Goal: Feedback & Contribution: Submit feedback/report problem

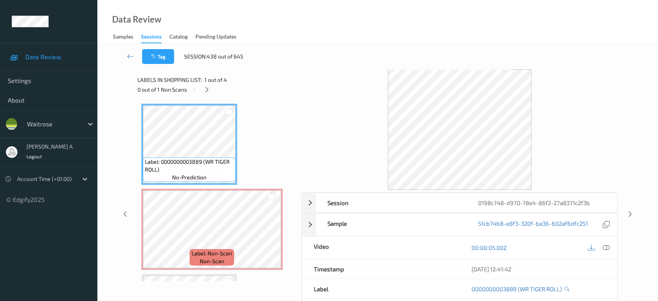
drag, startPoint x: 206, startPoint y: 90, endPoint x: 207, endPoint y: 96, distance: 6.3
click at [206, 90] on icon at bounding box center [207, 89] width 7 height 7
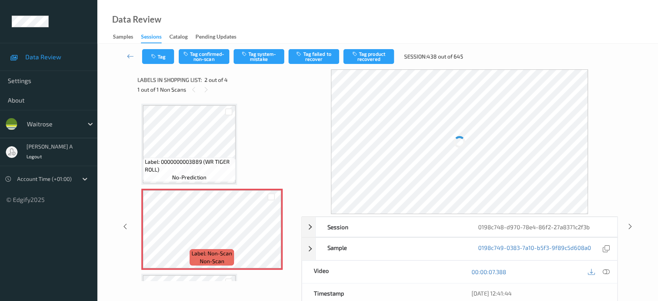
scroll to position [4, 0]
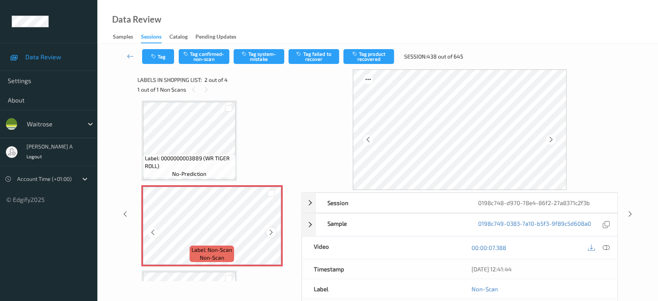
click at [272, 231] on icon at bounding box center [271, 232] width 7 height 7
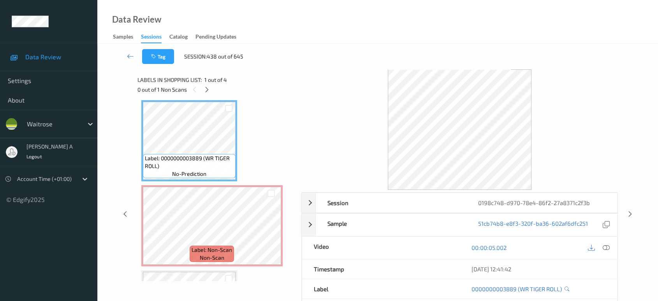
click at [610, 245] on div at bounding box center [606, 247] width 11 height 11
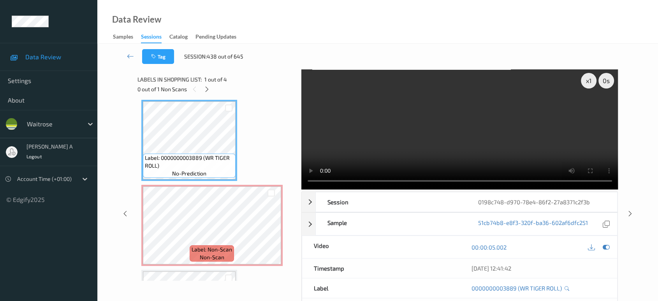
scroll to position [0, 0]
click at [268, 230] on icon at bounding box center [271, 232] width 7 height 7
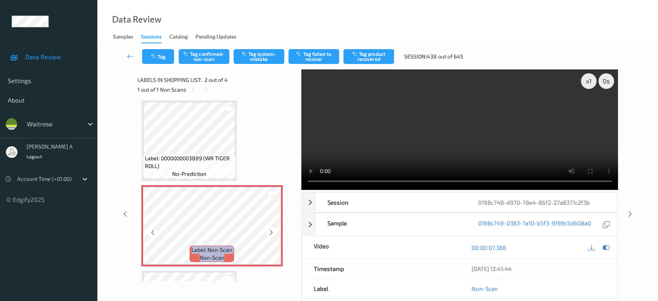
click at [268, 230] on icon at bounding box center [271, 232] width 7 height 7
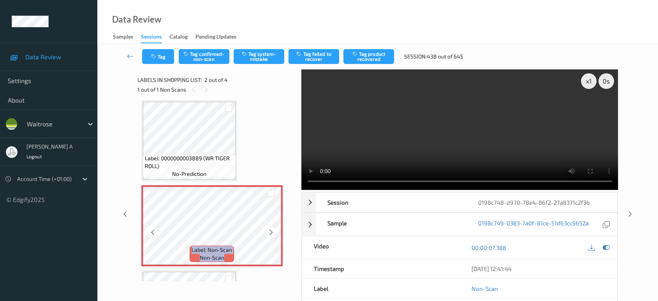
click at [268, 230] on icon at bounding box center [271, 232] width 7 height 7
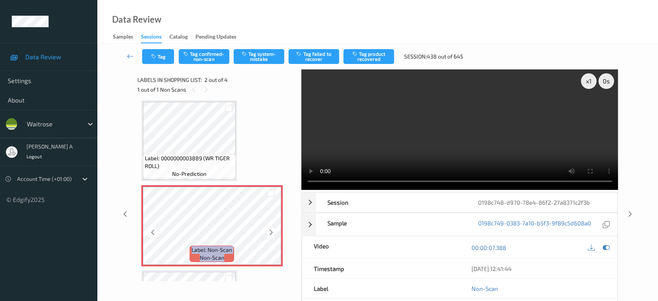
click at [268, 230] on icon at bounding box center [271, 232] width 7 height 7
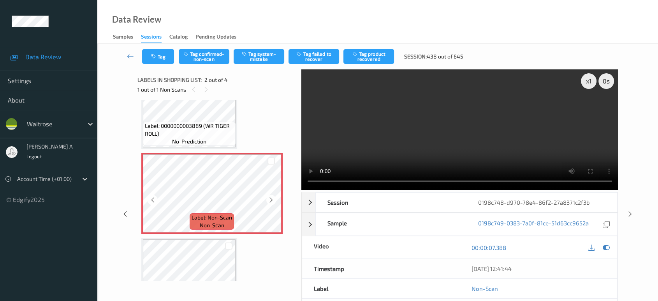
scroll to position [47, 0]
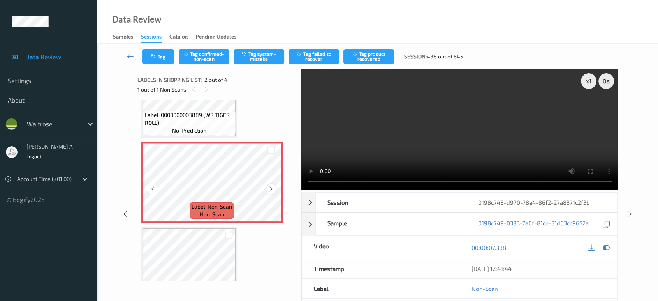
click at [270, 188] on icon at bounding box center [271, 188] width 7 height 7
click at [132, 56] on icon at bounding box center [130, 56] width 7 height 8
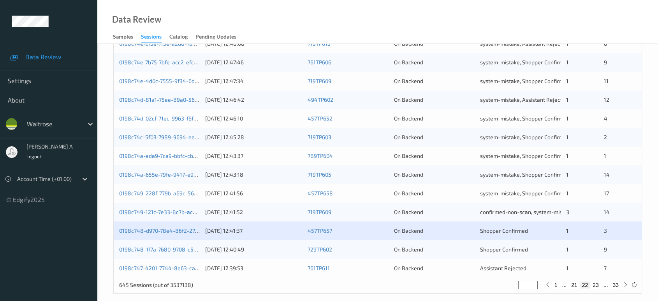
scroll to position [312, 0]
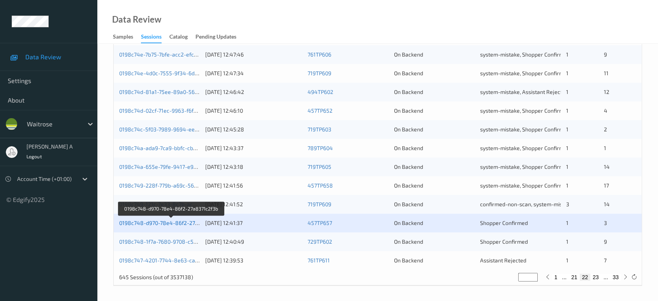
click at [176, 223] on link "0198c748-d970-78e4-86f2-27a8371c2f3b" at bounding box center [171, 222] width 105 height 7
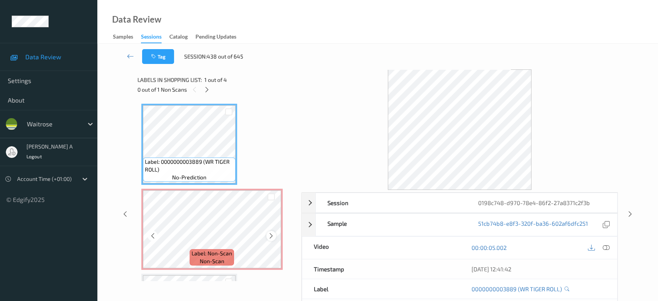
click at [270, 239] on div at bounding box center [271, 236] width 10 height 10
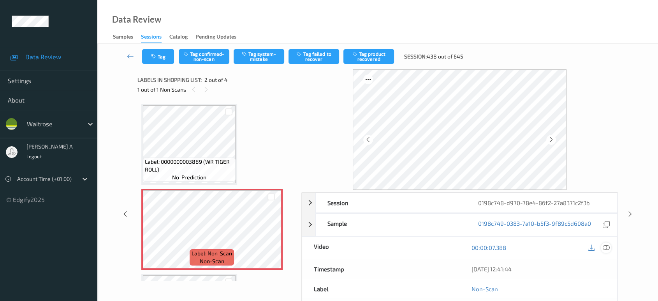
click at [606, 248] on icon at bounding box center [606, 247] width 7 height 7
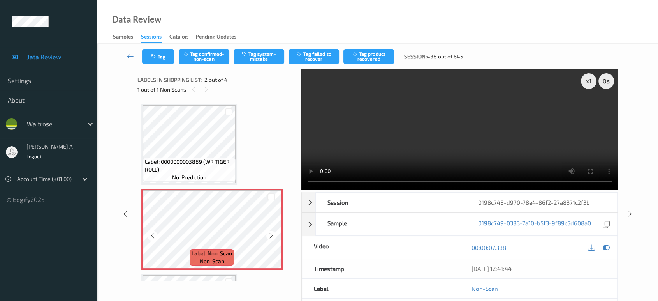
scroll to position [86, 0]
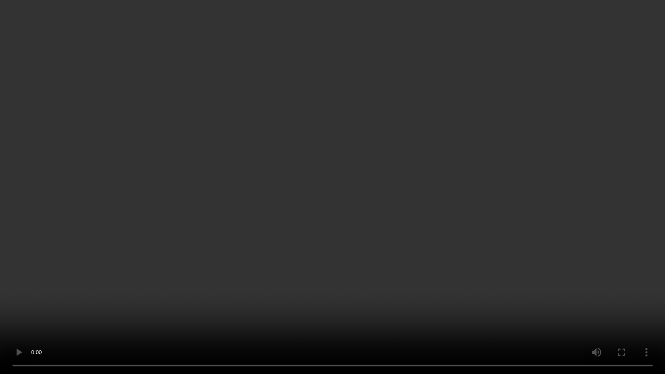
click at [296, 191] on video at bounding box center [332, 187] width 665 height 374
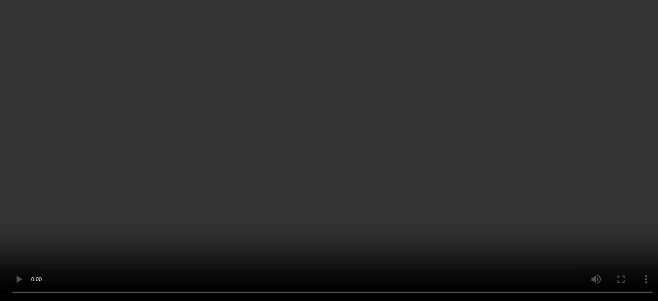
click at [273, 147] on icon at bounding box center [271, 149] width 7 height 7
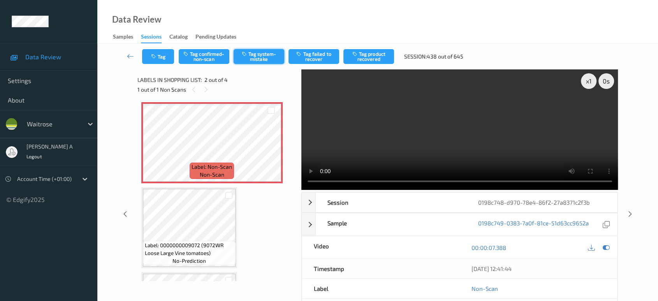
click at [249, 59] on button "Tag system-mistake" at bounding box center [259, 56] width 51 height 15
click at [161, 58] on button "Tag" at bounding box center [158, 56] width 32 height 15
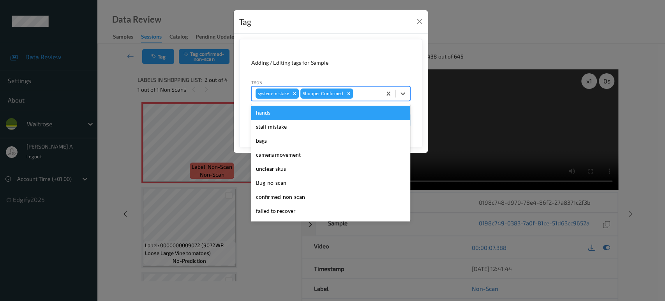
click at [367, 93] on div at bounding box center [365, 93] width 23 height 9
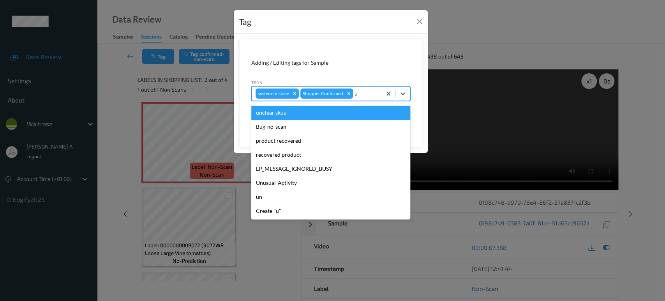
type input "un"
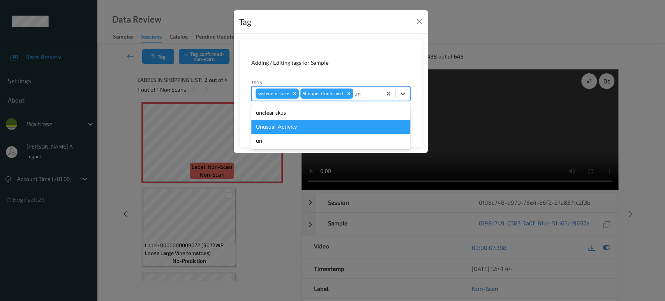
click at [322, 122] on div "Unusual-Activity" at bounding box center [330, 127] width 159 height 14
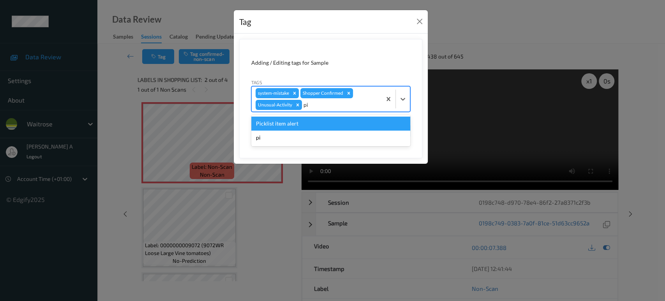
type input "pic"
click at [322, 122] on div "Picklist item alert" at bounding box center [330, 123] width 159 height 14
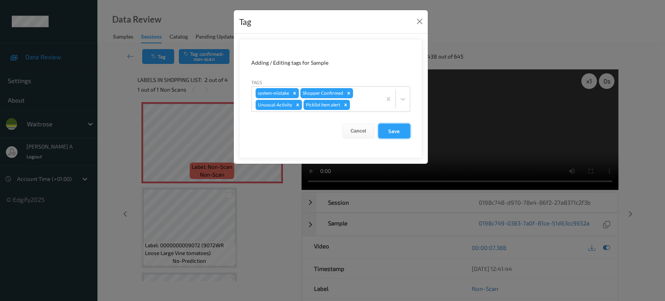
click at [386, 133] on button "Save" at bounding box center [394, 130] width 32 height 15
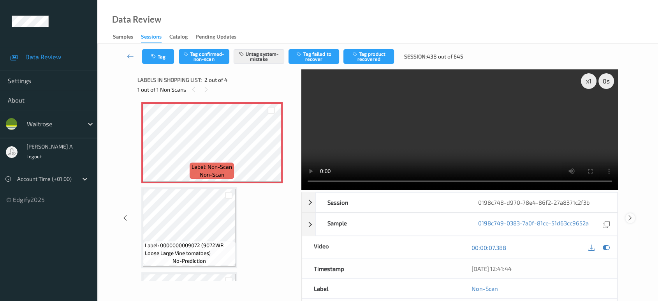
click at [633, 220] on icon at bounding box center [630, 217] width 7 height 7
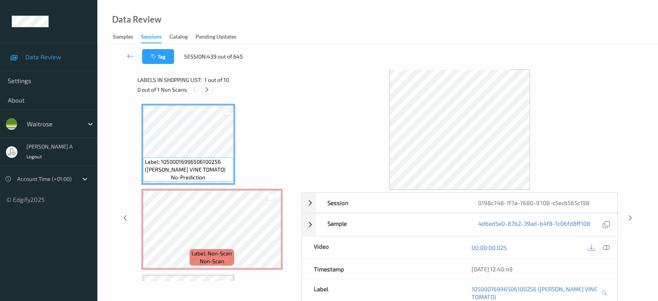
click at [208, 88] on icon at bounding box center [207, 89] width 7 height 7
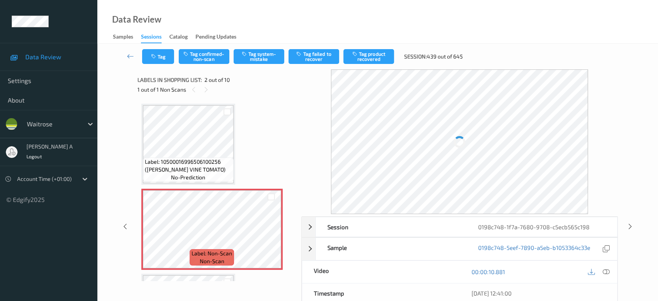
scroll to position [4, 0]
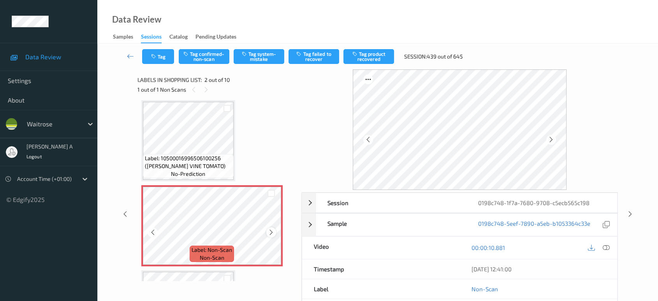
click at [271, 232] on icon at bounding box center [271, 232] width 7 height 7
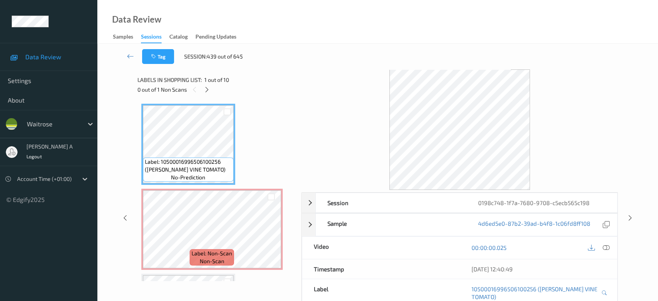
scroll to position [0, 0]
click at [606, 248] on icon at bounding box center [606, 247] width 7 height 7
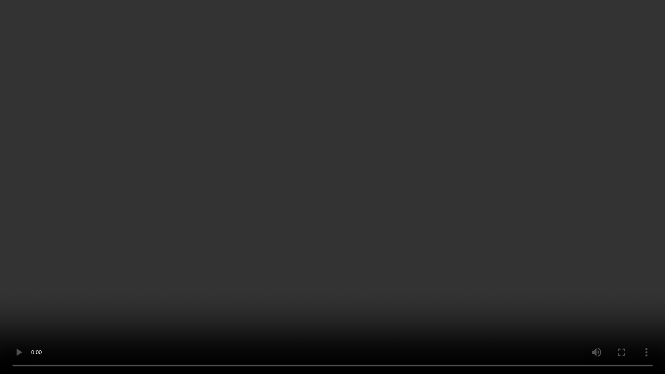
click at [388, 220] on video at bounding box center [332, 187] width 665 height 374
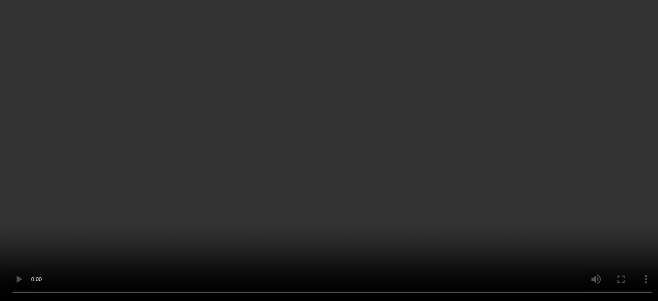
scroll to position [86, 0]
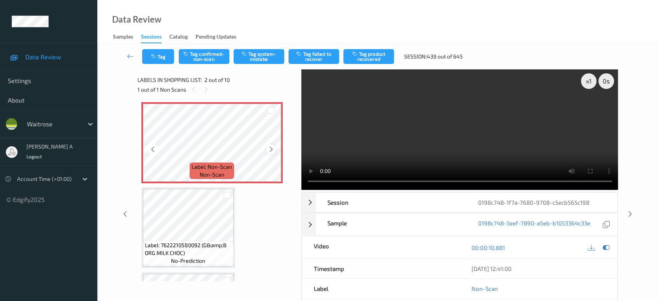
click at [273, 149] on icon at bounding box center [271, 149] width 7 height 7
click at [262, 51] on button "Tag system-mistake" at bounding box center [259, 56] width 51 height 15
click at [160, 58] on button "Tag" at bounding box center [158, 56] width 32 height 15
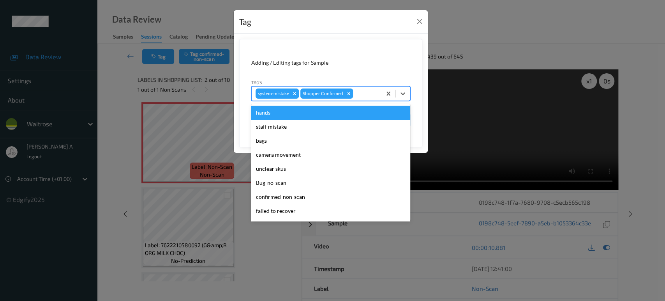
click at [358, 94] on div at bounding box center [365, 93] width 23 height 9
type input "un"
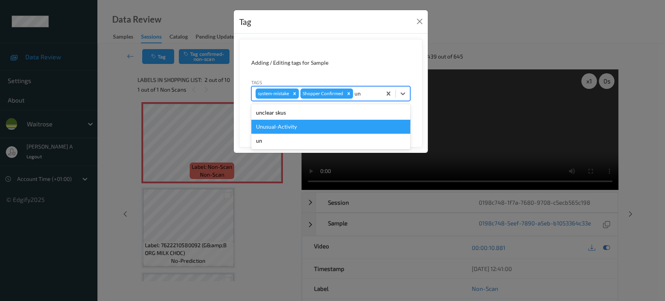
click at [309, 123] on div "Unusual-Activity" at bounding box center [330, 127] width 159 height 14
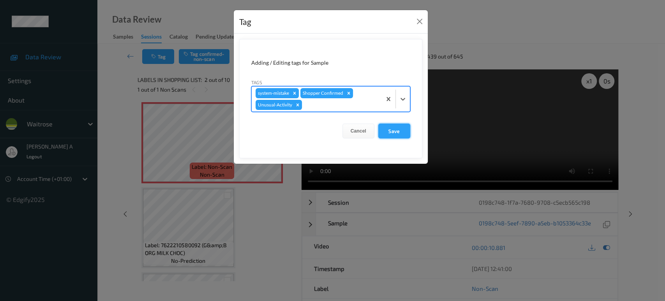
click at [393, 130] on button "Save" at bounding box center [394, 130] width 32 height 15
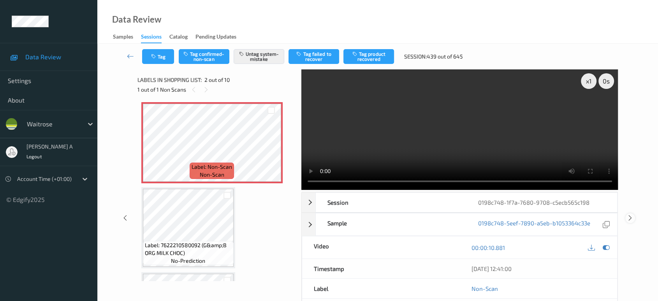
click at [631, 214] on icon at bounding box center [630, 217] width 7 height 7
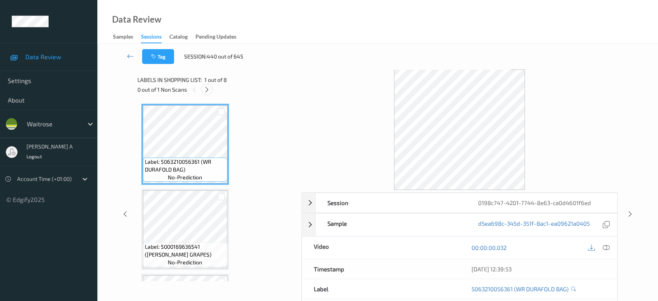
click at [207, 90] on icon at bounding box center [207, 89] width 7 height 7
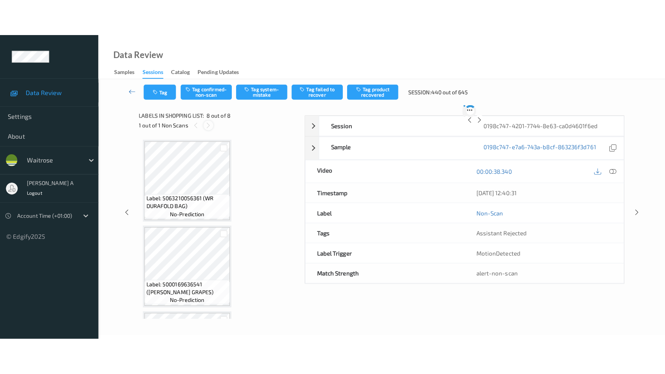
scroll to position [499, 0]
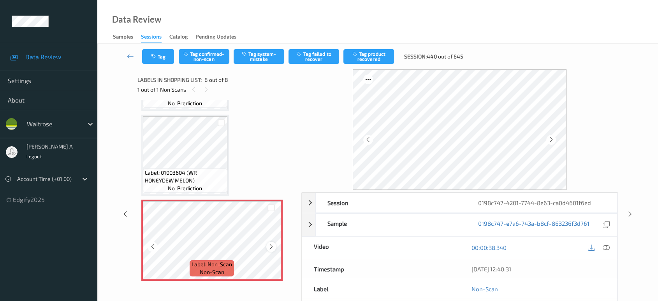
click at [270, 243] on icon at bounding box center [271, 246] width 7 height 7
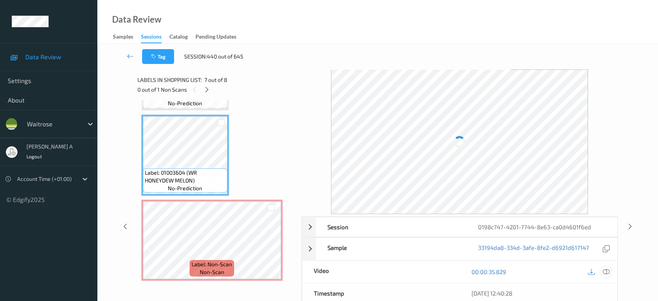
click at [607, 268] on div "Session 0198c747-4201-7744-8e63-ca0d4601f6ed Session ID 0198c747-4201-7744-8e63…" at bounding box center [460, 299] width 317 height 167
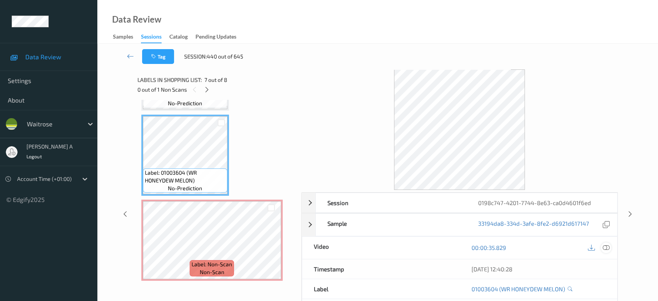
click at [607, 245] on icon at bounding box center [606, 247] width 7 height 7
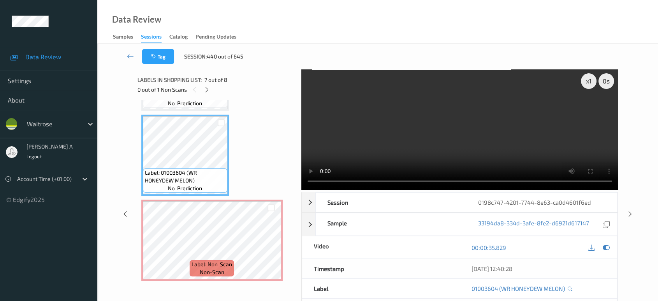
scroll to position [426, 0]
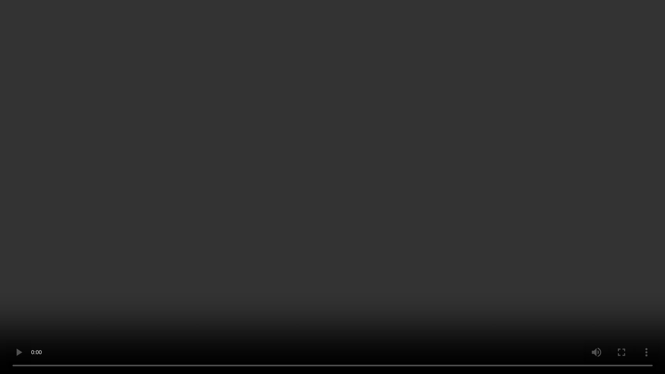
click at [370, 189] on video at bounding box center [332, 187] width 665 height 374
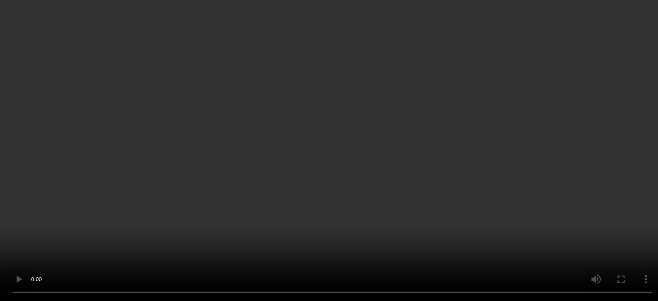
scroll to position [499, 0]
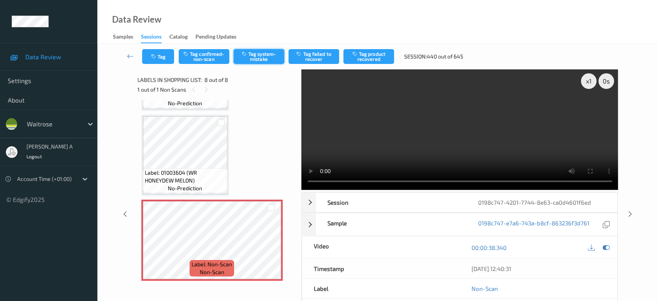
click at [252, 53] on button "Tag system-mistake" at bounding box center [259, 56] width 51 height 15
click at [157, 58] on icon "button" at bounding box center [154, 56] width 7 height 5
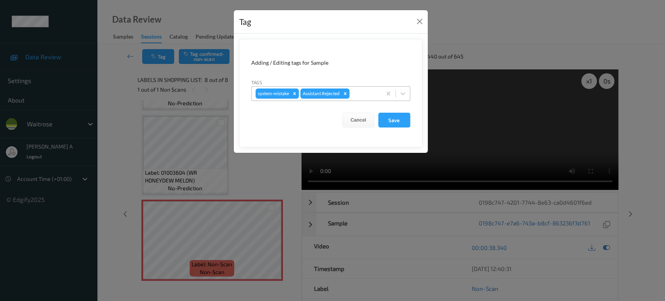
click at [363, 95] on div at bounding box center [364, 93] width 26 height 9
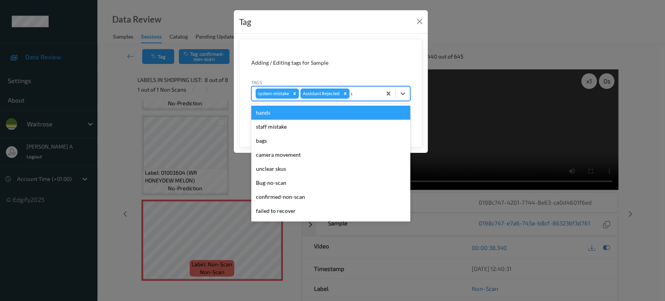
type input "un"
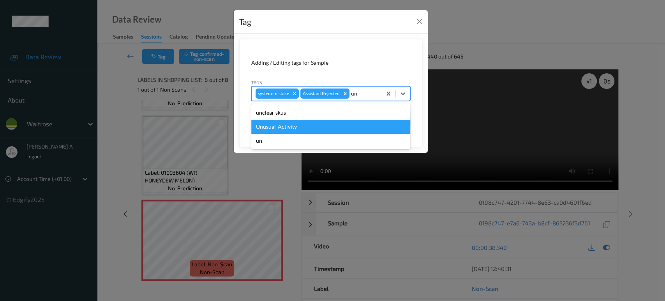
click at [307, 124] on div "Unusual-Activity" at bounding box center [330, 127] width 159 height 14
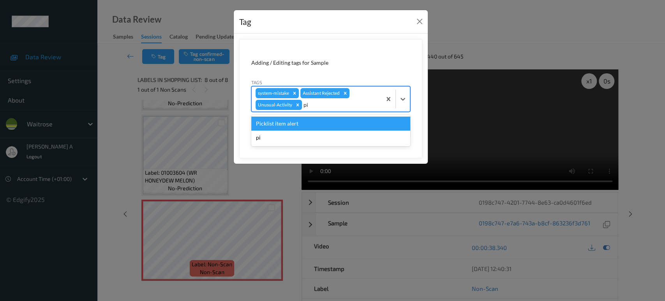
type input "pic"
click at [307, 124] on div "Picklist item alert" at bounding box center [330, 123] width 159 height 14
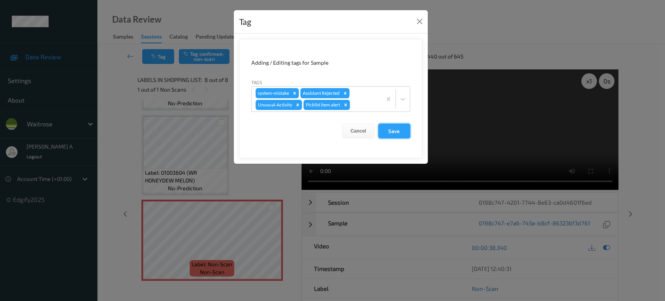
click at [405, 136] on button "Save" at bounding box center [394, 130] width 32 height 15
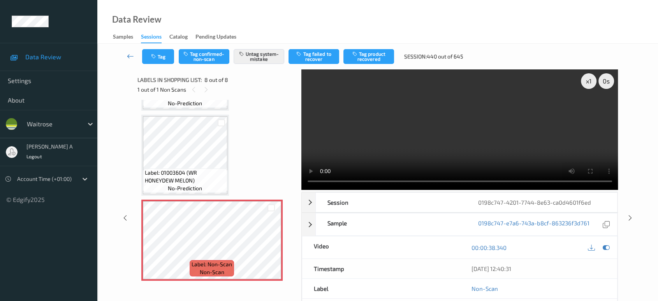
click at [131, 55] on icon at bounding box center [130, 56] width 7 height 8
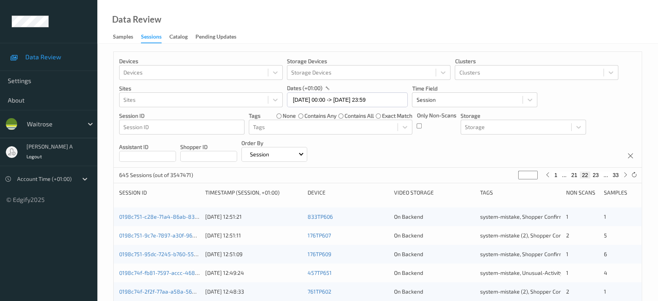
click at [617, 173] on button "33" at bounding box center [615, 174] width 11 height 7
type input "**"
click at [599, 174] on button "32" at bounding box center [598, 174] width 11 height 7
type input "**"
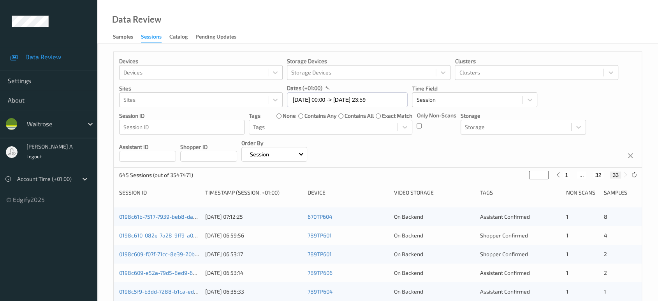
type input "**"
click at [588, 177] on button "31" at bounding box center [589, 174] width 11 height 7
type input "**"
click at [615, 174] on button "33" at bounding box center [615, 174] width 11 height 7
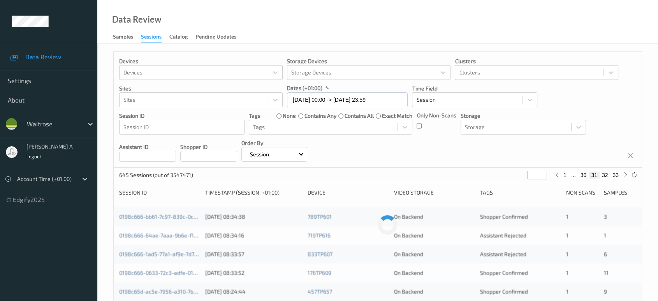
type input "**"
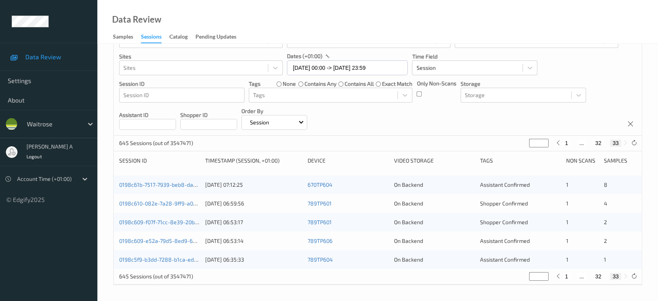
scroll to position [31, 0]
click at [600, 140] on button "32" at bounding box center [598, 143] width 11 height 7
type input "**"
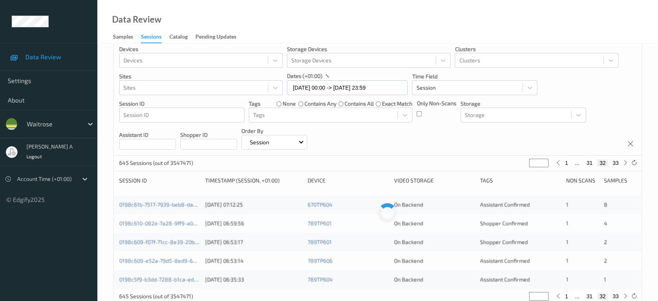
scroll to position [0, 0]
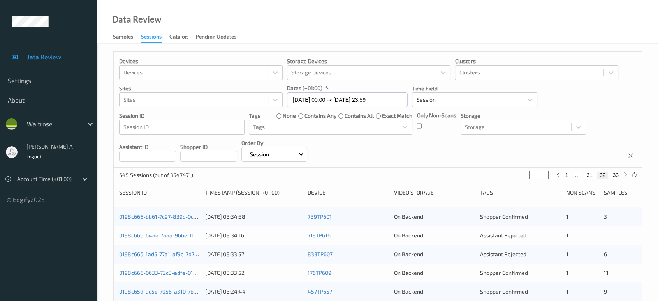
click at [592, 172] on button "31" at bounding box center [589, 174] width 11 height 7
type input "**"
click at [606, 178] on div "1 ... 30 31 32 33" at bounding box center [591, 175] width 77 height 9
click at [605, 177] on button "32" at bounding box center [605, 174] width 11 height 7
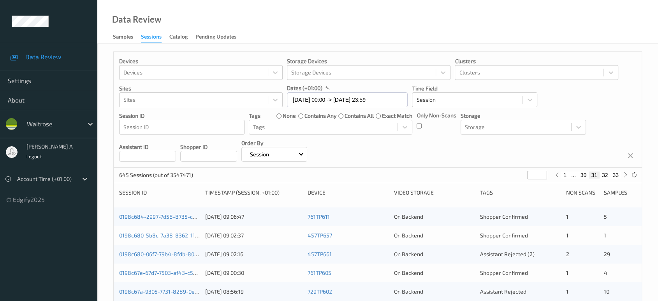
type input "**"
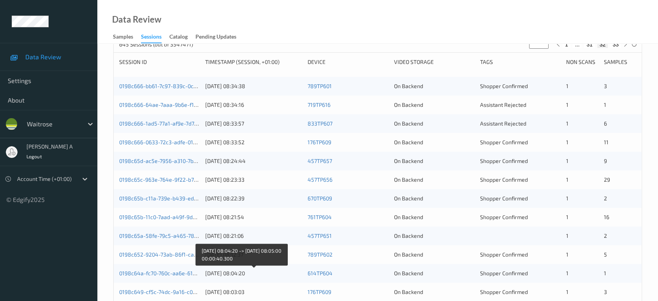
scroll to position [95, 0]
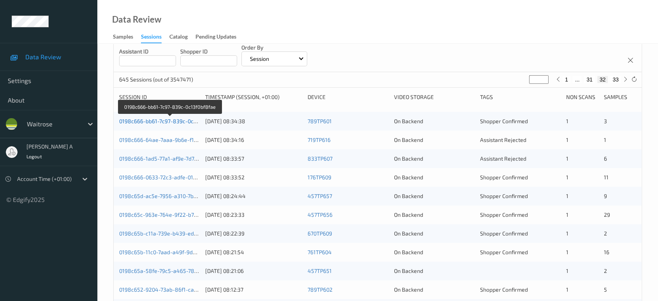
click at [154, 120] on link "0198c666-bb61-7c97-839c-0c13f0bf8fae" at bounding box center [170, 121] width 102 height 7
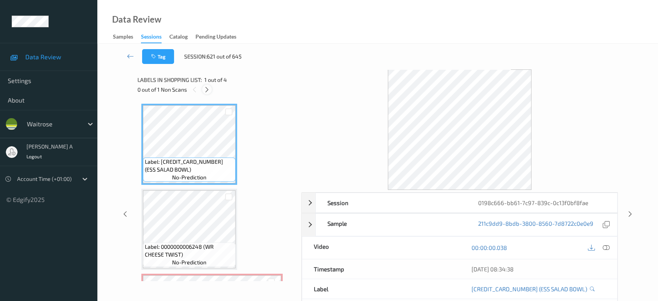
click at [207, 88] on icon at bounding box center [207, 89] width 7 height 7
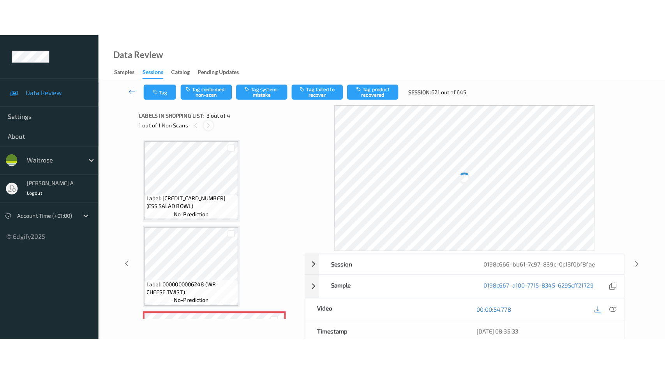
scroll to position [88, 0]
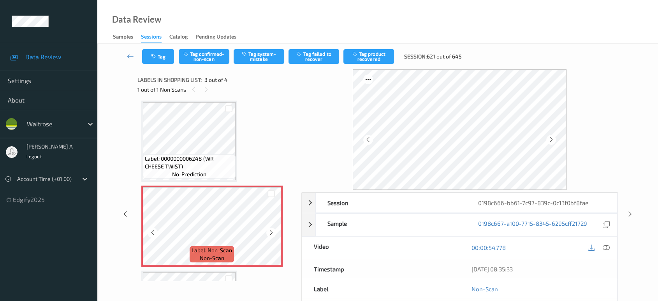
click at [273, 229] on icon at bounding box center [271, 232] width 7 height 7
click at [272, 233] on icon at bounding box center [271, 232] width 7 height 7
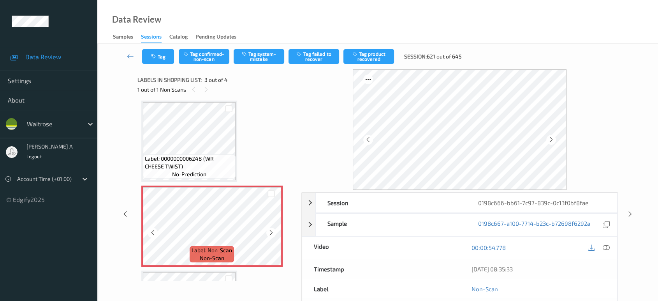
click at [272, 233] on icon at bounding box center [271, 232] width 7 height 7
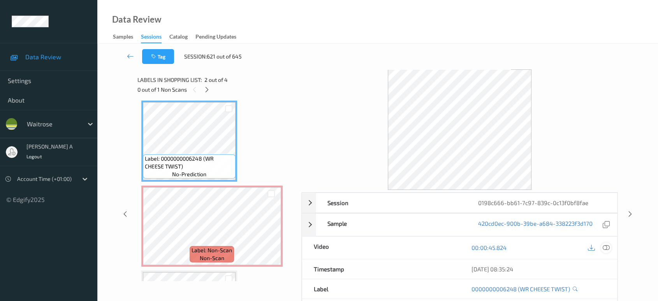
click at [608, 245] on icon at bounding box center [606, 247] width 7 height 7
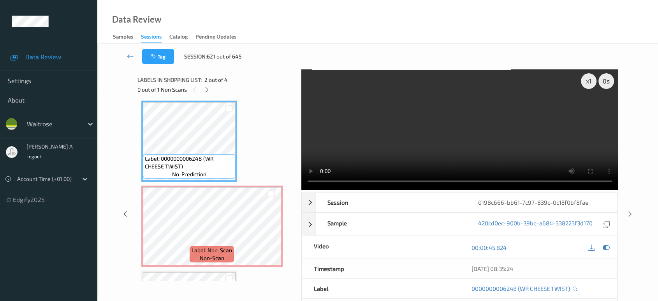
scroll to position [87, 0]
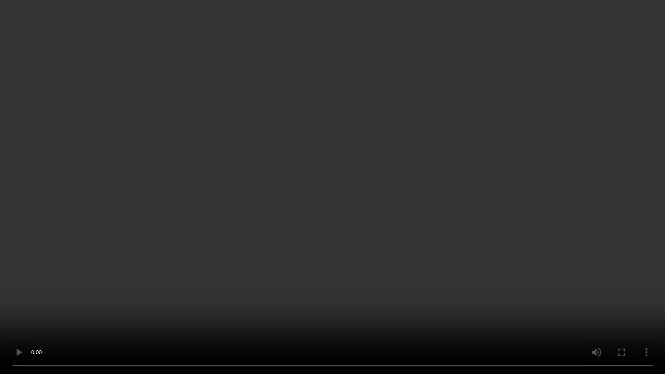
click at [429, 203] on video at bounding box center [332, 187] width 665 height 374
click at [390, 193] on video at bounding box center [332, 187] width 665 height 374
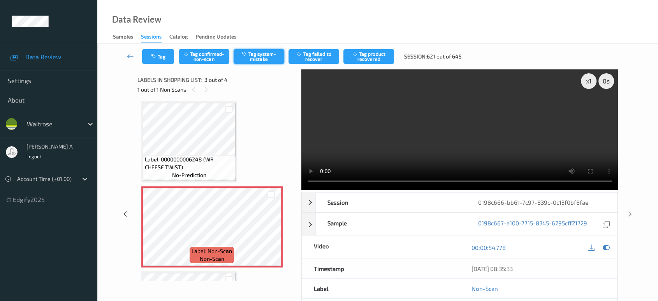
click at [249, 57] on button "Tag system-mistake" at bounding box center [259, 56] width 51 height 15
click at [161, 58] on button "Tag" at bounding box center [158, 56] width 32 height 15
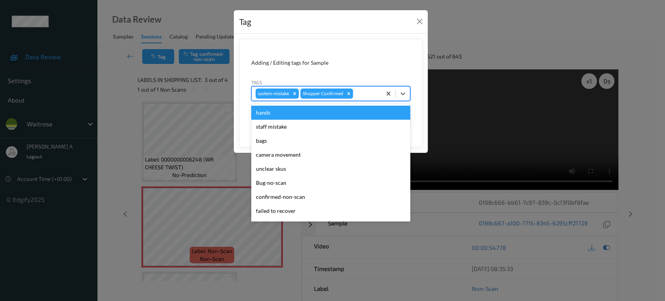
click at [369, 94] on div at bounding box center [365, 93] width 23 height 9
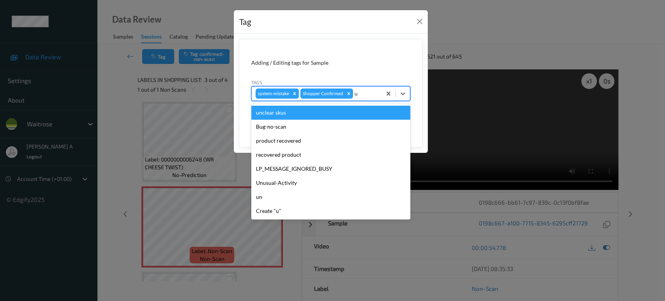
type input "un"
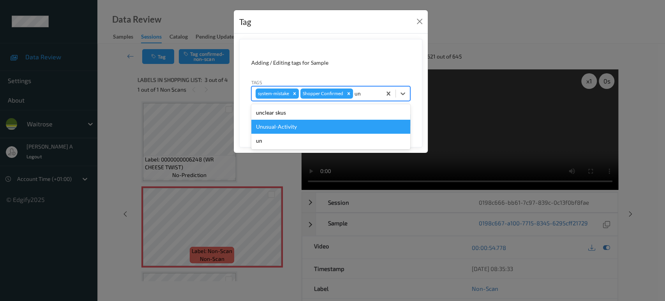
click at [333, 130] on div "Unusual-Activity" at bounding box center [330, 127] width 159 height 14
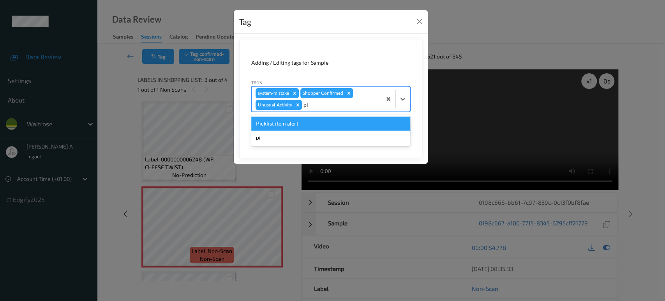
type input "pic"
click at [333, 130] on div "Picklist item alert" at bounding box center [330, 123] width 159 height 14
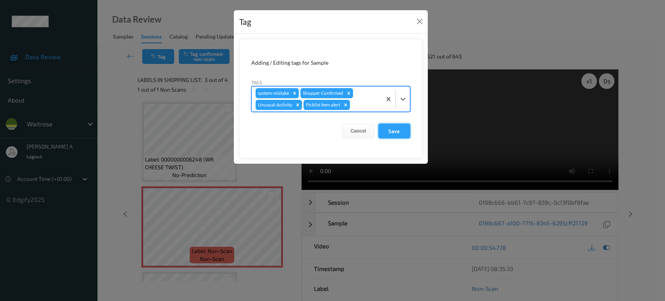
click at [407, 136] on button "Save" at bounding box center [394, 130] width 32 height 15
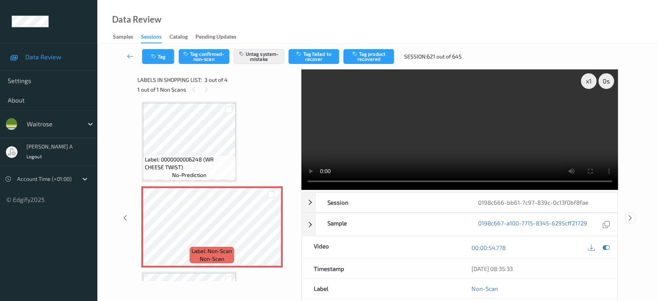
click at [628, 214] on icon at bounding box center [630, 217] width 7 height 7
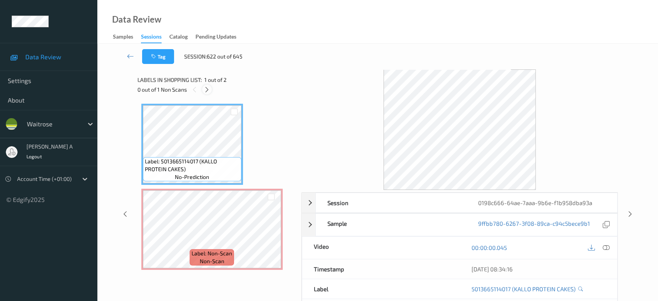
click at [208, 89] on icon at bounding box center [207, 89] width 7 height 7
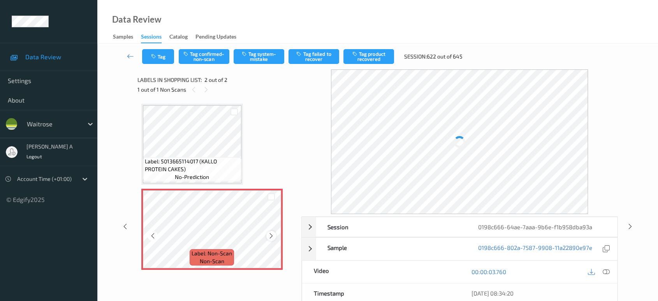
click at [271, 236] on icon at bounding box center [271, 235] width 7 height 7
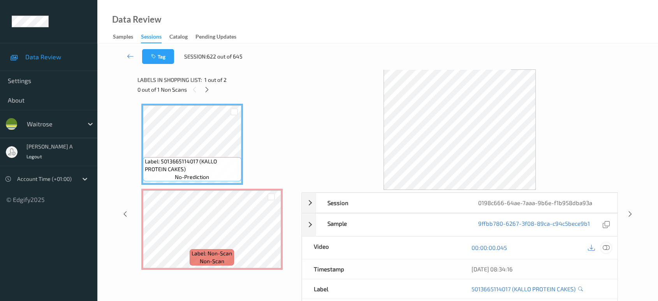
click at [606, 248] on icon at bounding box center [606, 247] width 7 height 7
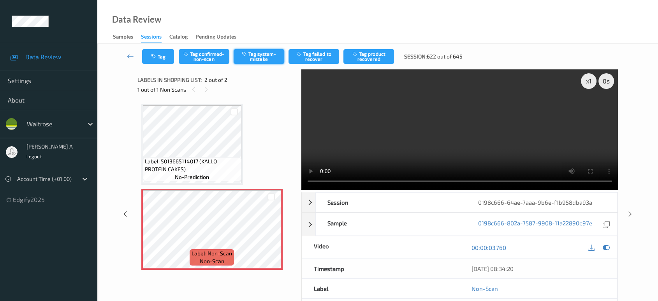
click at [259, 58] on button "Tag system-mistake" at bounding box center [259, 56] width 51 height 15
click at [161, 55] on button "Tag" at bounding box center [158, 56] width 32 height 15
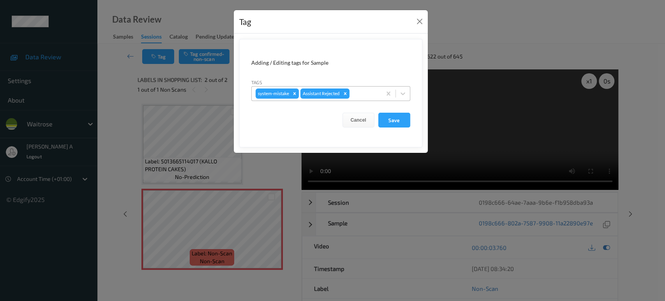
click at [370, 94] on div at bounding box center [364, 93] width 26 height 9
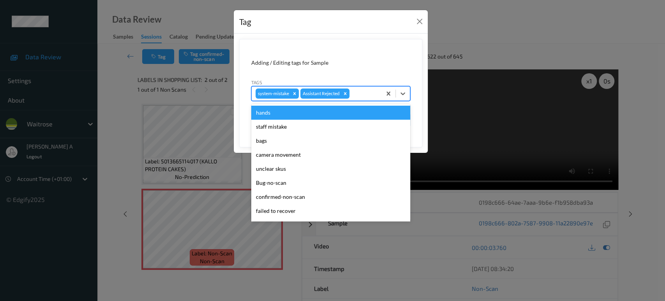
type input "i"
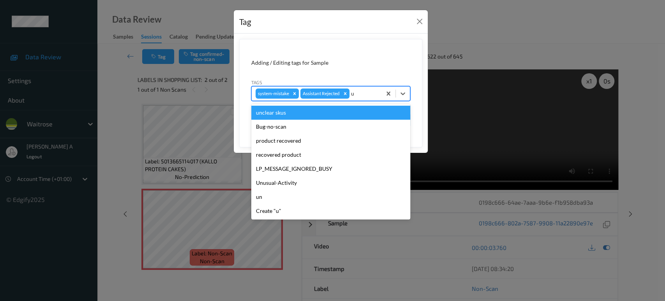
type input "un"
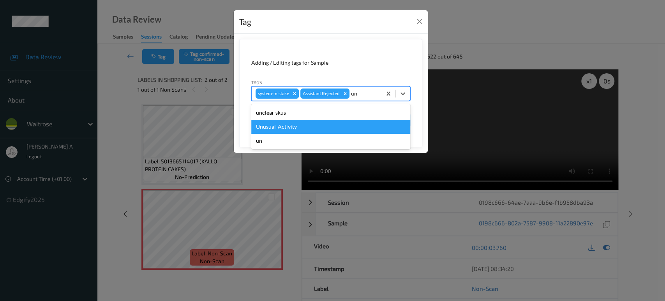
click at [291, 122] on div "Unusual-Activity" at bounding box center [330, 127] width 159 height 14
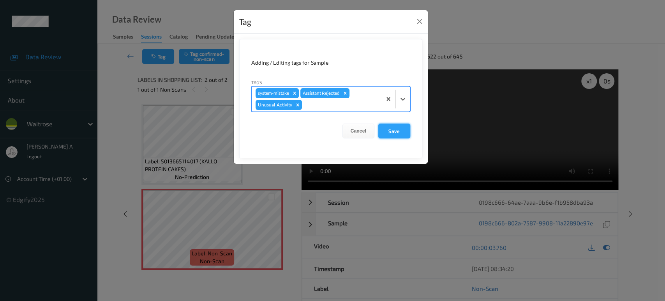
click at [400, 138] on button "Save" at bounding box center [394, 130] width 32 height 15
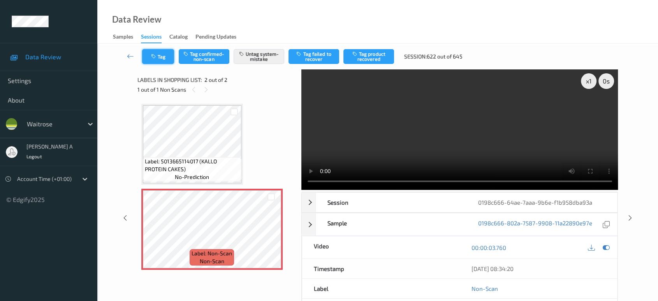
click at [160, 55] on button "Tag" at bounding box center [158, 56] width 32 height 15
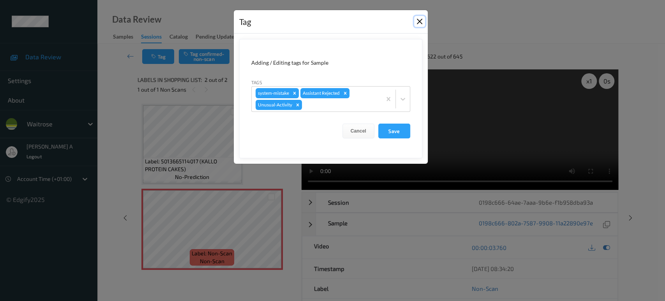
click at [420, 23] on button "Close" at bounding box center [419, 21] width 11 height 11
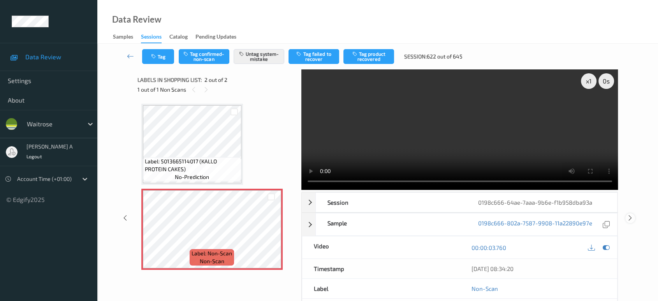
click at [632, 214] on icon at bounding box center [630, 217] width 7 height 7
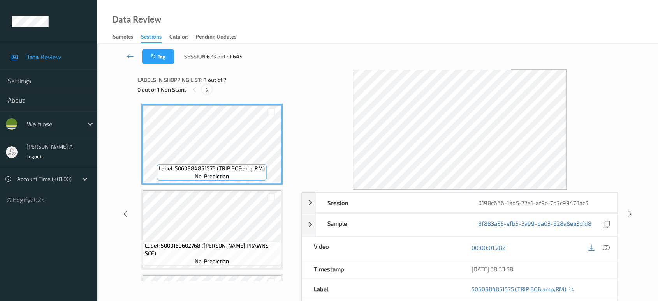
click at [205, 92] on icon at bounding box center [207, 89] width 7 height 7
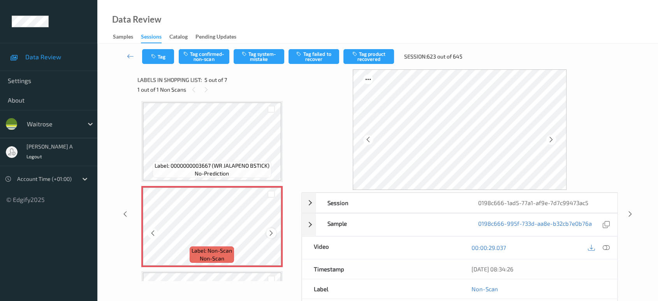
click at [273, 232] on icon at bounding box center [271, 232] width 7 height 7
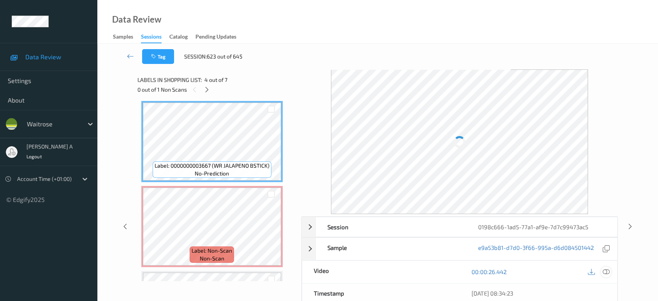
click at [605, 271] on icon at bounding box center [606, 271] width 7 height 7
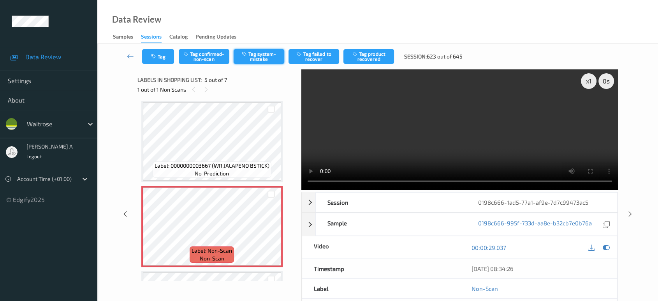
click at [252, 60] on button "Tag system-mistake" at bounding box center [259, 56] width 51 height 15
click at [159, 61] on button "Tag" at bounding box center [158, 56] width 32 height 15
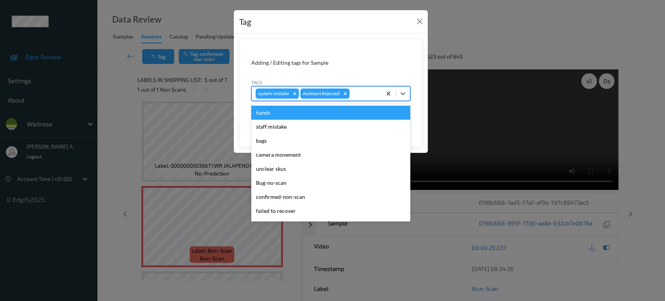
click at [359, 97] on div at bounding box center [364, 93] width 26 height 9
type input "un"
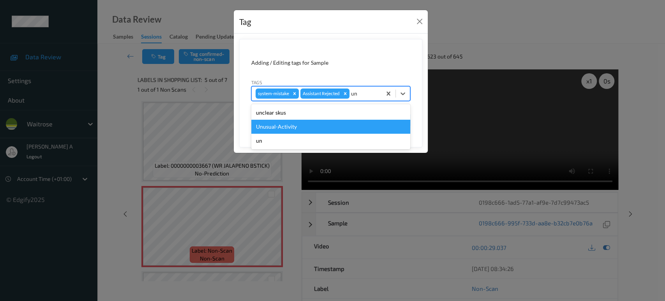
click at [274, 127] on div "Unusual-Activity" at bounding box center [330, 127] width 159 height 14
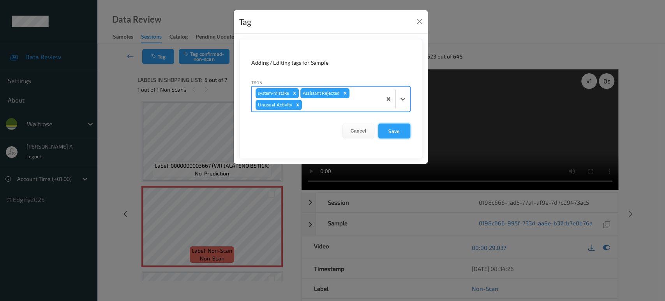
click at [389, 134] on button "Save" at bounding box center [394, 130] width 32 height 15
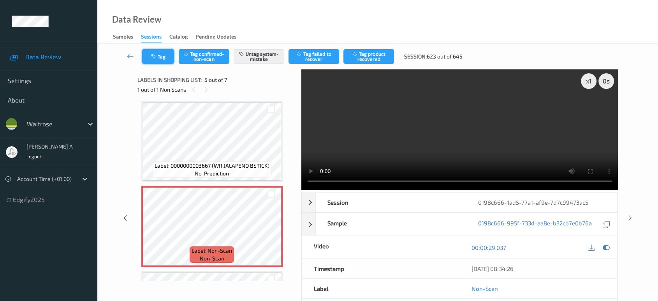
click at [153, 55] on icon "button" at bounding box center [154, 56] width 7 height 5
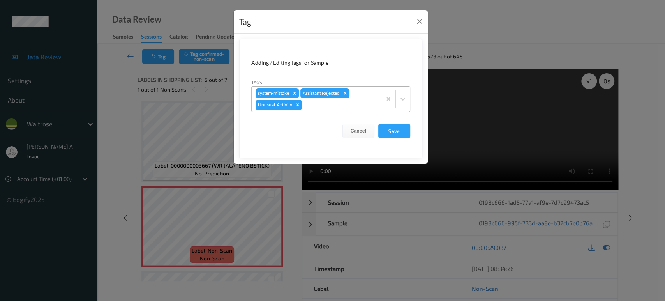
click at [326, 103] on div at bounding box center [340, 104] width 74 height 9
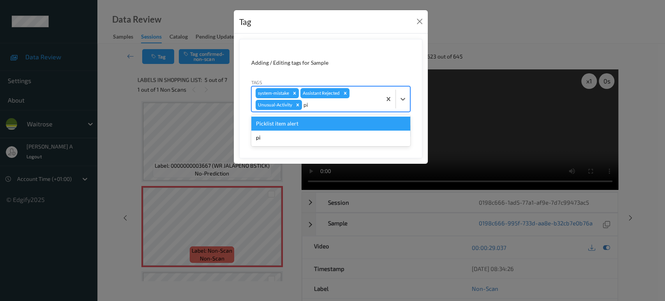
type input "pic"
click at [311, 122] on div "Picklist item alert" at bounding box center [330, 123] width 159 height 14
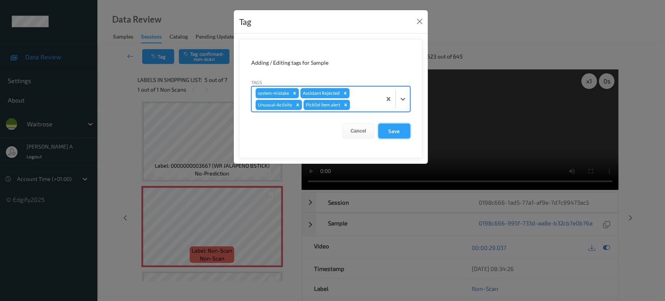
click at [397, 132] on button "Save" at bounding box center [394, 130] width 32 height 15
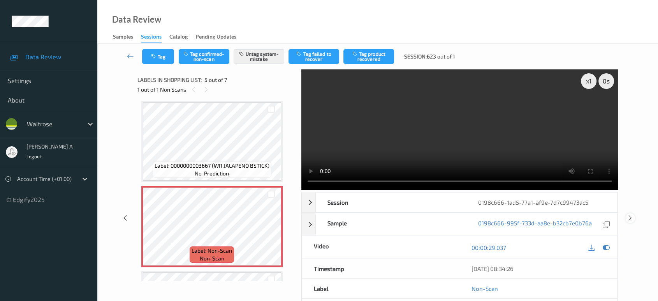
click at [632, 214] on icon at bounding box center [630, 217] width 7 height 7
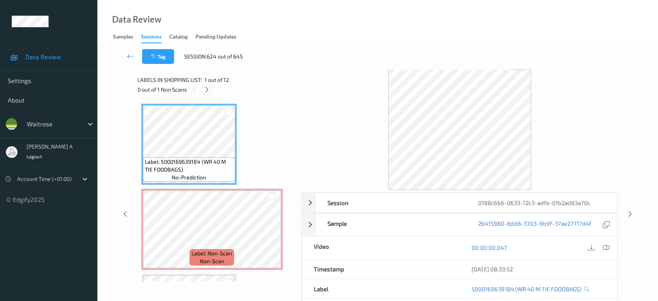
click at [211, 93] on div "0 out of 1 Non Scans" at bounding box center [217, 90] width 159 height 10
click at [208, 90] on icon at bounding box center [207, 89] width 7 height 7
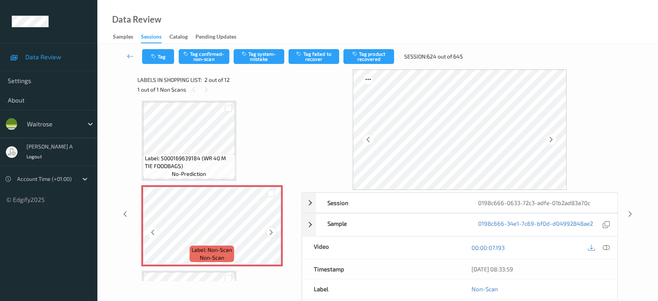
click at [271, 231] on icon at bounding box center [271, 232] width 7 height 7
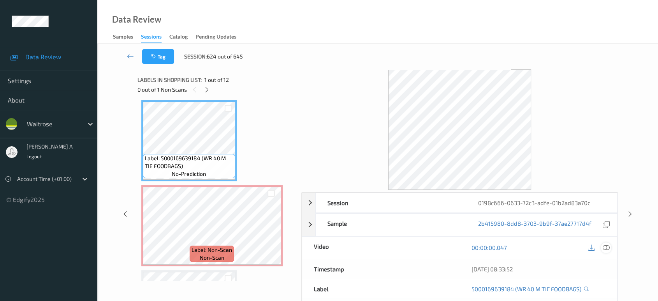
click at [605, 245] on icon at bounding box center [606, 247] width 7 height 7
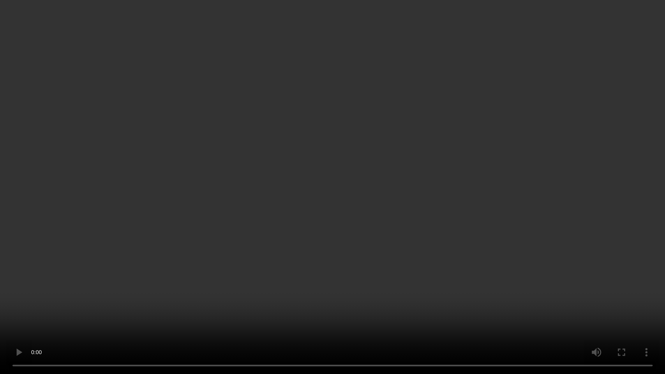
click at [298, 248] on video at bounding box center [332, 187] width 665 height 374
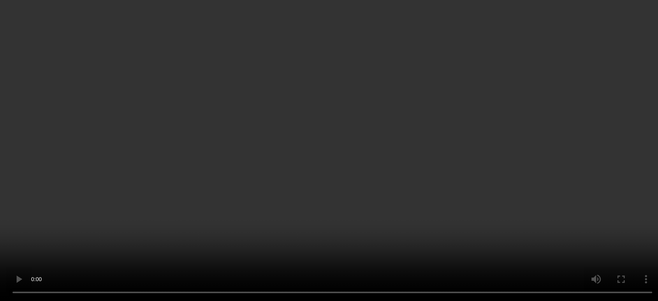
click at [268, 233] on icon at bounding box center [271, 232] width 7 height 7
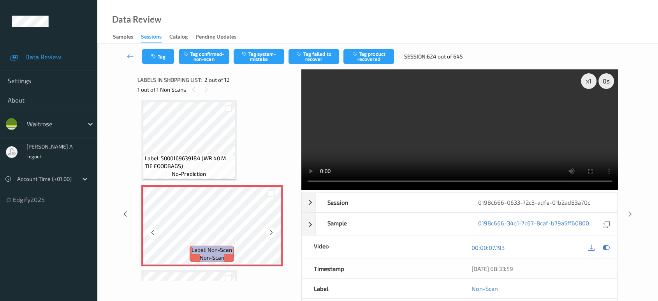
click at [268, 233] on icon at bounding box center [271, 232] width 7 height 7
click at [273, 233] on icon at bounding box center [271, 232] width 7 height 7
click at [257, 62] on button "Tag system-mistake" at bounding box center [259, 56] width 51 height 15
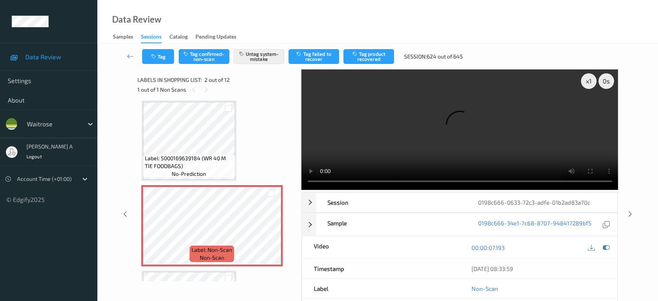
click at [167, 59] on button "Tag" at bounding box center [158, 56] width 32 height 15
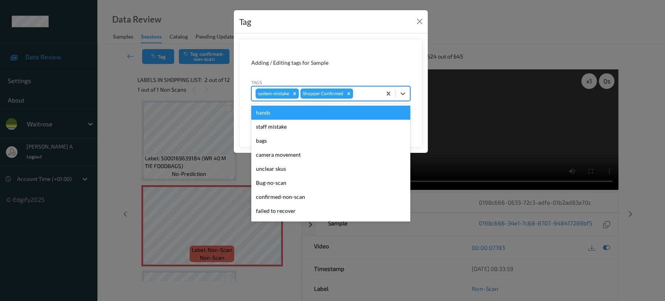
click at [361, 97] on div at bounding box center [365, 93] width 23 height 9
type input "un"
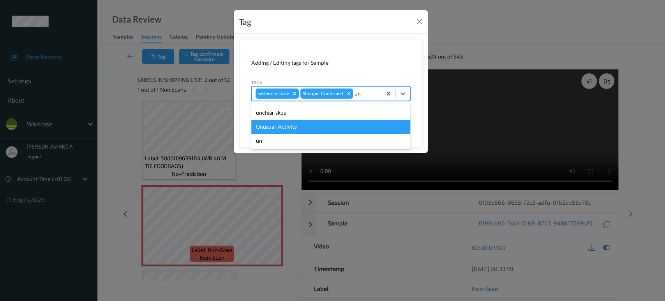
click at [335, 130] on div "Unusual-Activity" at bounding box center [330, 127] width 159 height 14
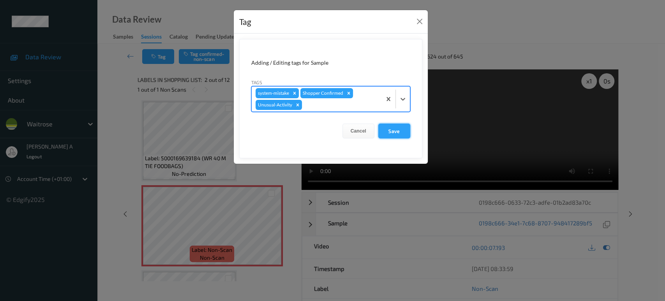
click at [403, 133] on button "Save" at bounding box center [394, 130] width 32 height 15
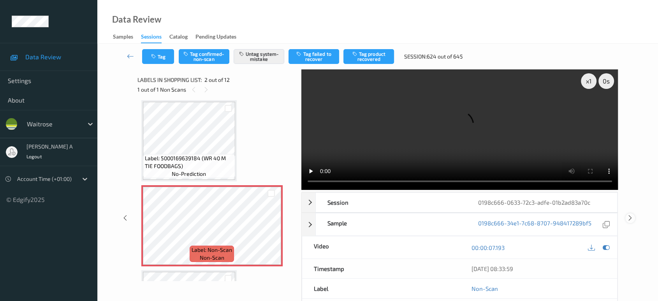
click at [631, 214] on icon at bounding box center [630, 217] width 7 height 7
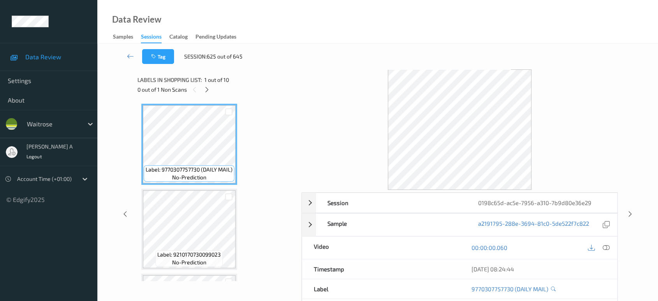
click at [213, 91] on div "0 out of 1 Non Scans" at bounding box center [217, 90] width 159 height 10
click at [206, 89] on icon at bounding box center [207, 89] width 7 height 7
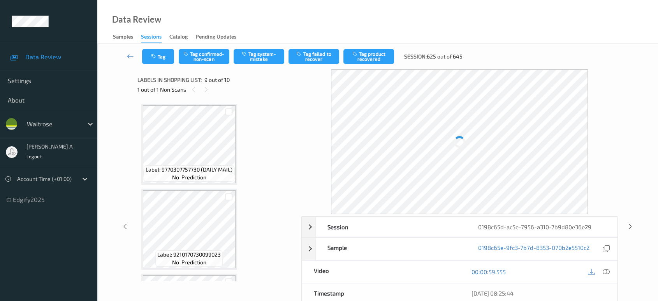
scroll to position [596, 0]
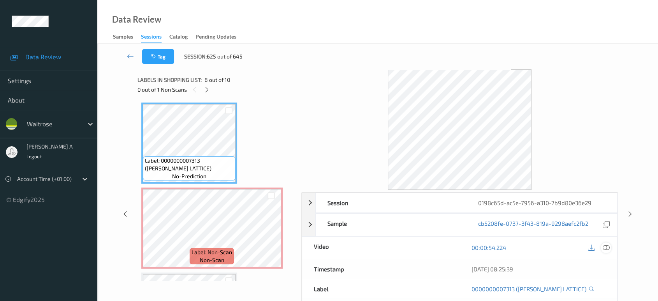
click at [609, 249] on icon at bounding box center [606, 247] width 7 height 7
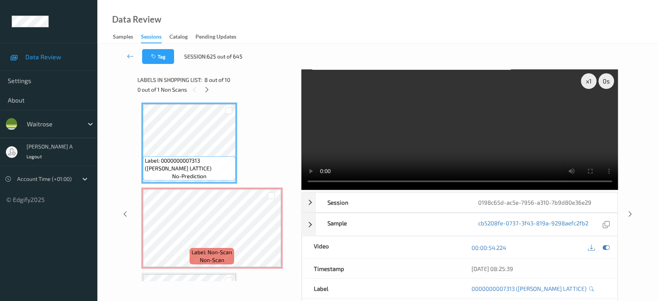
click at [388, 136] on video at bounding box center [460, 129] width 317 height 120
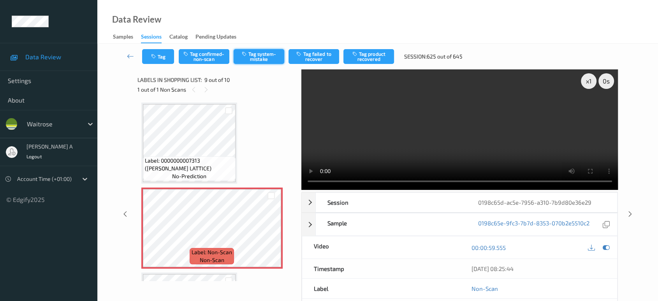
click at [252, 56] on button "Tag system-mistake" at bounding box center [259, 56] width 51 height 15
click at [153, 55] on icon "button" at bounding box center [154, 56] width 7 height 5
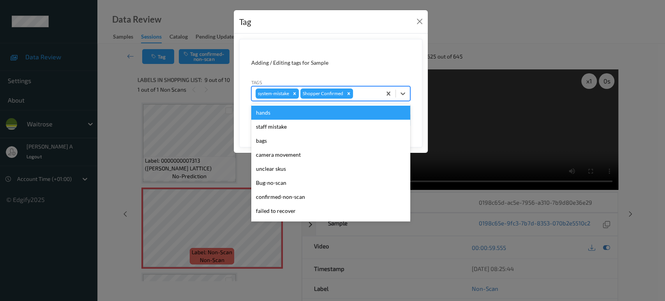
click at [362, 95] on div at bounding box center [365, 93] width 23 height 9
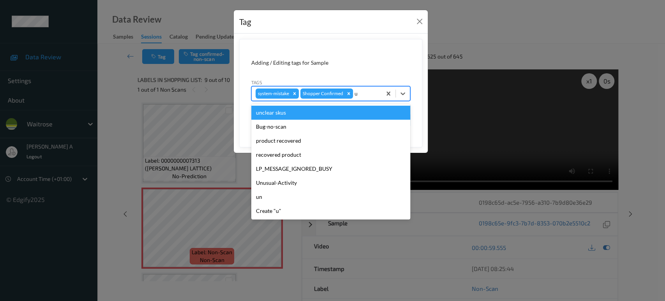
type input "un"
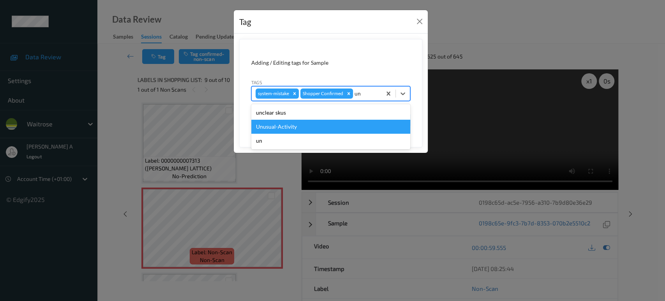
click at [342, 122] on div "Unusual-Activity" at bounding box center [330, 127] width 159 height 14
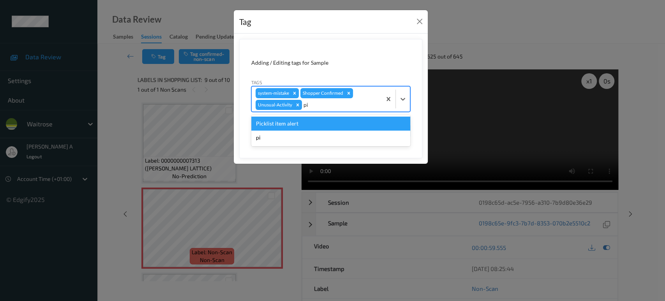
type input "pic"
click at [342, 122] on div "Picklist item alert" at bounding box center [330, 123] width 159 height 14
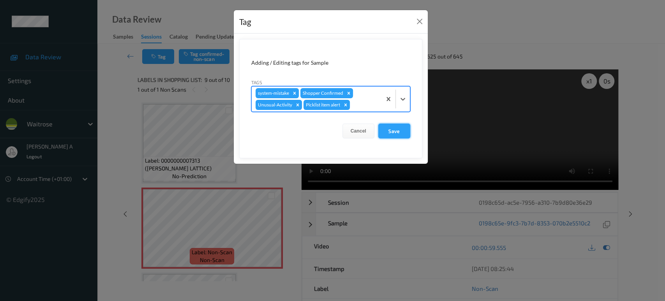
click at [404, 136] on button "Save" at bounding box center [394, 130] width 32 height 15
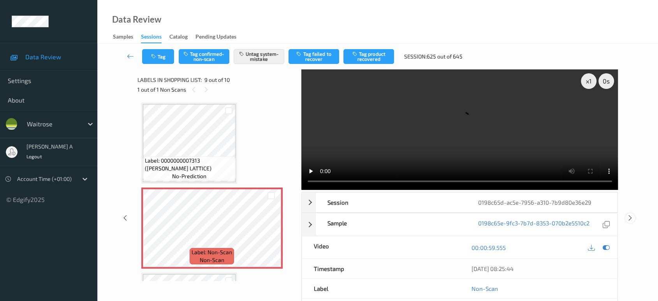
click at [631, 214] on icon at bounding box center [630, 217] width 7 height 7
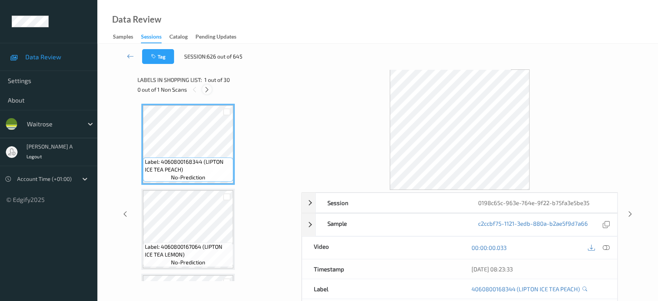
click at [209, 86] on icon at bounding box center [207, 89] width 7 height 7
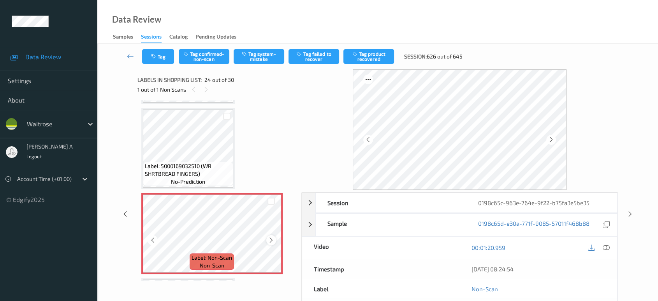
click at [270, 236] on icon at bounding box center [271, 239] width 7 height 7
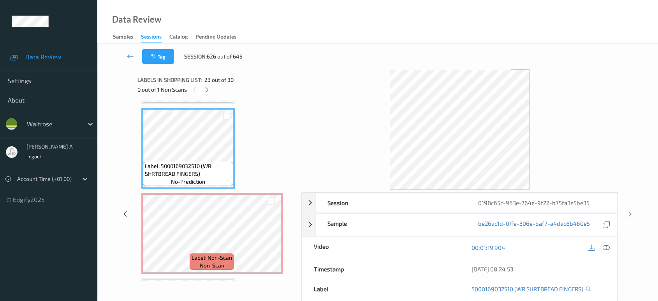
click at [605, 246] on icon at bounding box center [606, 247] width 7 height 7
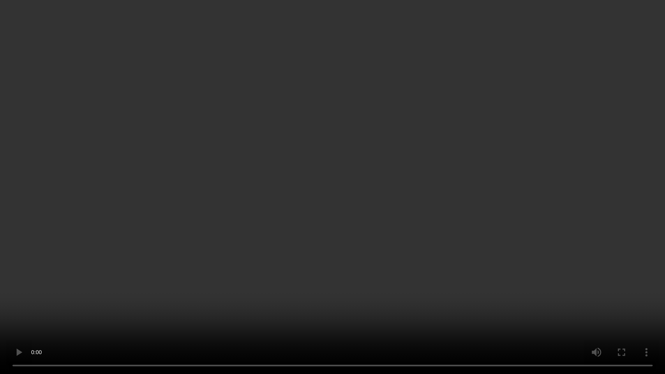
click at [379, 252] on video at bounding box center [332, 187] width 665 height 374
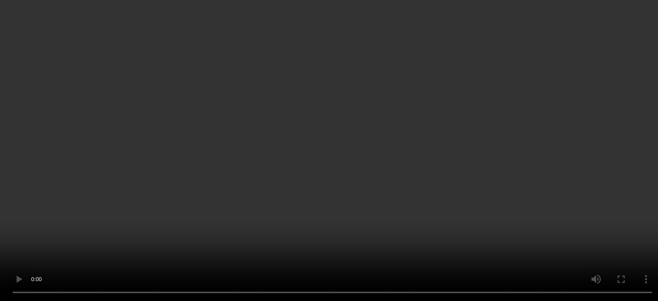
scroll to position [1951, 0]
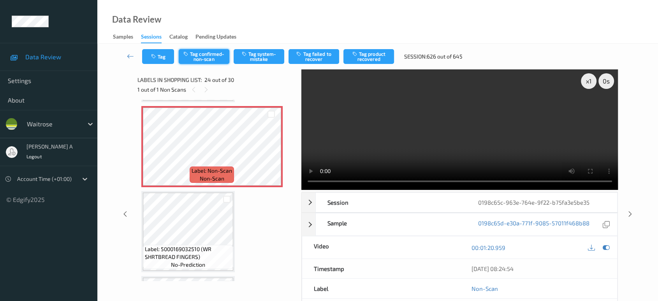
click at [223, 60] on button "Tag confirmed-non-scan" at bounding box center [204, 56] width 51 height 15
click at [371, 58] on button "Tag product recovered" at bounding box center [369, 56] width 51 height 15
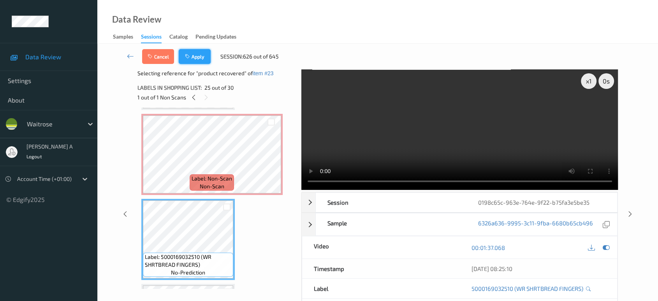
click at [198, 59] on button "Apply" at bounding box center [195, 56] width 32 height 15
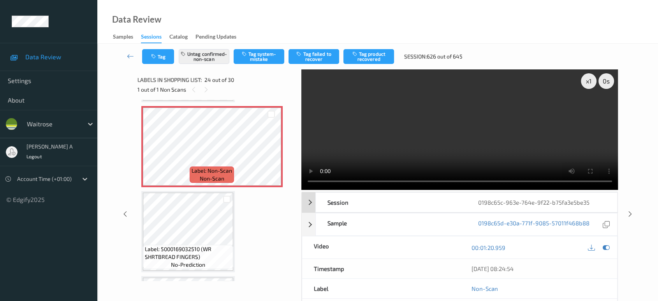
scroll to position [1864, 0]
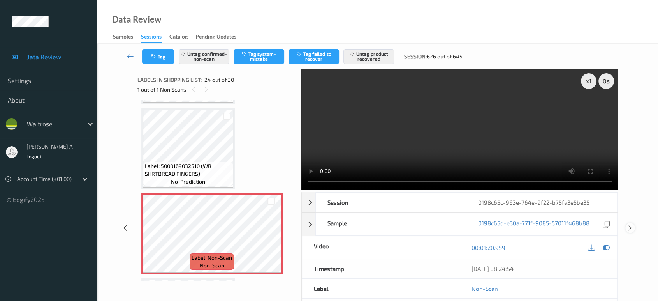
click at [630, 224] on icon at bounding box center [630, 227] width 7 height 7
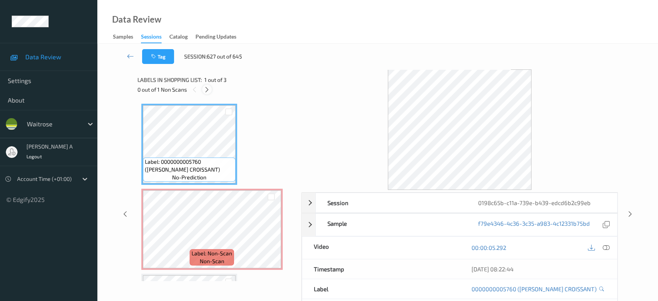
click at [210, 90] on icon at bounding box center [207, 89] width 7 height 7
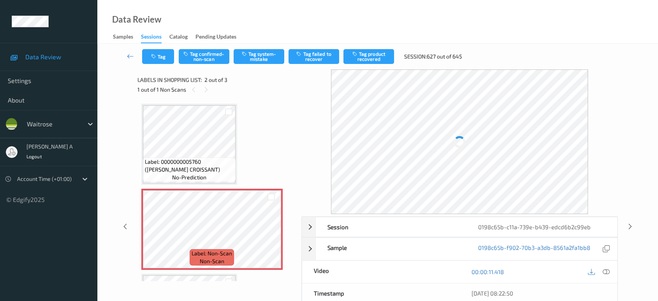
scroll to position [4, 0]
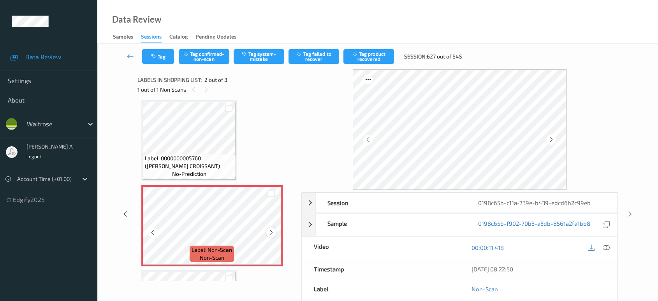
click at [272, 229] on icon at bounding box center [271, 232] width 7 height 7
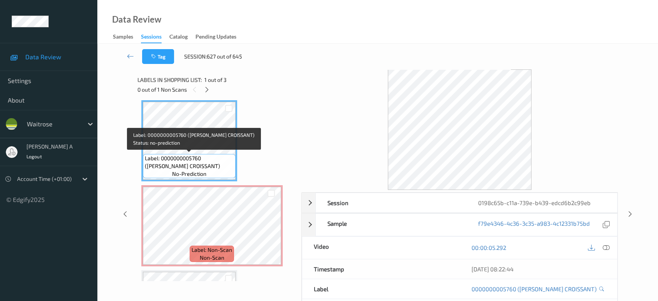
scroll to position [0, 0]
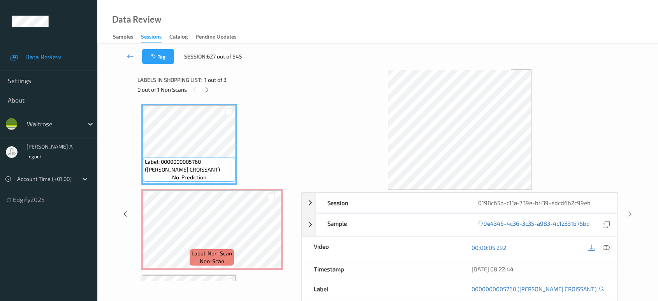
click at [608, 247] on icon at bounding box center [606, 247] width 7 height 7
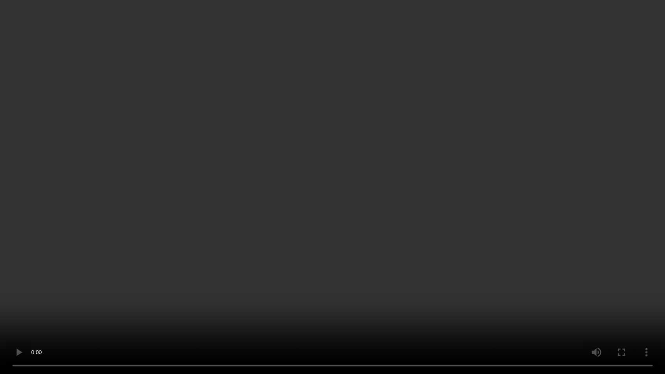
click at [268, 189] on video at bounding box center [332, 187] width 665 height 374
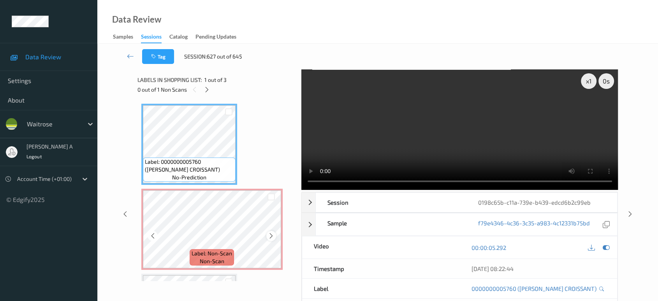
click at [273, 238] on icon at bounding box center [271, 235] width 7 height 7
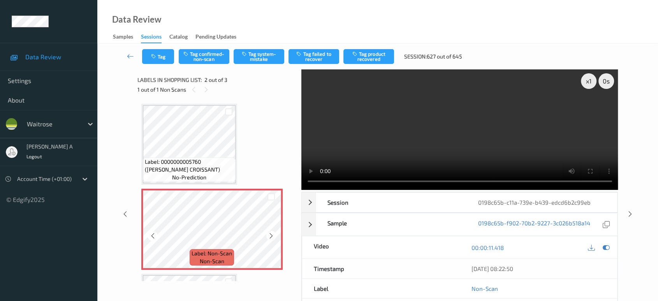
click at [273, 238] on icon at bounding box center [271, 235] width 7 height 7
click at [266, 58] on button "Tag system-mistake" at bounding box center [259, 56] width 51 height 15
click at [157, 58] on icon "button" at bounding box center [154, 56] width 7 height 5
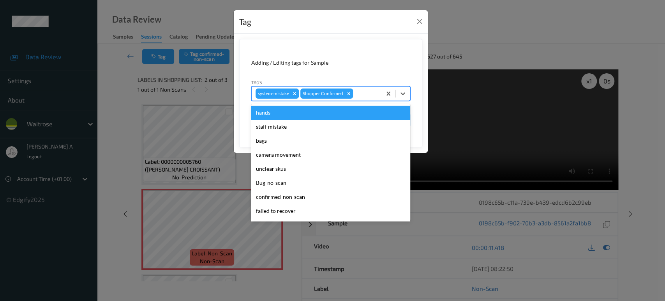
click at [370, 91] on div at bounding box center [365, 93] width 23 height 9
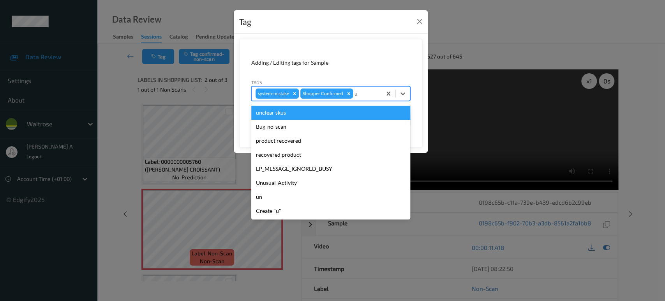
type input "un"
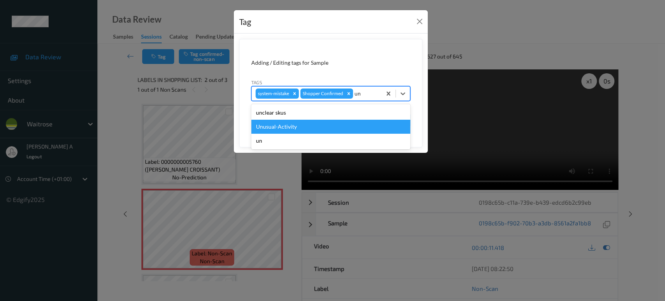
click at [330, 122] on div "Unusual-Activity" at bounding box center [330, 127] width 159 height 14
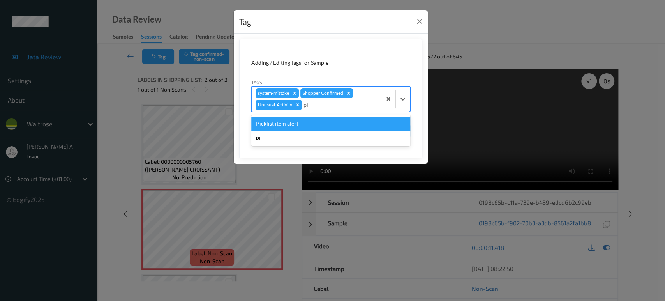
type input "pic"
click at [330, 122] on div "Picklist item alert" at bounding box center [330, 123] width 159 height 14
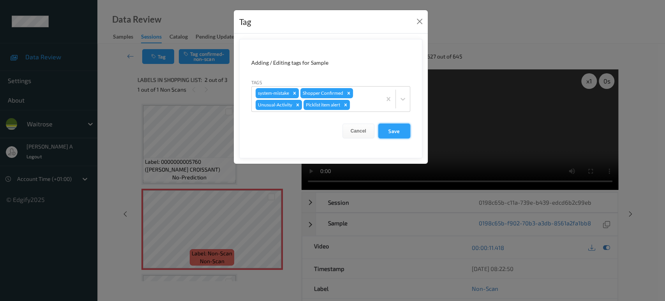
click at [397, 129] on button "Save" at bounding box center [394, 130] width 32 height 15
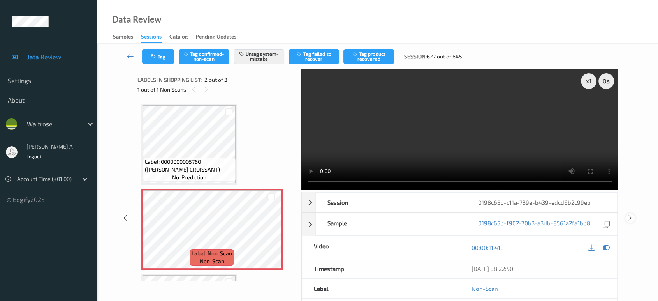
click at [633, 214] on icon at bounding box center [630, 217] width 7 height 7
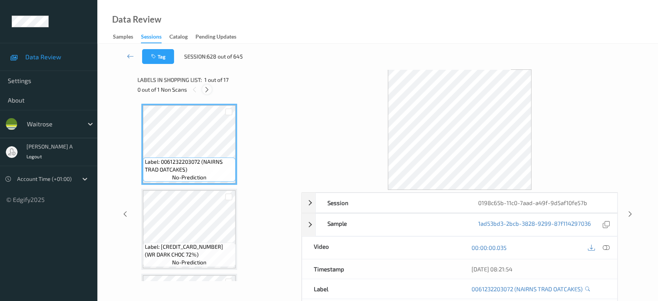
click at [207, 88] on icon at bounding box center [207, 89] width 7 height 7
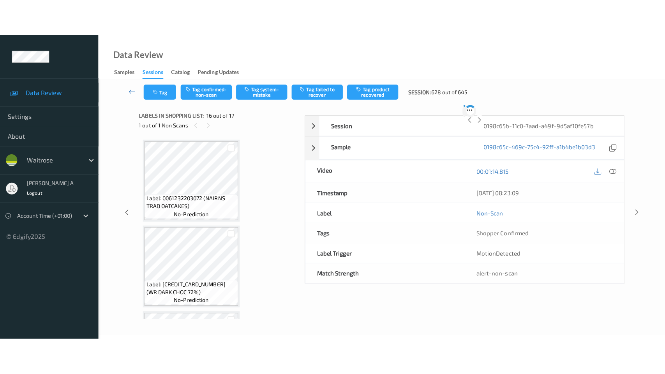
scroll to position [1188, 0]
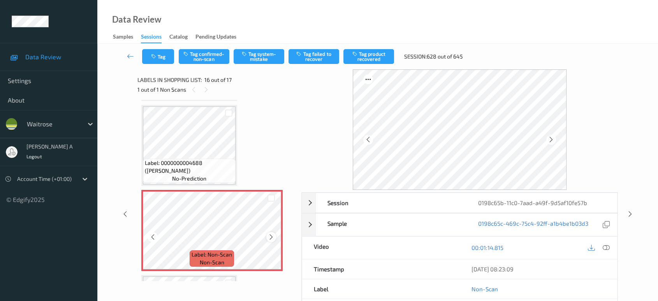
click at [270, 233] on icon at bounding box center [271, 236] width 7 height 7
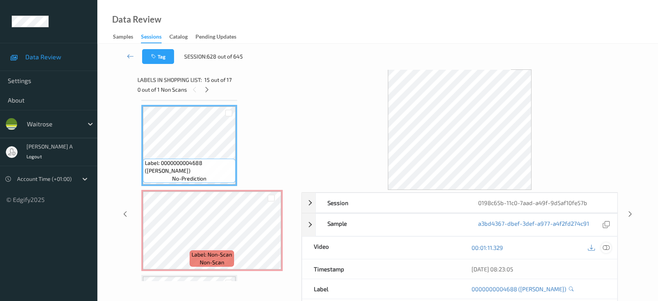
click at [607, 247] on icon at bounding box center [606, 247] width 7 height 7
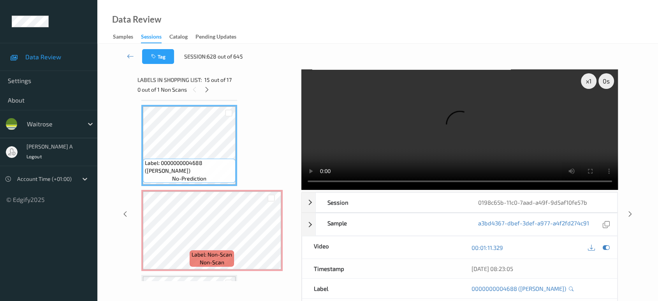
scroll to position [1187, 0]
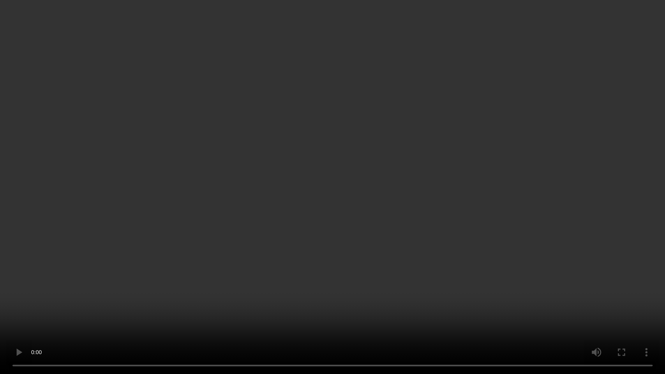
click at [427, 208] on video at bounding box center [332, 187] width 665 height 374
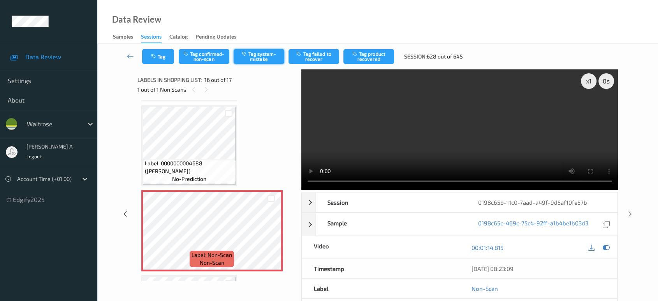
click at [256, 59] on button "Tag system-mistake" at bounding box center [259, 56] width 51 height 15
click at [155, 58] on icon "button" at bounding box center [154, 56] width 7 height 5
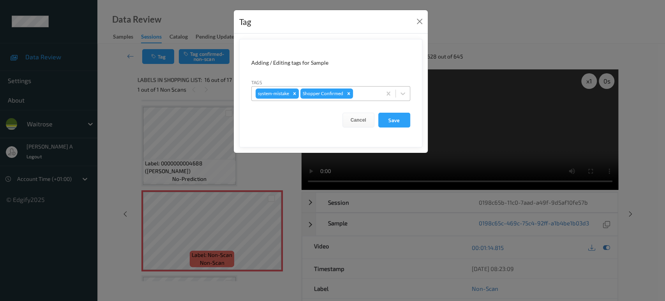
click at [368, 93] on div at bounding box center [365, 93] width 23 height 9
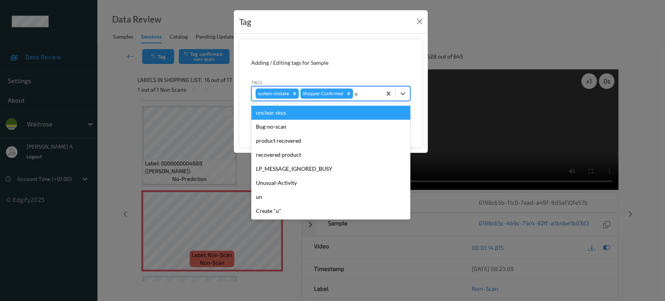
type input "un"
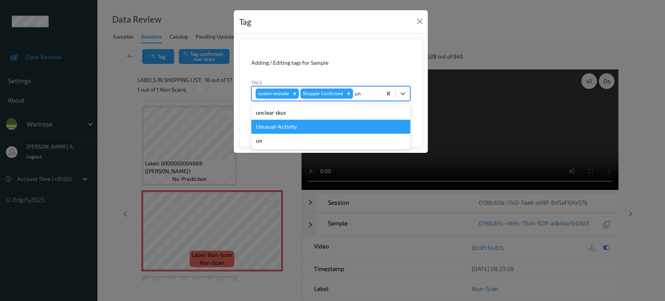
click at [323, 125] on div "Unusual-Activity" at bounding box center [330, 127] width 159 height 14
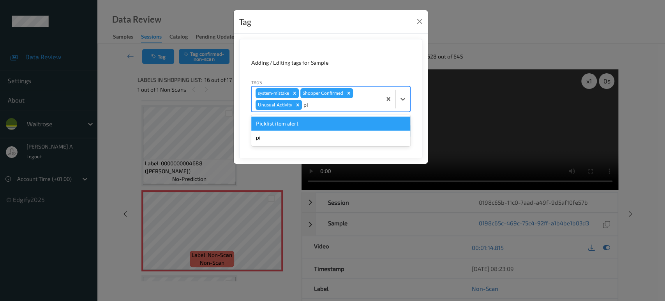
type input "pic"
click at [327, 122] on div "Picklist item alert" at bounding box center [330, 123] width 159 height 14
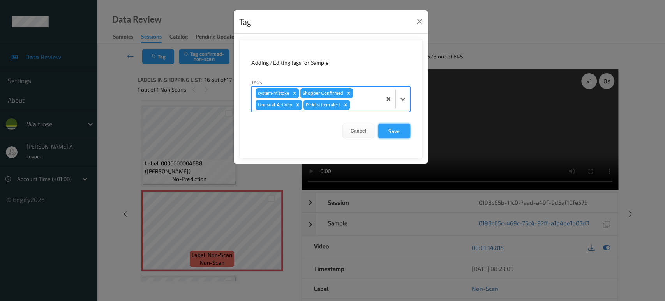
click at [400, 135] on button "Save" at bounding box center [394, 130] width 32 height 15
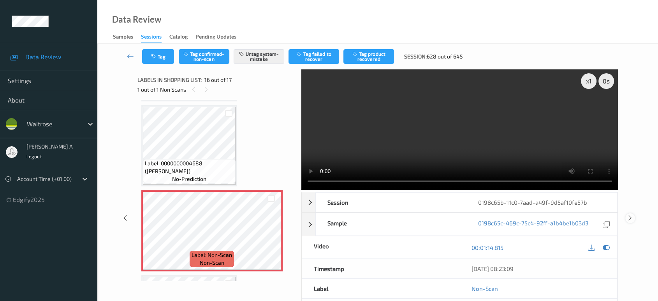
click at [631, 214] on icon at bounding box center [630, 217] width 7 height 7
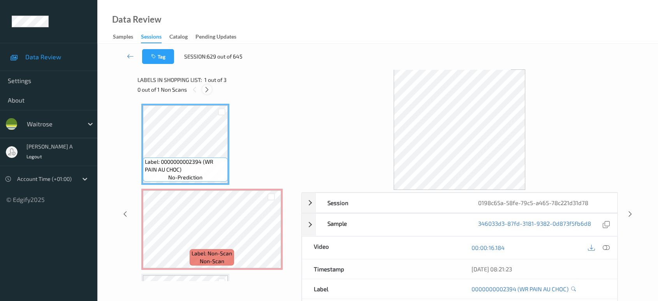
click at [207, 89] on icon at bounding box center [207, 89] width 7 height 7
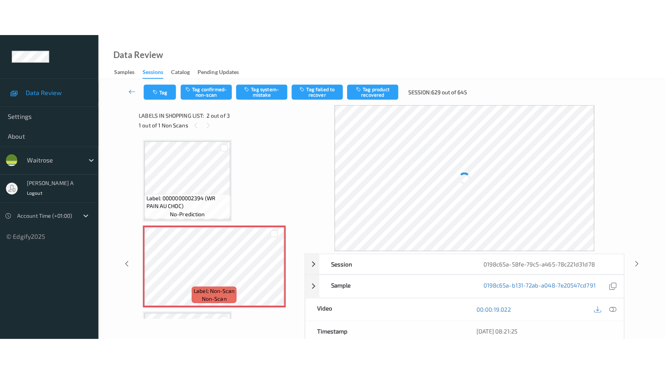
scroll to position [4, 0]
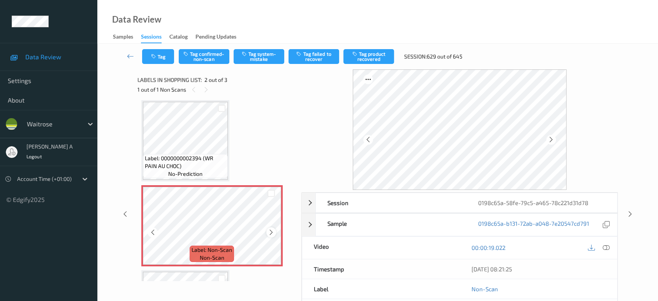
click at [273, 231] on icon at bounding box center [271, 232] width 7 height 7
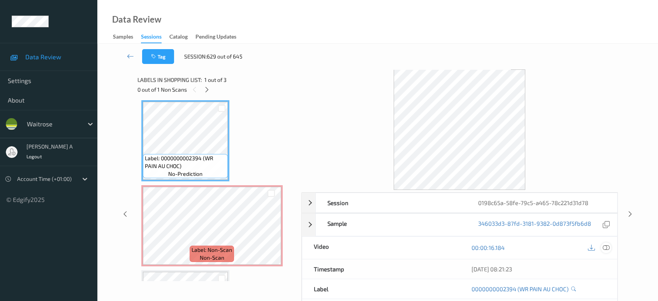
click at [610, 245] on icon at bounding box center [606, 247] width 7 height 7
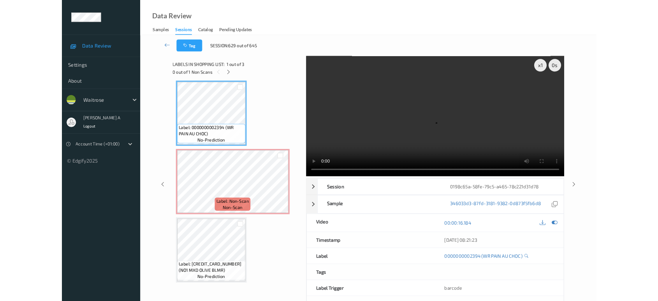
scroll to position [3, 0]
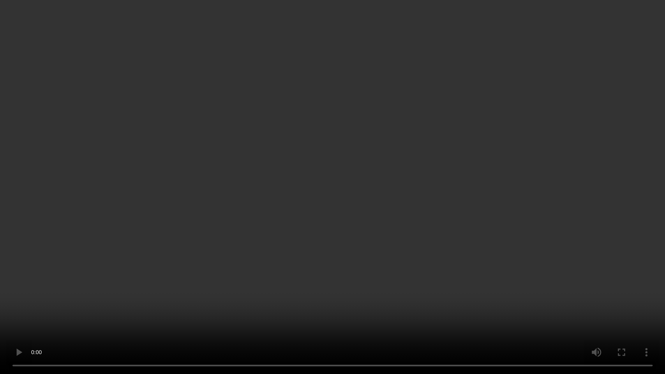
drag, startPoint x: 349, startPoint y: 249, endPoint x: 354, endPoint y: 220, distance: 28.4
click at [349, 249] on video at bounding box center [332, 187] width 665 height 374
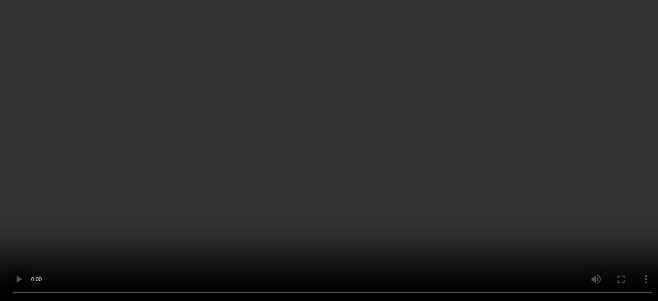
click at [270, 233] on icon at bounding box center [271, 232] width 7 height 7
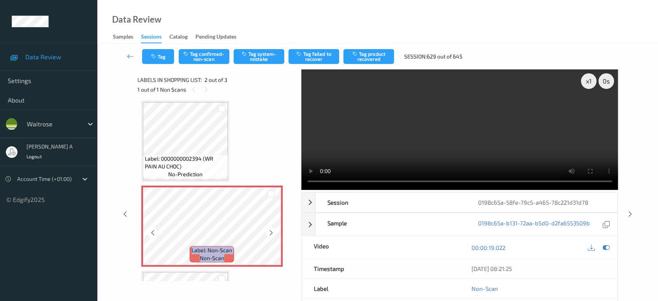
click at [270, 233] on icon at bounding box center [271, 232] width 7 height 7
click at [269, 55] on button "Tag system-mistake" at bounding box center [259, 56] width 51 height 15
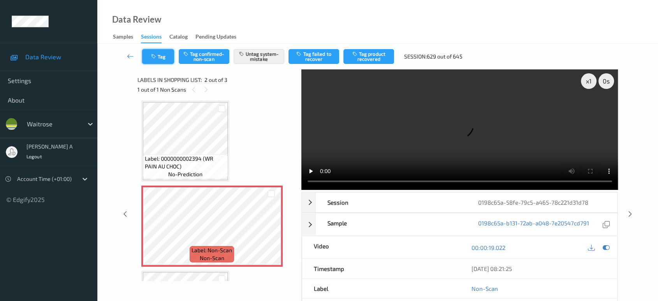
click at [158, 59] on button "Tag" at bounding box center [158, 56] width 32 height 15
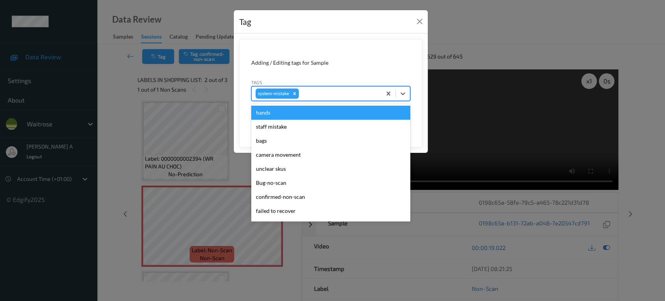
click at [343, 95] on div at bounding box center [338, 93] width 77 height 9
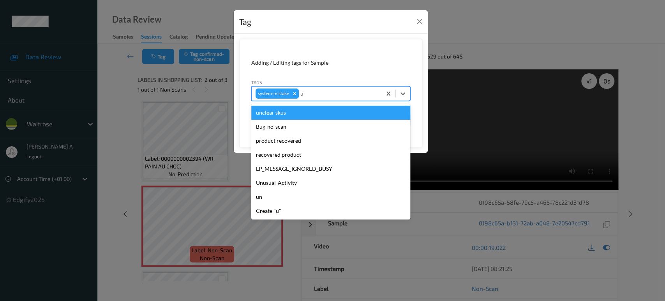
type input "un"
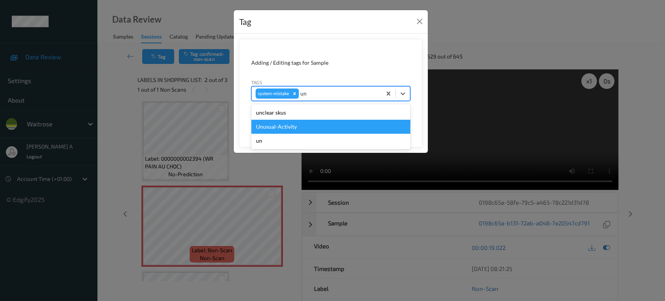
click at [309, 125] on div "Unusual-Activity" at bounding box center [330, 127] width 159 height 14
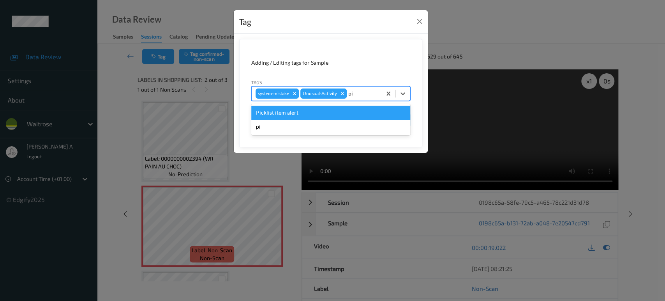
type input "pic"
click at [317, 113] on div "Picklist item alert" at bounding box center [330, 113] width 159 height 14
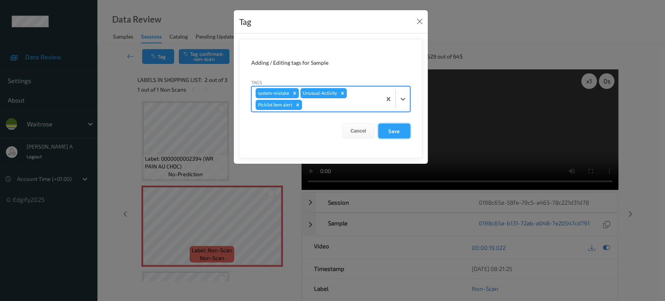
click at [397, 133] on button "Save" at bounding box center [394, 130] width 32 height 15
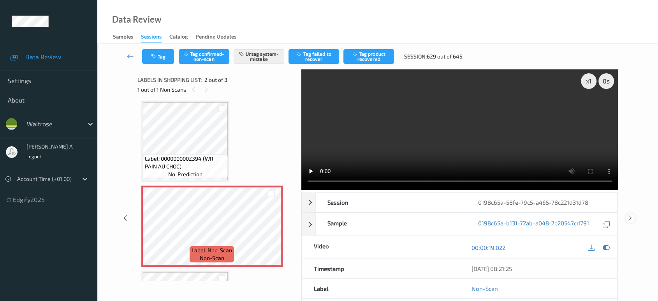
click at [630, 214] on icon at bounding box center [630, 217] width 7 height 7
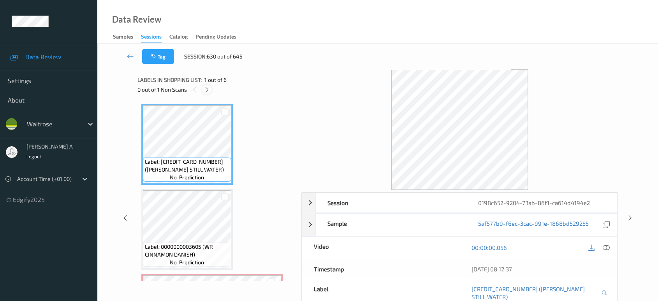
click at [210, 93] on icon at bounding box center [207, 89] width 7 height 7
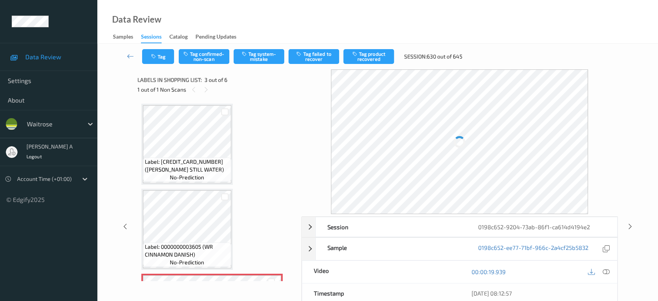
scroll to position [88, 0]
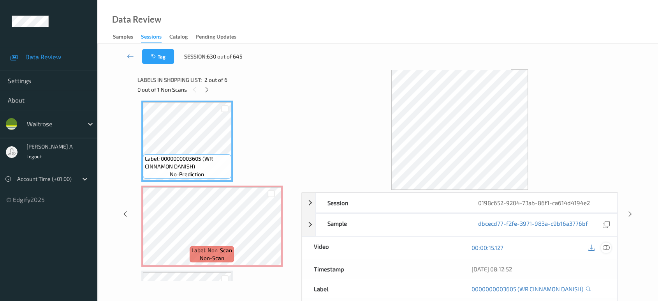
click at [610, 247] on div at bounding box center [606, 247] width 11 height 11
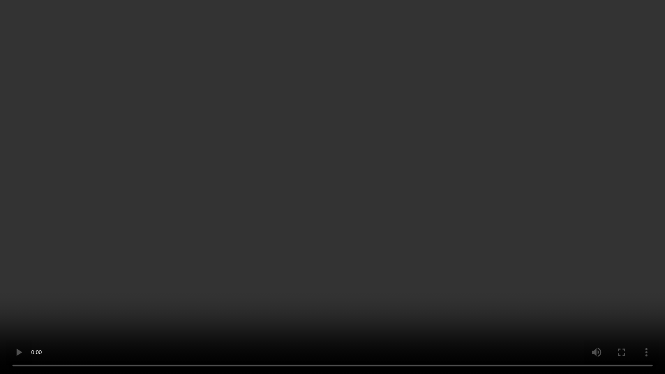
click at [312, 214] on video at bounding box center [332, 187] width 665 height 374
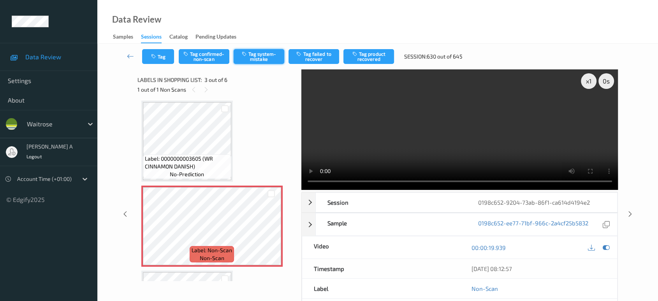
click at [254, 56] on button "Tag system-mistake" at bounding box center [259, 56] width 51 height 15
click at [162, 57] on button "Tag" at bounding box center [158, 56] width 32 height 15
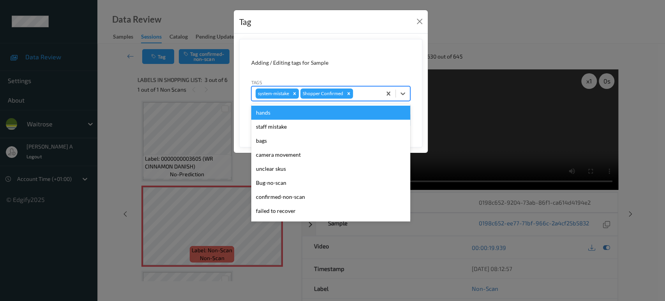
click at [368, 92] on div at bounding box center [365, 93] width 23 height 9
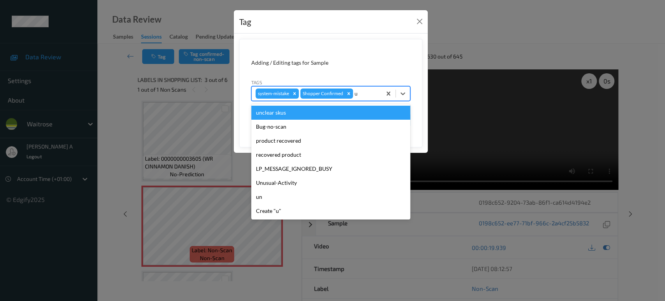
type input "un"
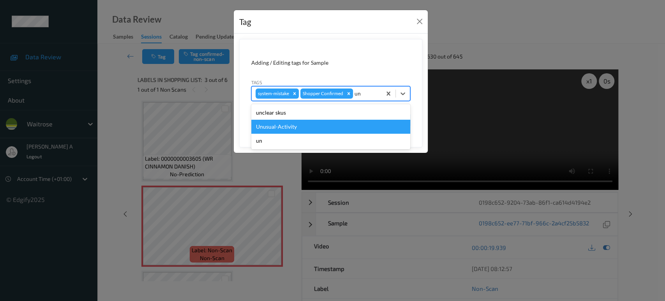
click at [347, 122] on div "Unusual-Activity" at bounding box center [330, 127] width 159 height 14
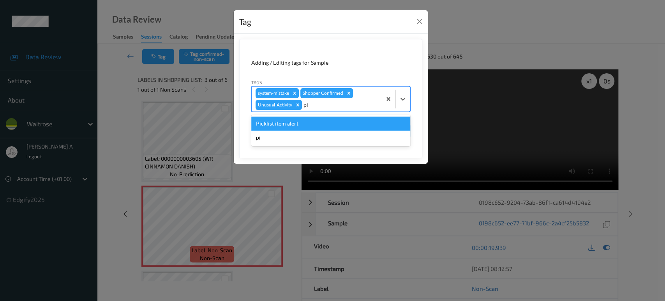
type input "pic"
click at [347, 122] on div "Picklist item alert" at bounding box center [330, 123] width 159 height 14
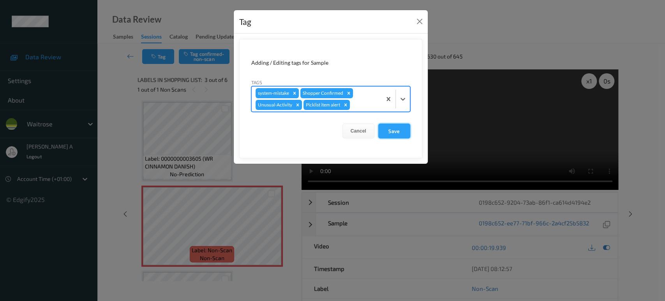
click at [391, 131] on button "Save" at bounding box center [394, 130] width 32 height 15
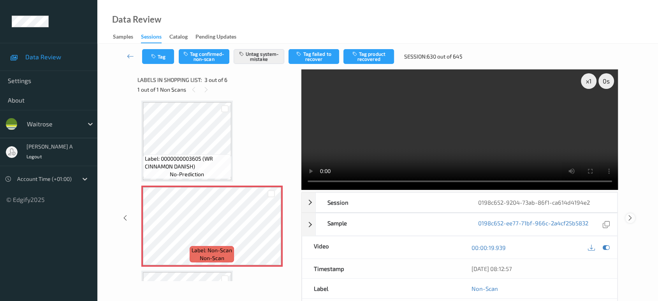
click at [629, 214] on icon at bounding box center [630, 217] width 7 height 7
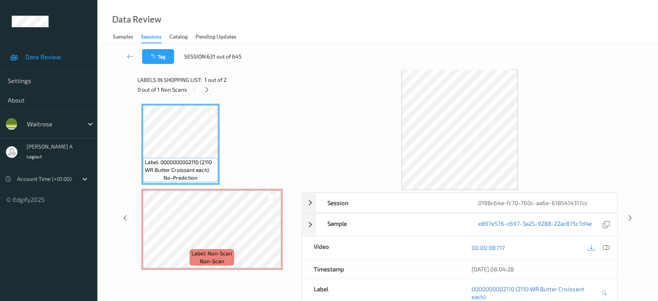
click at [205, 89] on icon at bounding box center [207, 89] width 7 height 7
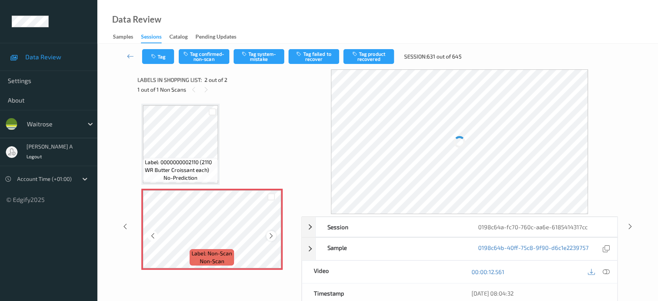
click at [272, 236] on icon at bounding box center [271, 235] width 7 height 7
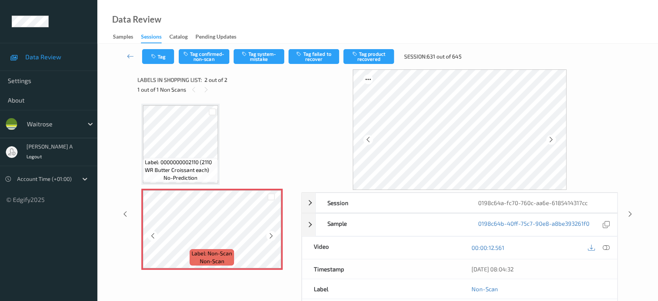
click at [272, 236] on icon at bounding box center [271, 235] width 7 height 7
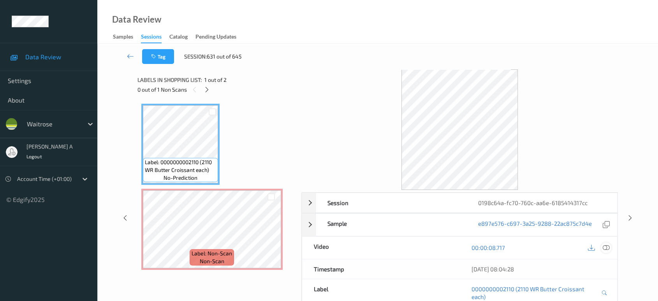
click at [606, 245] on icon at bounding box center [606, 247] width 7 height 7
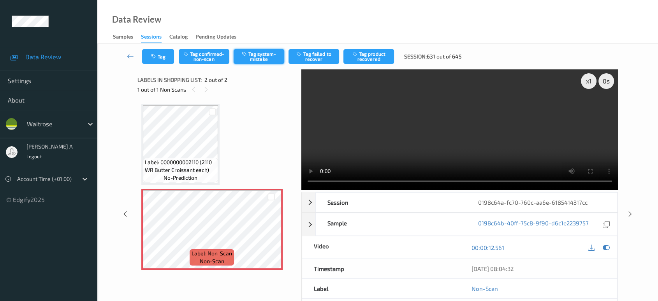
click at [244, 58] on button "Tag system-mistake" at bounding box center [259, 56] width 51 height 15
click at [152, 62] on button "Tag" at bounding box center [158, 56] width 32 height 15
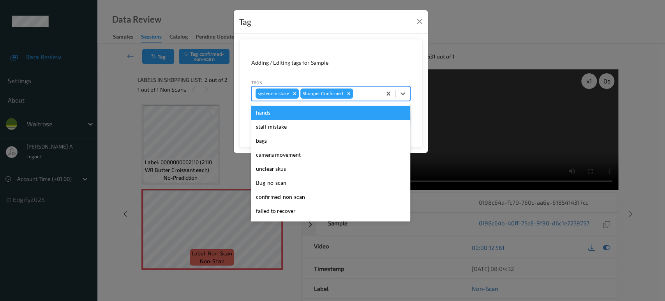
click at [358, 92] on div at bounding box center [365, 93] width 23 height 9
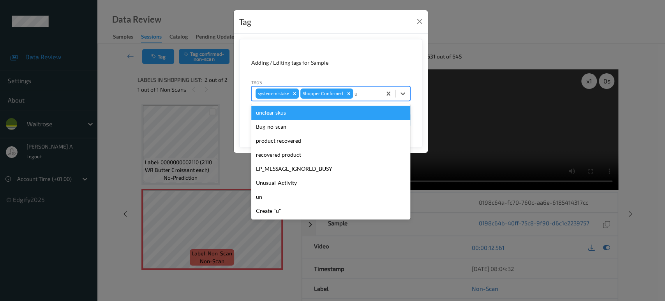
type input "un"
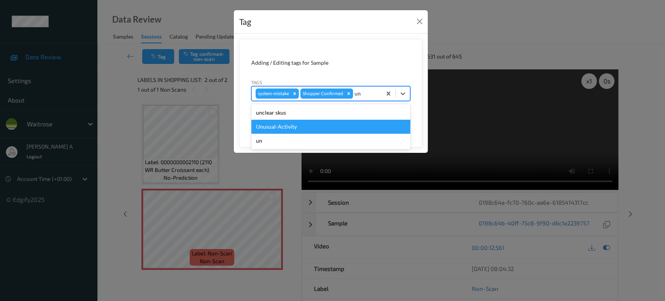
click at [303, 121] on div "Unusual-Activity" at bounding box center [330, 127] width 159 height 14
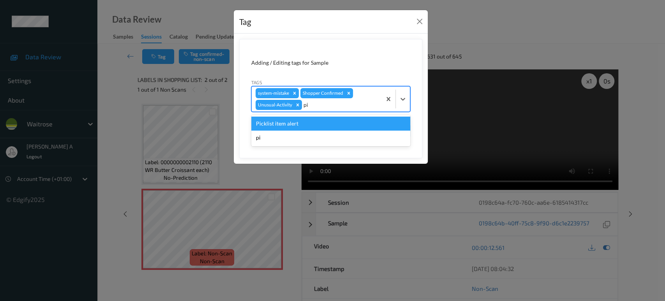
type input "pic"
click at [303, 121] on div "Picklist item alert" at bounding box center [330, 123] width 159 height 14
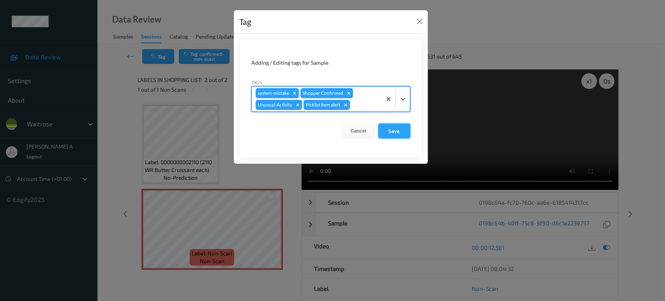
click at [401, 130] on button "Save" at bounding box center [394, 130] width 32 height 15
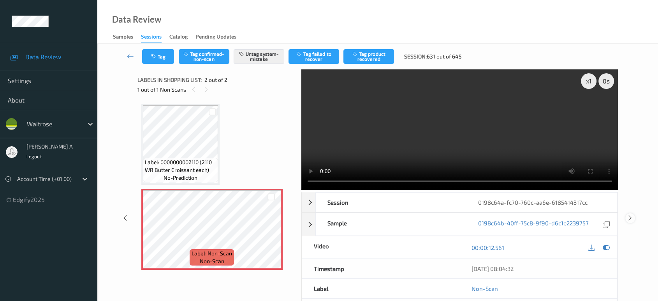
click at [631, 214] on icon at bounding box center [630, 217] width 7 height 7
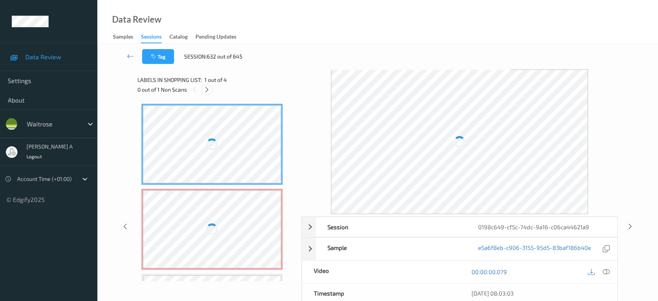
click at [209, 90] on icon at bounding box center [207, 89] width 7 height 7
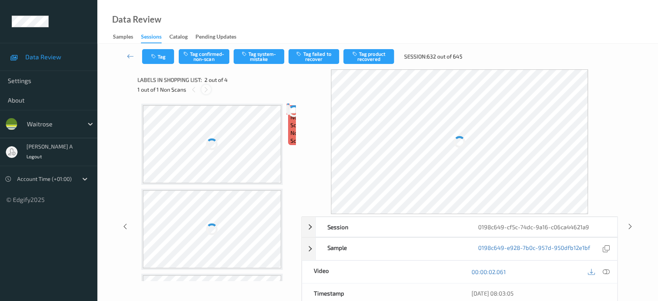
scroll to position [4, 0]
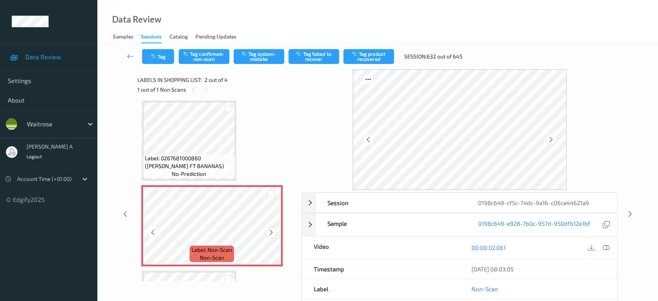
click at [269, 230] on icon at bounding box center [271, 232] width 7 height 7
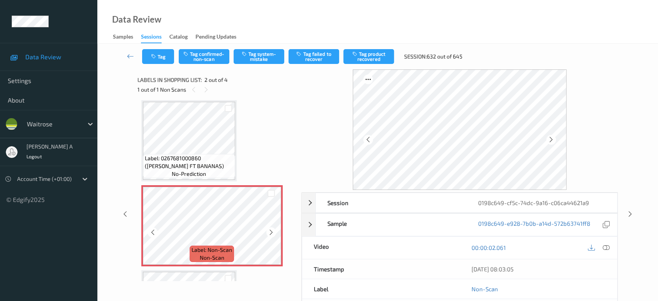
click at [269, 230] on icon at bounding box center [271, 232] width 7 height 7
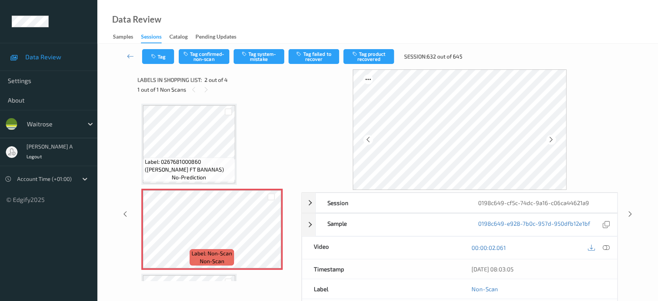
scroll to position [0, 0]
click at [609, 245] on icon at bounding box center [606, 247] width 7 height 7
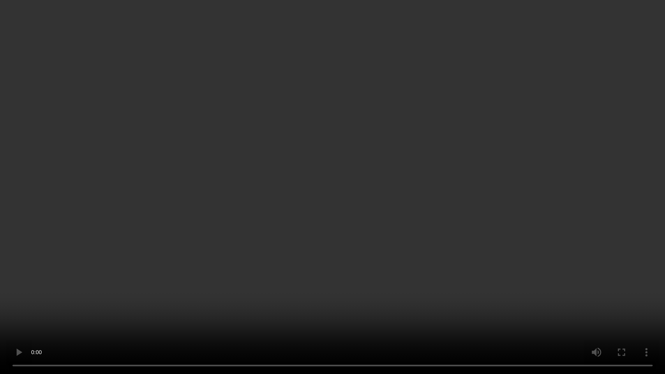
click at [323, 206] on video at bounding box center [332, 187] width 665 height 374
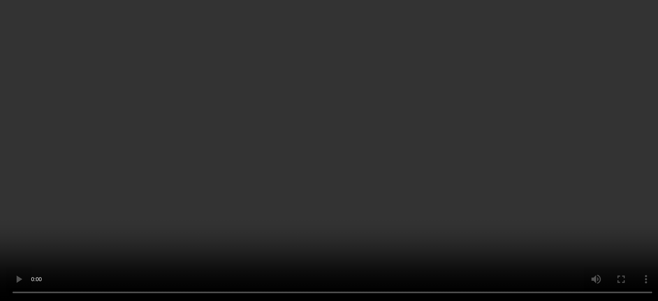
scroll to position [86, 0]
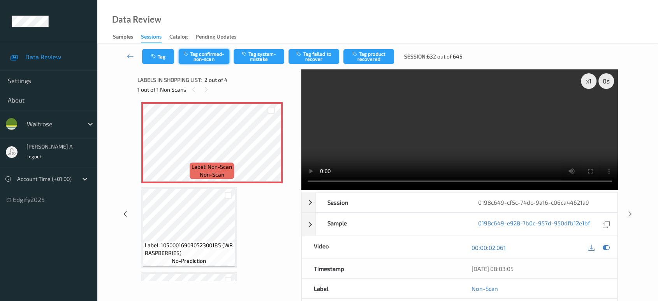
click at [201, 55] on button "Tag confirmed-non-scan" at bounding box center [204, 56] width 51 height 15
click at [369, 53] on button "Tag product recovered" at bounding box center [369, 56] width 51 height 15
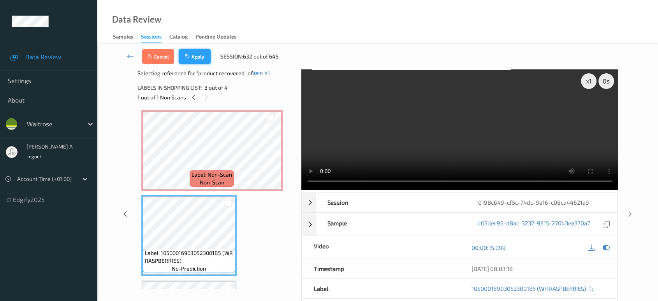
click at [199, 59] on button "Apply" at bounding box center [195, 56] width 32 height 15
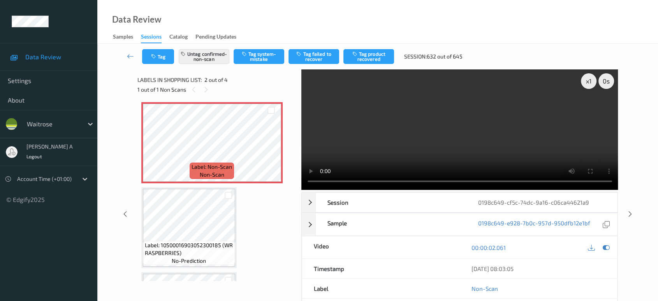
scroll to position [4, 0]
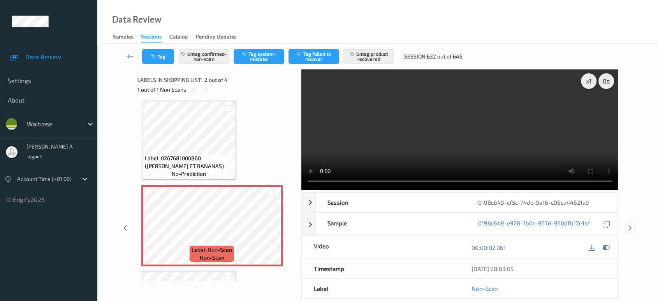
click at [631, 224] on icon at bounding box center [630, 227] width 7 height 7
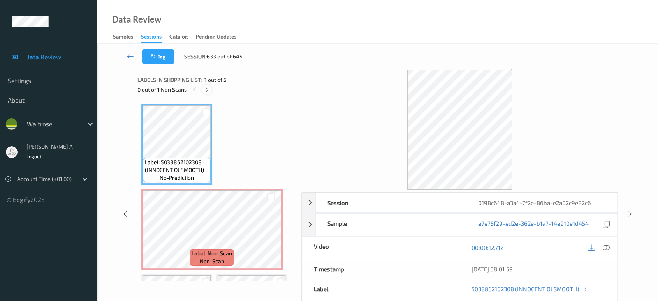
click at [209, 88] on icon at bounding box center [207, 89] width 7 height 7
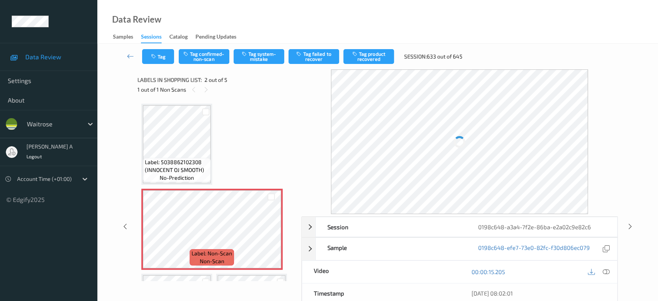
scroll to position [4, 0]
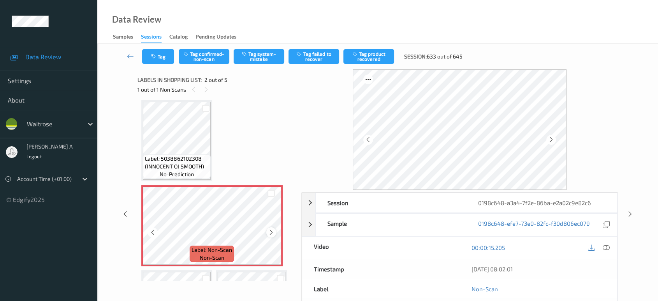
click at [274, 233] on icon at bounding box center [271, 232] width 7 height 7
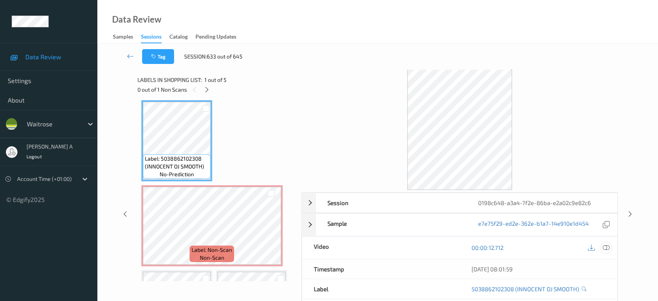
click at [608, 249] on icon at bounding box center [606, 247] width 7 height 7
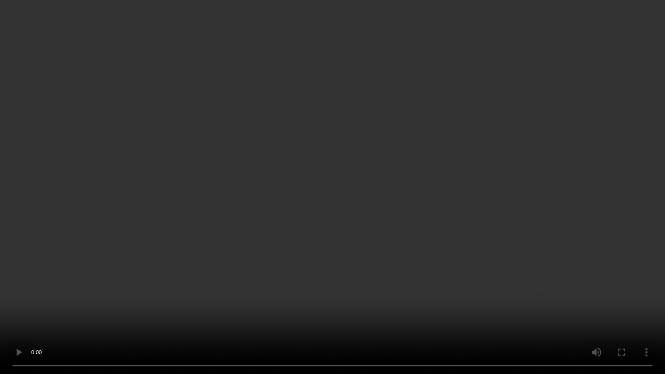
click at [342, 186] on video at bounding box center [332, 187] width 665 height 374
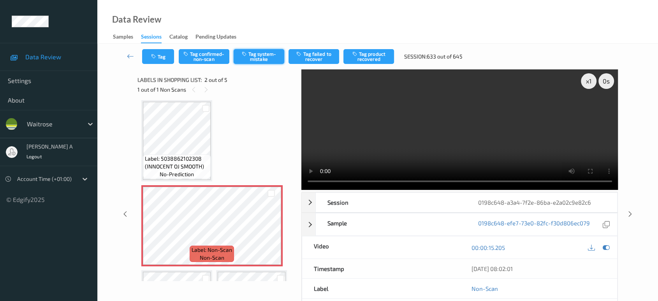
click at [256, 55] on button "Tag system-mistake" at bounding box center [259, 56] width 51 height 15
click at [159, 58] on button "Tag" at bounding box center [158, 56] width 32 height 15
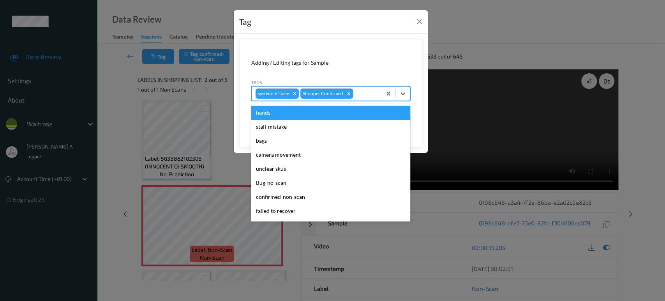
click at [366, 92] on div at bounding box center [365, 93] width 23 height 9
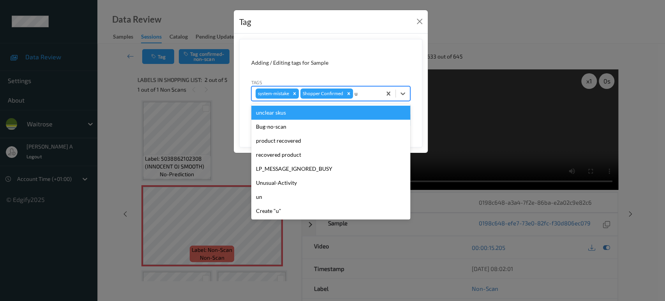
type input "un"
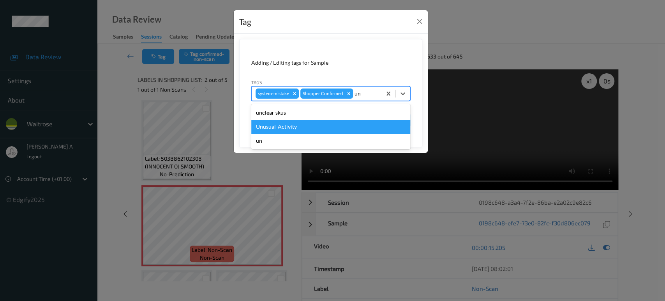
click at [303, 124] on div "Unusual-Activity" at bounding box center [330, 127] width 159 height 14
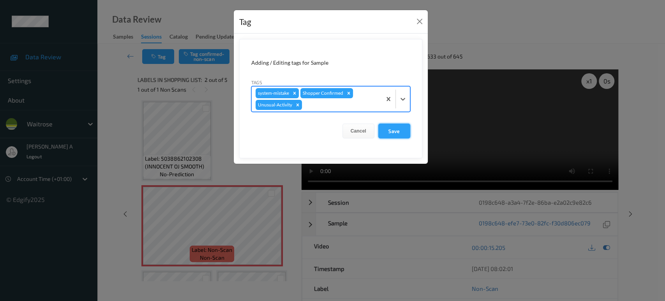
click at [402, 131] on button "Save" at bounding box center [394, 130] width 32 height 15
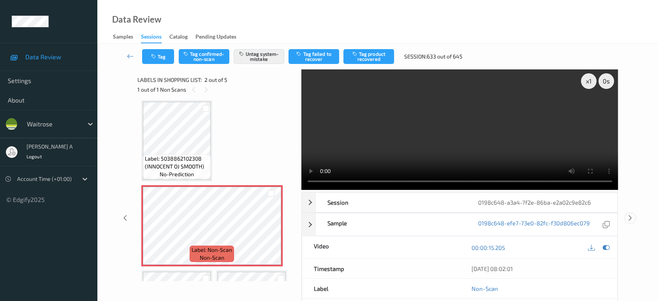
click at [630, 218] on icon at bounding box center [630, 217] width 7 height 7
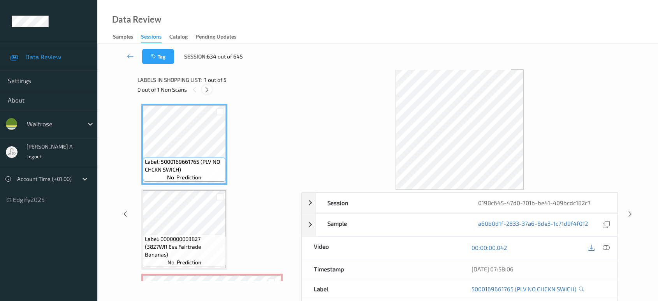
click at [208, 90] on icon at bounding box center [207, 89] width 7 height 7
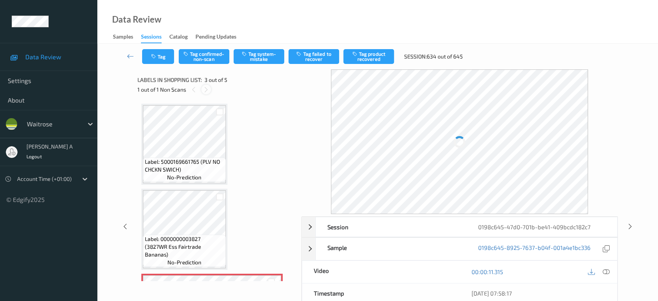
scroll to position [88, 0]
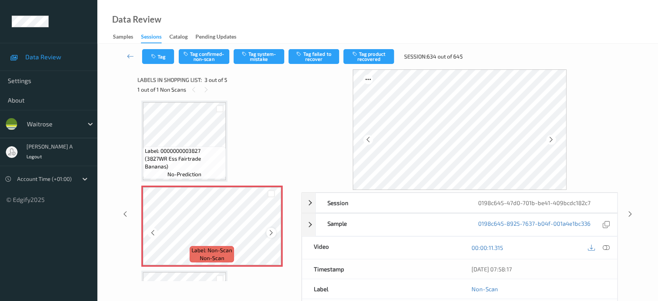
click at [269, 230] on icon at bounding box center [271, 232] width 7 height 7
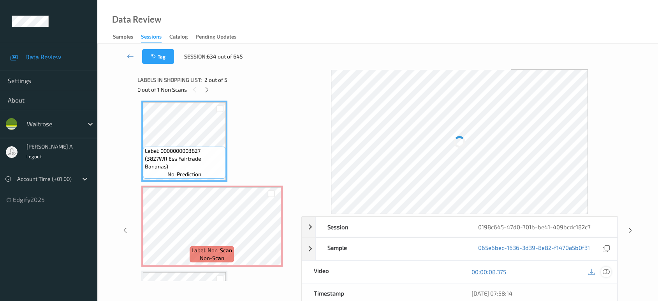
click at [606, 268] on icon at bounding box center [606, 271] width 7 height 7
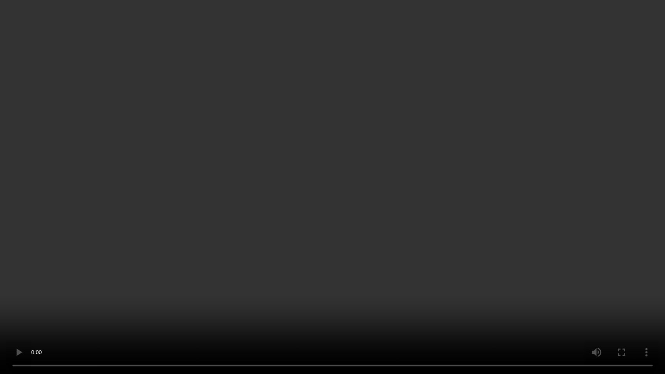
click at [350, 146] on video at bounding box center [332, 187] width 665 height 374
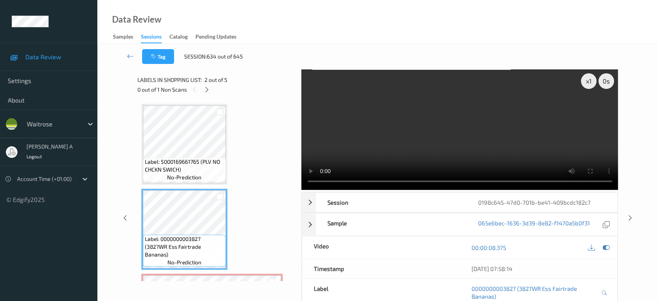
scroll to position [43, 0]
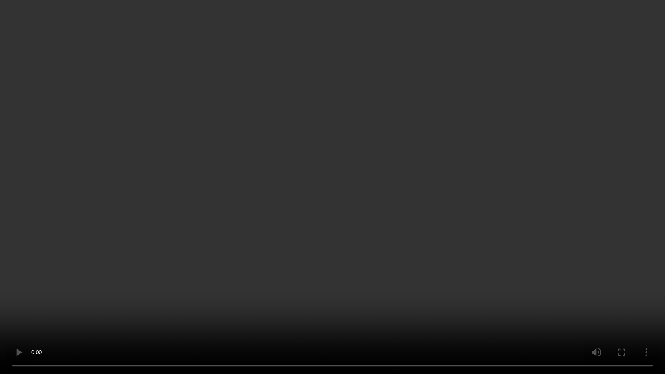
click at [315, 176] on video at bounding box center [332, 187] width 665 height 374
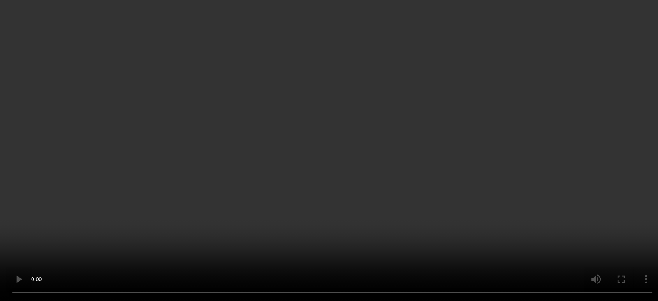
scroll to position [172, 0]
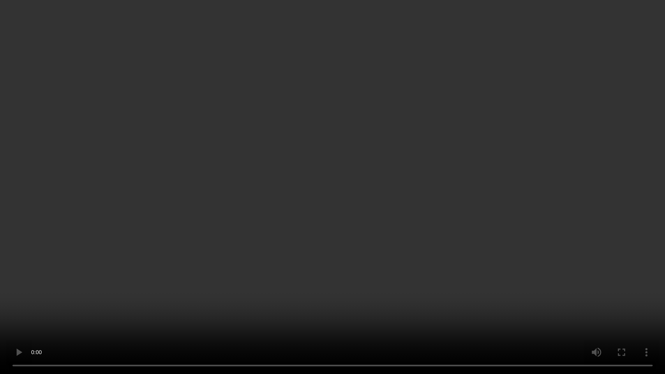
click at [428, 105] on video at bounding box center [332, 187] width 665 height 374
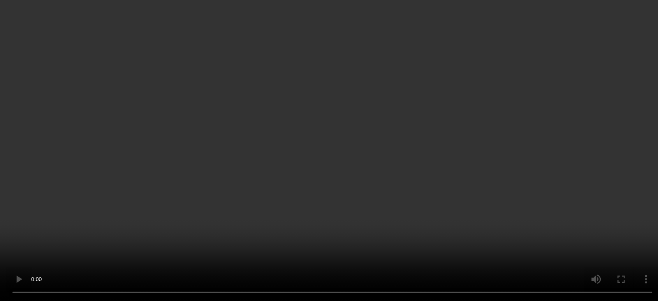
scroll to position [129, 0]
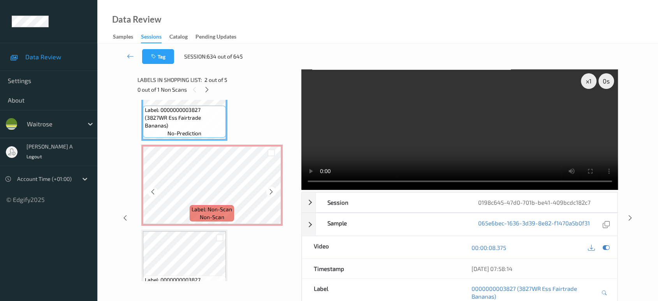
click at [230, 145] on div "Label: Non-Scan non-scan" at bounding box center [211, 185] width 141 height 81
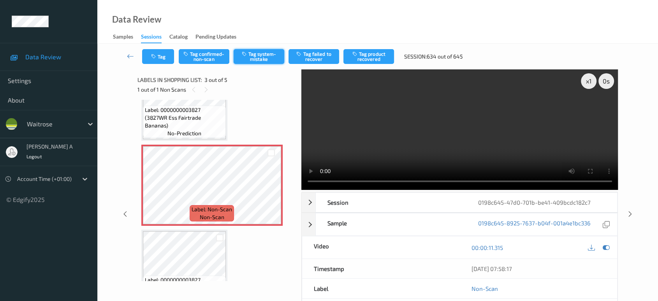
click at [268, 58] on button "Tag system-mistake" at bounding box center [259, 56] width 51 height 15
click at [161, 58] on button "Tag" at bounding box center [158, 56] width 32 height 15
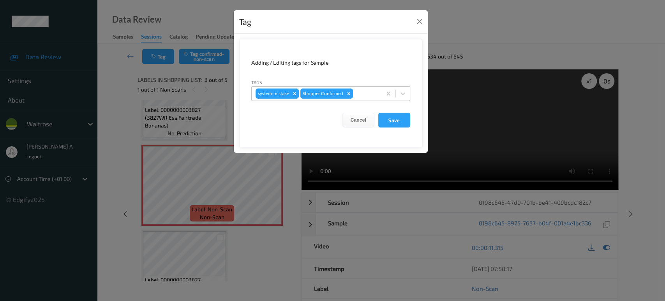
click at [376, 94] on div at bounding box center [365, 93] width 23 height 9
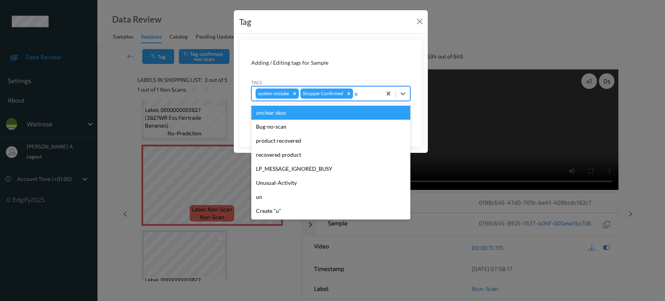
type input "un"
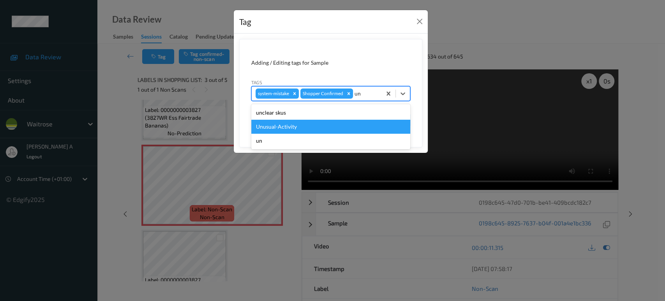
click at [305, 123] on div "Unusual-Activity" at bounding box center [330, 127] width 159 height 14
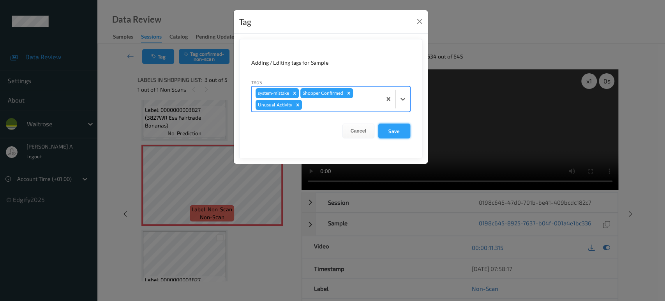
click at [383, 129] on button "Save" at bounding box center [394, 130] width 32 height 15
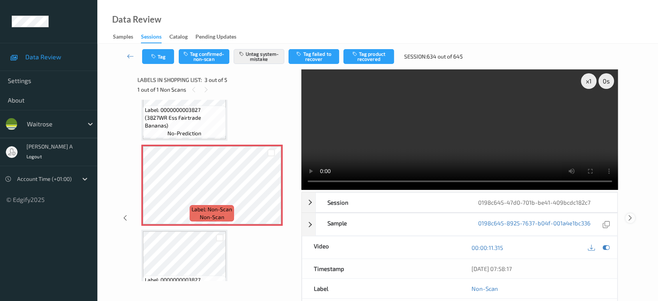
click at [631, 214] on icon at bounding box center [630, 217] width 7 height 7
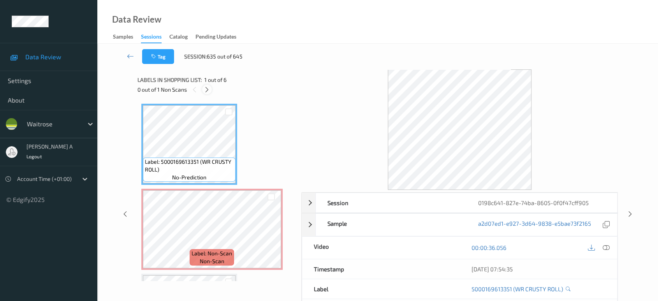
click at [208, 90] on icon at bounding box center [207, 89] width 7 height 7
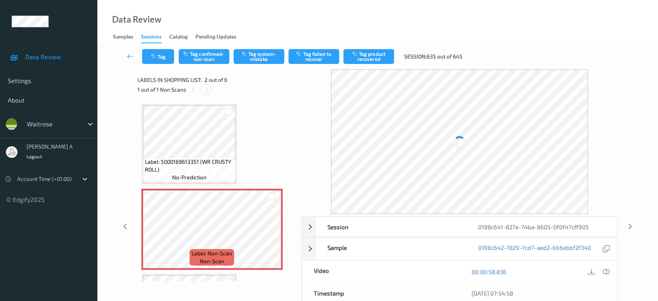
scroll to position [4, 0]
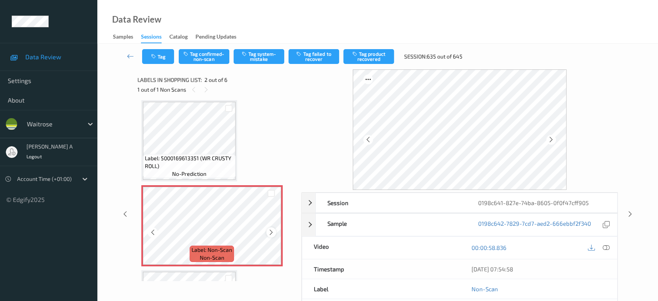
click at [273, 233] on icon at bounding box center [271, 232] width 7 height 7
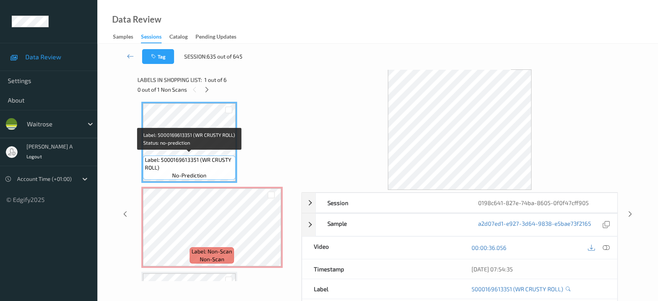
scroll to position [0, 0]
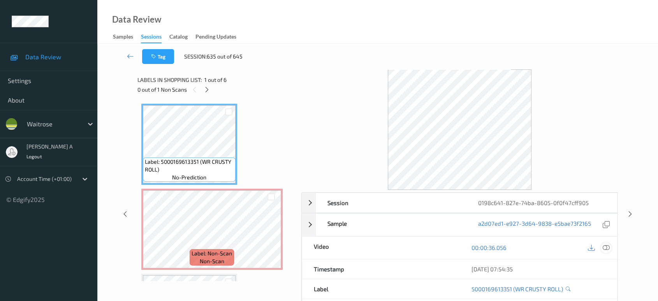
click at [606, 246] on icon at bounding box center [606, 247] width 7 height 7
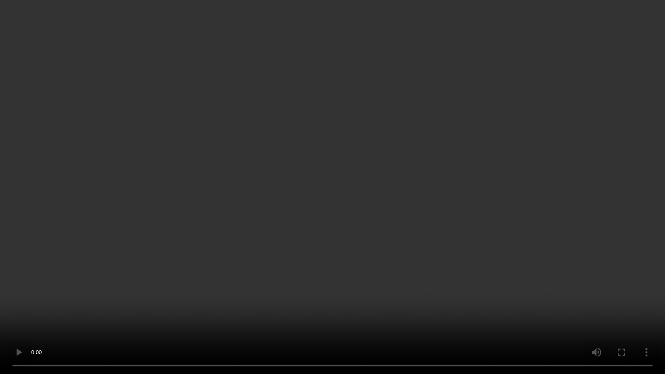
click at [338, 252] on video at bounding box center [332, 187] width 665 height 374
click at [564, 210] on video at bounding box center [332, 187] width 665 height 374
click at [324, 150] on video at bounding box center [332, 187] width 665 height 374
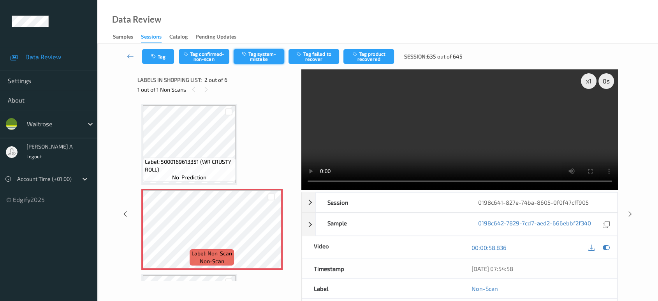
click at [250, 58] on button "Tag system-mistake" at bounding box center [259, 56] width 51 height 15
click at [159, 62] on button "Tag" at bounding box center [158, 56] width 32 height 15
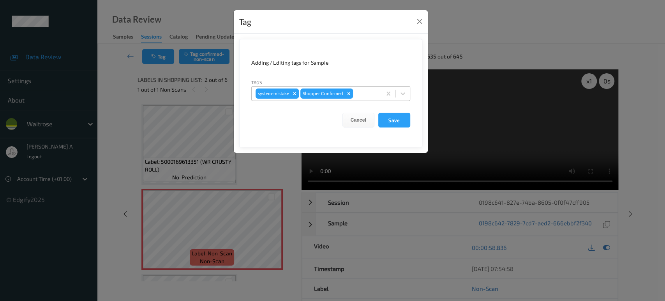
click at [371, 95] on div at bounding box center [365, 93] width 23 height 9
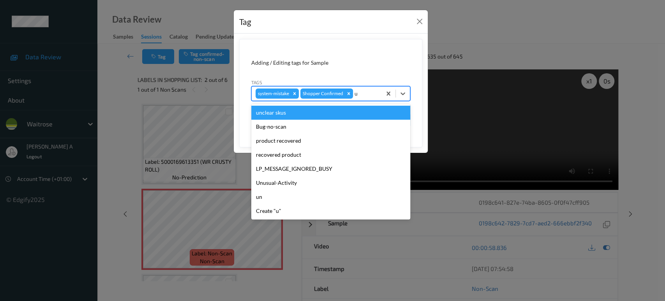
type input "un"
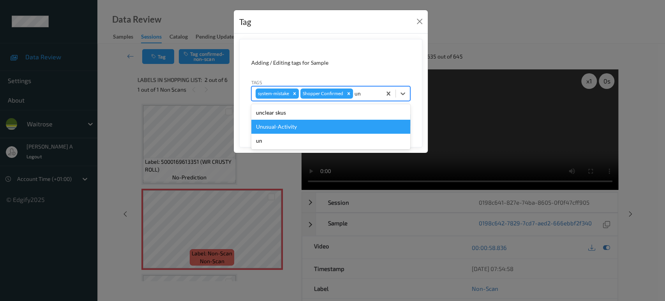
click at [351, 122] on div "Unusual-Activity" at bounding box center [330, 127] width 159 height 14
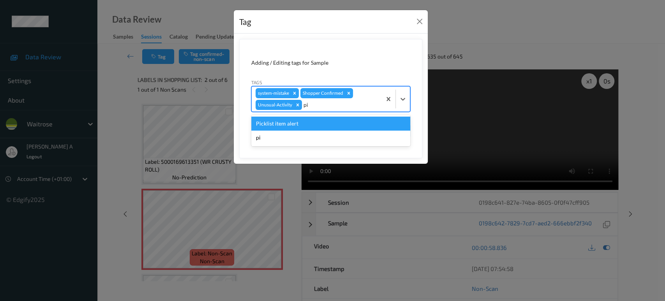
type input "pic"
click at [351, 122] on div "Picklist item alert" at bounding box center [330, 123] width 159 height 14
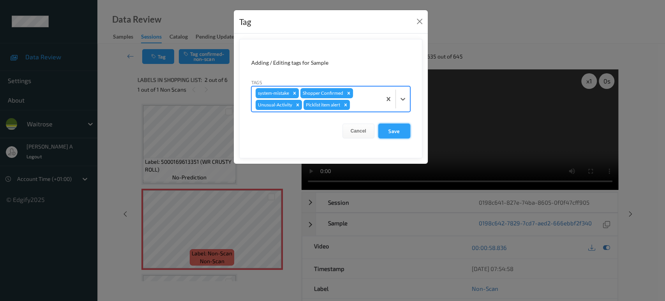
click at [405, 134] on button "Save" at bounding box center [394, 130] width 32 height 15
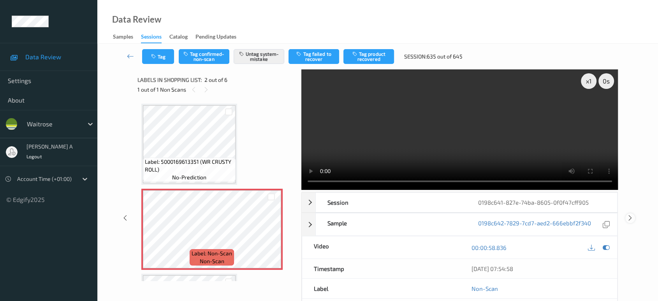
click at [631, 214] on icon at bounding box center [630, 217] width 7 height 7
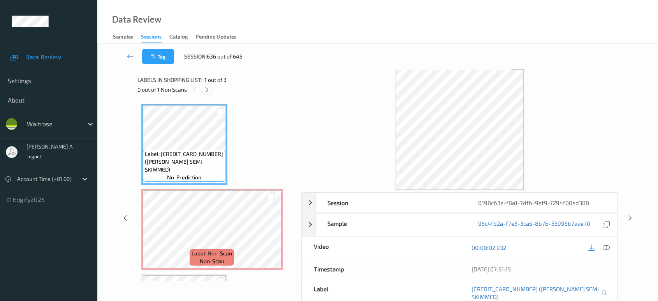
click at [208, 89] on icon at bounding box center [207, 89] width 7 height 7
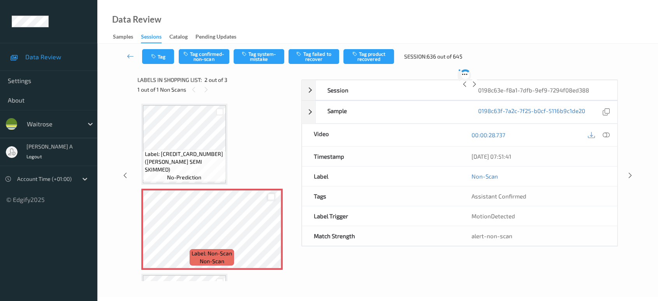
scroll to position [4, 0]
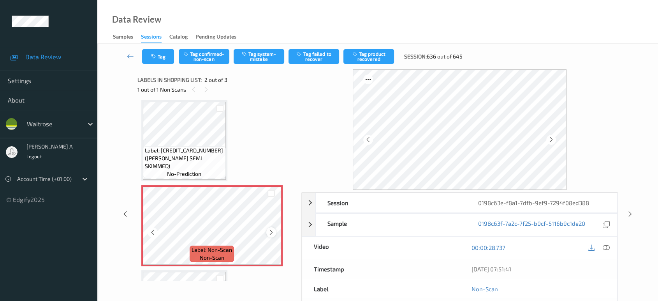
click at [272, 229] on icon at bounding box center [271, 232] width 7 height 7
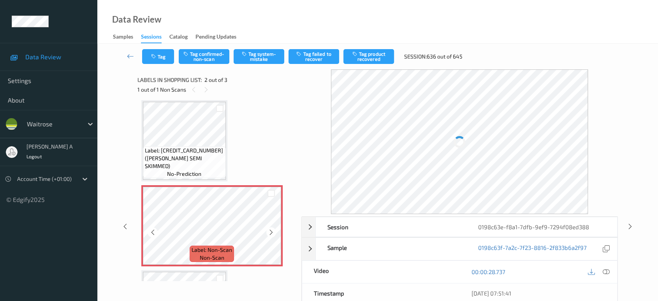
click at [272, 229] on icon at bounding box center [271, 232] width 7 height 7
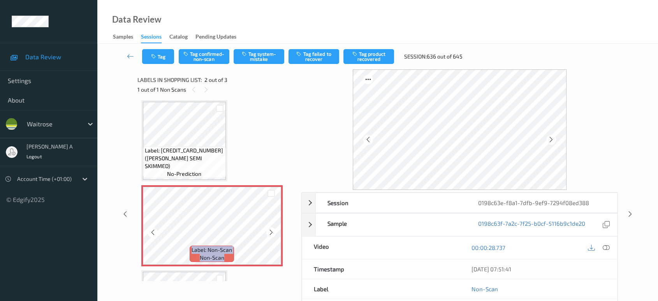
click at [272, 229] on icon at bounding box center [271, 232] width 7 height 7
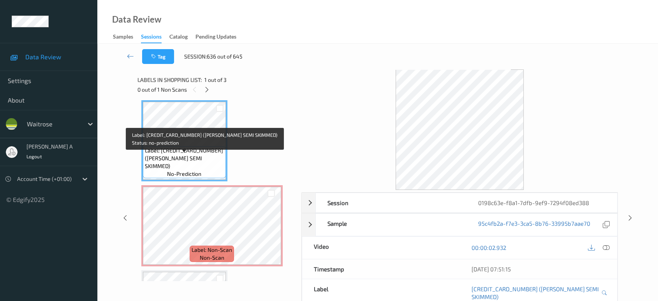
scroll to position [0, 0]
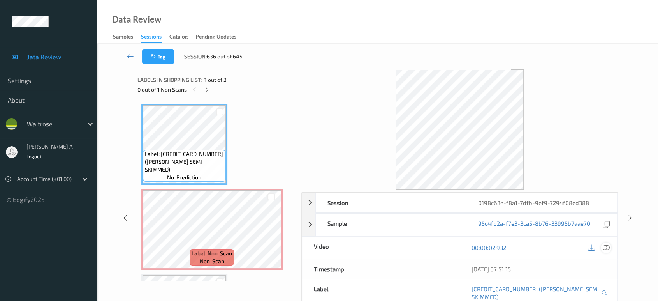
click at [609, 249] on icon at bounding box center [606, 247] width 7 height 7
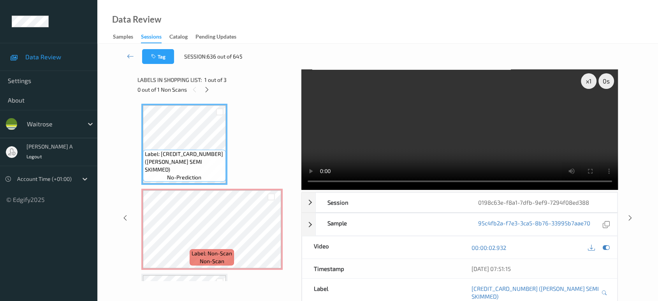
click at [300, 122] on div "x 1 0 s Session 0198c63e-f8a1-7dfb-9ef9-7294f08ed388 Session ID 0198c63e-f8a1-7…" at bounding box center [378, 217] width 481 height 297
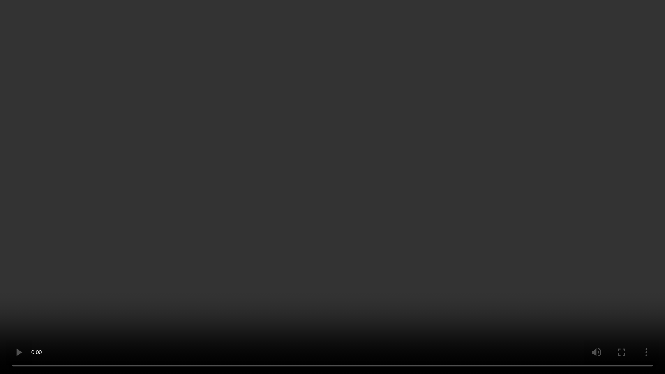
click at [233, 206] on video at bounding box center [332, 187] width 665 height 374
click at [429, 162] on video at bounding box center [332, 187] width 665 height 374
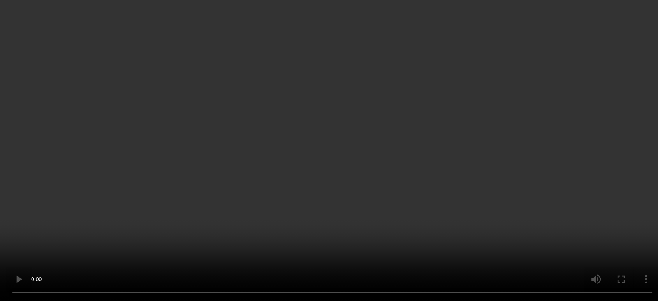
scroll to position [76, 0]
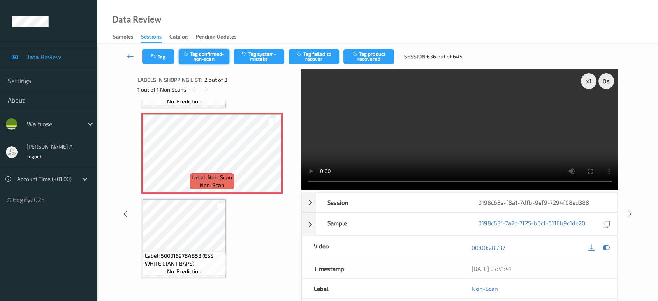
click at [212, 57] on button "Tag confirmed-non-scan" at bounding box center [204, 56] width 51 height 15
click at [378, 59] on button "Tag product recovered" at bounding box center [369, 56] width 51 height 15
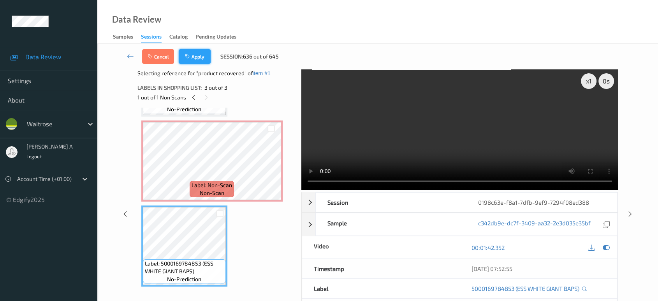
click at [197, 57] on button "Apply" at bounding box center [195, 56] width 32 height 15
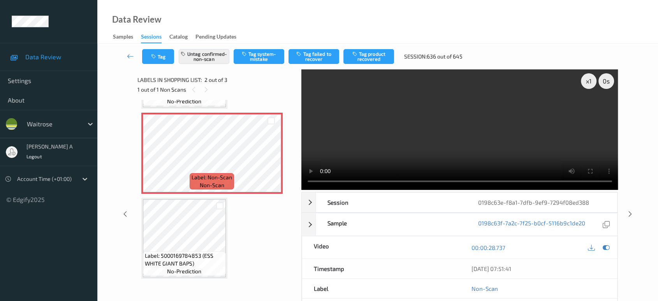
scroll to position [4, 0]
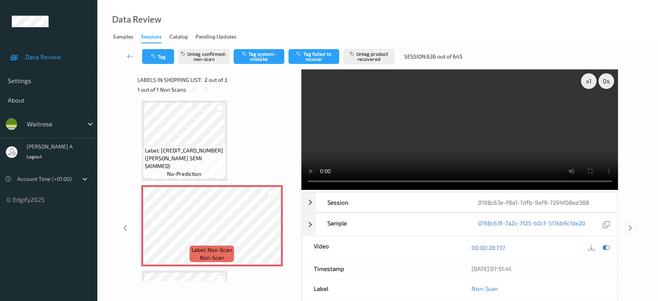
click at [630, 224] on icon at bounding box center [630, 227] width 7 height 7
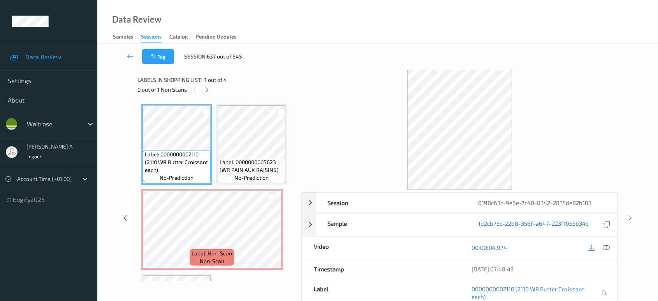
click at [207, 90] on icon at bounding box center [207, 89] width 7 height 7
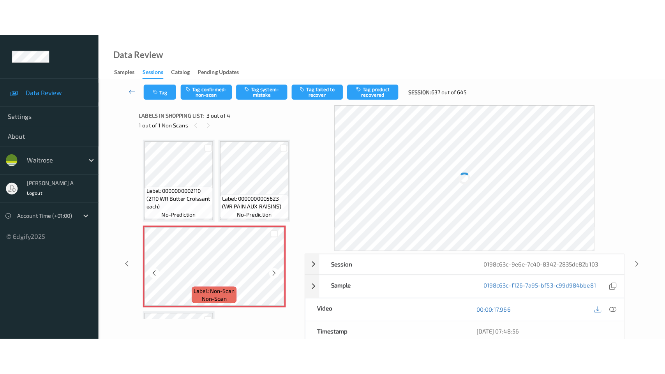
scroll to position [4, 0]
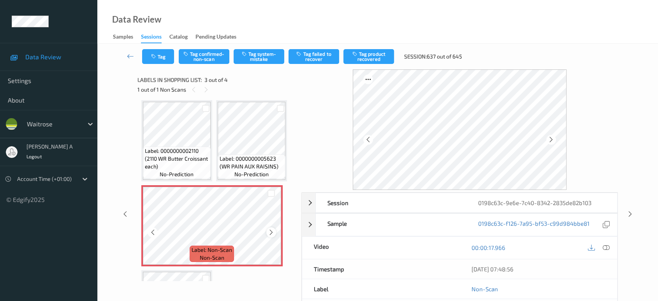
click at [270, 230] on icon at bounding box center [271, 232] width 7 height 7
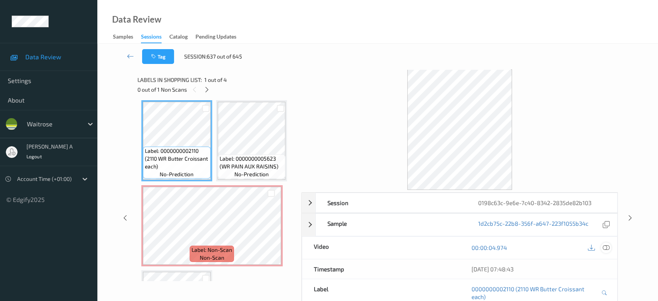
click at [607, 247] on icon at bounding box center [606, 247] width 7 height 7
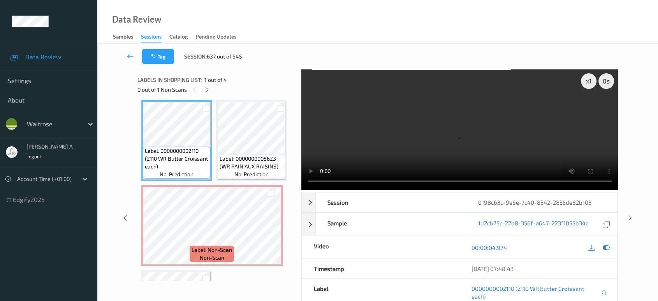
scroll to position [3, 0]
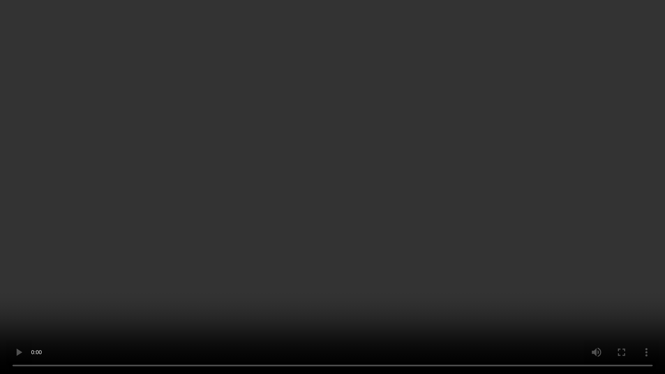
click at [309, 182] on video at bounding box center [332, 187] width 665 height 374
click at [338, 181] on video at bounding box center [332, 187] width 665 height 374
click at [361, 206] on video at bounding box center [332, 187] width 665 height 374
click at [342, 204] on video at bounding box center [332, 187] width 665 height 374
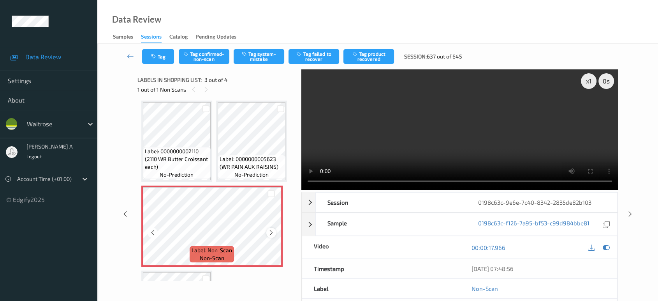
click at [270, 231] on icon at bounding box center [271, 232] width 7 height 7
click at [246, 56] on icon "button" at bounding box center [245, 53] width 7 height 5
click at [159, 59] on button "Tag" at bounding box center [158, 56] width 32 height 15
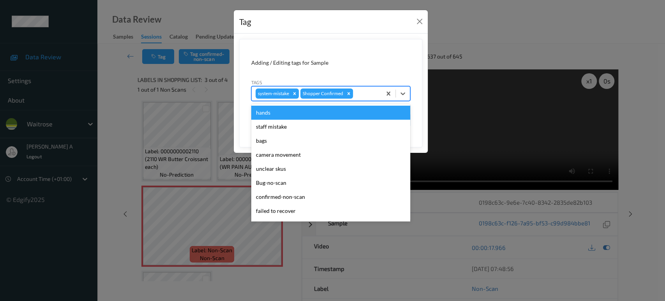
click at [362, 93] on div at bounding box center [365, 93] width 23 height 9
type input "un"
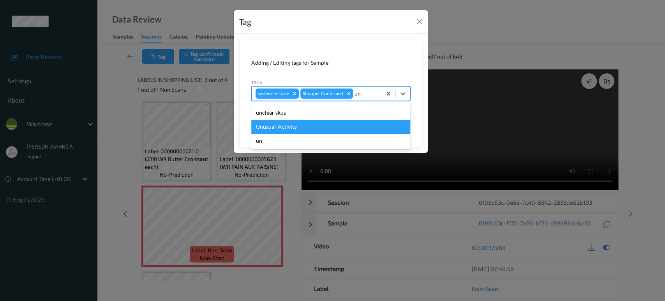
click at [327, 127] on div "Unusual-Activity" at bounding box center [330, 127] width 159 height 14
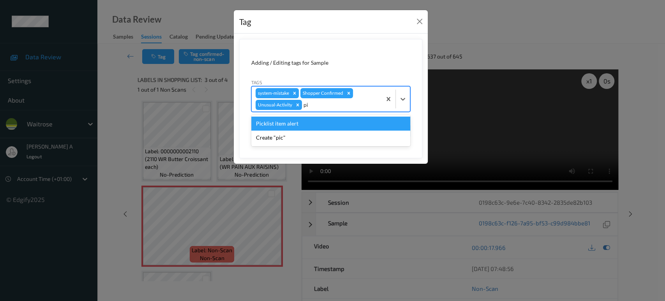
type input "pic"
click at [327, 127] on div "Picklist item alert" at bounding box center [330, 123] width 159 height 14
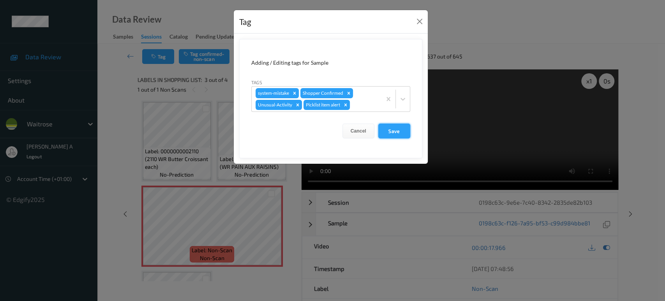
click at [400, 134] on button "Save" at bounding box center [394, 130] width 32 height 15
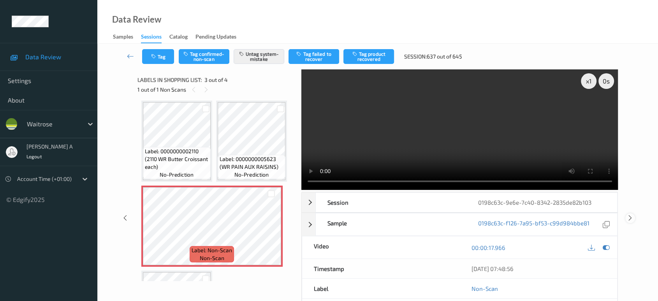
click at [630, 214] on icon at bounding box center [630, 217] width 7 height 7
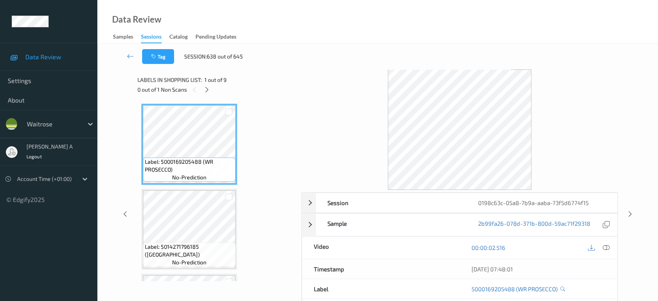
drag, startPoint x: 208, startPoint y: 89, endPoint x: 250, endPoint y: 162, distance: 83.8
click at [208, 89] on icon at bounding box center [207, 89] width 7 height 7
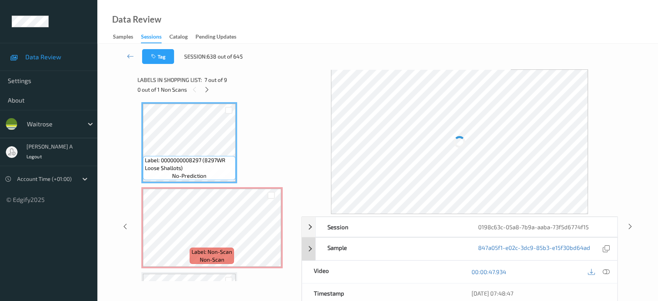
scroll to position [425, 0]
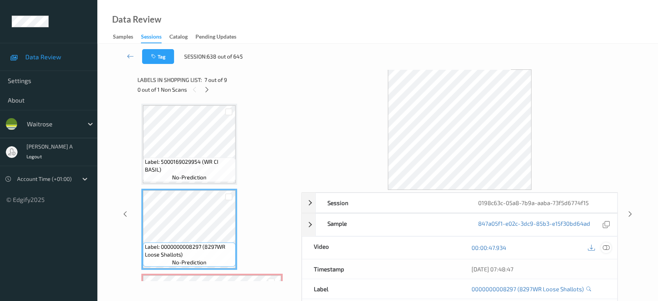
click at [608, 247] on icon at bounding box center [606, 247] width 7 height 7
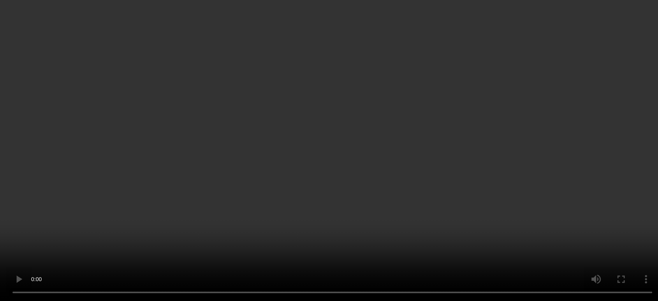
scroll to position [511, 0]
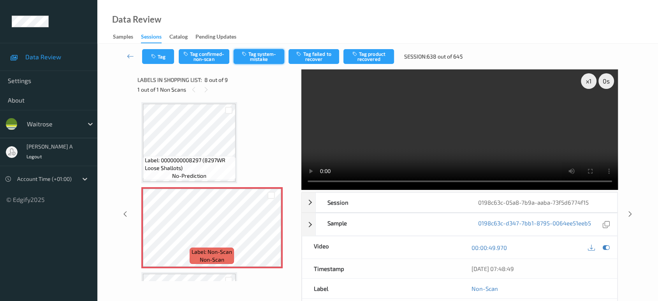
click at [267, 58] on button "Tag system-mistake" at bounding box center [259, 56] width 51 height 15
click at [155, 55] on icon "button" at bounding box center [154, 56] width 7 height 5
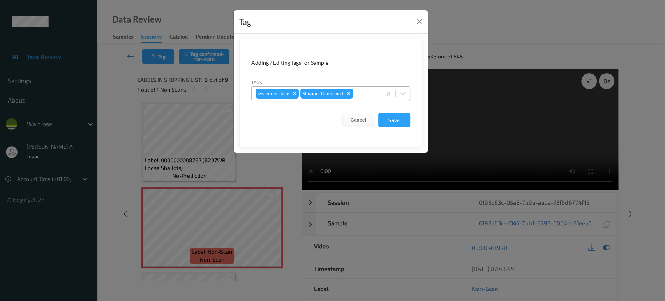
click at [360, 88] on div "system-mistake Shopper Confirmed" at bounding box center [317, 93] width 130 height 13
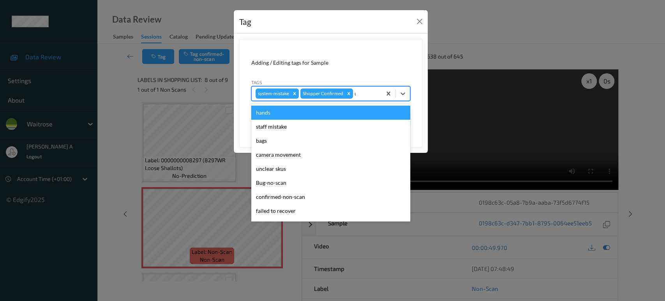
type input "un"
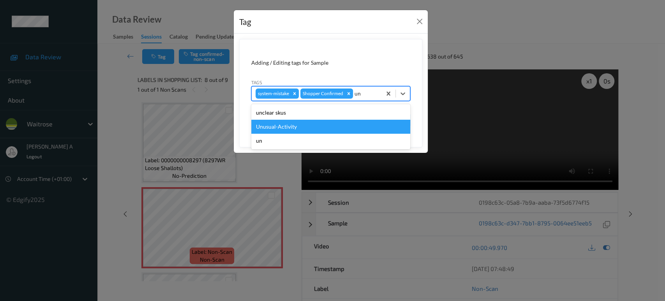
click at [308, 126] on div "Unusual-Activity" at bounding box center [330, 127] width 159 height 14
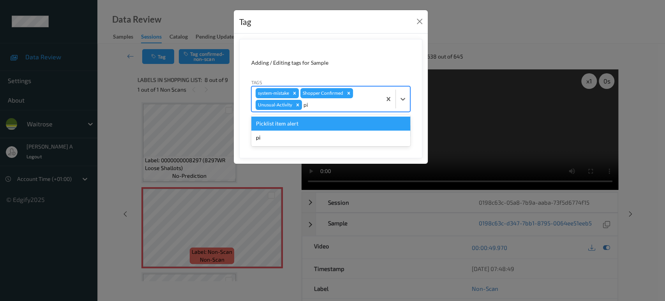
type input "pic"
click at [308, 126] on div "Picklist item alert" at bounding box center [330, 123] width 159 height 14
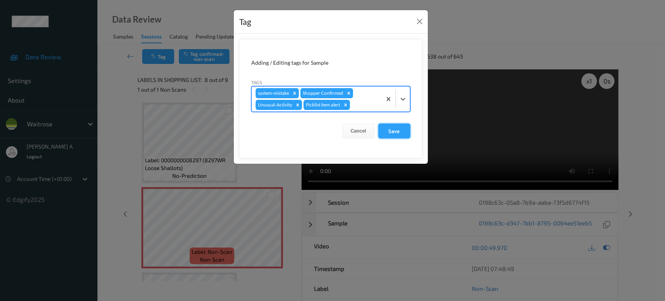
click at [397, 136] on button "Save" at bounding box center [394, 130] width 32 height 15
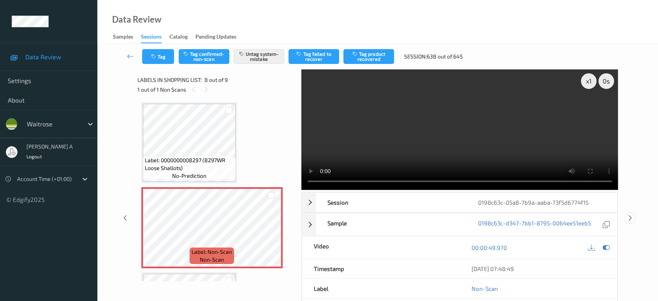
click at [632, 219] on icon at bounding box center [630, 217] width 7 height 7
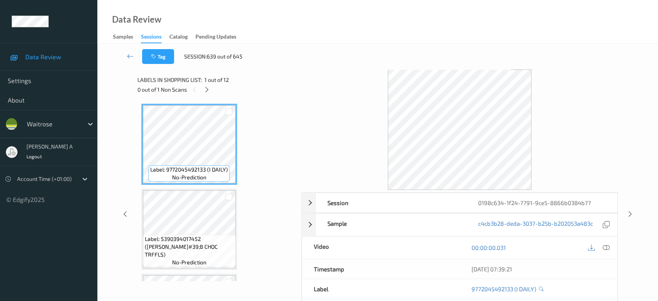
click at [210, 93] on div "0 out of 1 Non Scans" at bounding box center [217, 90] width 159 height 10
click at [206, 92] on icon at bounding box center [207, 89] width 7 height 7
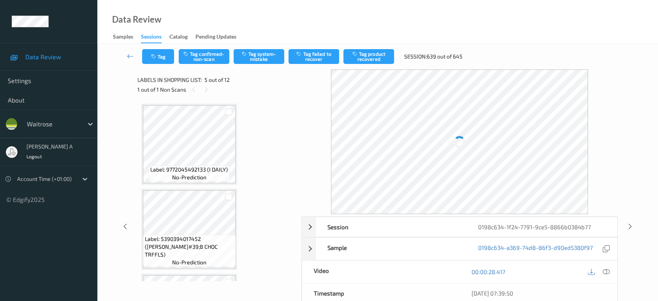
scroll to position [257, 0]
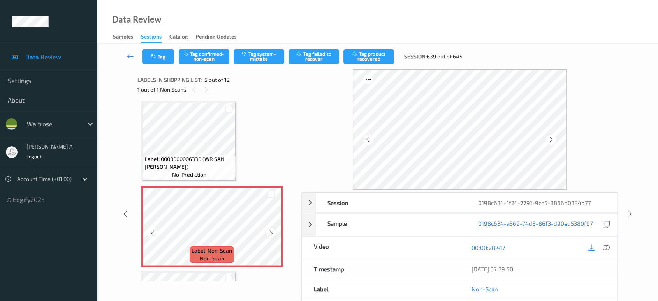
click at [271, 229] on icon at bounding box center [271, 232] width 7 height 7
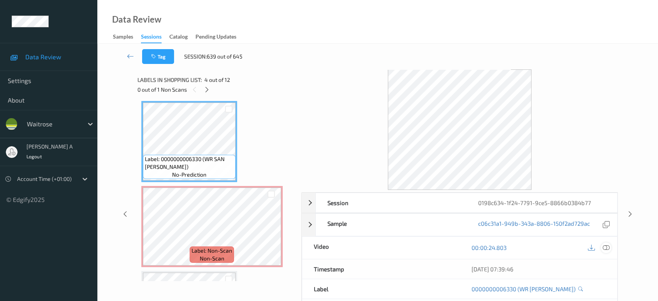
click at [606, 246] on icon at bounding box center [606, 247] width 7 height 7
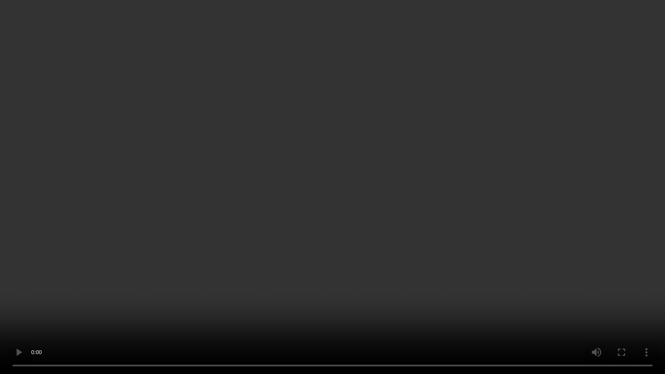
click at [393, 254] on video at bounding box center [332, 187] width 665 height 374
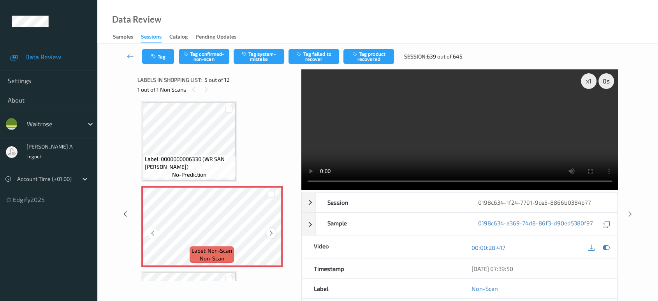
click at [271, 233] on icon at bounding box center [271, 232] width 7 height 7
click at [631, 213] on icon at bounding box center [630, 213] width 7 height 7
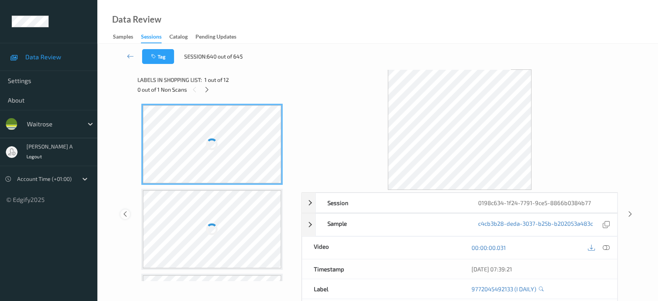
click at [125, 212] on icon at bounding box center [125, 213] width 7 height 7
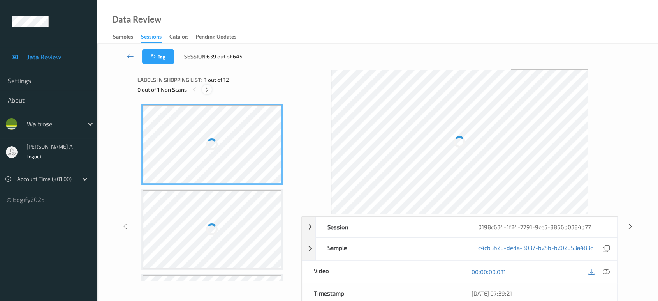
click at [208, 91] on icon at bounding box center [207, 89] width 7 height 7
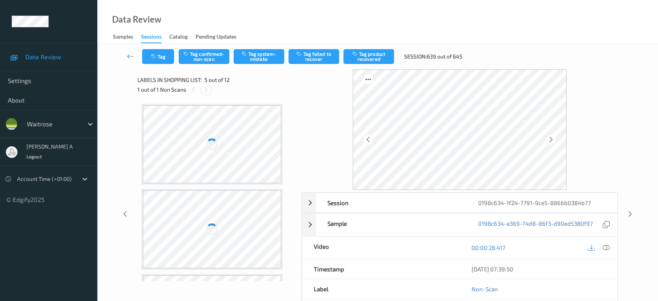
scroll to position [257, 0]
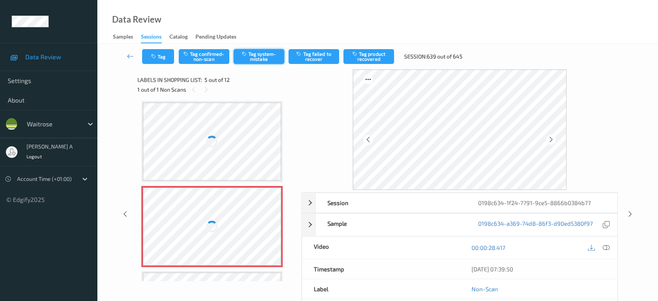
click at [257, 58] on button "Tag system-mistake" at bounding box center [259, 56] width 51 height 15
click at [164, 55] on button "Tag" at bounding box center [158, 56] width 32 height 15
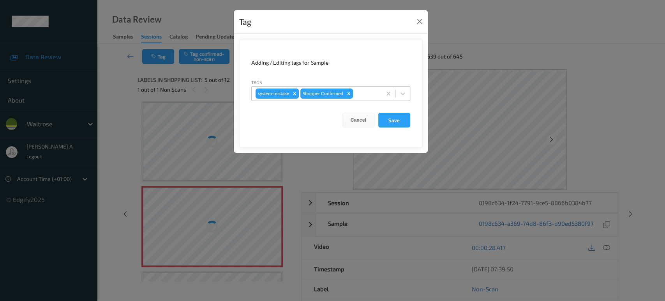
click at [362, 93] on div at bounding box center [365, 93] width 23 height 9
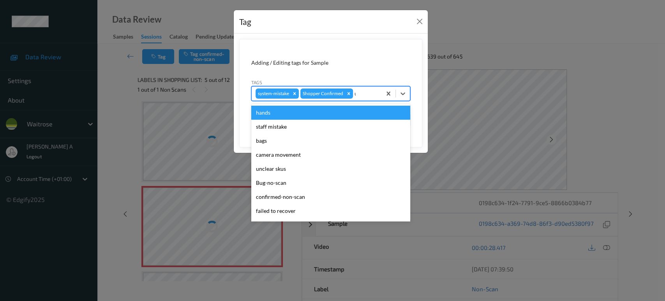
type input "un"
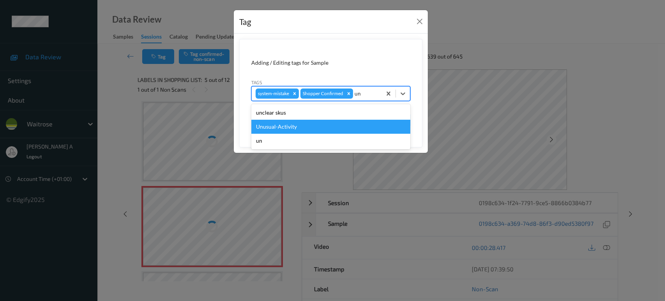
click at [328, 125] on div "Unusual-Activity" at bounding box center [330, 127] width 159 height 14
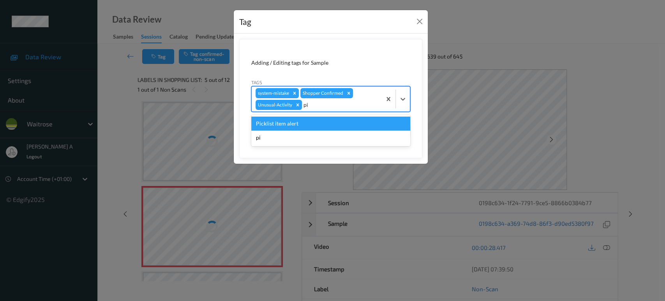
type input "pic"
click at [328, 125] on div "Picklist item alert" at bounding box center [330, 123] width 159 height 14
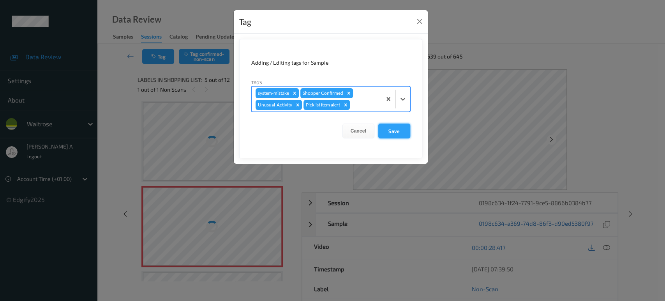
click at [389, 134] on button "Save" at bounding box center [394, 130] width 32 height 15
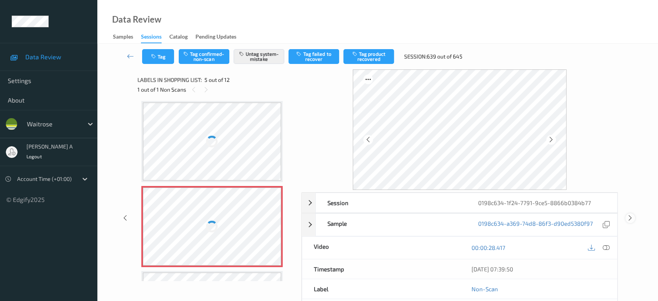
click at [631, 217] on icon at bounding box center [630, 217] width 7 height 7
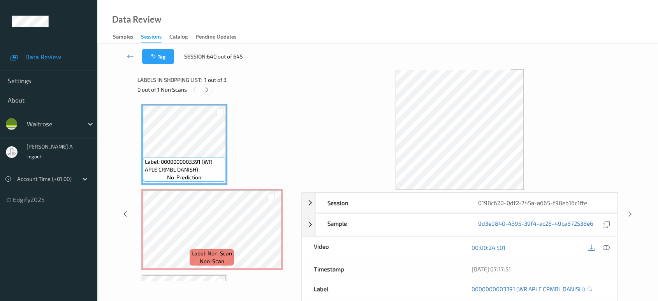
click at [210, 89] on icon at bounding box center [207, 89] width 7 height 7
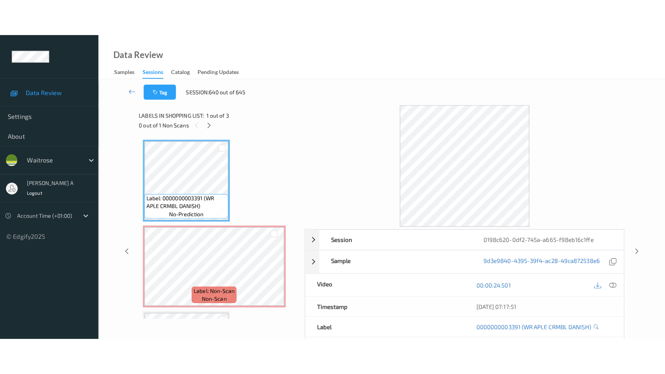
scroll to position [4, 0]
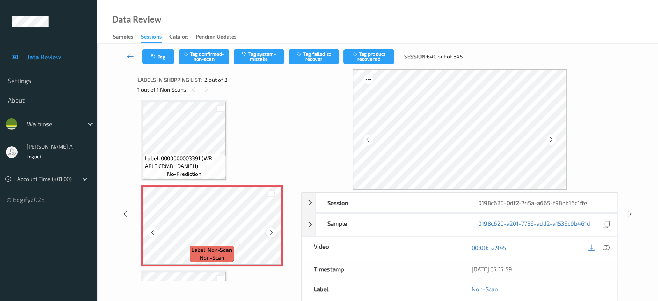
click at [273, 233] on icon at bounding box center [271, 232] width 7 height 7
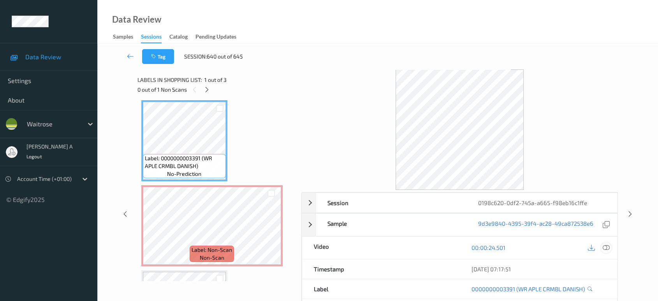
click at [608, 247] on icon at bounding box center [606, 247] width 7 height 7
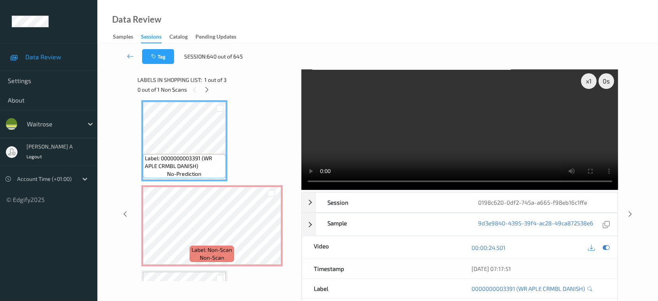
scroll to position [3, 0]
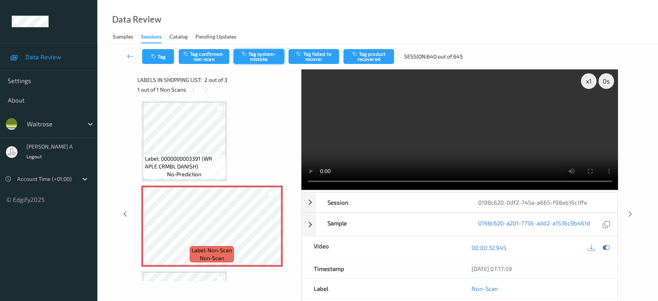
click at [258, 56] on button "Tag system-mistake" at bounding box center [259, 56] width 51 height 15
click at [146, 58] on button "Tag" at bounding box center [158, 56] width 32 height 15
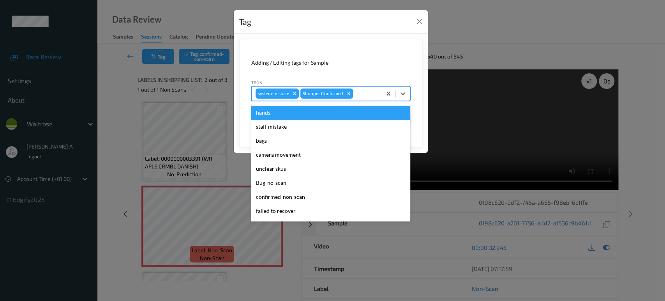
click at [362, 92] on div at bounding box center [365, 93] width 23 height 9
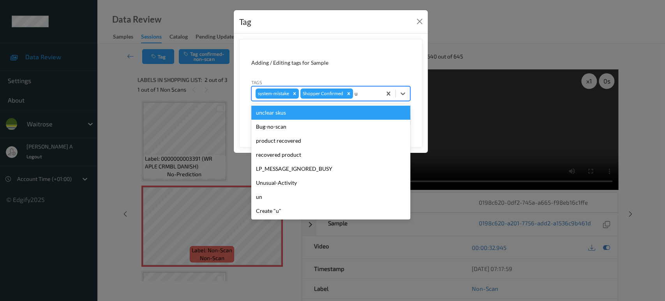
type input "un"
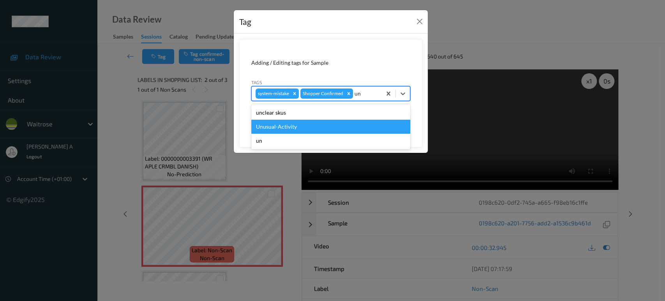
click at [328, 125] on div "Unusual-Activity" at bounding box center [330, 127] width 159 height 14
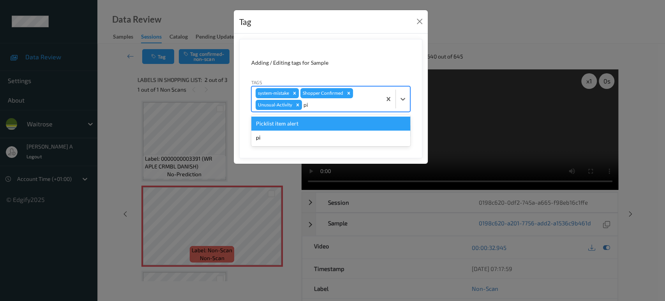
type input "pic"
click at [328, 125] on div "Picklist item alert" at bounding box center [330, 123] width 159 height 14
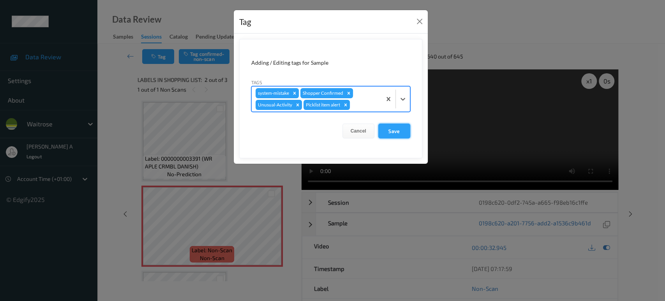
click at [395, 129] on button "Save" at bounding box center [394, 130] width 32 height 15
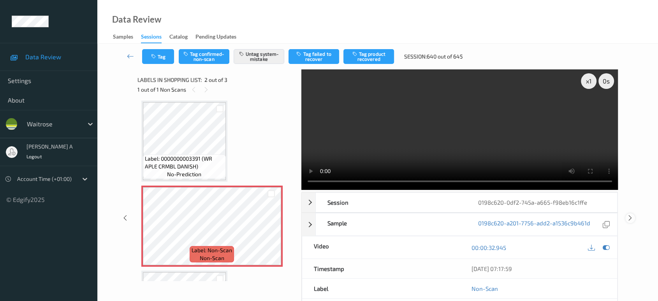
click at [632, 214] on icon at bounding box center [630, 217] width 7 height 7
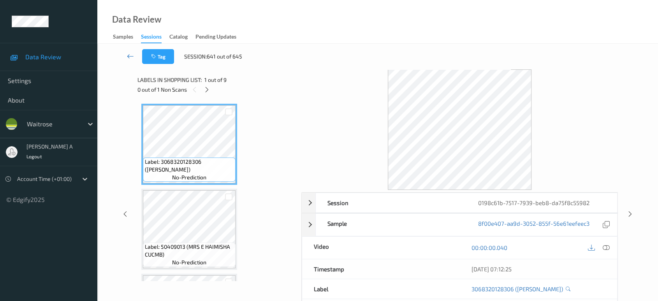
click at [132, 55] on icon at bounding box center [130, 56] width 7 height 8
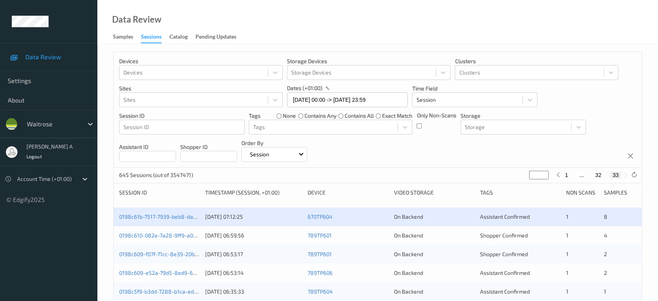
scroll to position [31, 0]
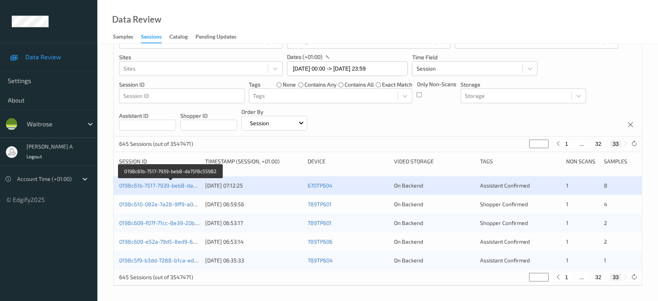
drag, startPoint x: 140, startPoint y: 184, endPoint x: 254, endPoint y: 18, distance: 201.2
click at [140, 184] on link "0198c61b-7517-7939-beb8-da75f8c55982" at bounding box center [171, 185] width 104 height 7
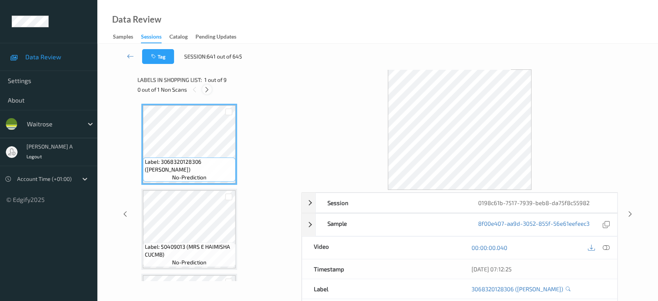
click at [209, 88] on icon at bounding box center [207, 89] width 7 height 7
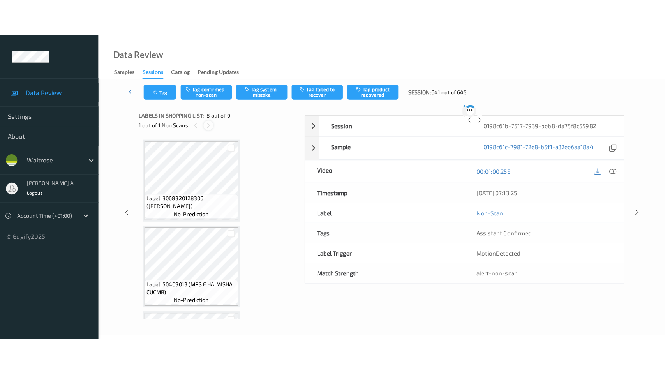
scroll to position [511, 0]
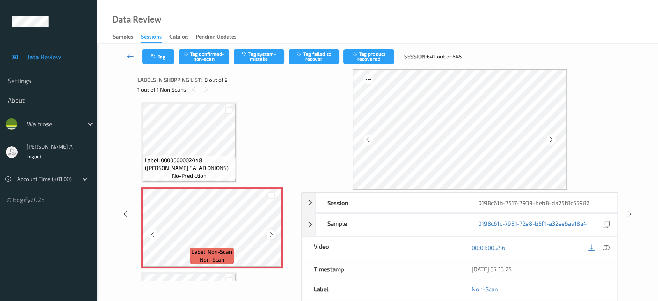
click at [270, 232] on icon at bounding box center [271, 234] width 7 height 7
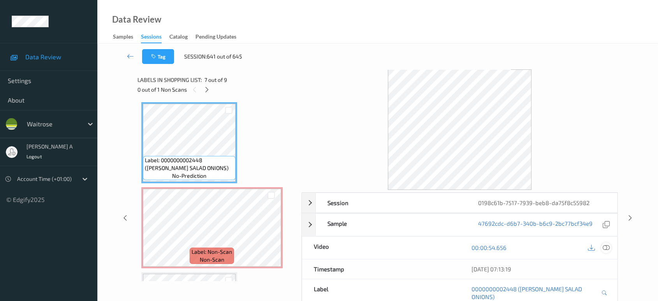
click at [605, 249] on icon at bounding box center [606, 247] width 7 height 7
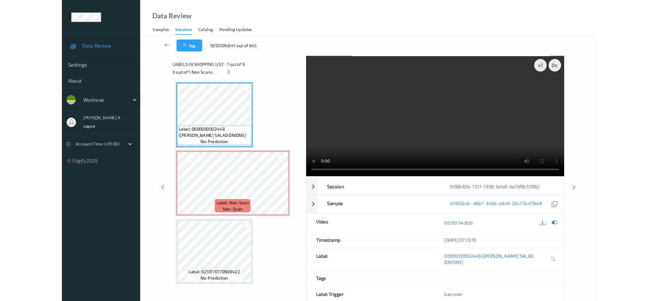
scroll to position [511, 0]
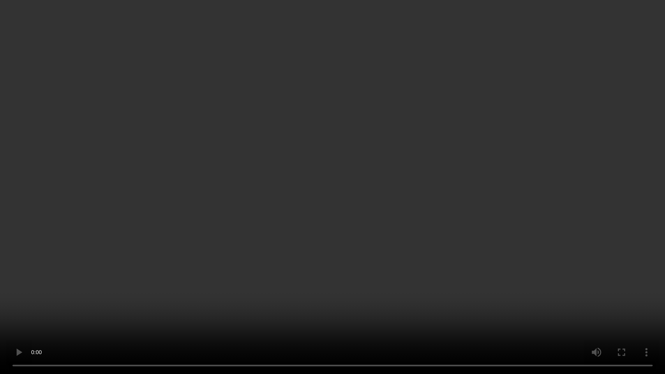
click at [372, 180] on video at bounding box center [332, 187] width 665 height 374
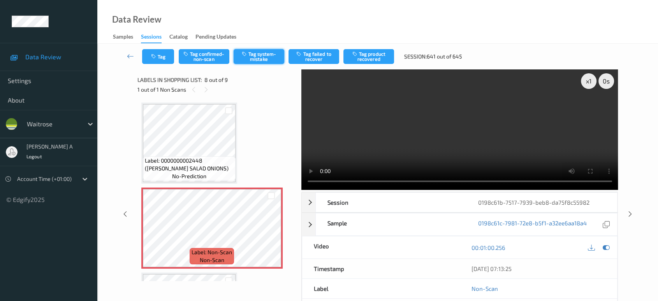
click at [256, 54] on button "Tag system-mistake" at bounding box center [259, 56] width 51 height 15
click at [162, 55] on button "Tag" at bounding box center [158, 56] width 32 height 15
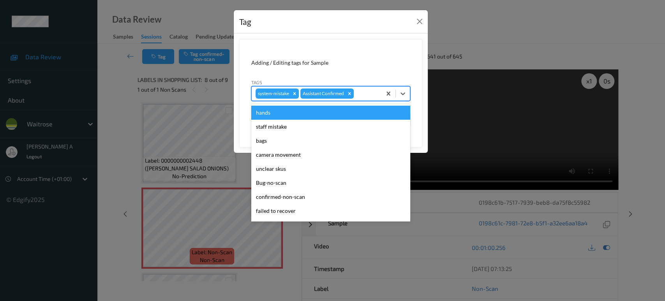
click at [362, 90] on div at bounding box center [366, 93] width 22 height 9
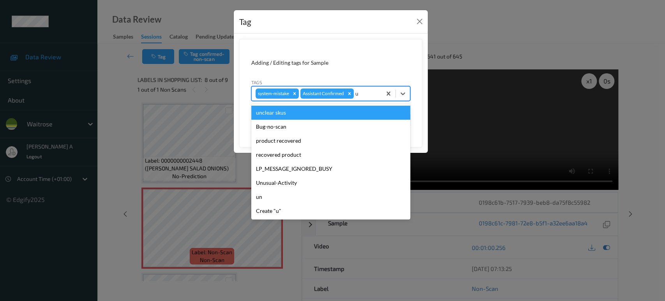
type input "un"
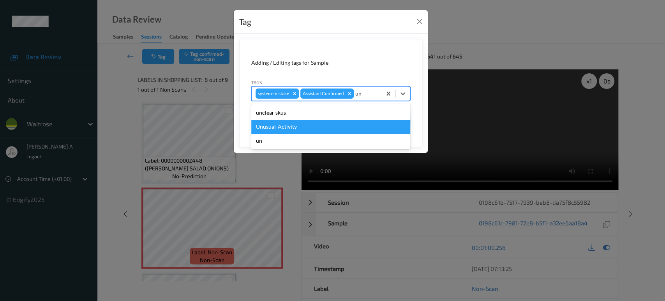
click at [305, 122] on div "Unusual-Activity" at bounding box center [330, 127] width 159 height 14
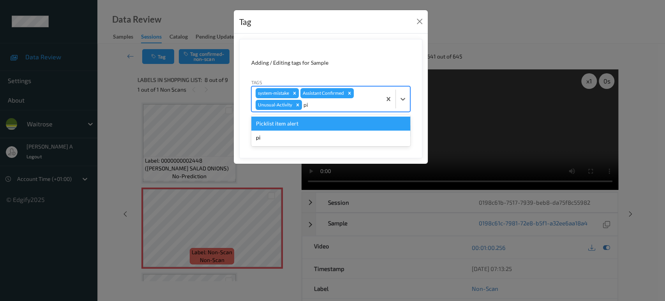
type input "pic"
click at [305, 122] on div "Picklist item alert" at bounding box center [330, 123] width 159 height 14
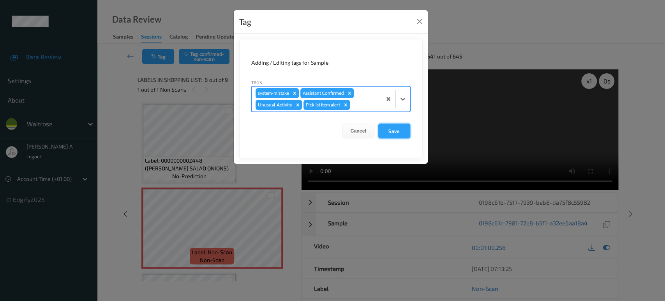
click at [386, 129] on button "Save" at bounding box center [394, 130] width 32 height 15
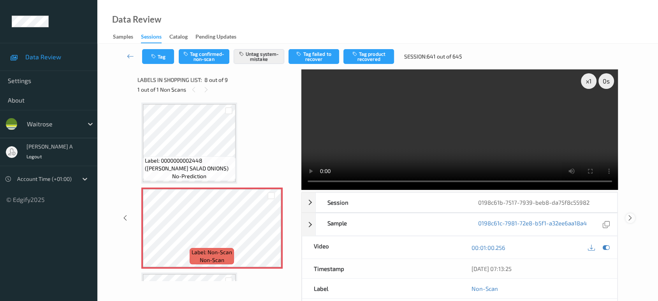
click at [633, 214] on icon at bounding box center [630, 217] width 7 height 7
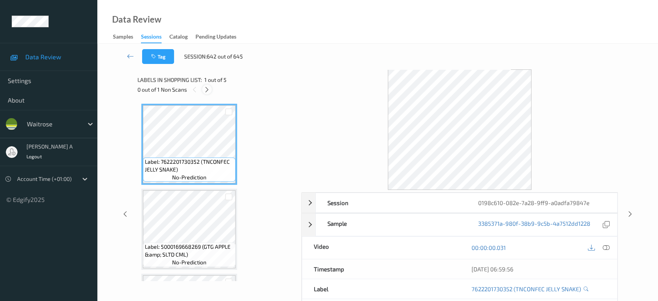
click at [209, 91] on icon at bounding box center [207, 89] width 7 height 7
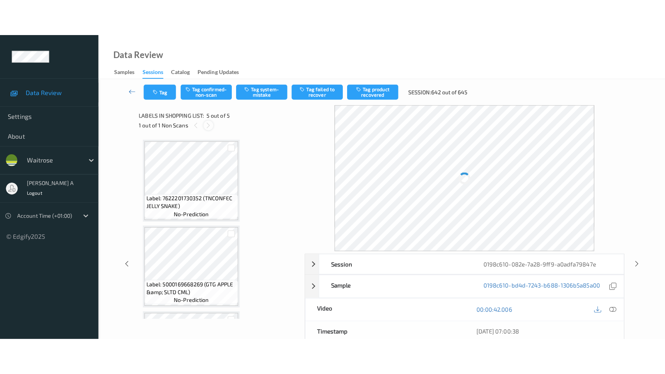
scroll to position [245, 0]
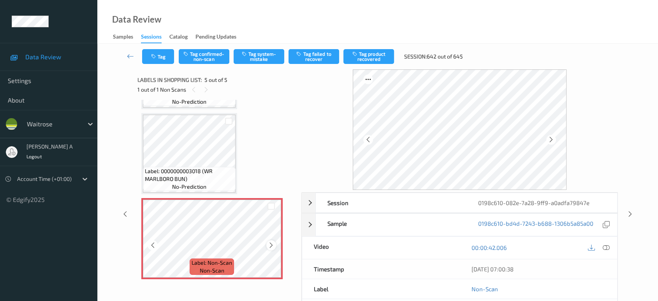
click at [271, 242] on icon at bounding box center [271, 245] width 7 height 7
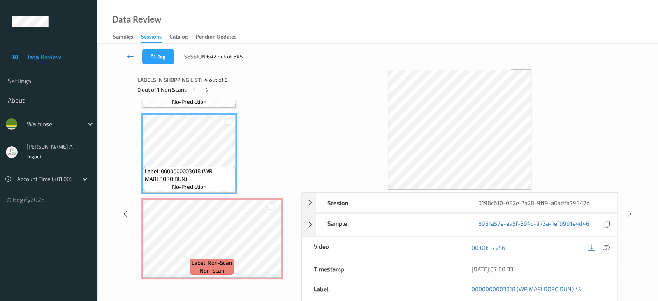
click at [606, 245] on icon at bounding box center [606, 247] width 7 height 7
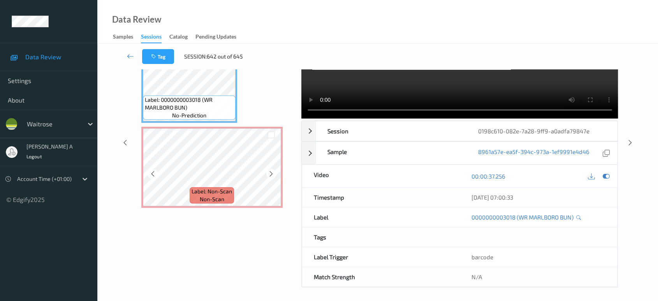
scroll to position [73, 0]
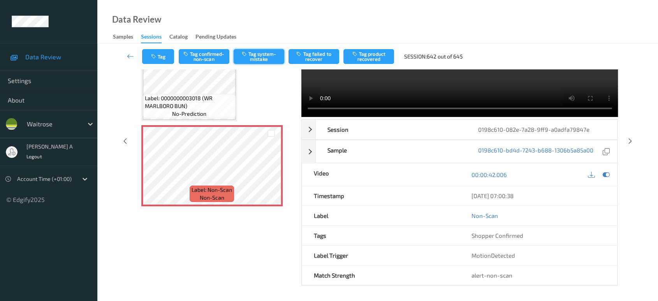
click at [262, 57] on button "Tag system-mistake" at bounding box center [259, 56] width 51 height 15
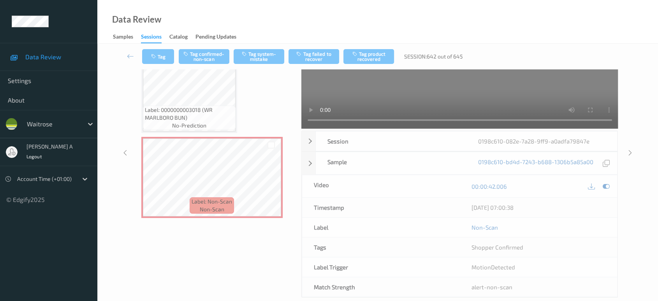
scroll to position [11, 0]
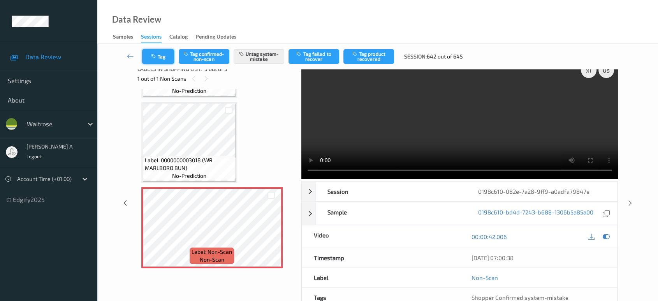
click at [159, 55] on button "Tag" at bounding box center [158, 56] width 32 height 15
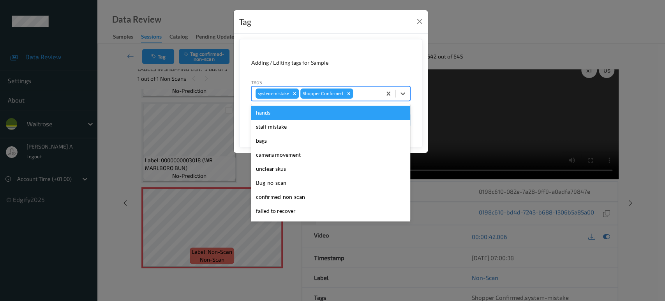
click at [362, 95] on div at bounding box center [365, 93] width 23 height 9
type input "un"
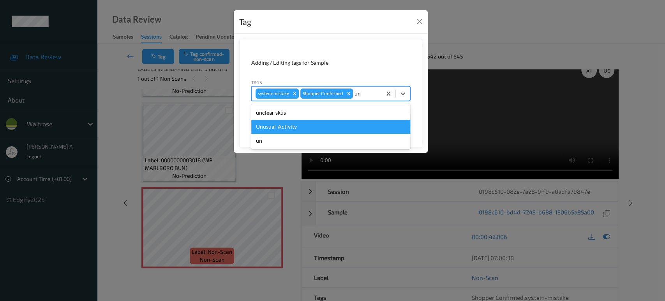
click at [333, 120] on div "Unusual-Activity" at bounding box center [330, 127] width 159 height 14
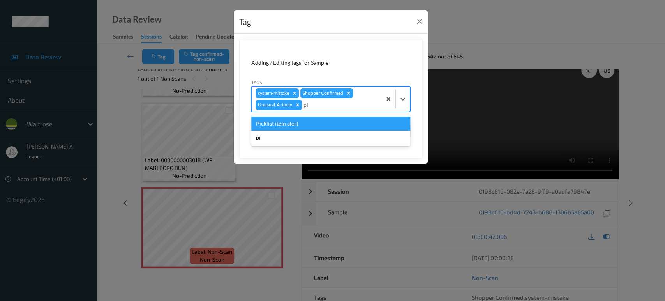
type input "pic"
click at [329, 123] on div "Picklist item alert" at bounding box center [330, 123] width 159 height 14
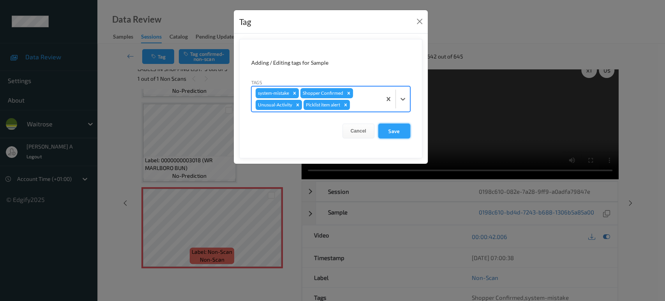
click at [391, 128] on button "Save" at bounding box center [394, 130] width 32 height 15
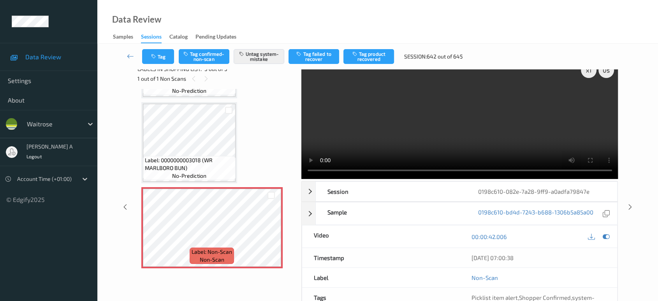
click at [632, 175] on div "x 1 0 s Session 0198c610-082e-7a28-9ff9-a0adfa79847e Session ID 0198c610-082e-7…" at bounding box center [377, 206] width 529 height 297
click at [629, 208] on icon at bounding box center [630, 206] width 7 height 7
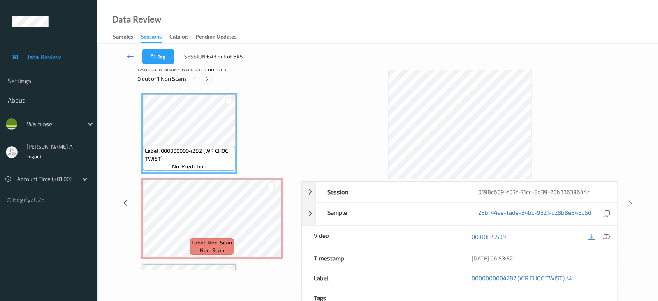
click at [208, 78] on icon at bounding box center [207, 78] width 7 height 7
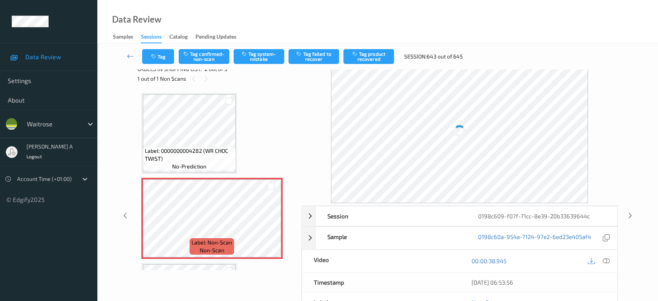
scroll to position [4, 0]
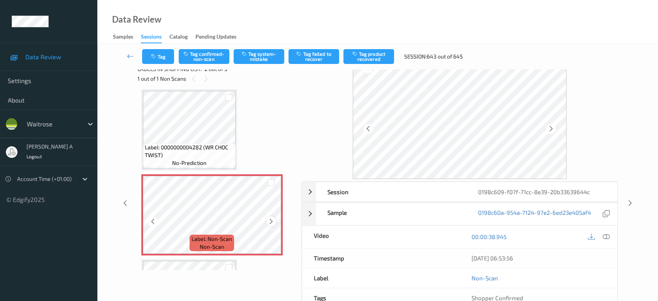
click at [271, 222] on icon at bounding box center [271, 221] width 7 height 7
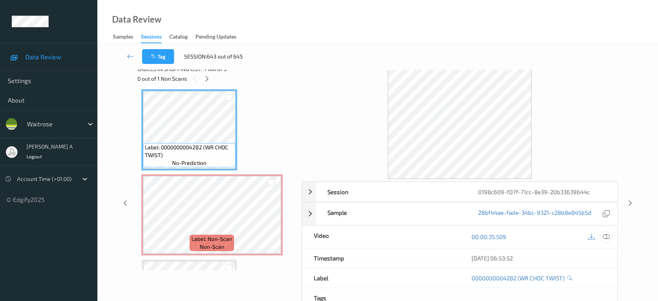
click at [608, 235] on icon at bounding box center [606, 236] width 7 height 7
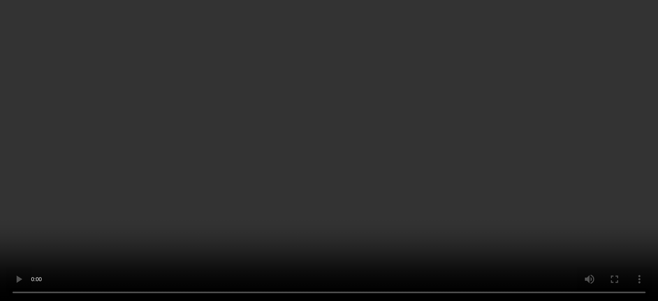
scroll to position [3, 0]
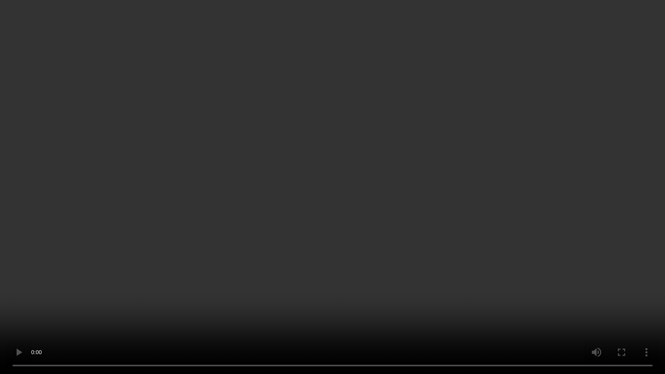
click at [371, 186] on video at bounding box center [332, 187] width 665 height 374
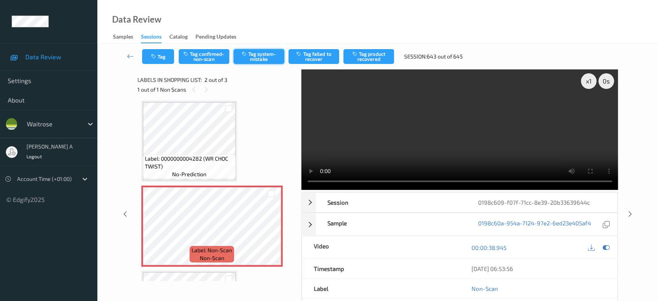
click at [257, 60] on button "Tag system-mistake" at bounding box center [259, 56] width 51 height 15
click at [161, 61] on button "Tag" at bounding box center [158, 56] width 32 height 15
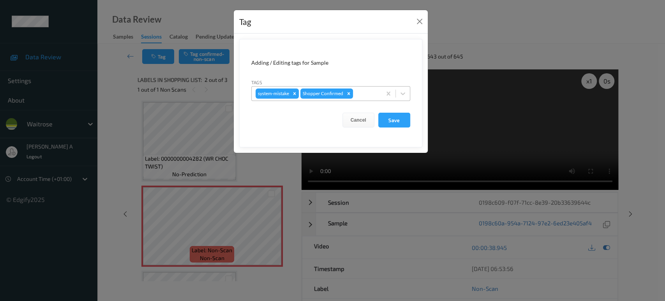
click at [363, 96] on div at bounding box center [365, 93] width 23 height 9
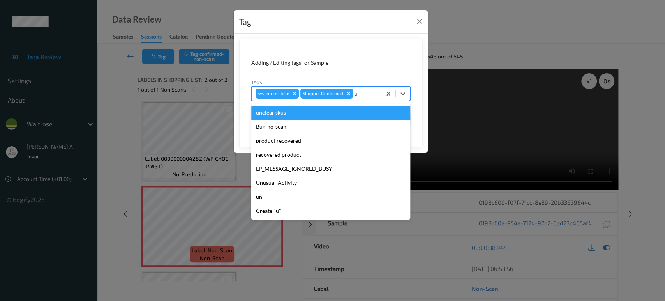
type input "un"
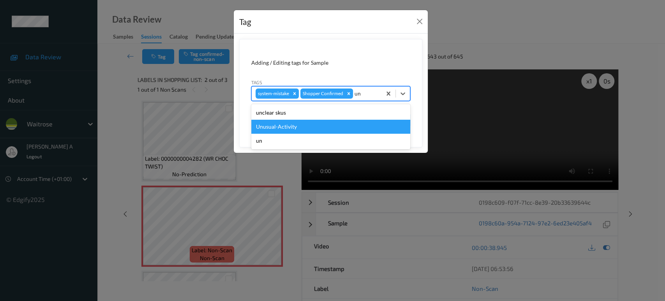
click at [330, 123] on div "Unusual-Activity" at bounding box center [330, 127] width 159 height 14
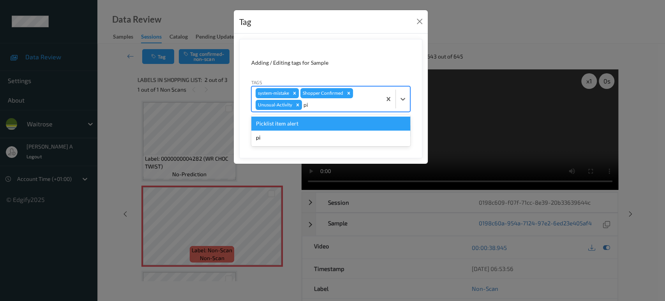
type input "pic"
click at [330, 123] on div "Picklist item alert" at bounding box center [330, 123] width 159 height 14
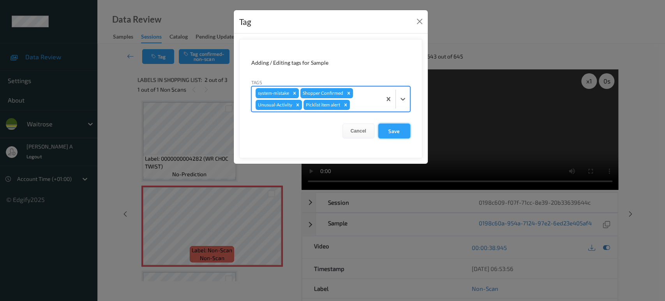
click at [394, 131] on button "Save" at bounding box center [394, 130] width 32 height 15
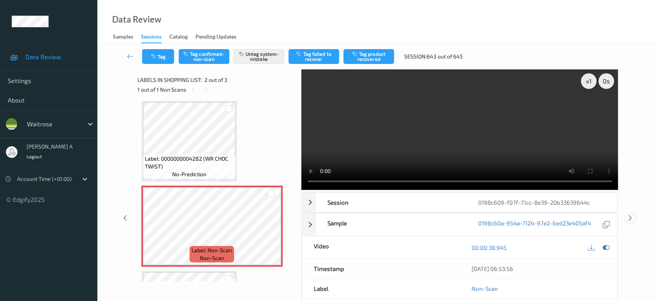
click at [630, 214] on icon at bounding box center [630, 217] width 7 height 7
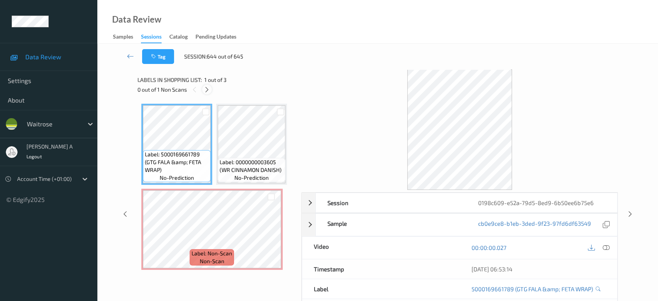
click at [209, 86] on icon at bounding box center [207, 89] width 7 height 7
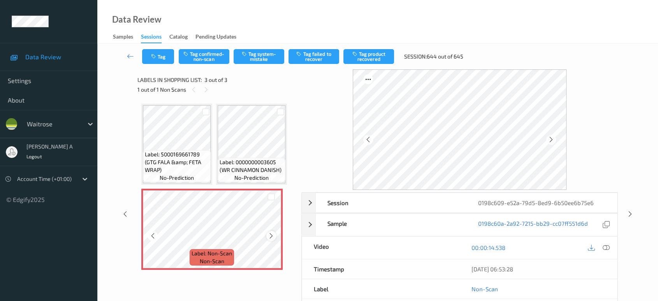
click at [273, 233] on icon at bounding box center [271, 235] width 7 height 7
click at [268, 237] on icon at bounding box center [271, 235] width 7 height 7
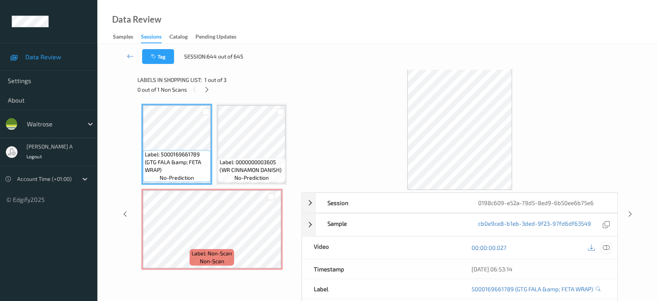
click at [604, 247] on icon at bounding box center [606, 247] width 7 height 7
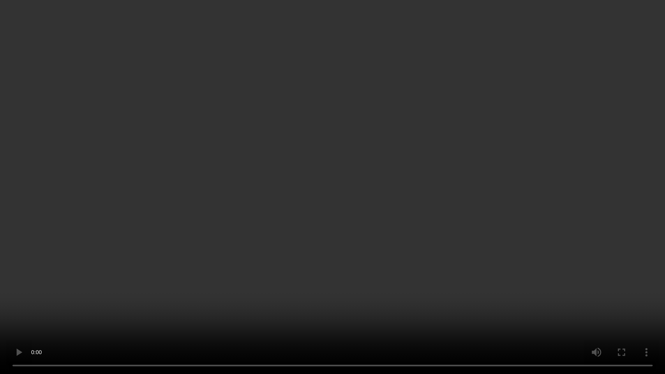
click at [327, 224] on video at bounding box center [332, 187] width 665 height 374
click at [317, 208] on video at bounding box center [332, 187] width 665 height 374
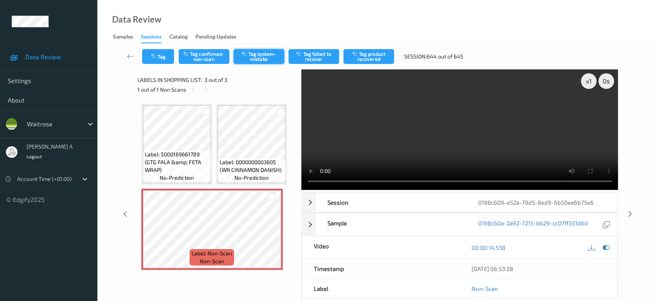
click at [259, 55] on button "Tag system-mistake" at bounding box center [259, 56] width 51 height 15
click at [162, 55] on button "Tag" at bounding box center [158, 56] width 32 height 15
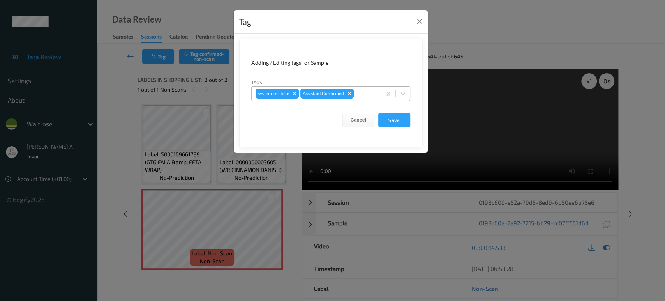
click at [372, 97] on div at bounding box center [366, 93] width 22 height 9
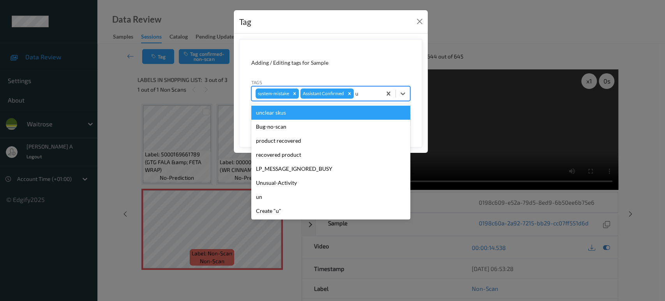
type input "un"
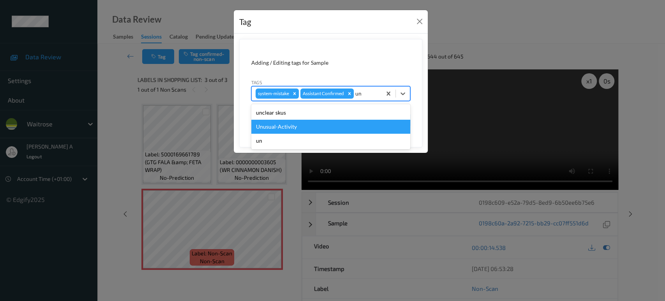
click at [324, 132] on div "Unusual-Activity" at bounding box center [330, 127] width 159 height 14
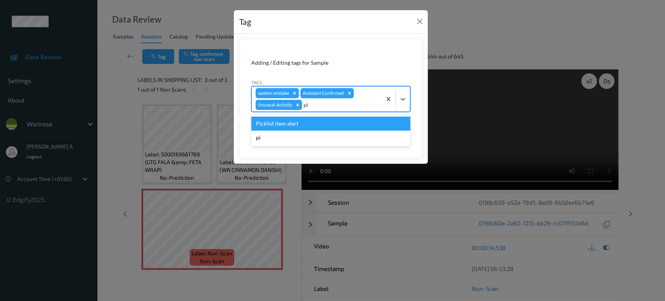
type input "pic"
click at [326, 125] on div "Picklist item alert" at bounding box center [330, 123] width 159 height 14
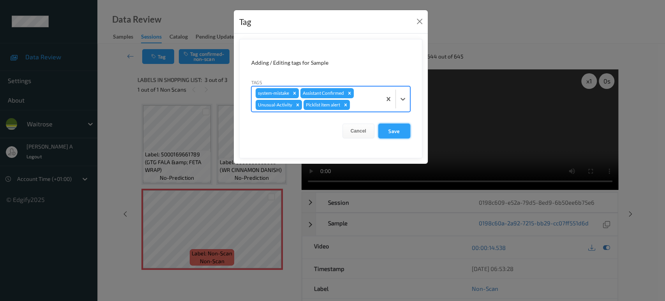
click at [398, 133] on button "Save" at bounding box center [394, 130] width 32 height 15
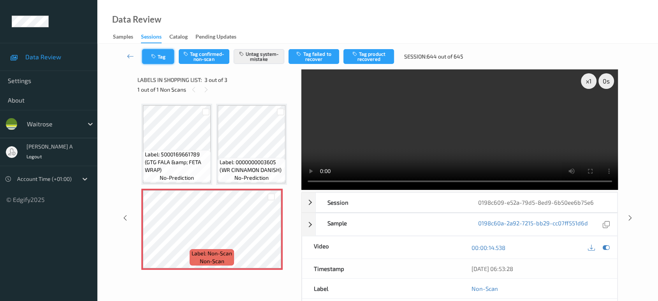
click at [165, 61] on button "Tag" at bounding box center [158, 56] width 32 height 15
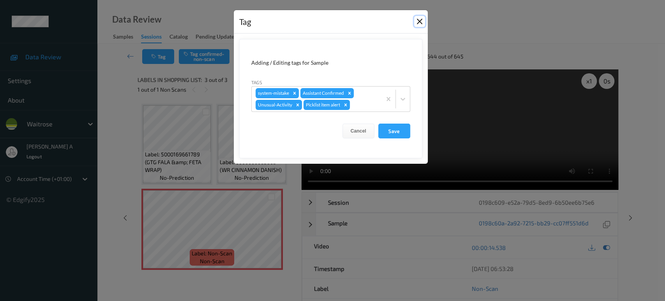
click at [419, 19] on button "Close" at bounding box center [419, 21] width 11 height 11
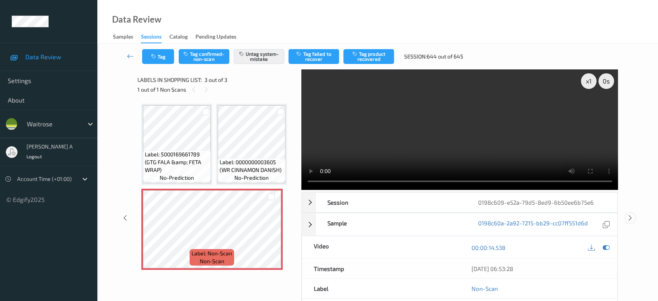
click at [631, 215] on icon at bounding box center [630, 217] width 7 height 7
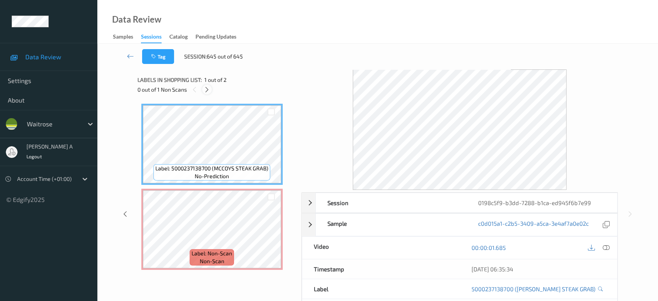
click at [209, 91] on icon at bounding box center [207, 89] width 7 height 7
click at [609, 245] on icon at bounding box center [606, 247] width 7 height 7
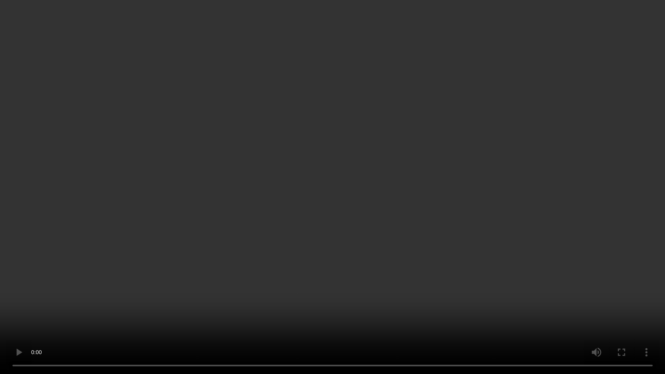
click at [401, 230] on video at bounding box center [332, 187] width 665 height 374
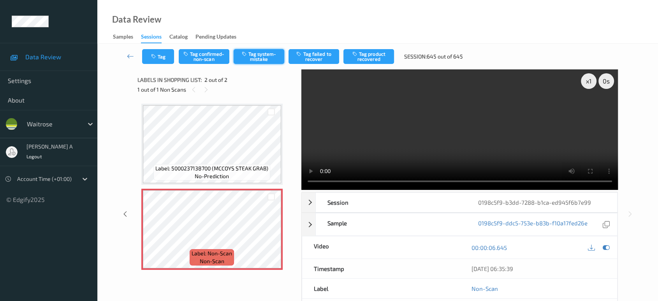
click at [268, 61] on button "Tag system-mistake" at bounding box center [259, 56] width 51 height 15
click at [166, 59] on button "Tag" at bounding box center [158, 56] width 32 height 15
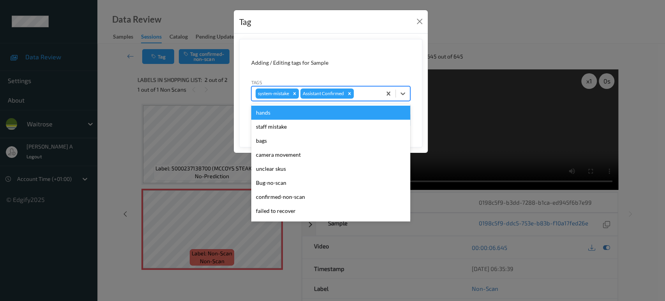
click at [372, 94] on div at bounding box center [366, 93] width 22 height 9
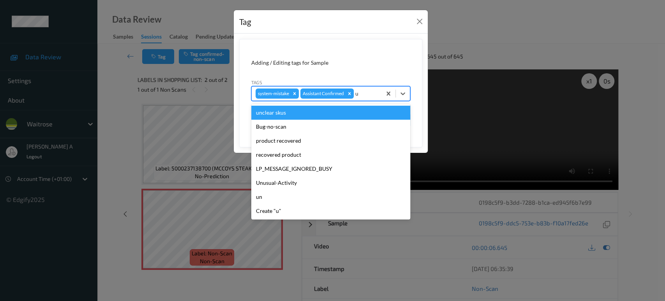
type input "un"
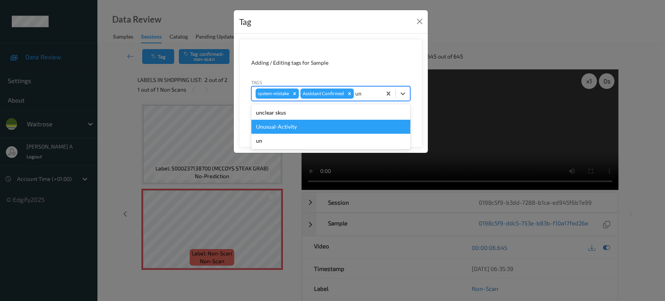
click at [303, 127] on div "Unusual-Activity" at bounding box center [330, 127] width 159 height 14
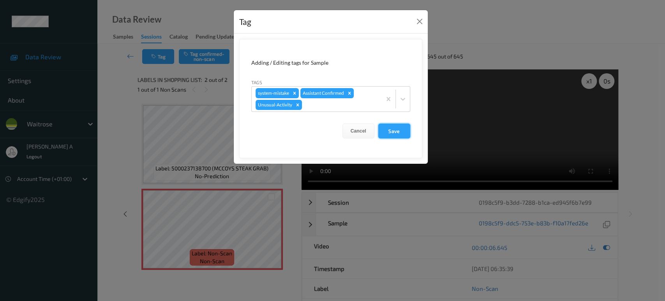
click at [397, 131] on button "Save" at bounding box center [394, 130] width 32 height 15
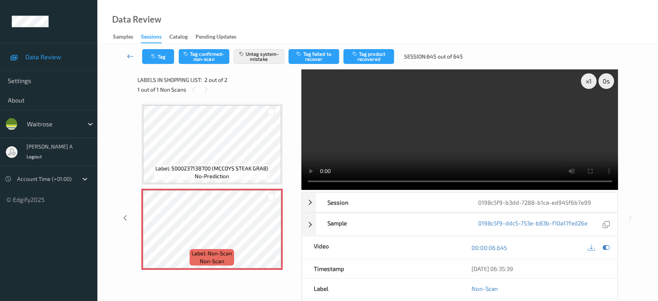
click at [132, 55] on icon at bounding box center [130, 56] width 7 height 8
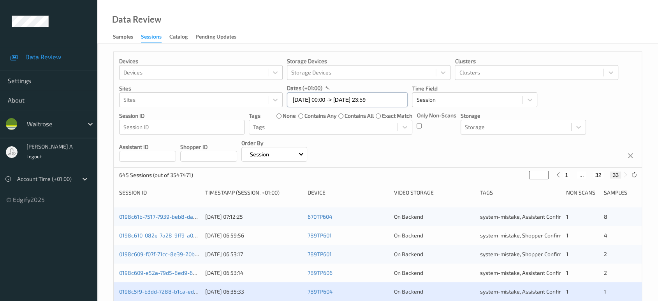
click at [384, 94] on input "20/08/2025 00:00 -> 20/08/2025 23:59" at bounding box center [347, 99] width 121 height 15
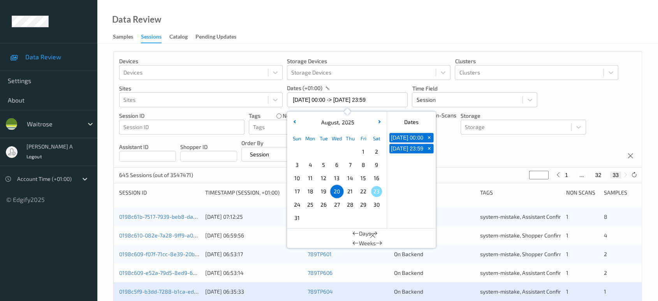
click at [351, 192] on span "21" at bounding box center [350, 191] width 11 height 11
type input "21/08/2025 00:00"
type input "*"
click at [351, 192] on span "21" at bounding box center [350, 191] width 11 height 11
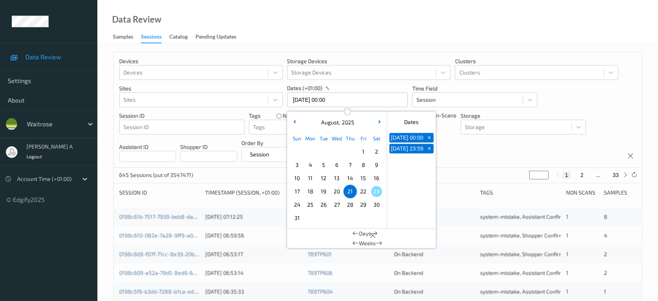
type input "21/08/2025 00:00 -> 21/08/2025 23:59"
click at [469, 157] on div "Devices Devices Storage Devices Storage Devices Clusters Clusters Sites Sites d…" at bounding box center [378, 110] width 528 height 116
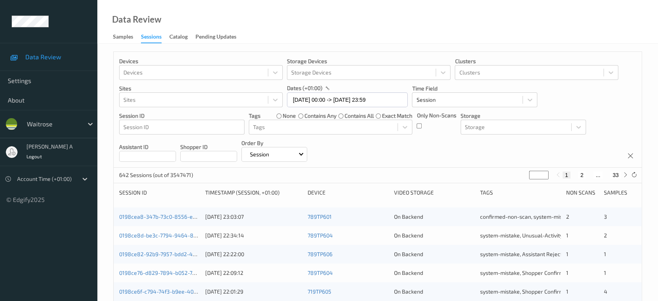
click at [581, 172] on button "2" at bounding box center [582, 174] width 8 height 7
type input "*"
click at [589, 174] on button "3" at bounding box center [590, 174] width 8 height 7
type input "*"
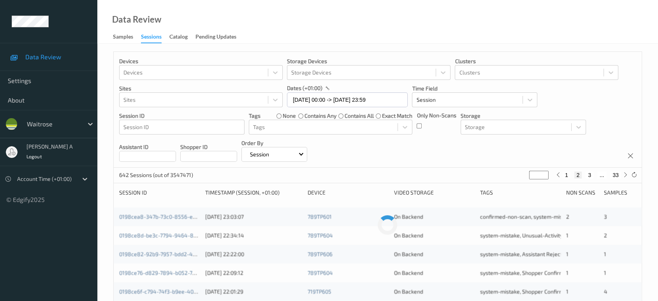
type input "*"
click at [594, 174] on button "4" at bounding box center [595, 174] width 8 height 7
type input "*"
click at [598, 174] on button "5" at bounding box center [598, 174] width 8 height 7
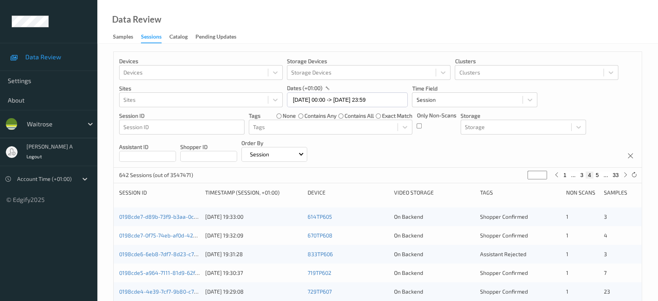
type input "*"
click at [584, 175] on button "4" at bounding box center [582, 174] width 8 height 7
type input "*"
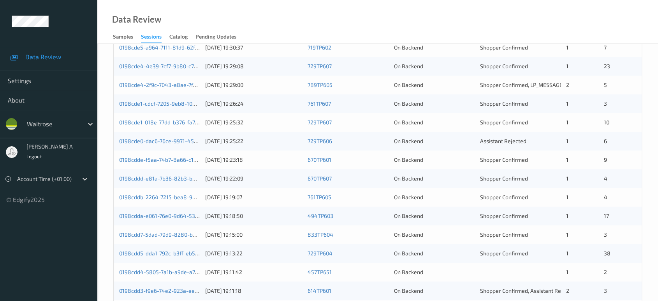
scroll to position [95, 0]
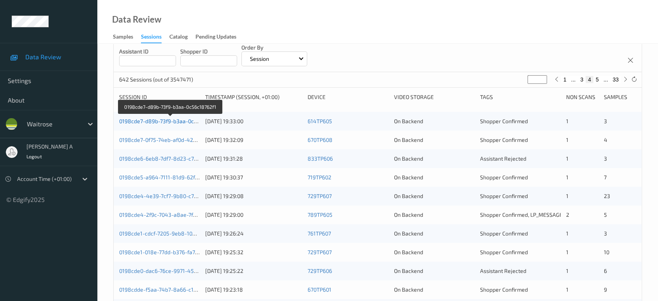
click at [160, 121] on link "0198cde7-d89b-73f9-b3aa-0c56c18762f1" at bounding box center [170, 121] width 103 height 7
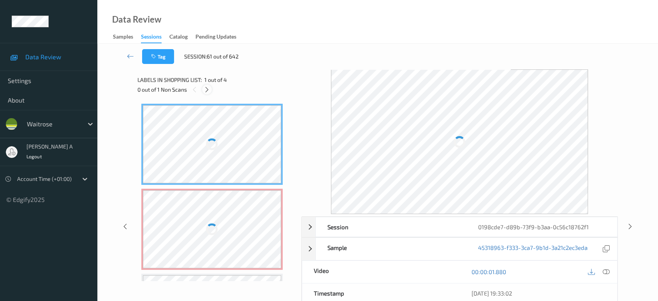
click at [212, 90] on div at bounding box center [207, 90] width 10 height 10
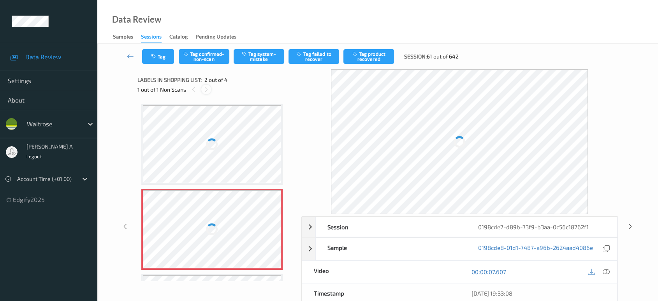
scroll to position [4, 0]
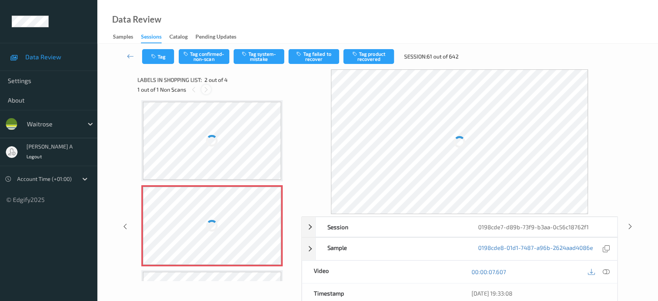
click at [212, 90] on div "1 out of 1 Non Scans" at bounding box center [217, 90] width 159 height 10
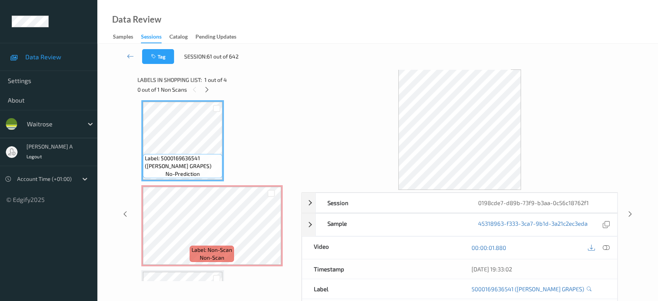
drag, startPoint x: 605, startPoint y: 245, endPoint x: 512, endPoint y: 181, distance: 112.7
click at [605, 245] on icon at bounding box center [606, 247] width 7 height 7
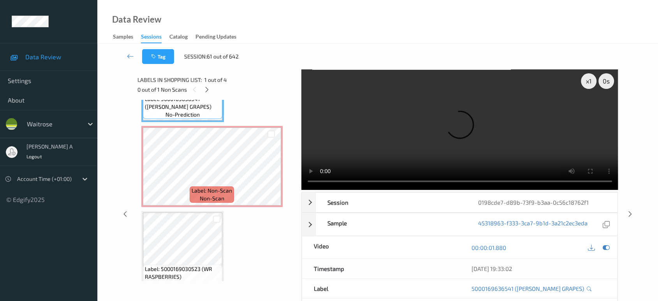
scroll to position [86, 0]
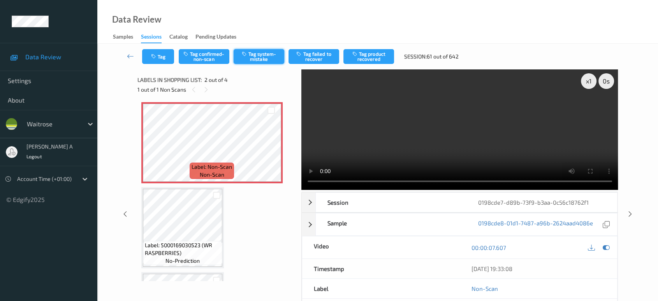
click at [260, 58] on button "Tag system-mistake" at bounding box center [259, 56] width 51 height 15
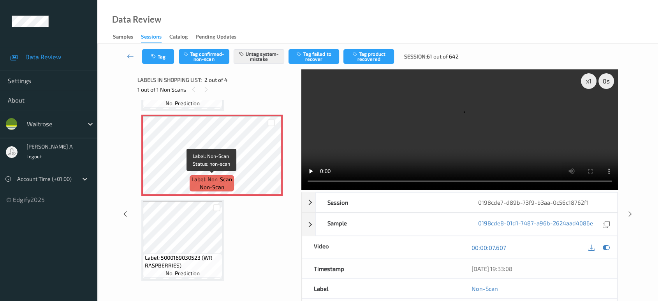
scroll to position [0, 0]
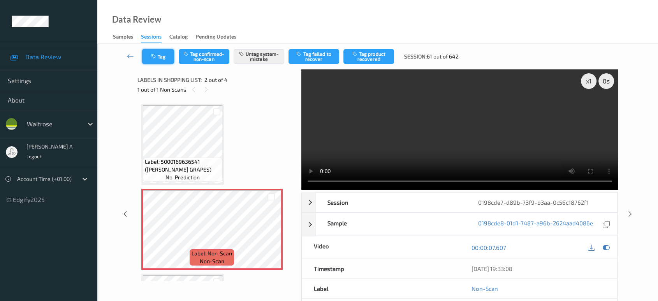
click at [159, 63] on button "Tag" at bounding box center [158, 56] width 32 height 15
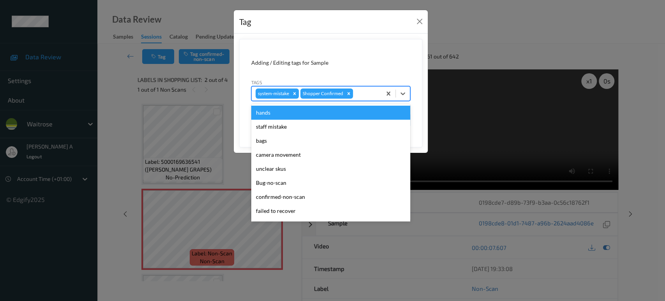
click at [369, 89] on div at bounding box center [365, 93] width 23 height 9
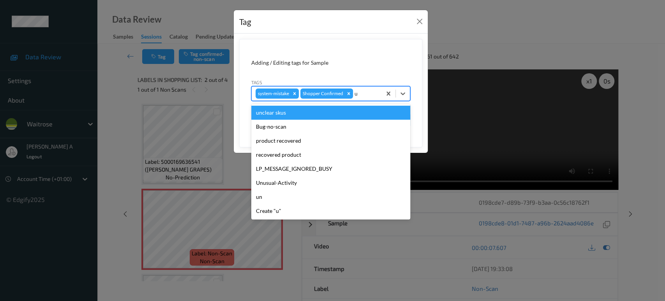
type input "un"
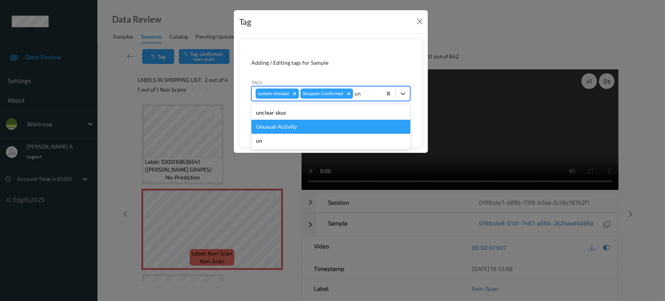
click at [339, 125] on div "Unusual-Activity" at bounding box center [330, 127] width 159 height 14
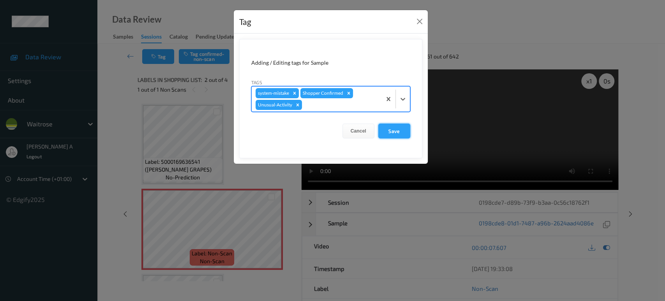
click at [402, 130] on button "Save" at bounding box center [394, 130] width 32 height 15
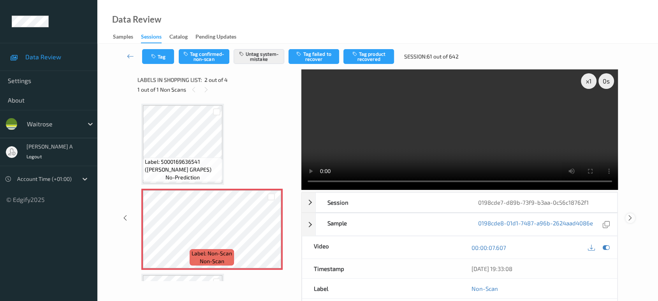
click at [629, 214] on icon at bounding box center [630, 217] width 7 height 7
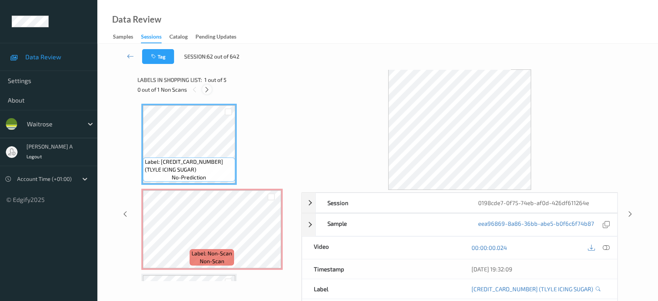
click at [206, 85] on div at bounding box center [207, 90] width 10 height 10
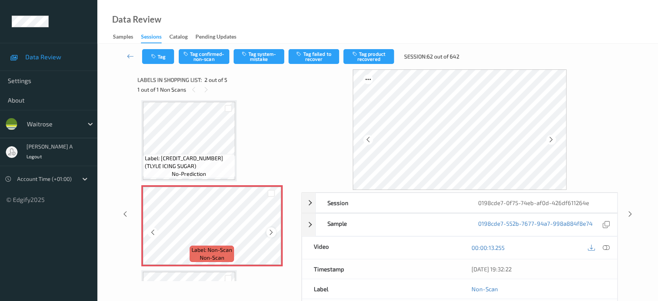
click at [273, 230] on icon at bounding box center [271, 232] width 7 height 7
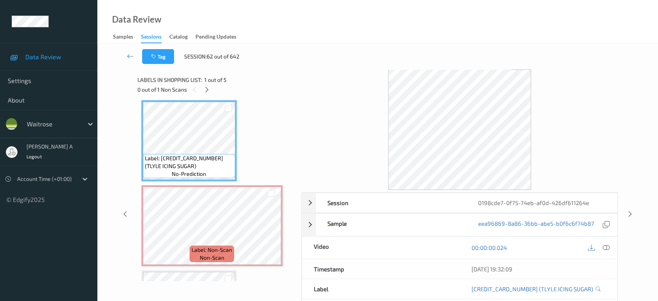
scroll to position [0, 0]
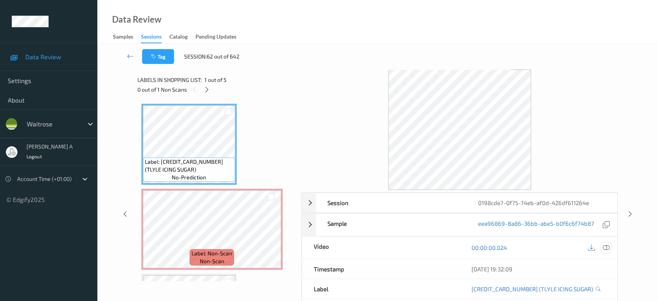
click at [611, 247] on div at bounding box center [606, 247] width 11 height 11
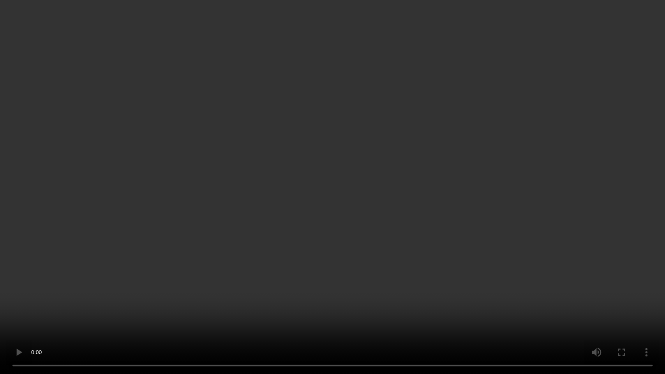
click at [368, 210] on video at bounding box center [332, 187] width 665 height 374
click at [357, 233] on video at bounding box center [332, 187] width 665 height 374
click at [307, 242] on video at bounding box center [332, 187] width 665 height 374
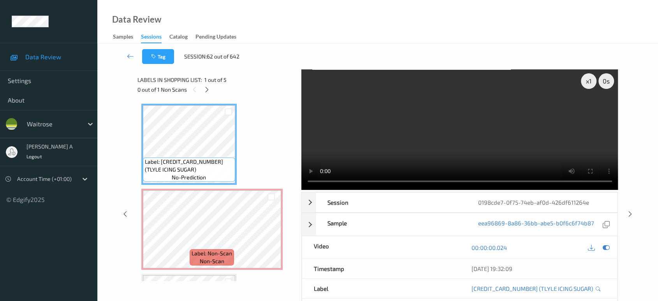
click at [441, 114] on video at bounding box center [460, 129] width 317 height 120
click at [212, 88] on div "0 out of 1 Non Scans" at bounding box center [217, 90] width 159 height 10
click at [206, 90] on icon at bounding box center [207, 89] width 7 height 7
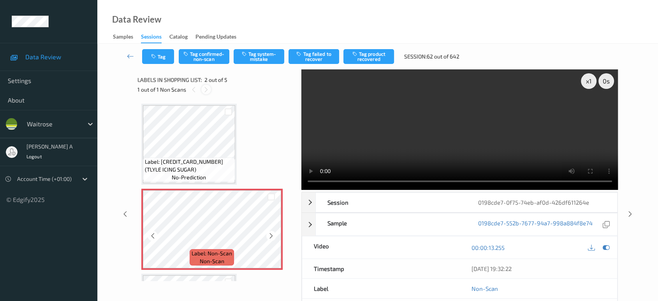
scroll to position [4, 0]
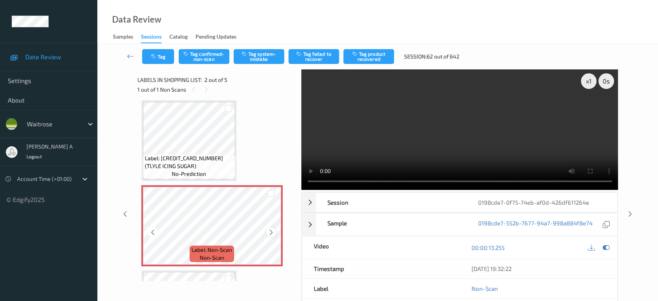
click at [273, 231] on icon at bounding box center [271, 232] width 7 height 7
click at [256, 62] on button "Tag system-mistake" at bounding box center [259, 56] width 51 height 15
click at [169, 60] on button "Tag" at bounding box center [158, 56] width 32 height 15
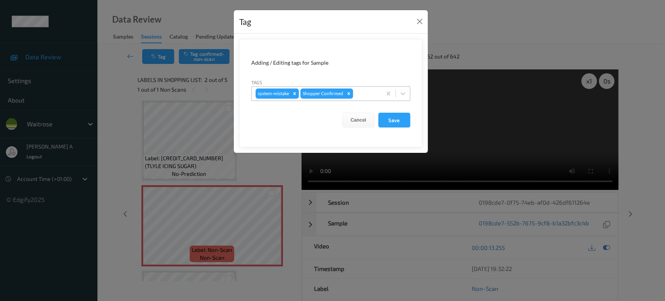
click at [363, 88] on div "system-mistake Shopper Confirmed" at bounding box center [317, 93] width 130 height 13
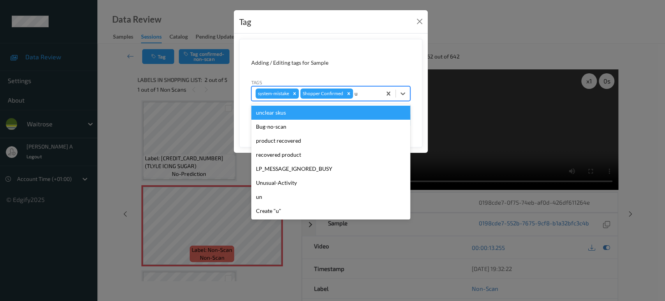
type input "un"
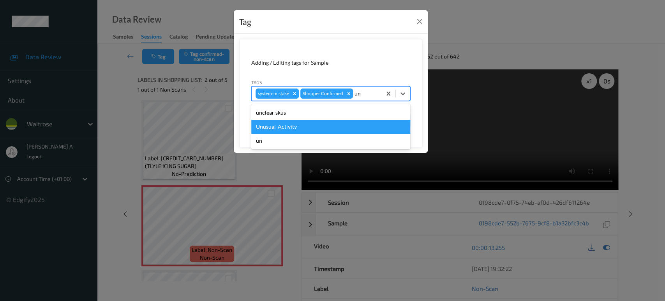
click at [316, 123] on div "Unusual-Activity" at bounding box center [330, 127] width 159 height 14
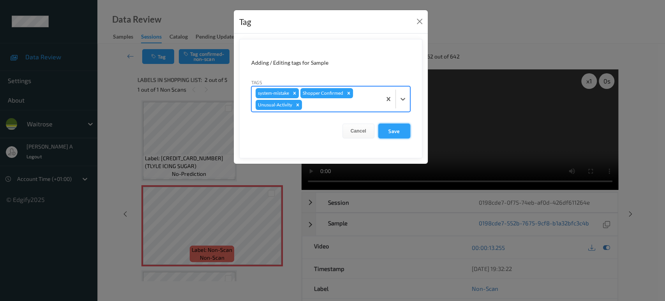
click at [403, 136] on button "Save" at bounding box center [394, 130] width 32 height 15
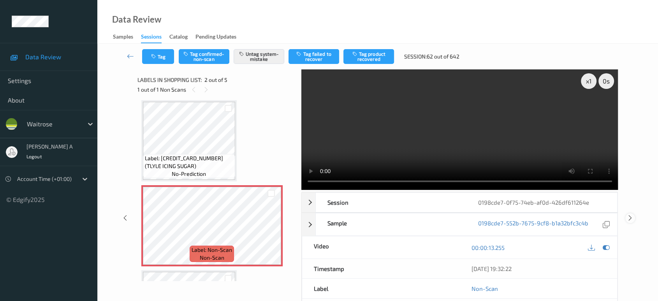
click at [631, 214] on icon at bounding box center [630, 217] width 7 height 7
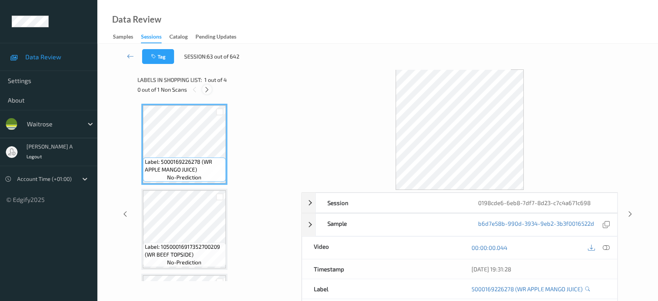
click at [209, 91] on icon at bounding box center [207, 89] width 7 height 7
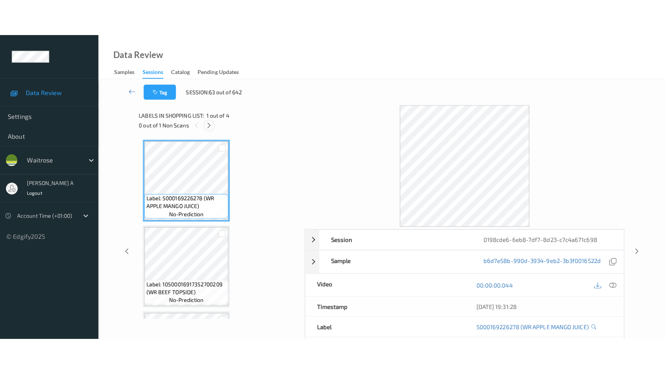
scroll to position [160, 0]
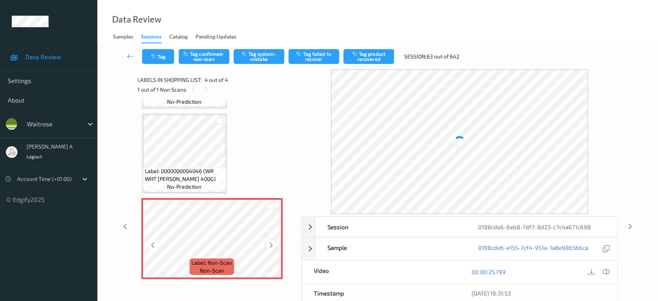
click at [270, 245] on icon at bounding box center [271, 245] width 7 height 7
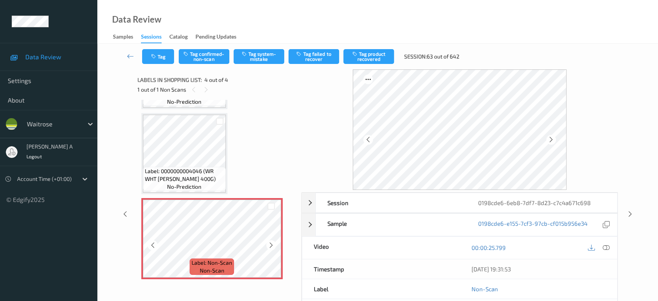
click at [270, 245] on icon at bounding box center [271, 245] width 7 height 7
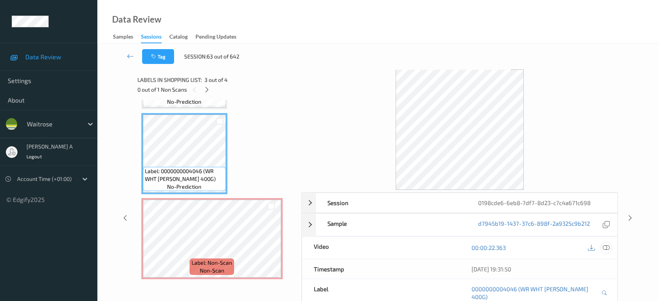
click at [603, 244] on icon at bounding box center [606, 247] width 7 height 7
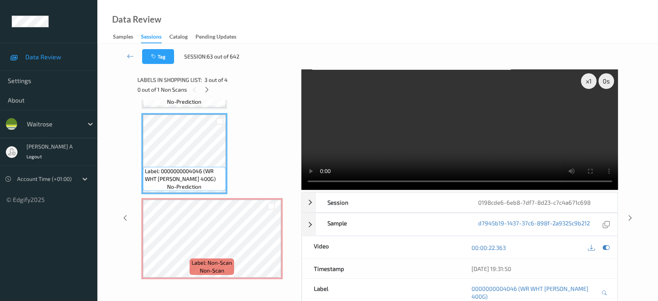
scroll to position [87, 0]
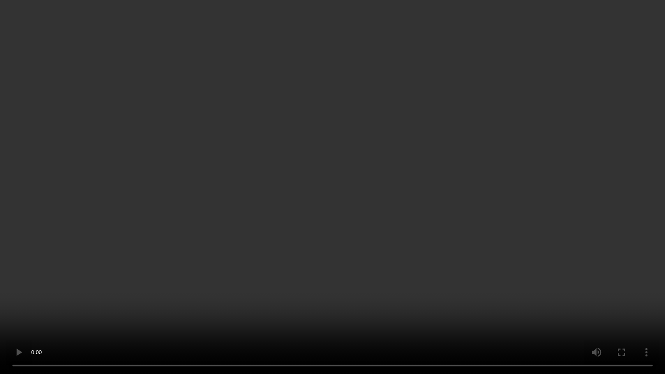
click at [380, 228] on video at bounding box center [332, 187] width 665 height 374
click at [333, 256] on video at bounding box center [332, 187] width 665 height 374
click at [285, 193] on video at bounding box center [332, 187] width 665 height 374
click at [377, 183] on video at bounding box center [332, 187] width 665 height 374
click at [356, 184] on video at bounding box center [332, 187] width 665 height 374
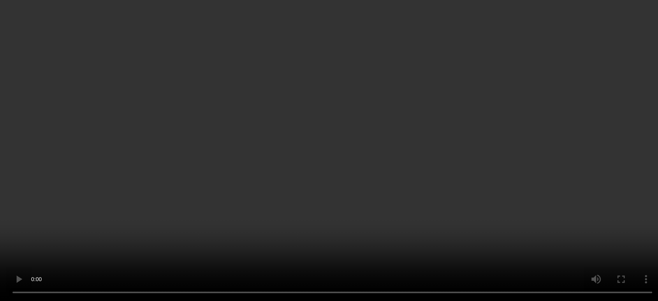
scroll to position [160, 0]
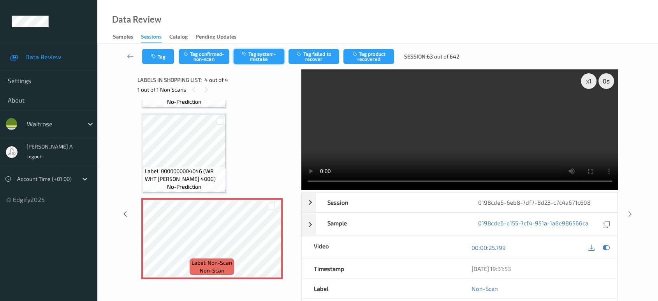
click at [250, 55] on button "Tag system-mistake" at bounding box center [259, 56] width 51 height 15
click at [154, 55] on icon "button" at bounding box center [154, 56] width 7 height 5
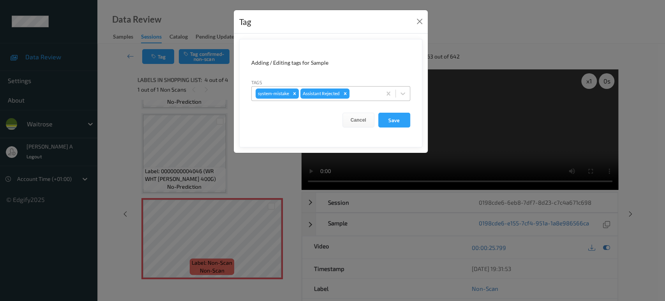
click at [358, 92] on div at bounding box center [364, 93] width 26 height 9
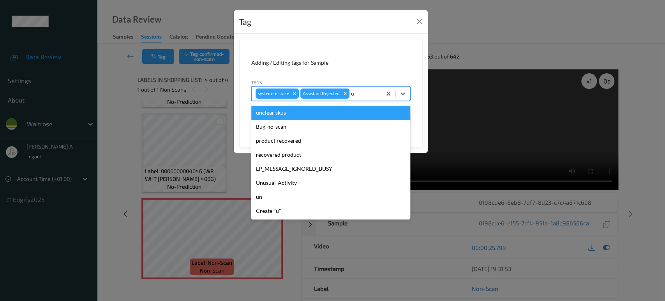
type input "un"
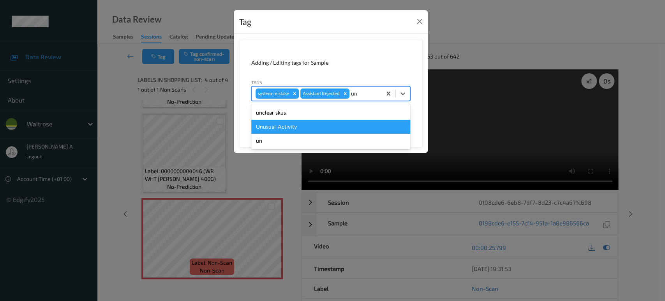
click at [302, 123] on div "Unusual-Activity" at bounding box center [330, 127] width 159 height 14
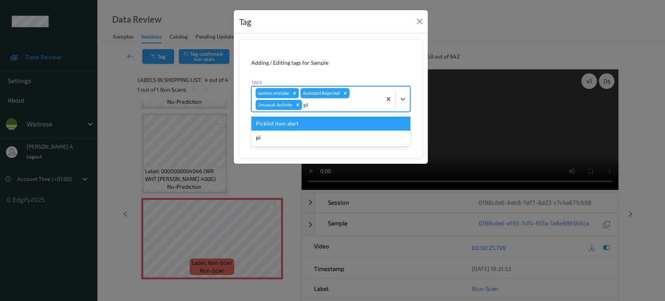
type input "pic"
click at [290, 125] on div "Picklist item alert" at bounding box center [330, 123] width 159 height 14
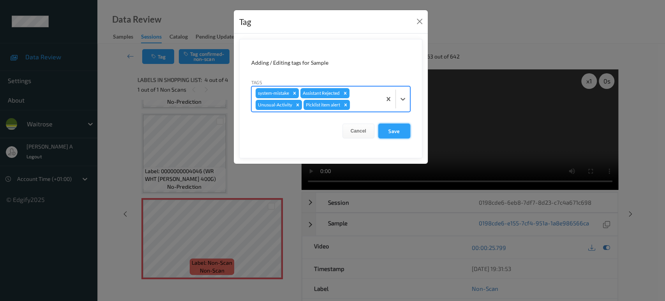
click at [393, 129] on button "Save" at bounding box center [394, 130] width 32 height 15
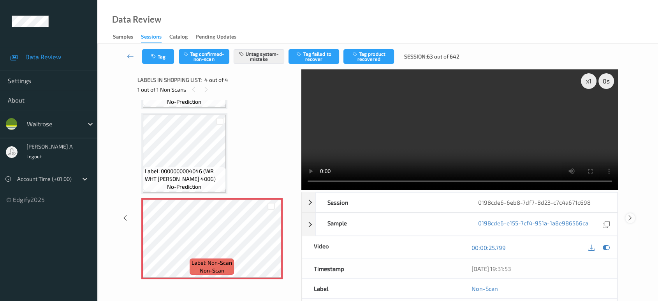
click at [631, 214] on icon at bounding box center [630, 217] width 7 height 7
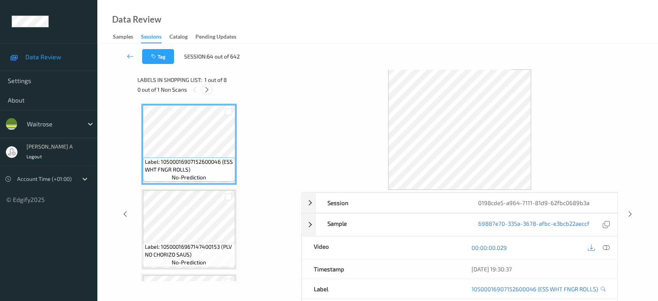
click at [209, 89] on icon at bounding box center [207, 89] width 7 height 7
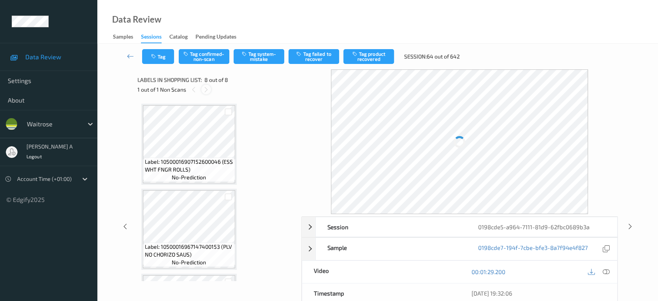
scroll to position [499, 0]
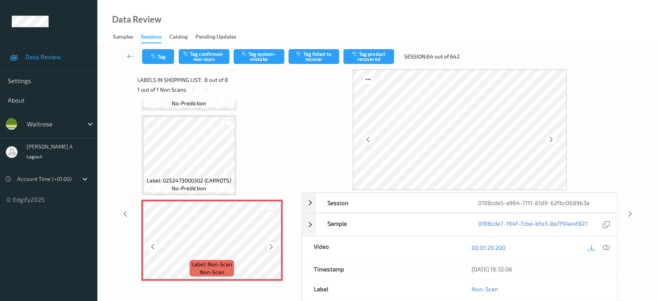
click at [270, 243] on icon at bounding box center [271, 246] width 7 height 7
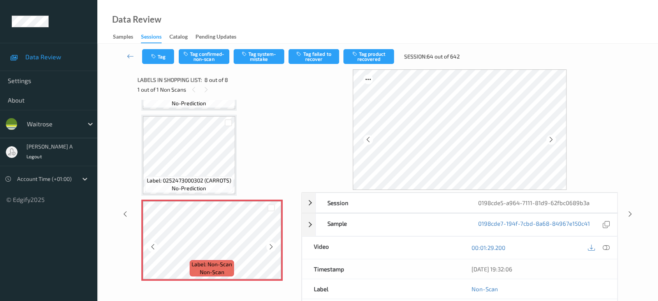
click at [270, 243] on icon at bounding box center [271, 246] width 7 height 7
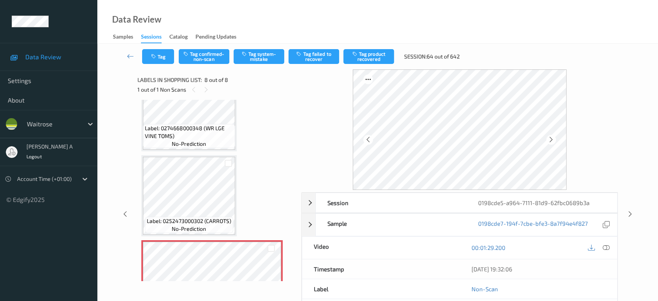
scroll to position [412, 0]
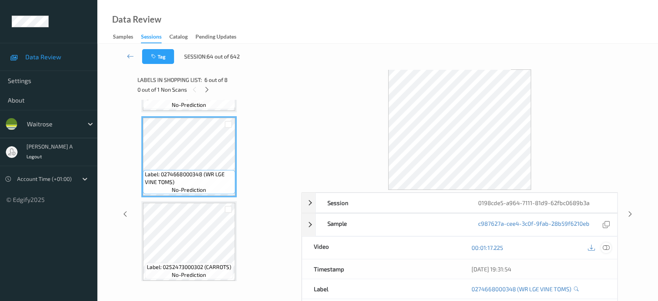
click at [605, 244] on icon at bounding box center [606, 247] width 7 height 7
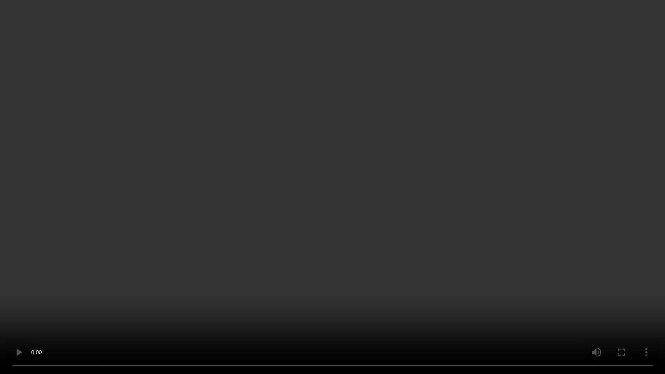
click at [288, 218] on video at bounding box center [332, 187] width 665 height 374
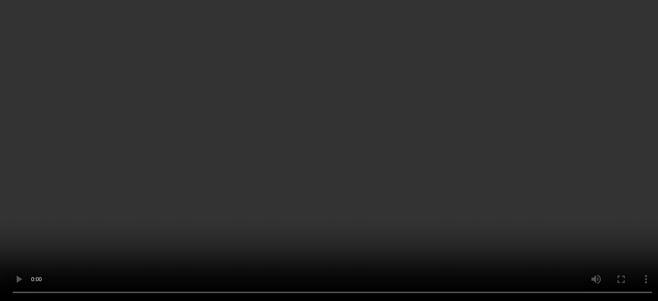
scroll to position [499, 0]
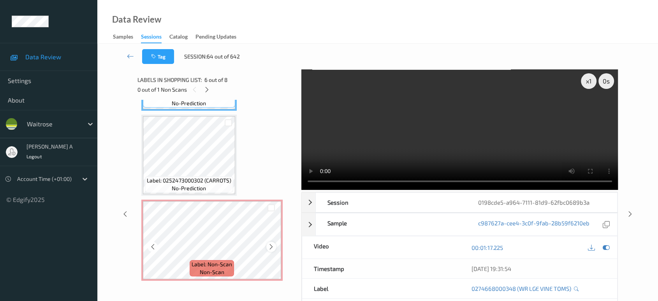
click at [273, 244] on icon at bounding box center [271, 246] width 7 height 7
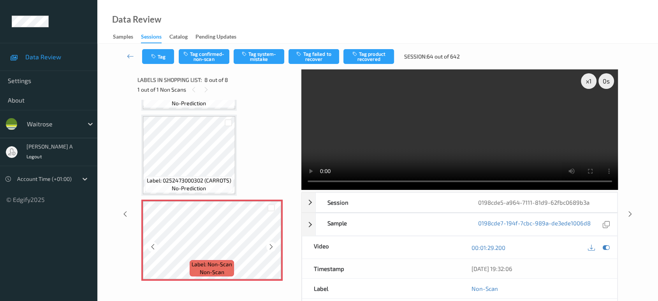
click at [273, 244] on icon at bounding box center [271, 246] width 7 height 7
click at [262, 60] on button "Tag system-mistake" at bounding box center [259, 56] width 51 height 15
click at [155, 57] on icon "button" at bounding box center [154, 56] width 7 height 5
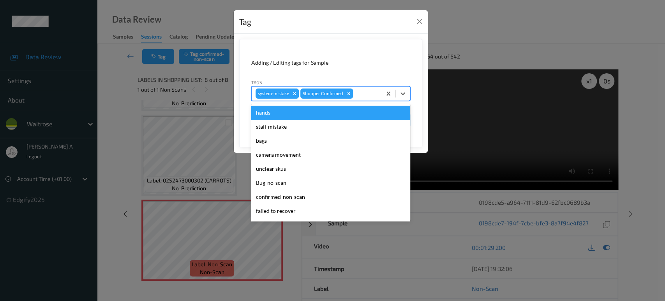
click at [359, 93] on div at bounding box center [365, 93] width 23 height 9
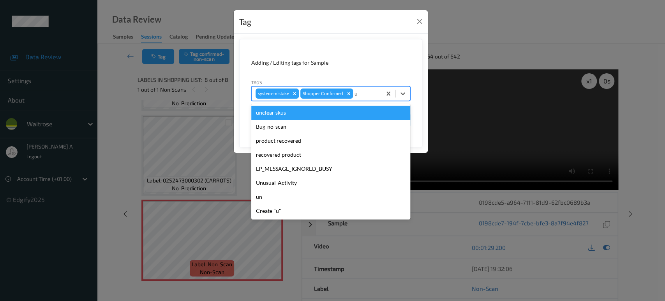
type input "un"
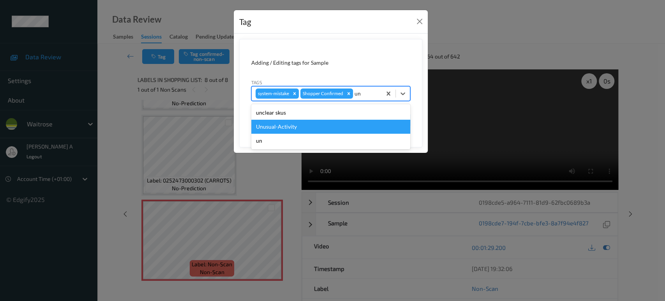
click at [325, 129] on div "Unusual-Activity" at bounding box center [330, 127] width 159 height 14
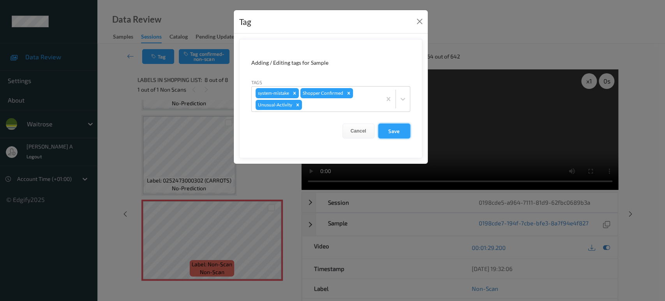
click at [395, 131] on button "Save" at bounding box center [394, 130] width 32 height 15
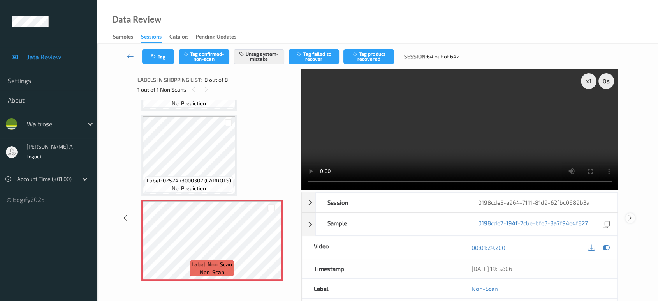
click at [630, 214] on icon at bounding box center [630, 217] width 7 height 7
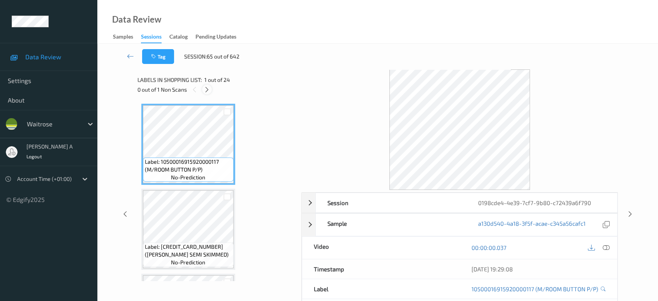
click at [207, 86] on icon at bounding box center [207, 89] width 7 height 7
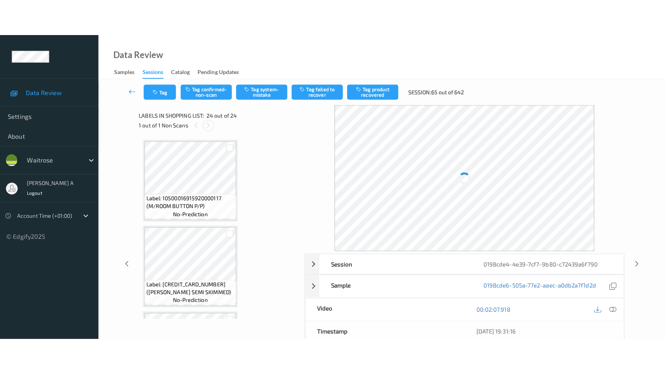
scroll to position [1852, 0]
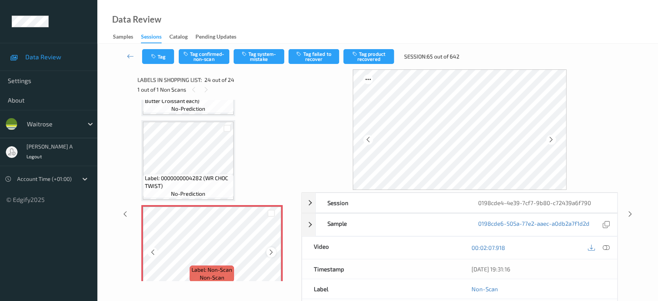
click at [269, 249] on icon at bounding box center [271, 252] width 7 height 7
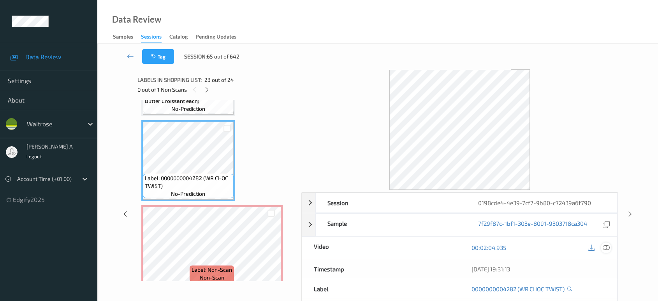
click at [608, 247] on icon at bounding box center [606, 247] width 7 height 7
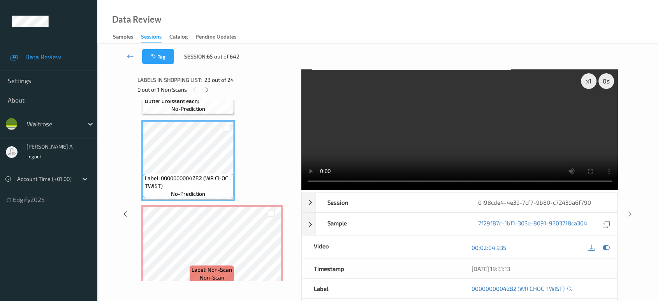
click at [488, 146] on video at bounding box center [460, 129] width 317 height 120
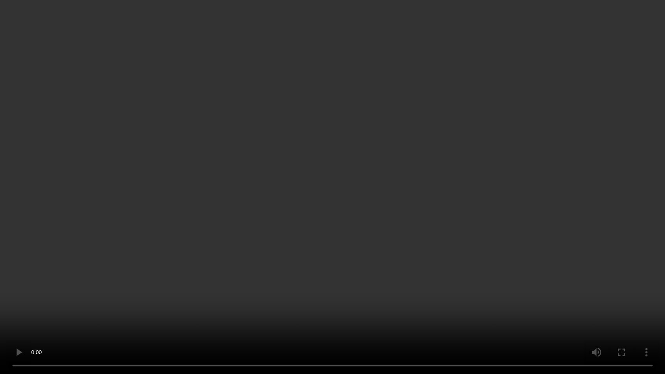
click at [371, 237] on video at bounding box center [332, 187] width 665 height 374
click at [474, 162] on video at bounding box center [332, 187] width 665 height 374
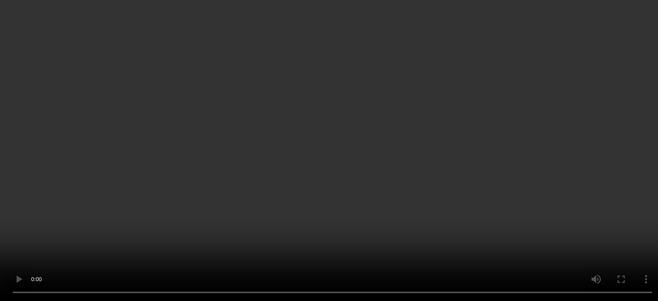
scroll to position [1852, 0]
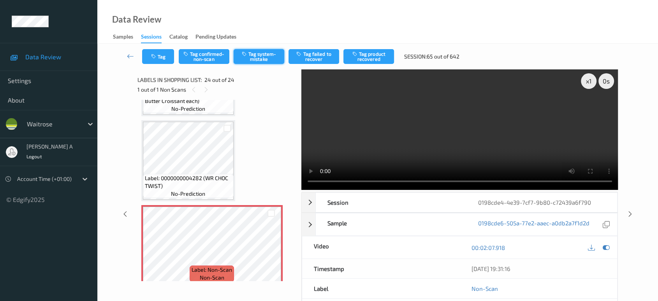
click at [259, 59] on button "Tag system-mistake" at bounding box center [259, 56] width 51 height 15
click at [159, 56] on button "Tag" at bounding box center [158, 56] width 32 height 15
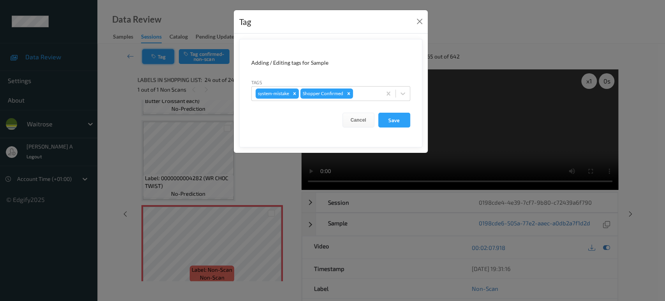
click at [159, 56] on div "Tag Adding / Editing tags for Sample Tags system-mistake Shopper Confirmed Canc…" at bounding box center [332, 150] width 665 height 301
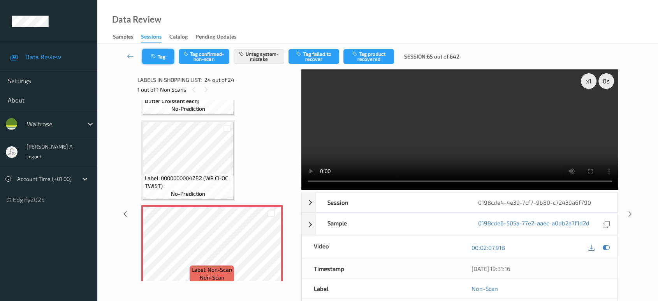
click at [159, 54] on button "Tag" at bounding box center [158, 56] width 32 height 15
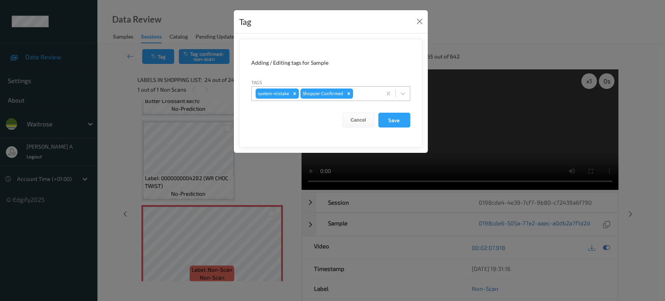
click at [362, 92] on div at bounding box center [365, 93] width 23 height 9
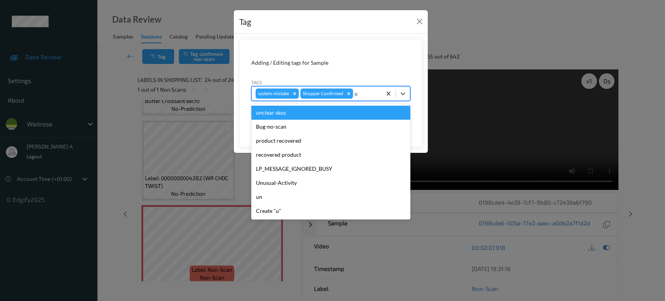
type input "un"
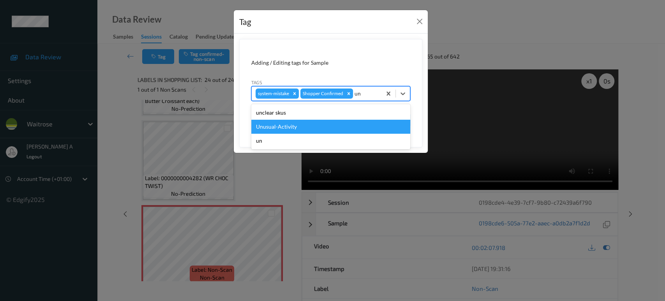
click at [320, 134] on div "un" at bounding box center [330, 141] width 159 height 14
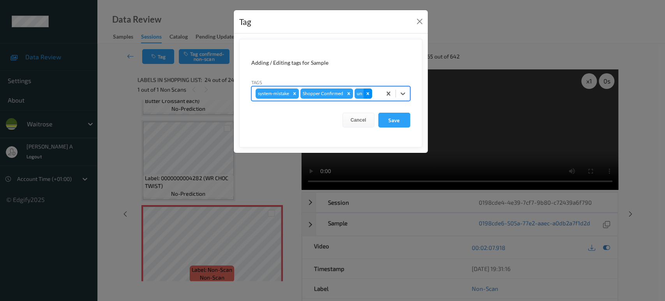
click at [366, 93] on icon "Remove un" at bounding box center [367, 93] width 3 height 3
type input "un"
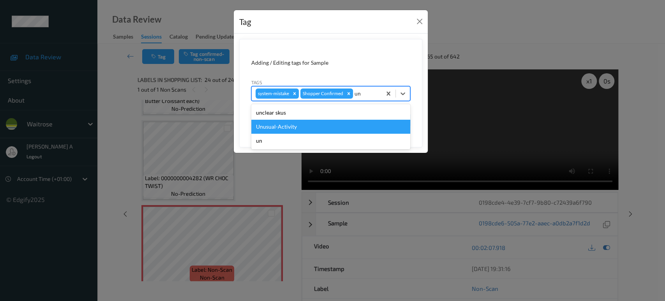
click at [312, 125] on div "Unusual-Activity" at bounding box center [330, 127] width 159 height 14
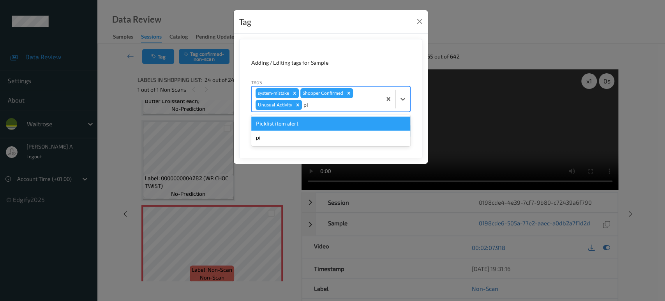
type input "pic"
click at [312, 125] on div "Picklist item alert" at bounding box center [330, 123] width 159 height 14
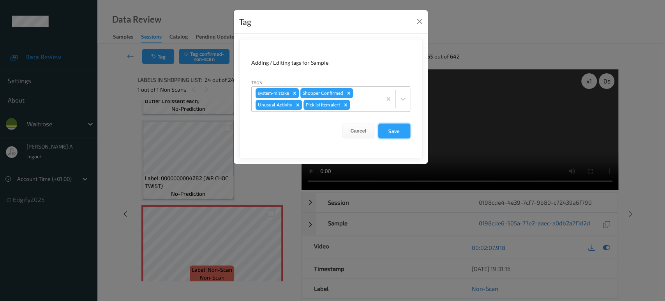
click at [402, 132] on button "Save" at bounding box center [394, 130] width 32 height 15
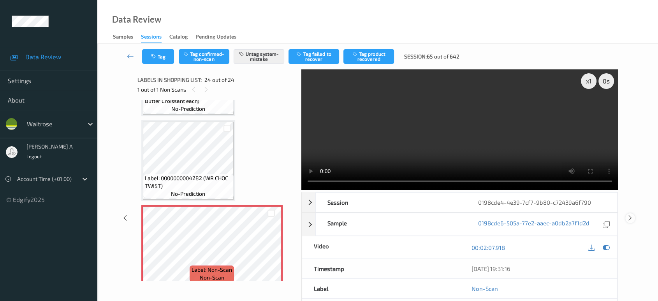
click at [630, 214] on icon at bounding box center [630, 217] width 7 height 7
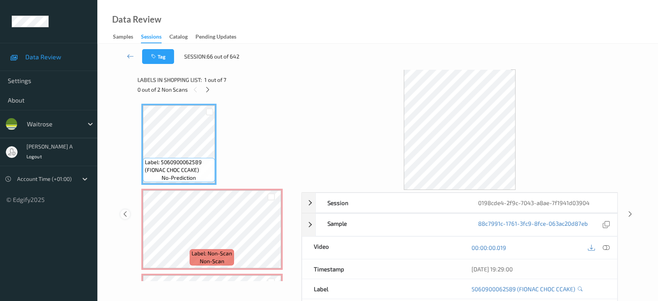
click at [127, 211] on icon at bounding box center [125, 213] width 7 height 7
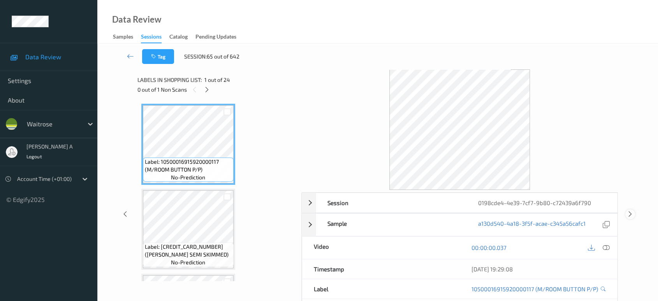
click at [627, 212] on icon at bounding box center [630, 213] width 7 height 7
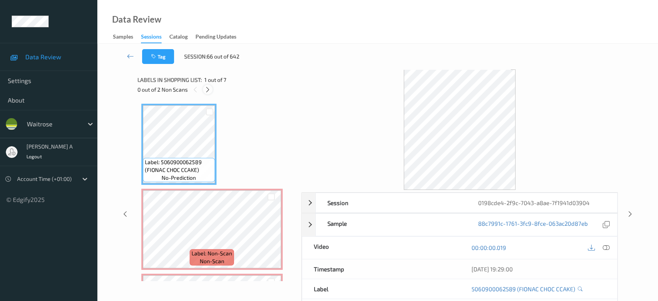
click at [207, 88] on icon at bounding box center [208, 89] width 7 height 7
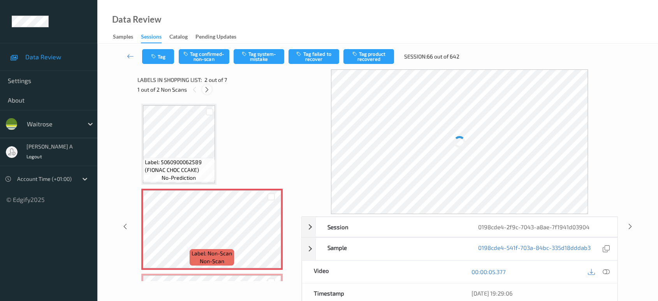
scroll to position [4, 0]
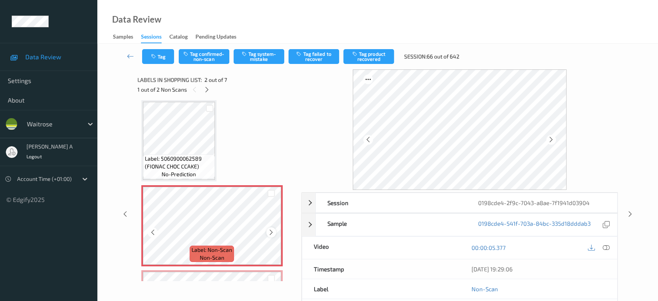
click at [271, 234] on icon at bounding box center [271, 232] width 7 height 7
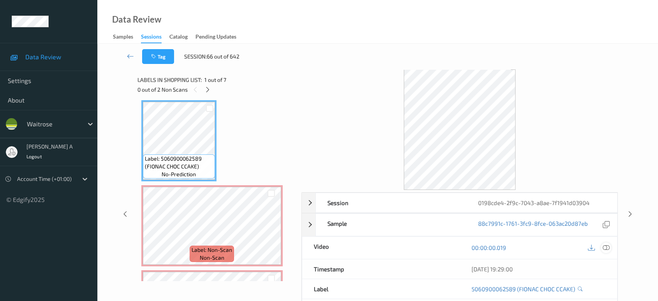
click at [610, 248] on div at bounding box center [606, 247] width 11 height 11
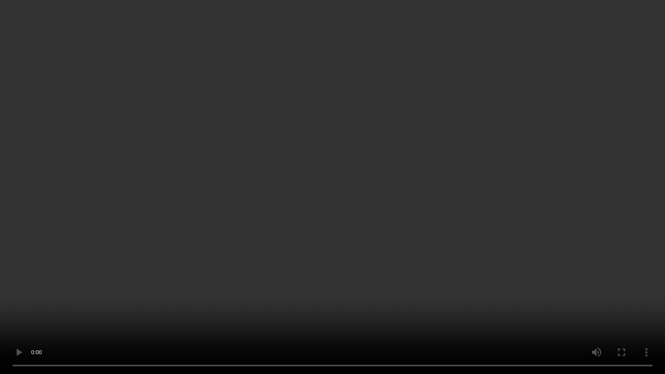
click at [362, 173] on video at bounding box center [332, 187] width 665 height 374
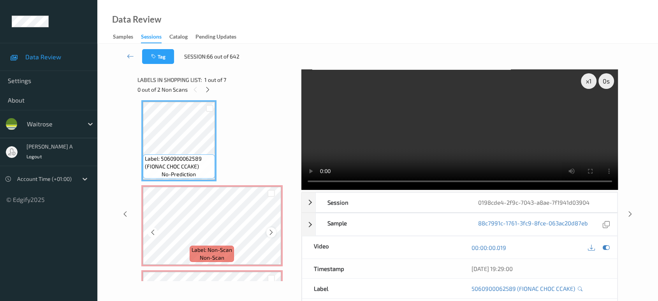
click at [271, 231] on icon at bounding box center [271, 232] width 7 height 7
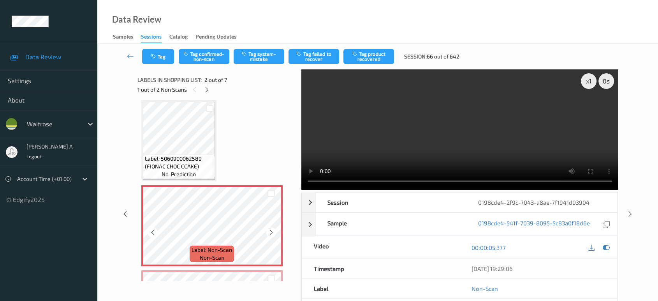
click at [271, 231] on icon at bounding box center [271, 232] width 7 height 7
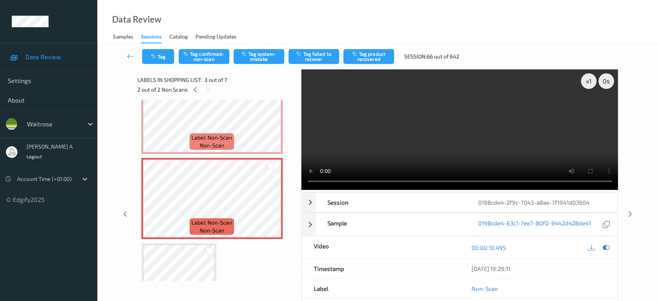
scroll to position [90, 0]
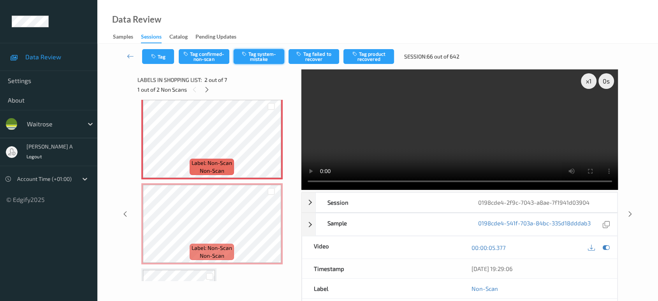
click at [257, 58] on button "Tag system-mistake" at bounding box center [259, 56] width 51 height 15
click at [159, 59] on button "Tag" at bounding box center [158, 56] width 32 height 15
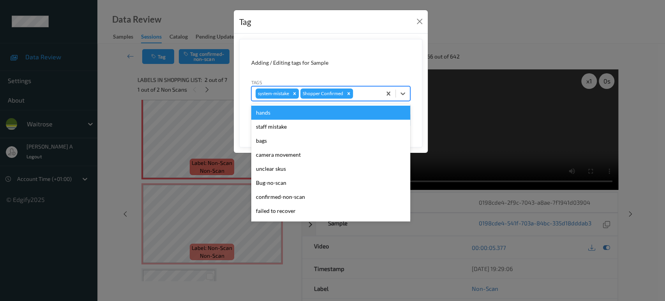
click at [368, 97] on div at bounding box center [365, 93] width 23 height 9
type input "un"
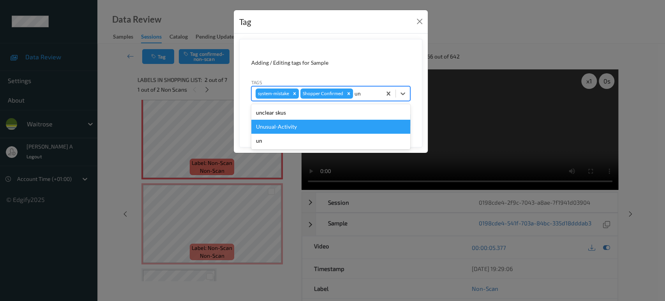
click at [333, 124] on div "Unusual-Activity" at bounding box center [330, 127] width 159 height 14
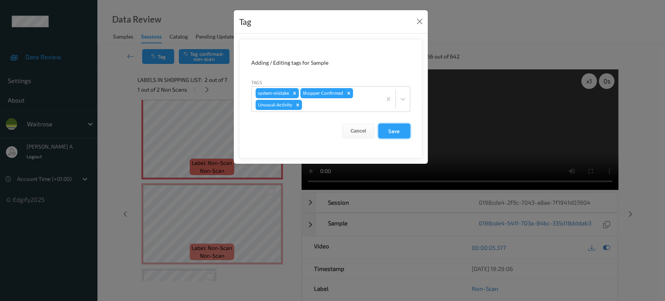
click at [390, 130] on button "Save" at bounding box center [394, 130] width 32 height 15
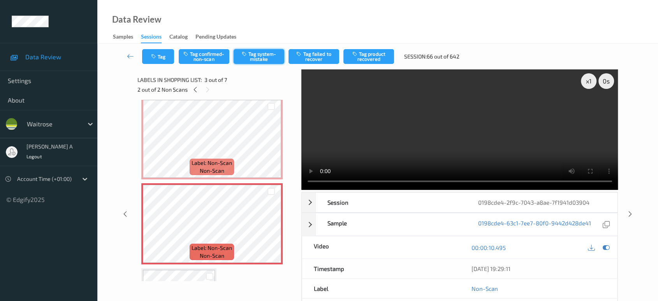
click at [258, 59] on button "Tag system-mistake" at bounding box center [259, 56] width 51 height 15
click at [159, 60] on button "Tag" at bounding box center [158, 56] width 32 height 15
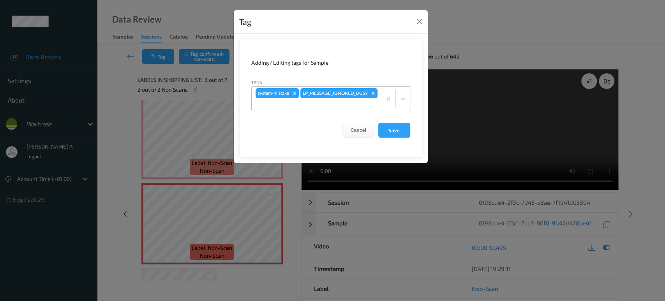
click at [337, 104] on div at bounding box center [317, 104] width 122 height 9
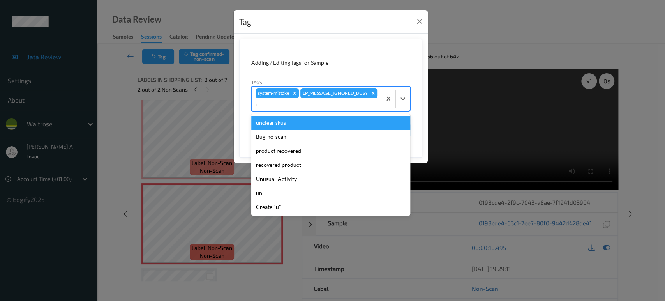
type input "un"
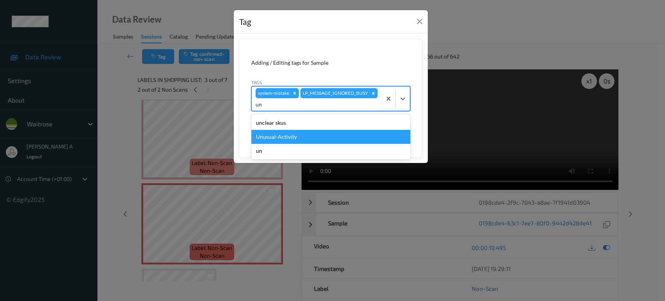
click at [271, 134] on div "Unusual-Activity" at bounding box center [330, 137] width 159 height 14
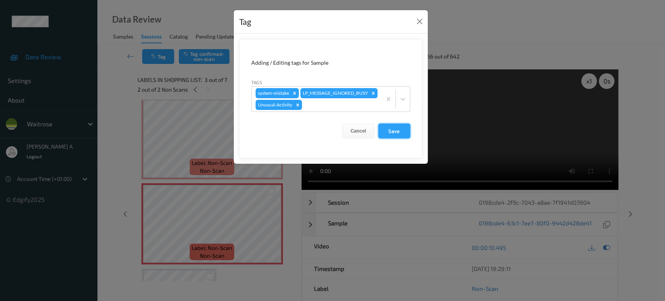
click at [399, 129] on button "Save" at bounding box center [394, 130] width 32 height 15
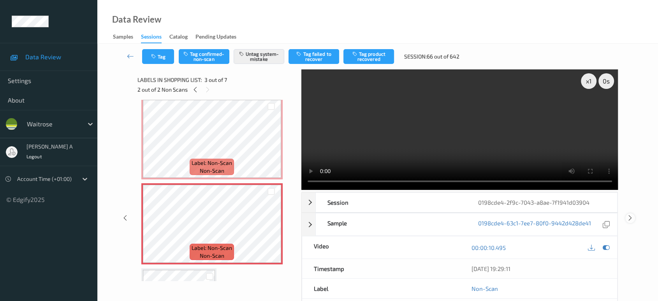
click at [630, 214] on icon at bounding box center [630, 217] width 7 height 7
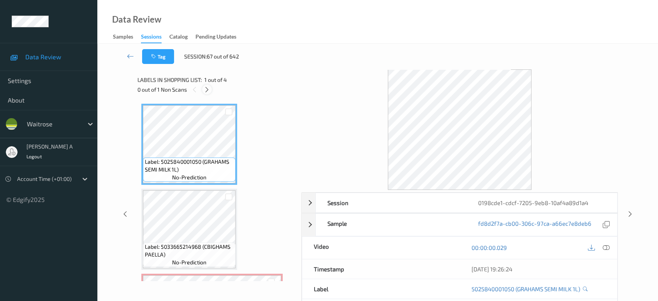
click at [208, 92] on icon at bounding box center [207, 89] width 7 height 7
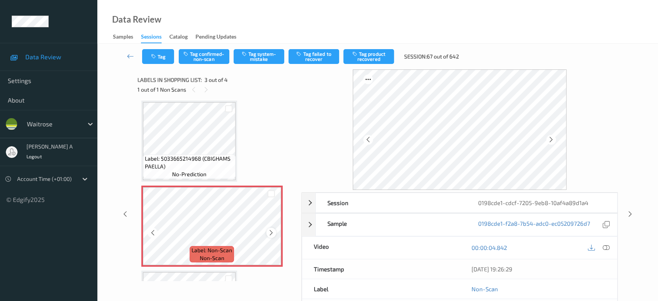
click at [271, 229] on icon at bounding box center [271, 232] width 7 height 7
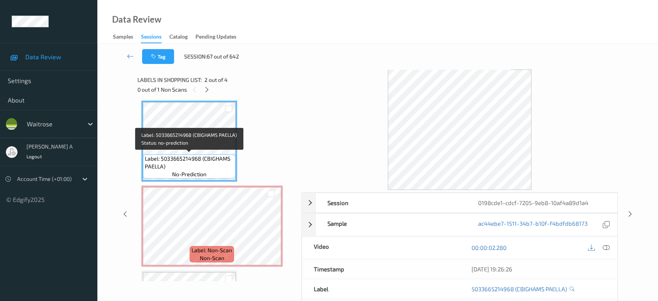
scroll to position [0, 0]
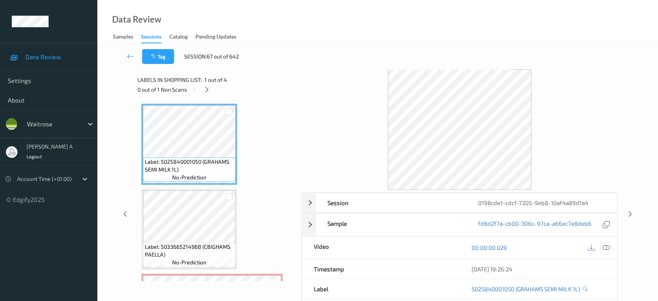
click at [608, 246] on icon at bounding box center [606, 247] width 7 height 7
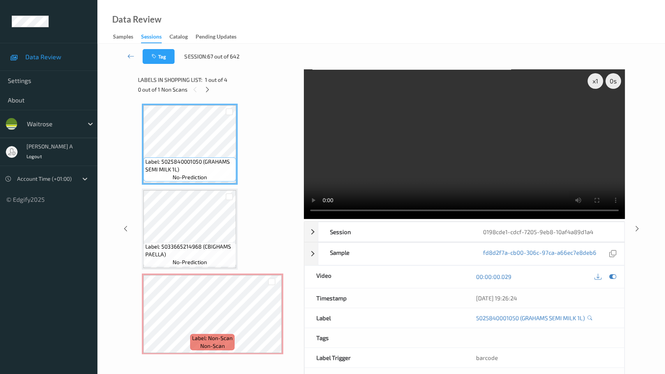
click at [304, 209] on video at bounding box center [464, 144] width 321 height 150
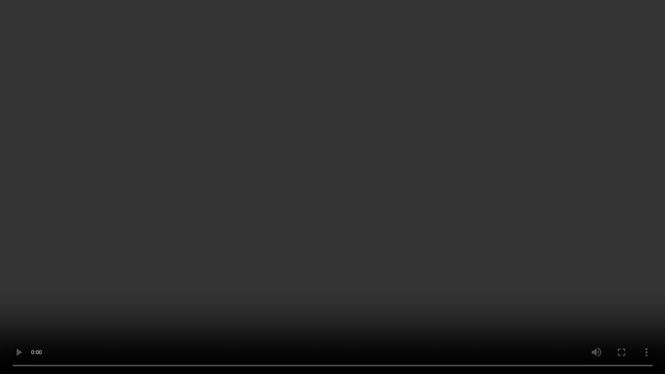
click at [272, 220] on video at bounding box center [332, 187] width 665 height 374
click at [295, 196] on video at bounding box center [332, 187] width 665 height 374
click at [230, 227] on video at bounding box center [332, 187] width 665 height 374
click at [359, 212] on video at bounding box center [332, 187] width 665 height 374
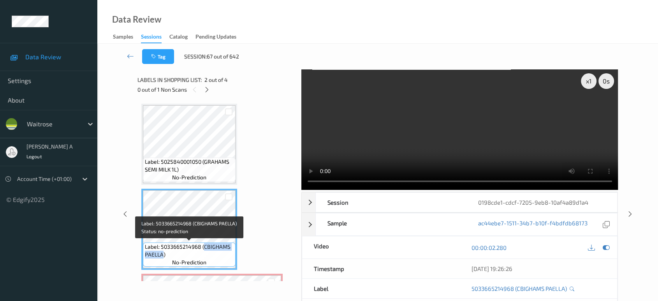
drag, startPoint x: 204, startPoint y: 252, endPoint x: 162, endPoint y: 259, distance: 42.4
click at [162, 259] on div "Label: 5033665214968 (CBIGHAMS PAELLA) no-prediction" at bounding box center [189, 254] width 93 height 24
copy span "CBIGHAMS PAELLA"
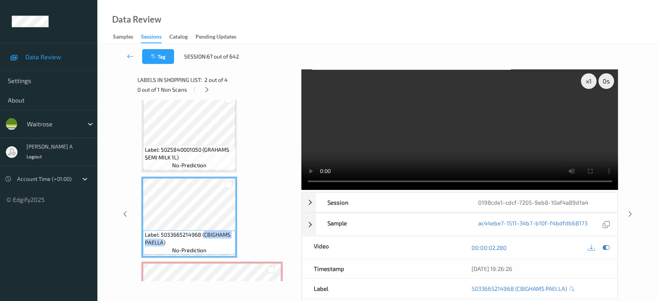
scroll to position [130, 0]
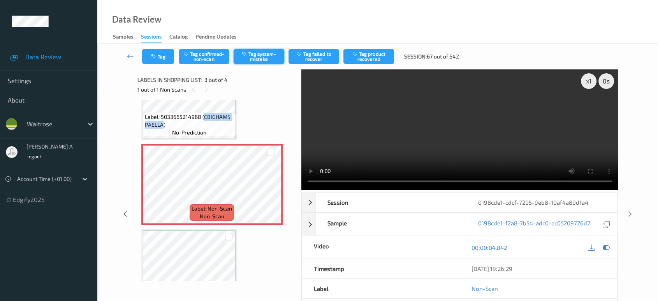
click at [253, 55] on button "Tag system-mistake" at bounding box center [259, 56] width 51 height 15
click at [164, 55] on button "Tag" at bounding box center [158, 56] width 32 height 15
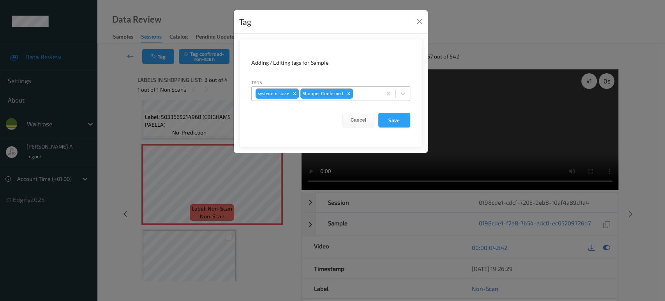
click at [363, 95] on div at bounding box center [365, 93] width 23 height 9
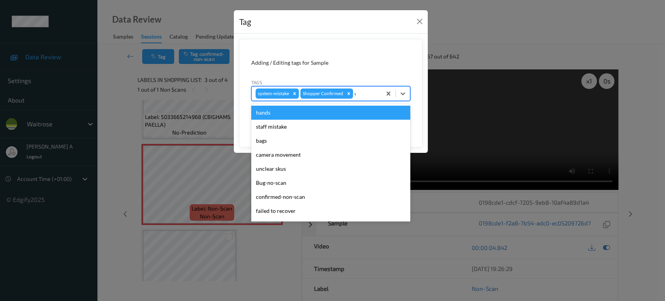
type input "un"
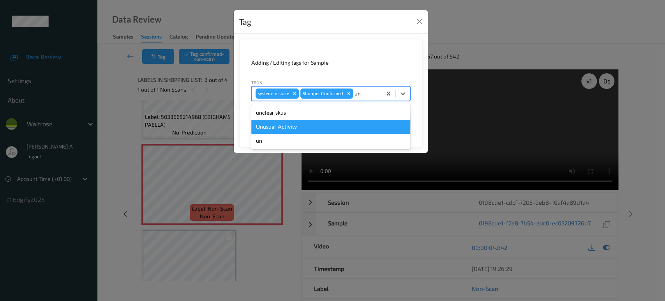
click at [326, 123] on div "Unusual-Activity" at bounding box center [330, 127] width 159 height 14
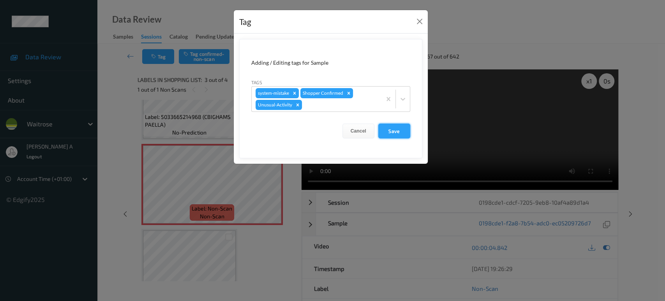
click at [392, 131] on button "Save" at bounding box center [394, 130] width 32 height 15
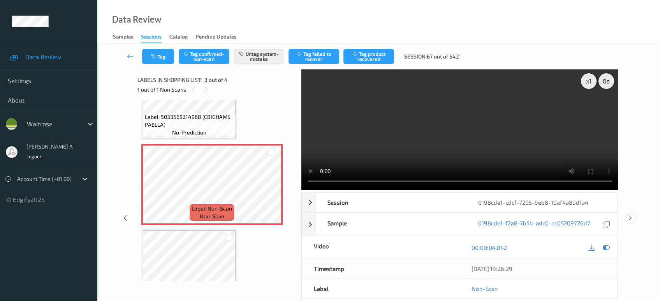
click at [630, 219] on icon at bounding box center [630, 217] width 7 height 7
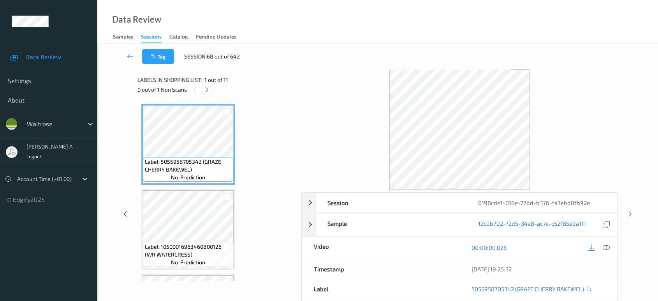
click at [207, 89] on icon at bounding box center [207, 89] width 7 height 7
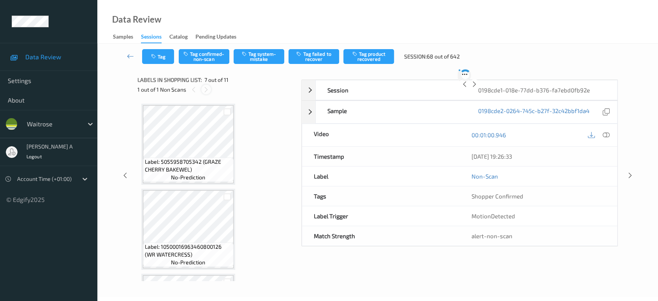
scroll to position [427, 0]
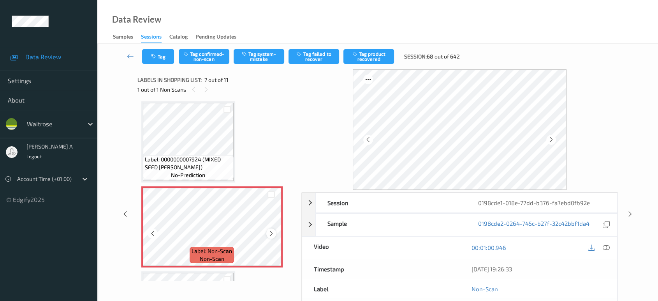
click at [270, 231] on icon at bounding box center [271, 233] width 7 height 7
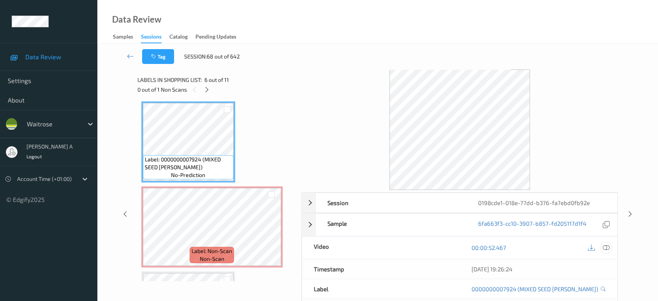
click at [607, 249] on icon at bounding box center [606, 247] width 7 height 7
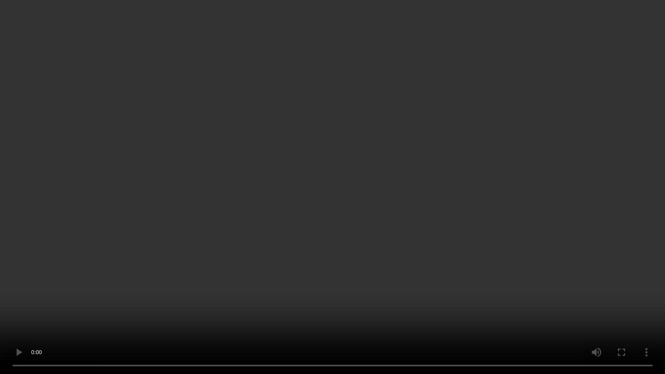
click at [430, 178] on video at bounding box center [332, 187] width 665 height 374
click at [363, 180] on video at bounding box center [332, 187] width 665 height 374
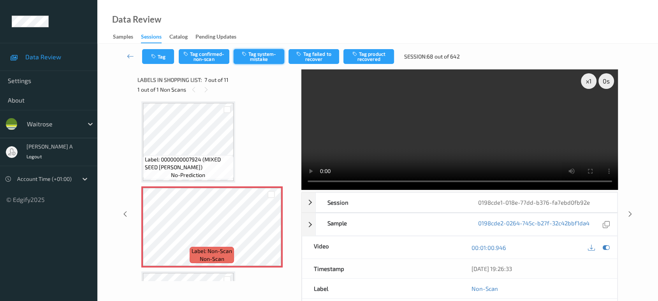
click at [247, 51] on icon "button" at bounding box center [245, 53] width 7 height 5
click at [155, 56] on icon "button" at bounding box center [154, 56] width 7 height 5
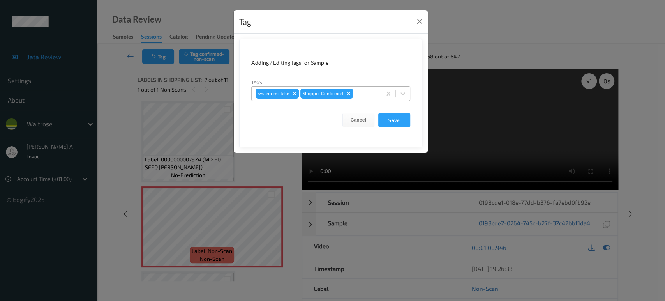
click at [363, 94] on div at bounding box center [365, 93] width 23 height 9
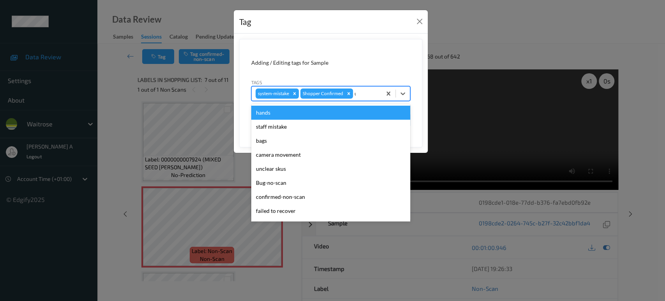
type input "un"
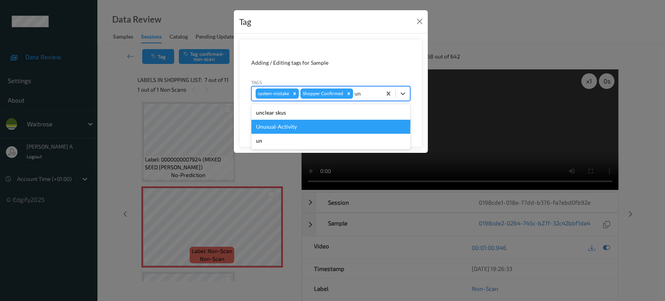
click at [311, 123] on div "Unusual-Activity" at bounding box center [330, 127] width 159 height 14
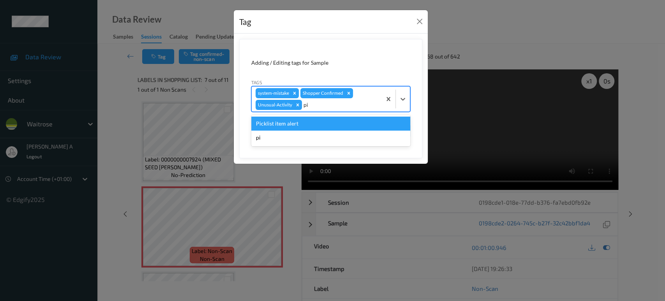
type input "pic"
click at [311, 123] on div "Picklist item alert" at bounding box center [330, 123] width 159 height 14
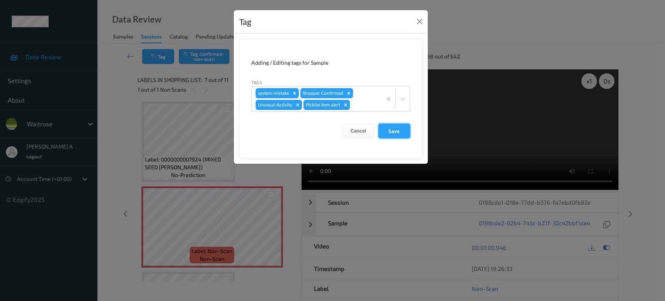
click at [390, 130] on button "Save" at bounding box center [394, 130] width 32 height 15
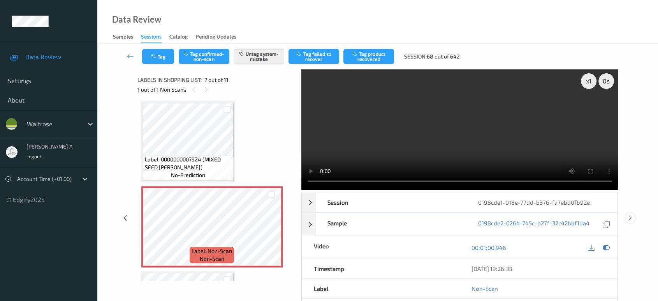
click at [630, 217] on icon at bounding box center [630, 217] width 7 height 7
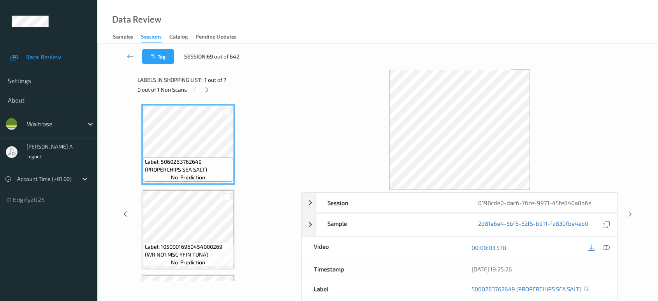
drag, startPoint x: 209, startPoint y: 88, endPoint x: 213, endPoint y: 99, distance: 12.1
click at [209, 88] on icon at bounding box center [207, 89] width 7 height 7
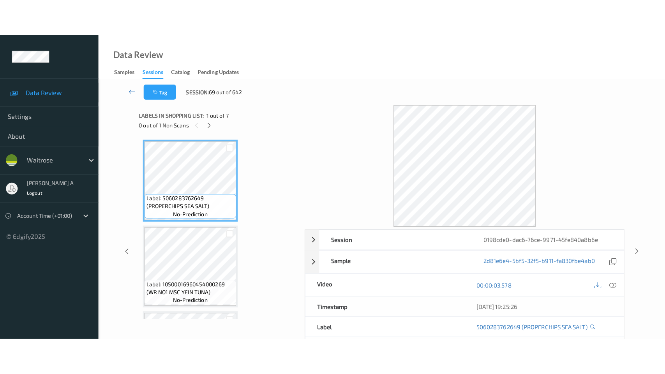
scroll to position [342, 0]
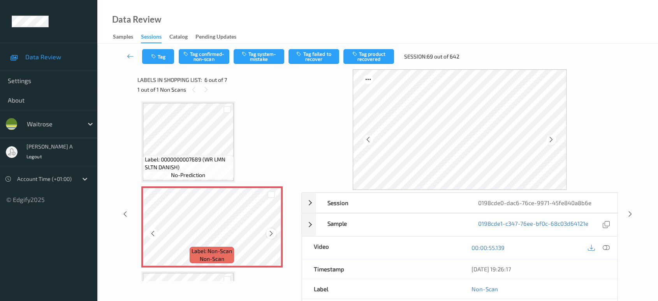
click at [270, 233] on icon at bounding box center [271, 233] width 7 height 7
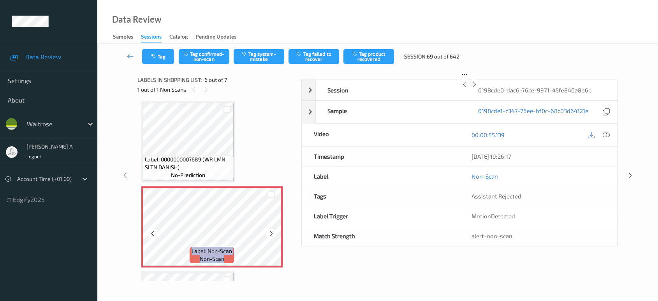
click at [270, 233] on icon at bounding box center [271, 233] width 7 height 7
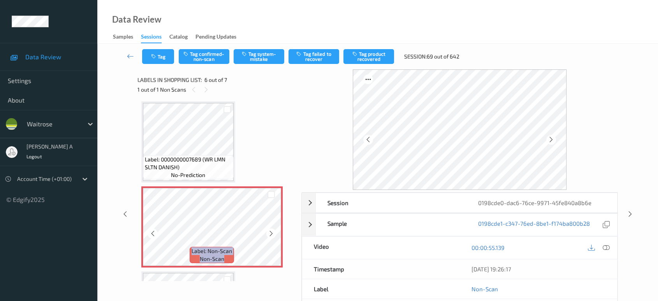
click at [270, 233] on icon at bounding box center [271, 233] width 7 height 7
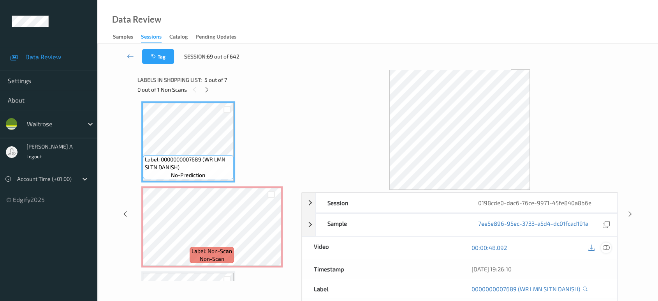
click at [608, 246] on icon at bounding box center [606, 247] width 7 height 7
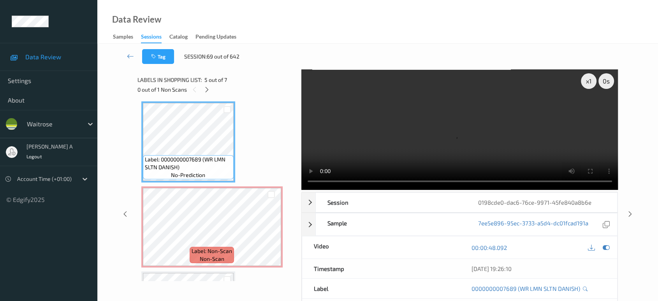
scroll to position [341, 0]
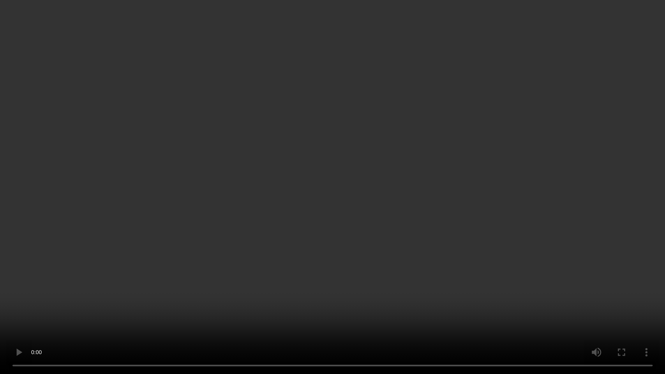
click at [282, 206] on video at bounding box center [332, 187] width 665 height 374
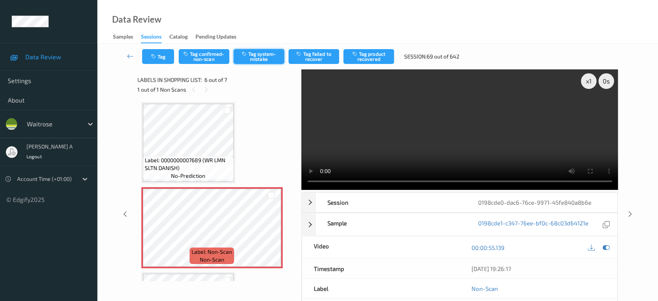
click at [259, 54] on button "Tag system-mistake" at bounding box center [259, 56] width 51 height 15
click at [161, 62] on button "Tag" at bounding box center [158, 56] width 32 height 15
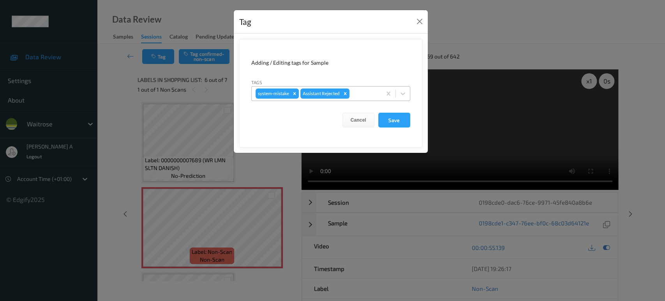
click at [374, 92] on div at bounding box center [364, 93] width 26 height 9
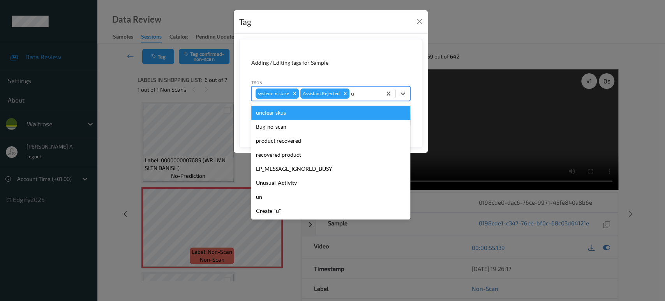
type input "un"
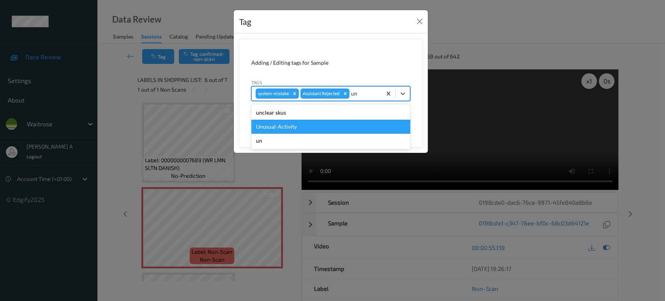
click at [306, 127] on div "Unusual-Activity" at bounding box center [330, 127] width 159 height 14
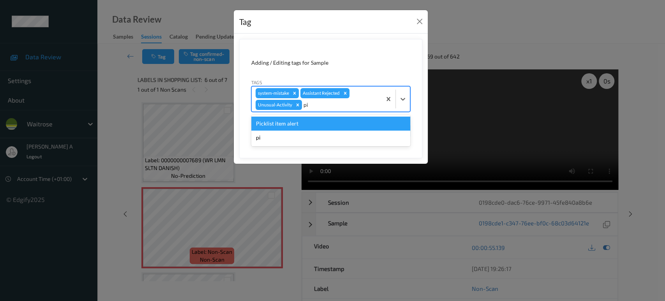
type input "pic"
click at [306, 127] on div "Picklist item alert" at bounding box center [330, 123] width 159 height 14
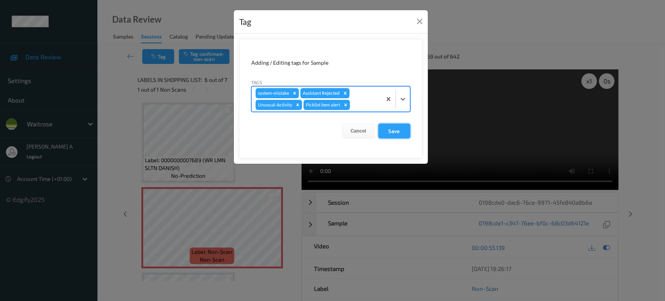
click at [393, 129] on button "Save" at bounding box center [394, 130] width 32 height 15
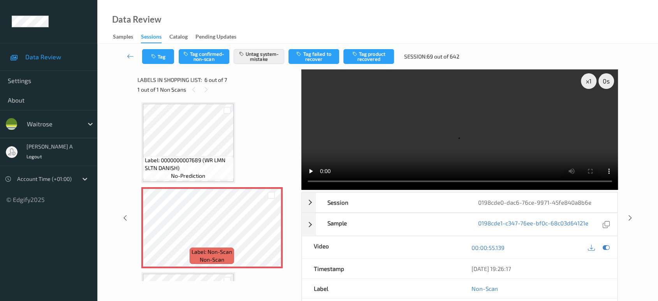
drag, startPoint x: 633, startPoint y: 187, endPoint x: 480, endPoint y: 58, distance: 199.6
click at [633, 214] on icon at bounding box center [630, 217] width 7 height 7
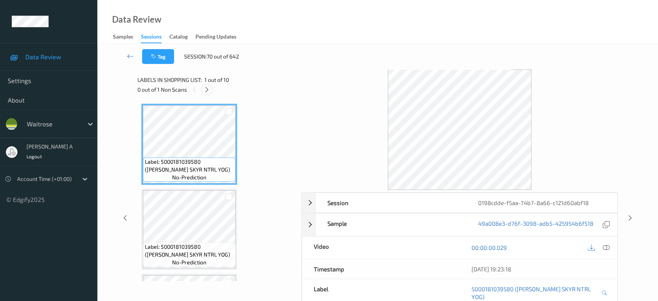
click at [208, 91] on icon at bounding box center [207, 89] width 7 height 7
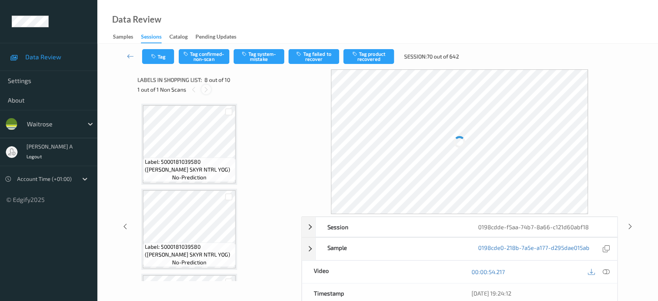
scroll to position [511, 0]
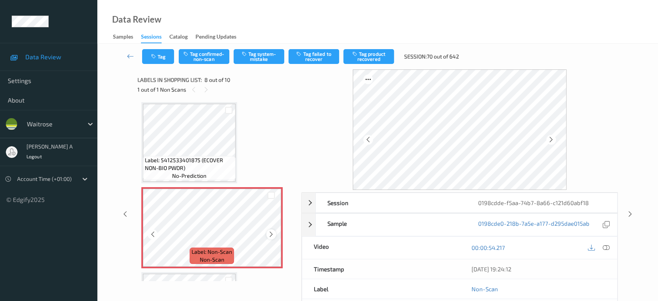
click at [271, 231] on icon at bounding box center [271, 234] width 7 height 7
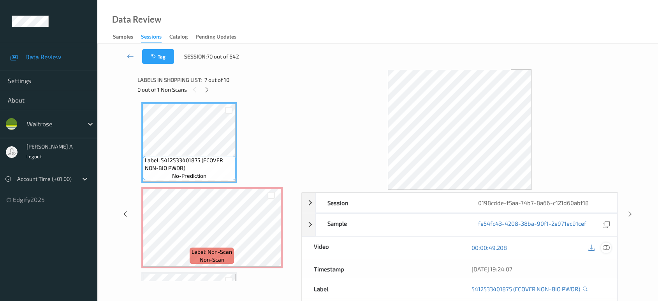
click at [608, 248] on icon at bounding box center [606, 247] width 7 height 7
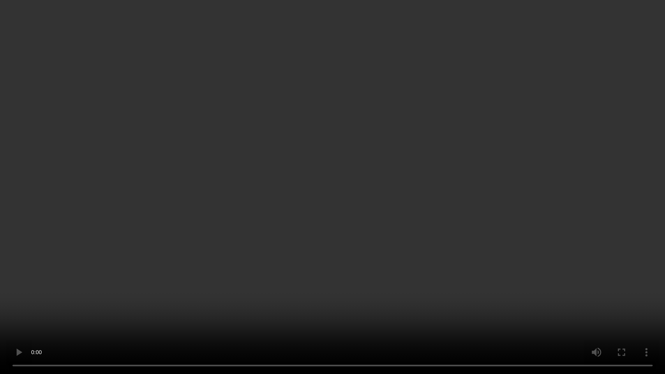
click at [376, 165] on video at bounding box center [332, 187] width 665 height 374
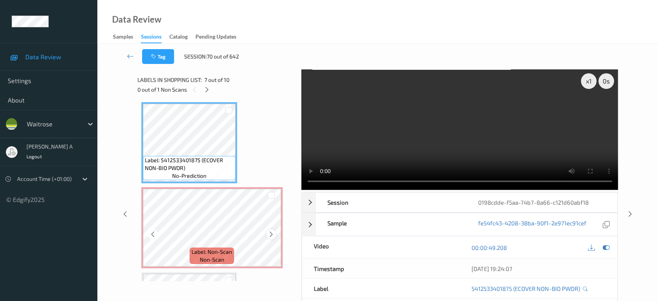
click at [270, 231] on icon at bounding box center [271, 234] width 7 height 7
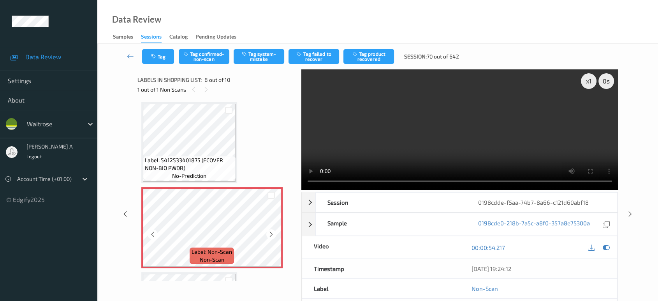
click at [270, 231] on icon at bounding box center [271, 234] width 7 height 7
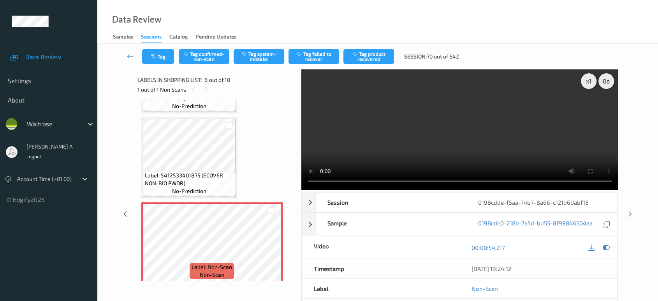
scroll to position [495, 0]
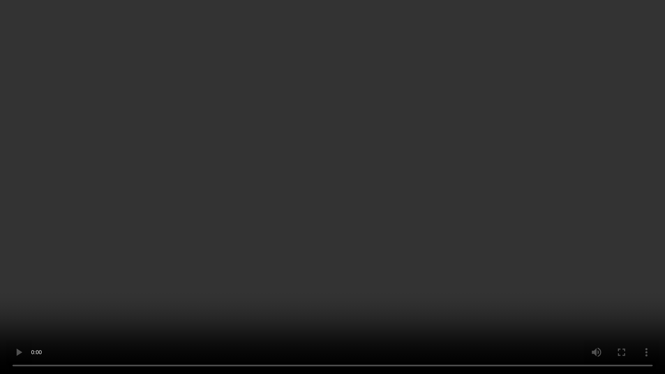
click at [294, 238] on video at bounding box center [332, 187] width 665 height 374
click at [324, 166] on video at bounding box center [332, 187] width 665 height 374
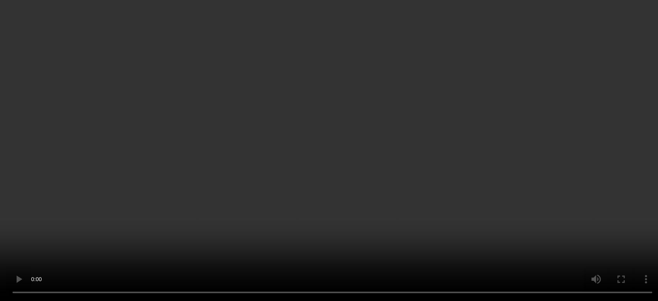
scroll to position [582, 0]
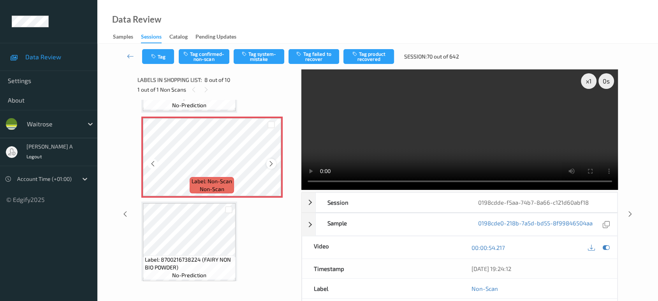
click at [270, 161] on icon at bounding box center [271, 163] width 7 height 7
click at [263, 64] on div "Tag Tag confirmed-non-scan Tag system-mistake Tag failed to recover Tag product…" at bounding box center [377, 57] width 529 height 26
click at [265, 58] on button "Tag system-mistake" at bounding box center [259, 56] width 51 height 15
click at [169, 59] on button "Tag" at bounding box center [158, 56] width 32 height 15
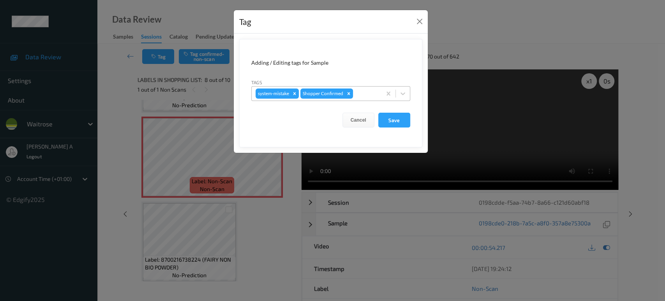
click at [358, 96] on div at bounding box center [365, 93] width 23 height 9
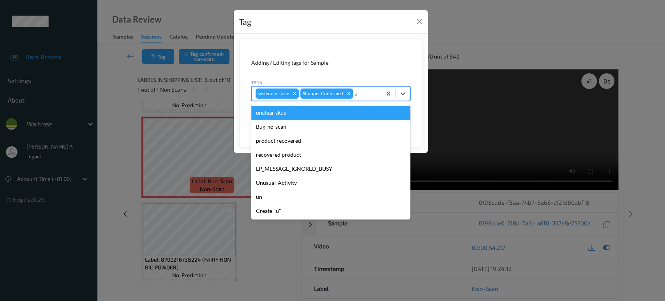
type input "un"
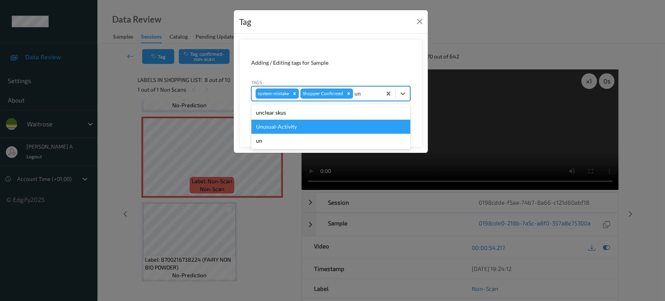
click at [326, 131] on div "Unusual-Activity" at bounding box center [330, 127] width 159 height 14
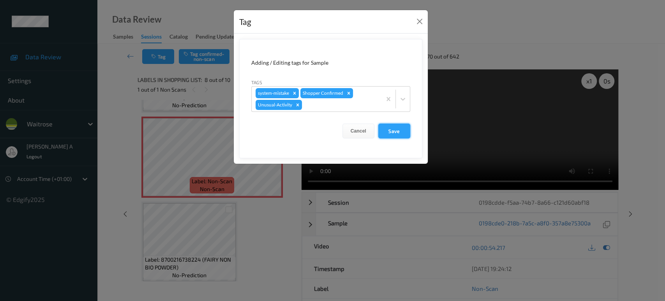
click at [400, 135] on button "Save" at bounding box center [394, 130] width 32 height 15
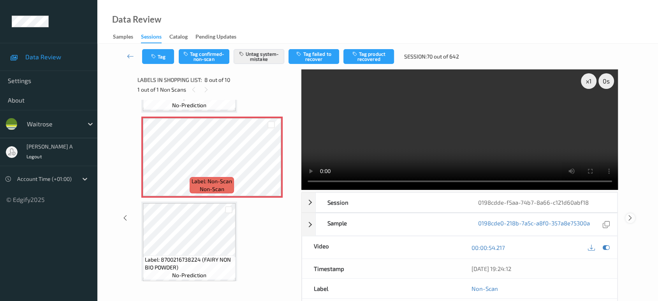
click at [628, 214] on icon at bounding box center [630, 217] width 7 height 7
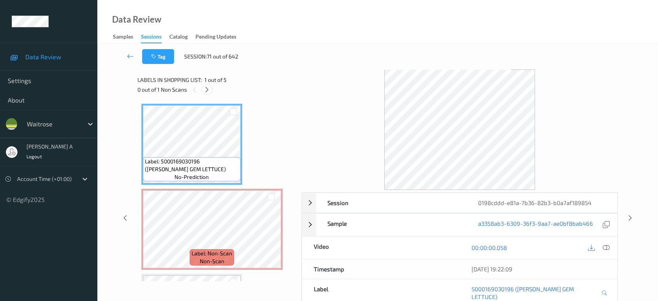
click at [206, 89] on icon at bounding box center [207, 89] width 7 height 7
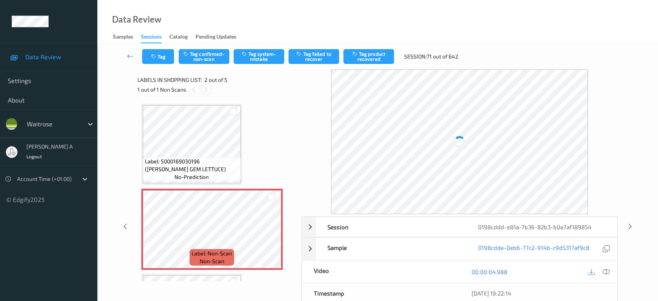
scroll to position [4, 0]
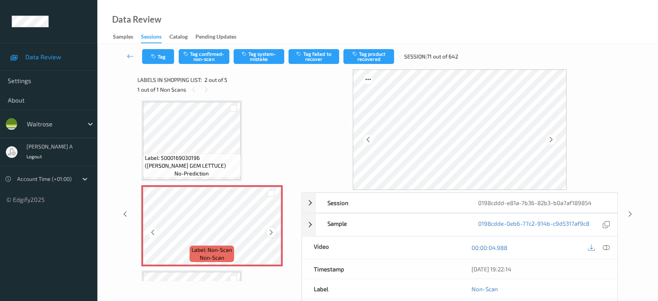
click at [270, 232] on icon at bounding box center [271, 232] width 7 height 7
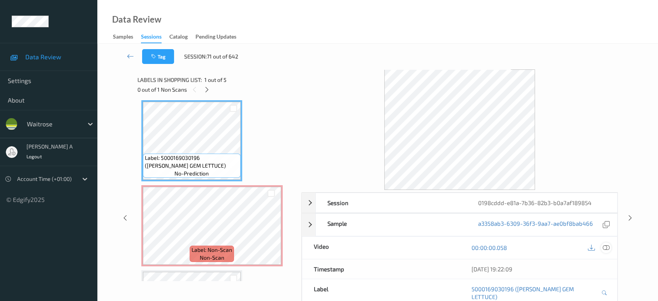
click at [607, 245] on icon at bounding box center [606, 247] width 7 height 7
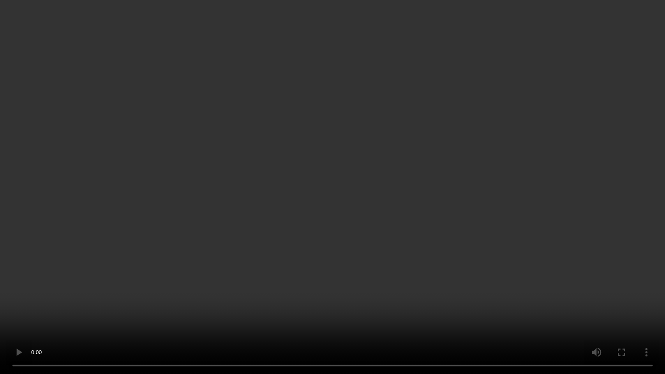
click at [362, 206] on video at bounding box center [332, 187] width 665 height 374
click at [388, 193] on video at bounding box center [332, 187] width 665 height 374
click at [339, 181] on video at bounding box center [332, 187] width 665 height 374
click at [320, 182] on video at bounding box center [332, 187] width 665 height 374
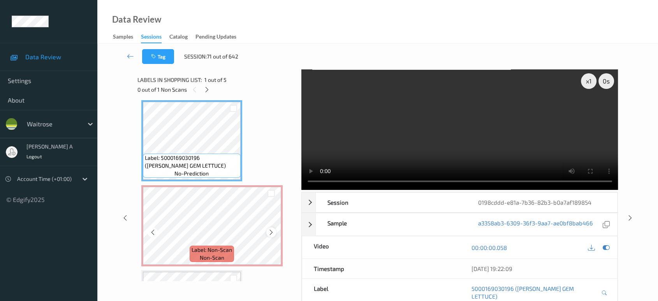
click at [272, 233] on icon at bounding box center [271, 232] width 7 height 7
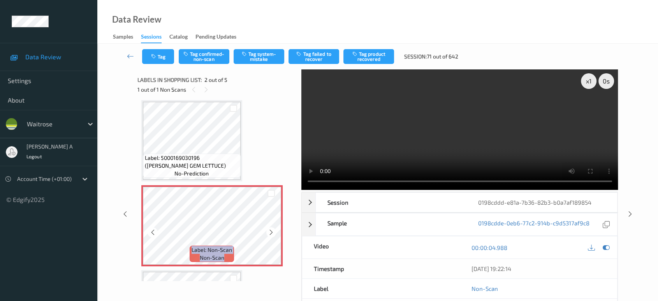
click at [272, 233] on icon at bounding box center [271, 232] width 7 height 7
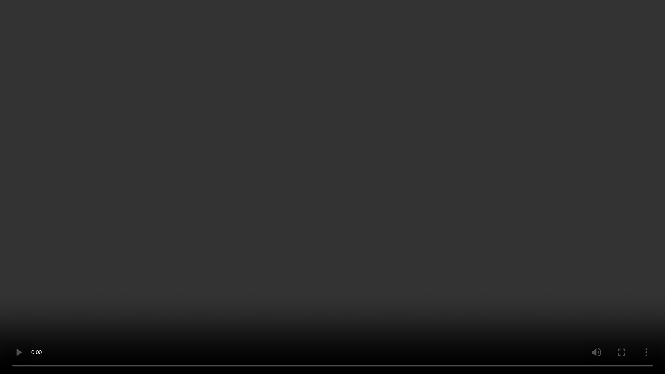
click at [289, 187] on video at bounding box center [332, 187] width 665 height 374
click at [352, 163] on video at bounding box center [332, 187] width 665 height 374
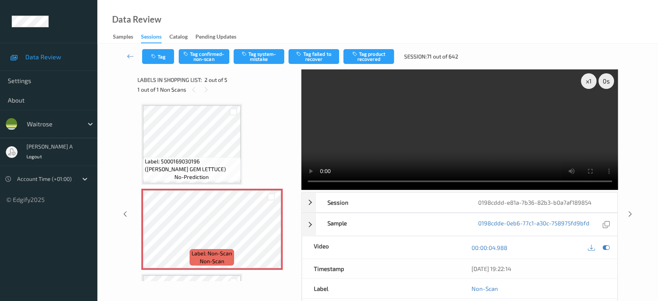
scroll to position [4, 0]
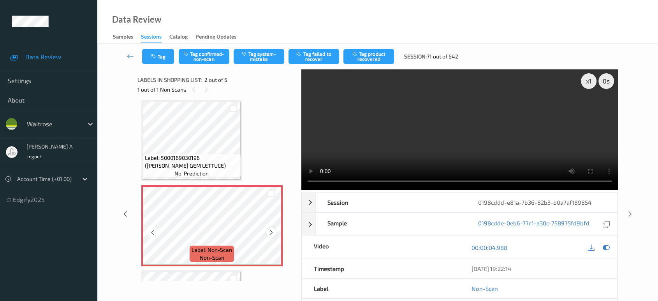
click at [271, 232] on icon at bounding box center [271, 232] width 7 height 7
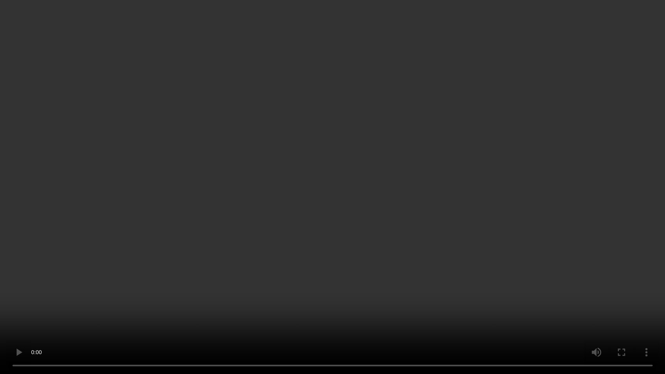
click at [339, 226] on video at bounding box center [332, 187] width 665 height 374
click at [291, 229] on video at bounding box center [332, 187] width 665 height 374
click at [321, 180] on video at bounding box center [332, 187] width 665 height 374
click at [352, 247] on video at bounding box center [332, 187] width 665 height 374
click at [423, 128] on video at bounding box center [332, 187] width 665 height 374
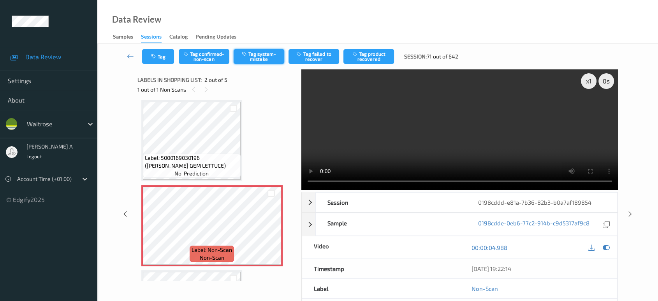
click at [251, 60] on button "Tag system-mistake" at bounding box center [259, 56] width 51 height 15
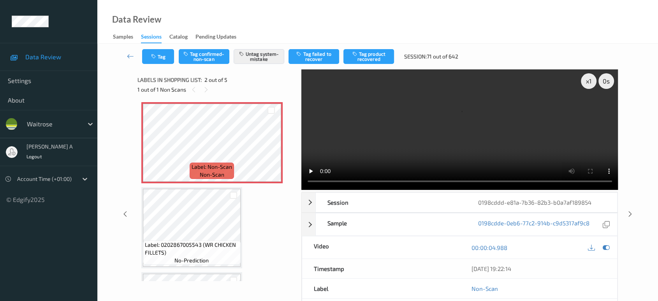
scroll to position [0, 0]
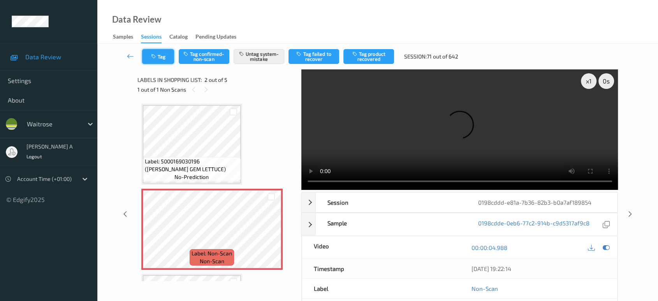
click at [164, 58] on button "Tag" at bounding box center [158, 56] width 32 height 15
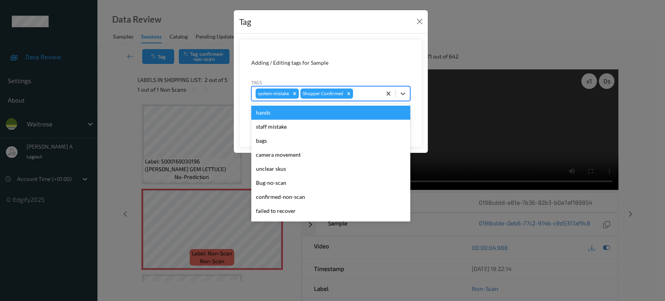
click at [370, 91] on div at bounding box center [365, 93] width 23 height 9
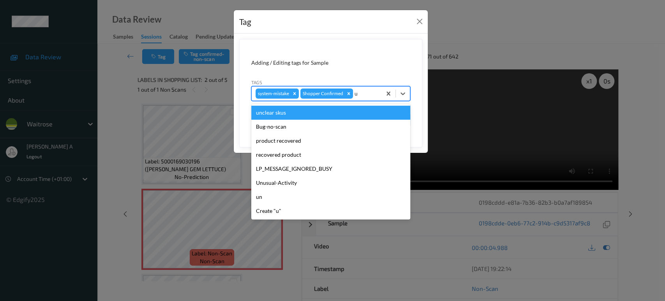
type input "un"
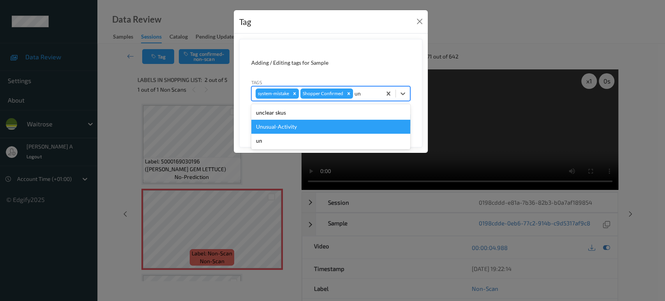
click at [296, 129] on div "Unusual-Activity" at bounding box center [330, 127] width 159 height 14
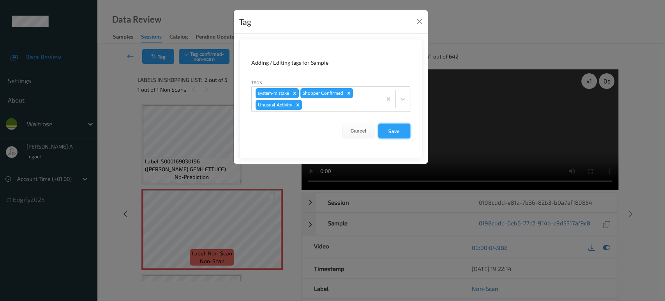
click at [393, 130] on button "Save" at bounding box center [394, 130] width 32 height 15
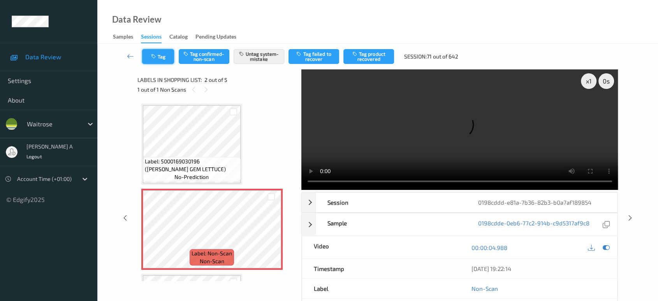
click at [171, 54] on button "Tag" at bounding box center [158, 56] width 32 height 15
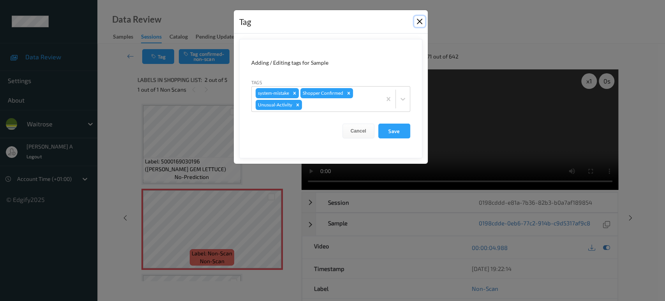
click at [422, 16] on button "Close" at bounding box center [419, 21] width 11 height 11
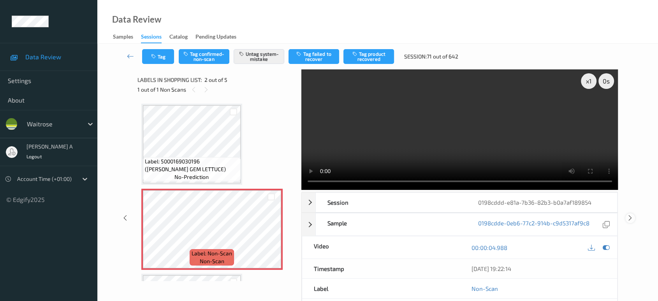
click at [630, 218] on icon at bounding box center [630, 217] width 7 height 7
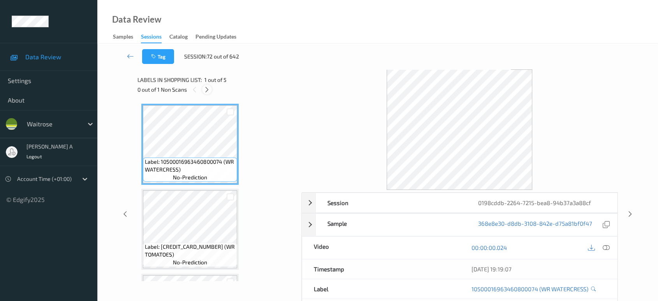
click at [204, 86] on icon at bounding box center [207, 89] width 7 height 7
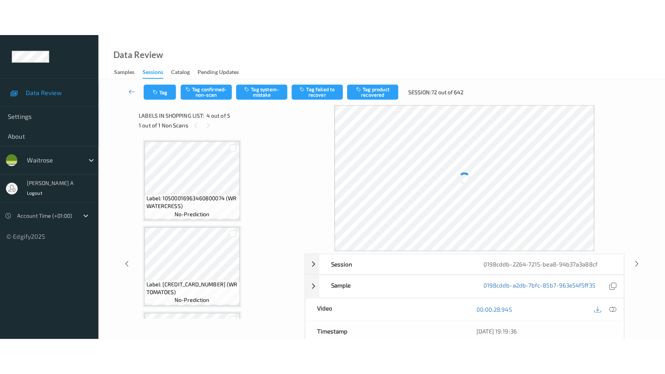
scroll to position [173, 0]
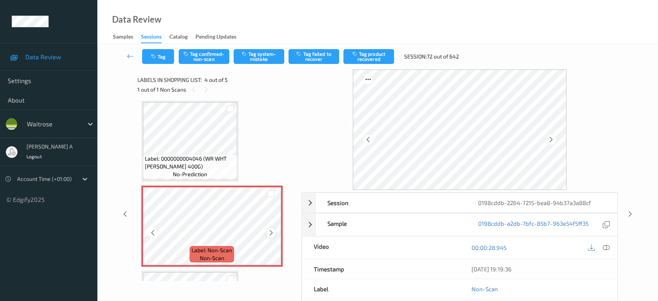
click at [273, 232] on icon at bounding box center [271, 232] width 7 height 7
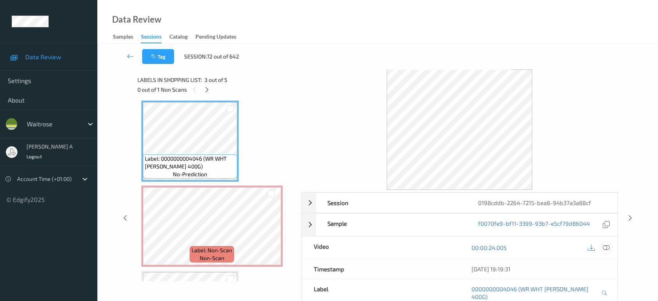
click at [607, 249] on icon at bounding box center [606, 247] width 7 height 7
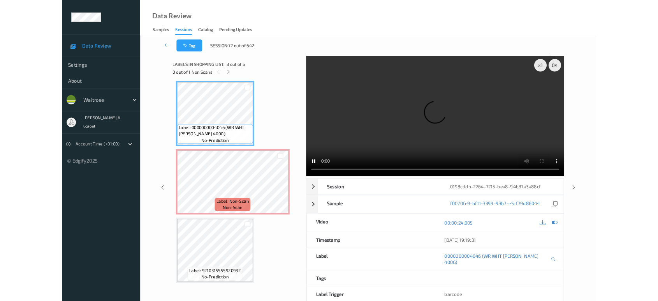
scroll to position [172, 0]
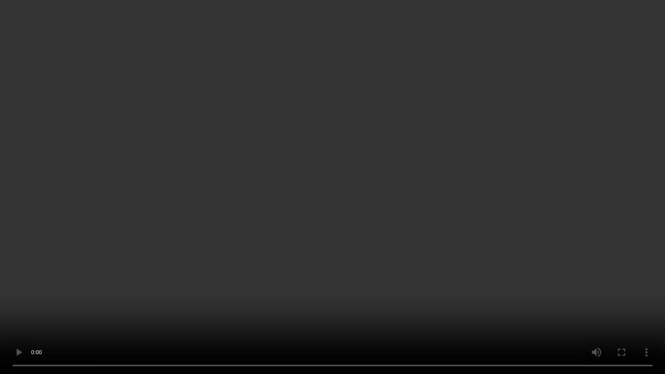
click at [284, 190] on video at bounding box center [332, 187] width 665 height 374
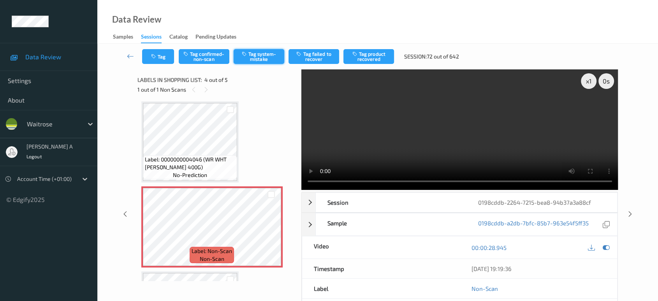
click at [260, 55] on button "Tag system-mistake" at bounding box center [259, 56] width 51 height 15
click at [156, 56] on icon "button" at bounding box center [154, 56] width 7 height 5
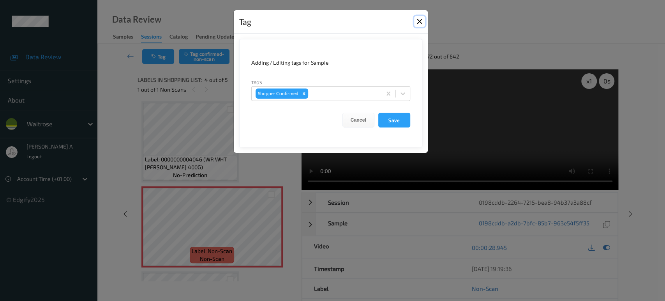
click at [420, 25] on button "Close" at bounding box center [419, 21] width 11 height 11
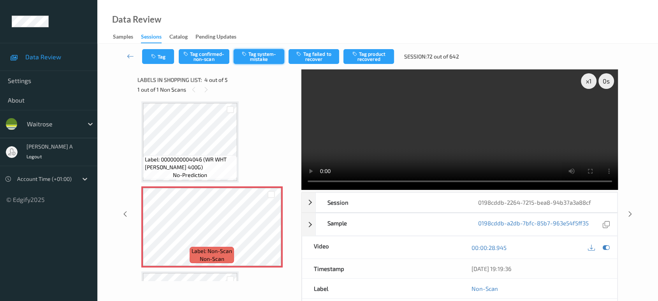
click at [265, 59] on button "Tag system-mistake" at bounding box center [259, 56] width 51 height 15
click at [165, 63] on button "Tag" at bounding box center [158, 56] width 32 height 15
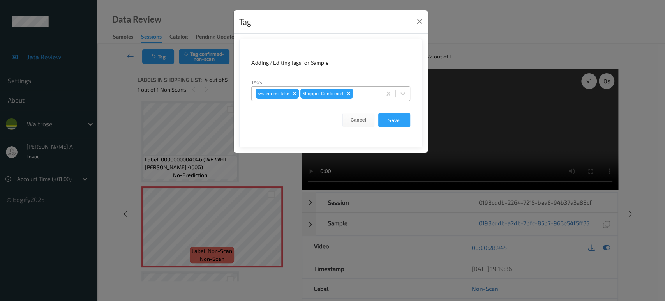
click at [365, 97] on div at bounding box center [365, 93] width 23 height 9
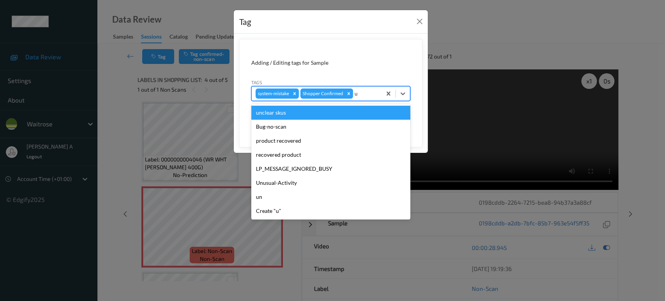
type input "un"
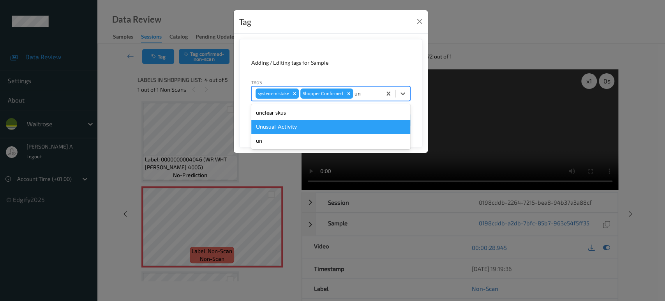
click at [289, 126] on div "Unusual-Activity" at bounding box center [330, 127] width 159 height 14
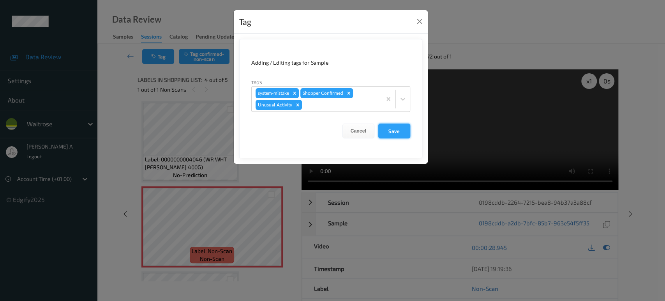
click at [402, 132] on button "Save" at bounding box center [394, 130] width 32 height 15
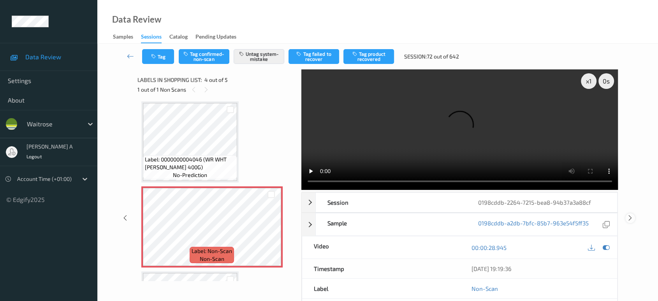
click at [632, 219] on icon at bounding box center [630, 217] width 7 height 7
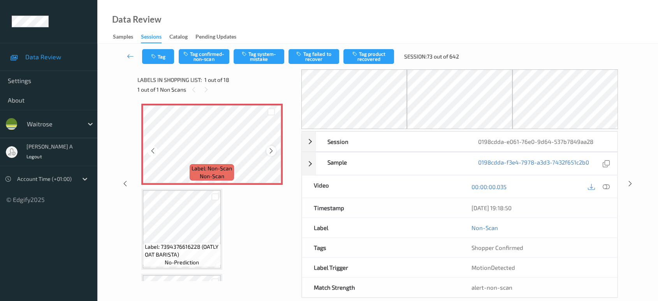
click at [272, 150] on icon at bounding box center [271, 150] width 7 height 7
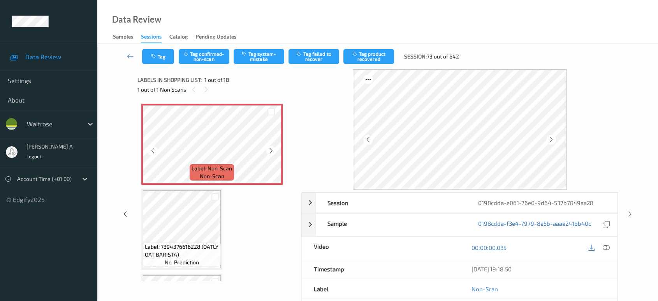
click at [272, 150] on icon at bounding box center [271, 150] width 7 height 7
click at [607, 246] on icon at bounding box center [606, 247] width 7 height 7
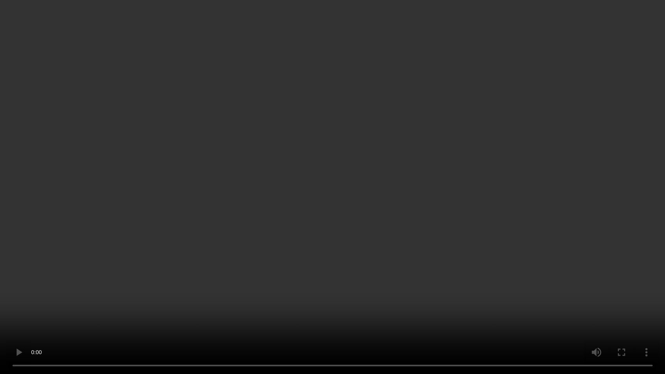
click at [349, 191] on video at bounding box center [332, 187] width 665 height 374
click at [300, 228] on video at bounding box center [332, 187] width 665 height 374
click at [394, 220] on video at bounding box center [332, 187] width 665 height 374
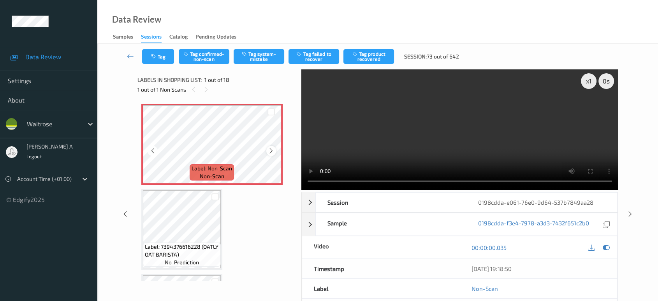
click at [273, 151] on icon at bounding box center [271, 150] width 7 height 7
click at [262, 60] on button "Tag system-mistake" at bounding box center [259, 56] width 51 height 15
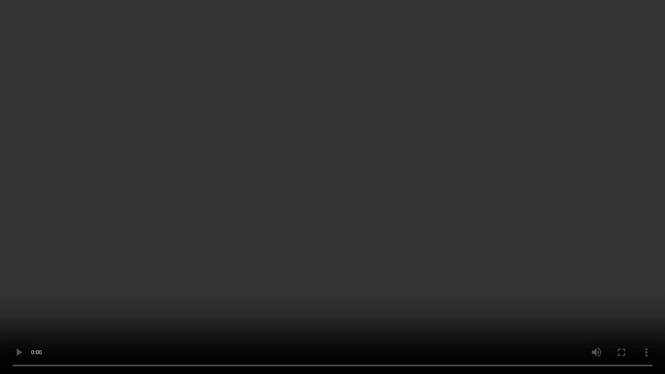
click at [331, 178] on video at bounding box center [332, 187] width 665 height 374
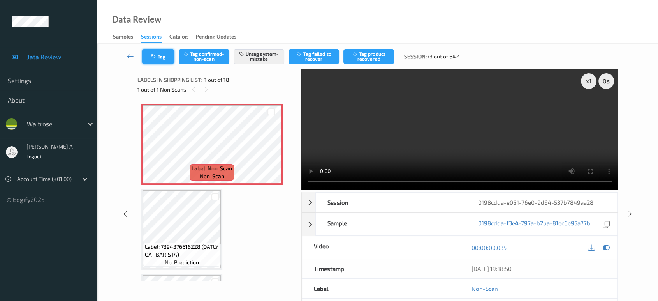
click at [166, 52] on button "Tag" at bounding box center [158, 56] width 32 height 15
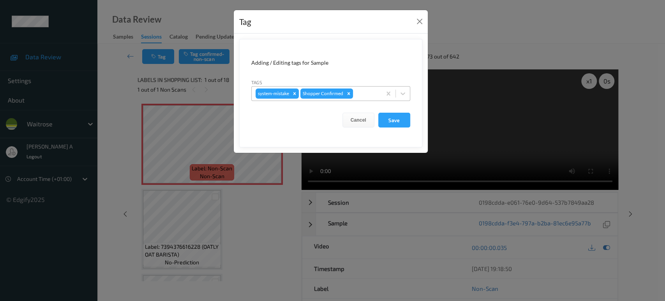
click at [370, 90] on div at bounding box center [365, 93] width 23 height 9
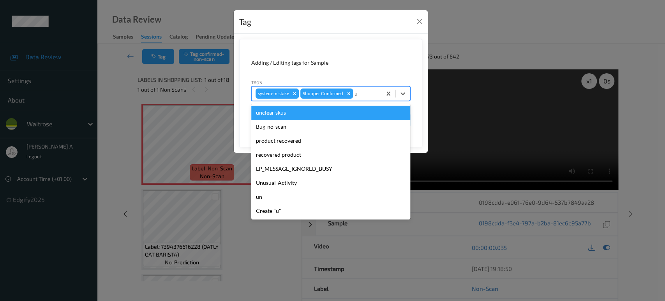
type input "un"
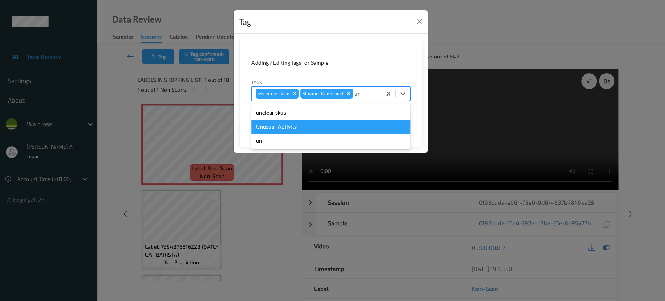
click at [318, 122] on div "Unusual-Activity" at bounding box center [330, 127] width 159 height 14
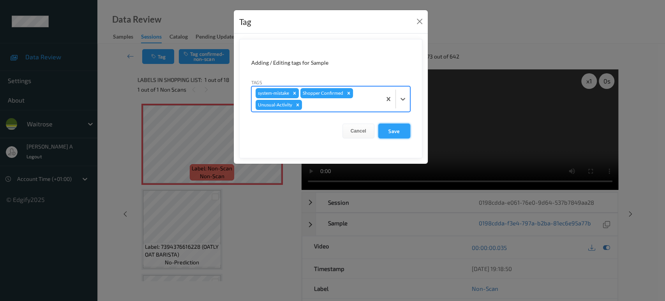
click at [390, 128] on button "Save" at bounding box center [394, 130] width 32 height 15
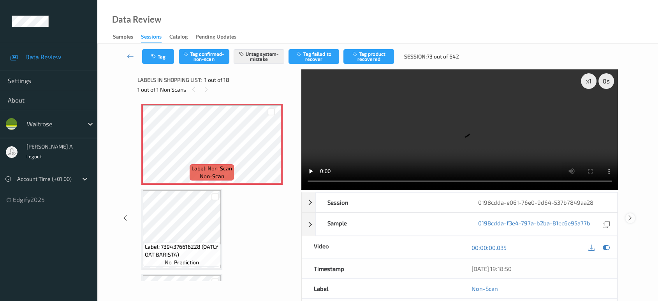
click at [630, 214] on icon at bounding box center [630, 217] width 7 height 7
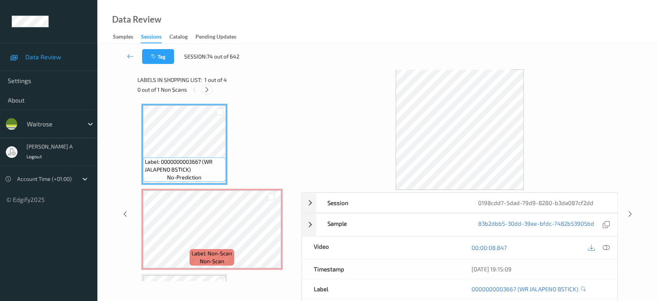
click at [209, 90] on icon at bounding box center [207, 89] width 7 height 7
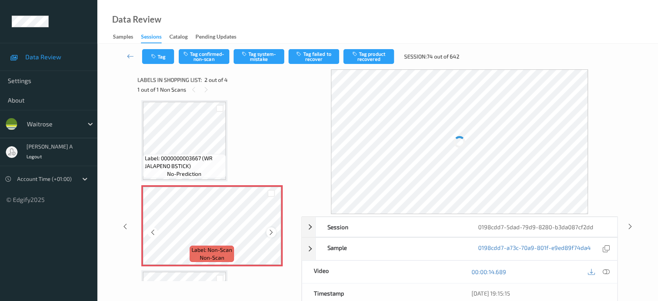
click at [272, 232] on icon at bounding box center [271, 232] width 7 height 7
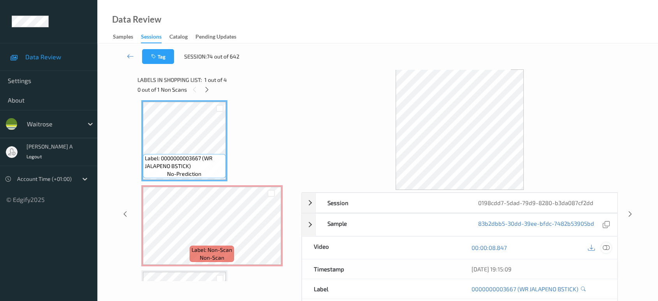
click at [608, 245] on icon at bounding box center [606, 247] width 7 height 7
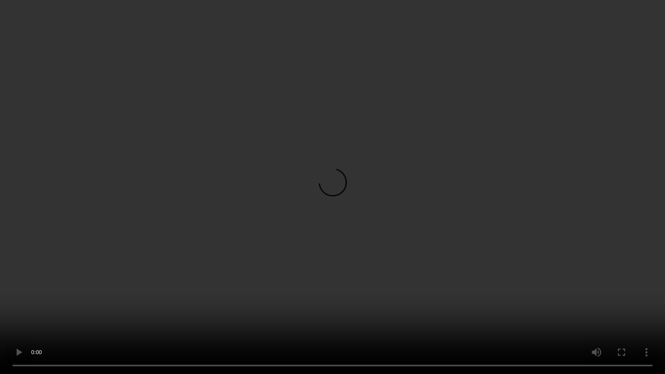
click at [326, 203] on video at bounding box center [332, 187] width 665 height 374
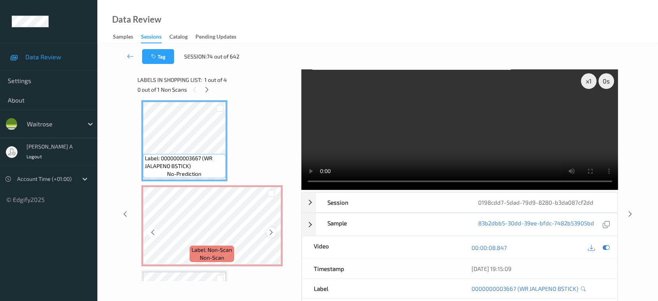
click at [271, 232] on icon at bounding box center [271, 232] width 7 height 7
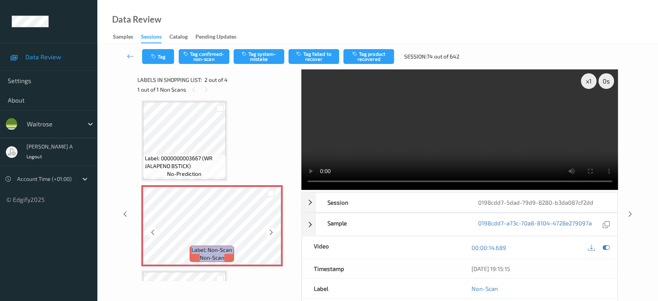
click at [271, 232] on icon at bounding box center [271, 232] width 7 height 7
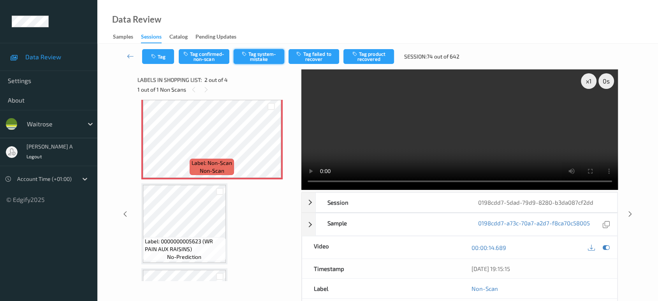
click at [260, 56] on button "Tag system-mistake" at bounding box center [259, 56] width 51 height 15
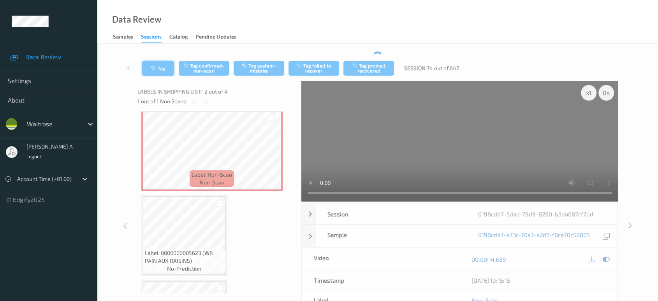
click at [157, 62] on button "Tag" at bounding box center [158, 68] width 32 height 15
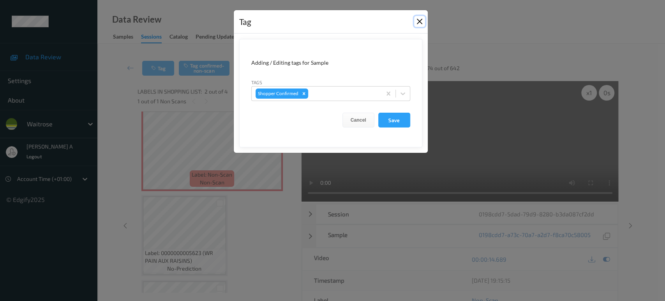
click at [417, 24] on button "Close" at bounding box center [419, 21] width 11 height 11
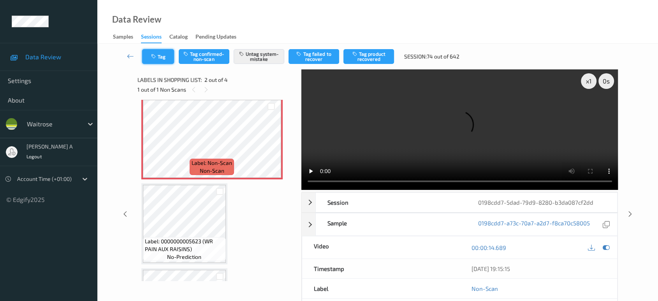
click at [162, 58] on button "Tag" at bounding box center [158, 56] width 32 height 15
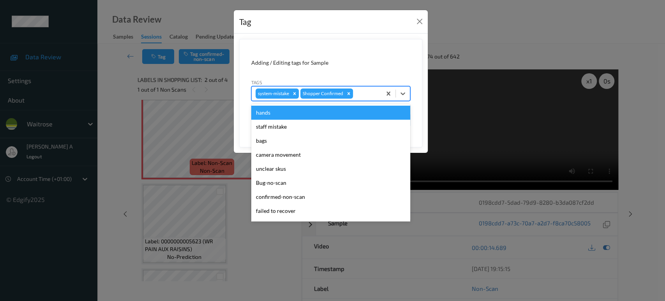
click at [363, 93] on div at bounding box center [365, 93] width 23 height 9
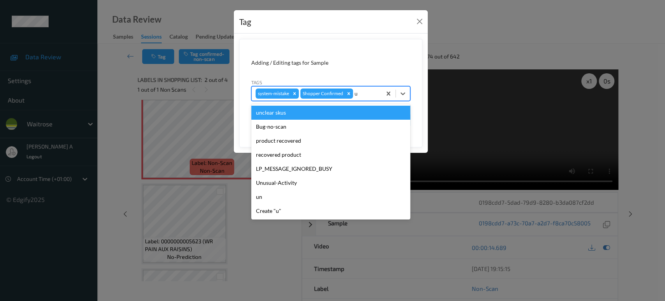
type input "un"
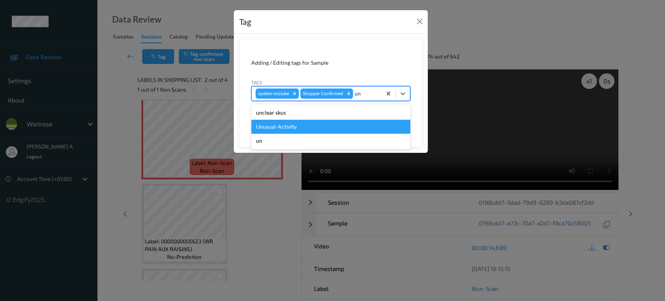
click at [295, 129] on div "Unusual-Activity" at bounding box center [330, 127] width 159 height 14
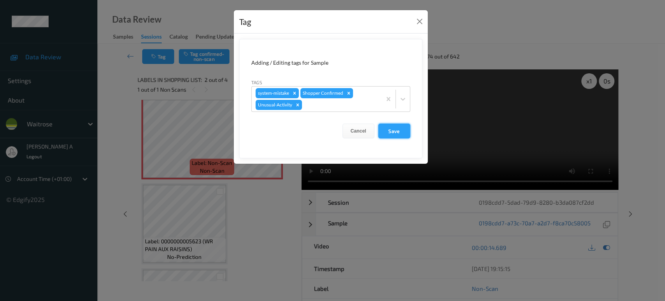
click at [397, 132] on button "Save" at bounding box center [394, 130] width 32 height 15
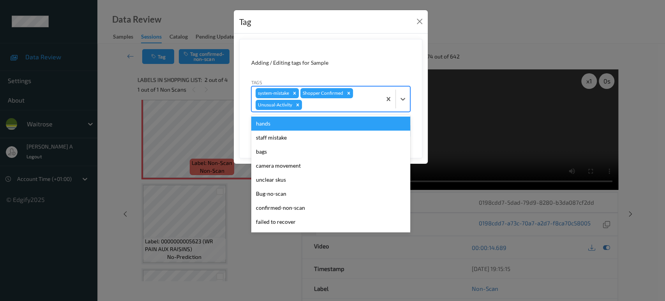
click at [329, 105] on div at bounding box center [340, 104] width 74 height 9
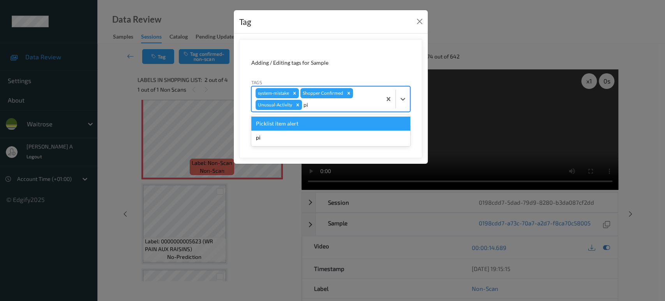
type input "pic"
click at [291, 123] on div "Picklist item alert" at bounding box center [330, 123] width 159 height 14
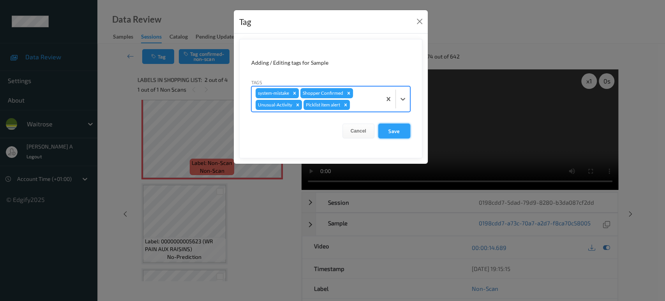
click at [402, 130] on button "Save" at bounding box center [394, 130] width 32 height 15
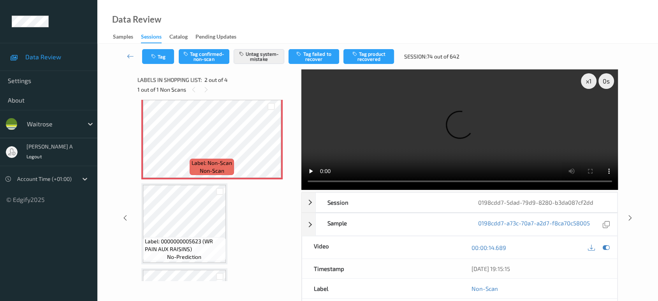
drag, startPoint x: 628, startPoint y: 217, endPoint x: 416, endPoint y: 14, distance: 292.9
click at [628, 217] on icon at bounding box center [630, 217] width 7 height 7
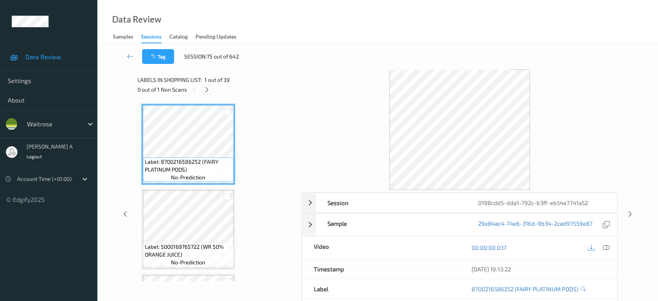
click at [208, 88] on icon at bounding box center [207, 89] width 7 height 7
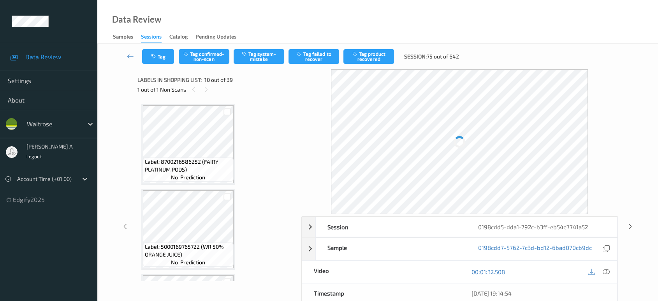
scroll to position [680, 0]
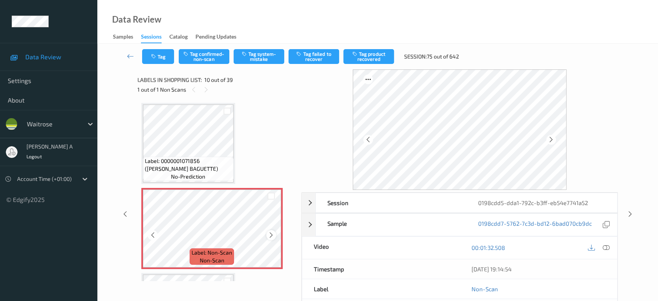
click at [269, 232] on icon at bounding box center [271, 234] width 7 height 7
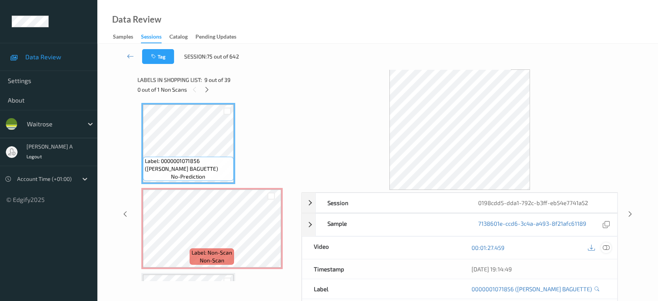
click at [610, 247] on icon at bounding box center [606, 247] width 7 height 7
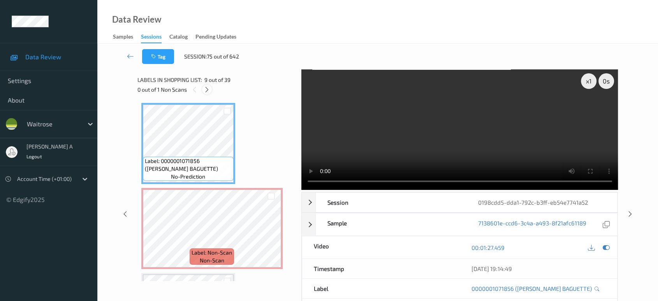
click at [205, 90] on icon at bounding box center [207, 89] width 7 height 7
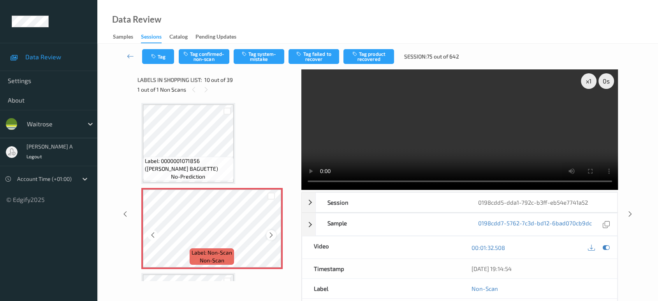
click at [272, 231] on icon at bounding box center [271, 234] width 7 height 7
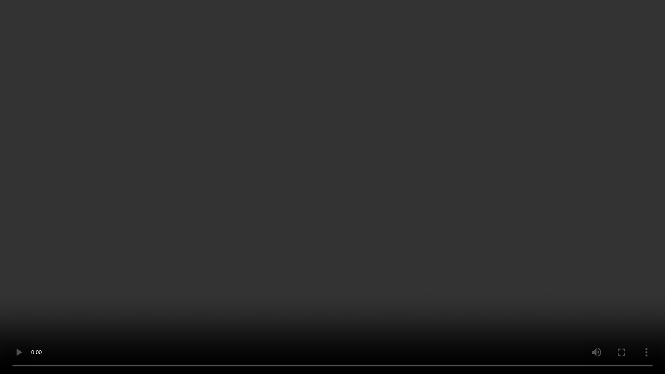
click at [358, 210] on video at bounding box center [332, 187] width 665 height 374
click at [265, 289] on video at bounding box center [332, 187] width 665 height 374
drag, startPoint x: 403, startPoint y: 231, endPoint x: 400, endPoint y: 122, distance: 108.7
click at [403, 229] on video at bounding box center [332, 187] width 665 height 374
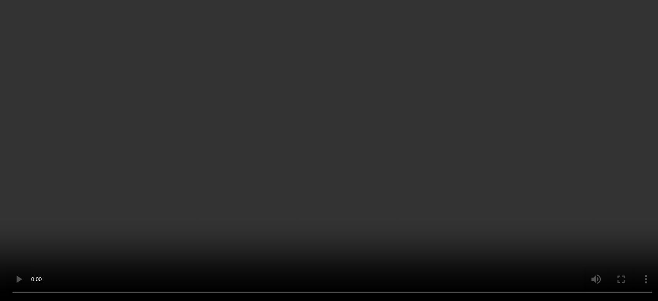
scroll to position [810, 0]
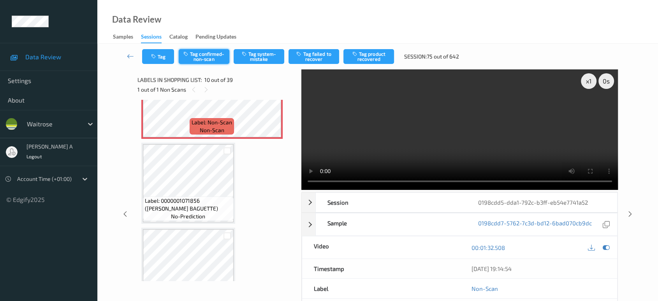
click at [215, 61] on button "Tag confirmed-non-scan" at bounding box center [204, 56] width 51 height 15
click at [375, 53] on button "Tag product recovered" at bounding box center [369, 56] width 51 height 15
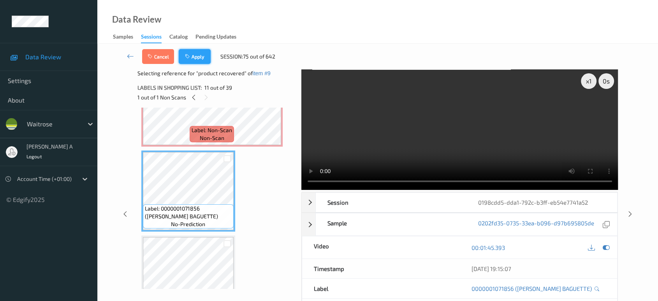
click at [203, 56] on button "Apply" at bounding box center [195, 56] width 32 height 15
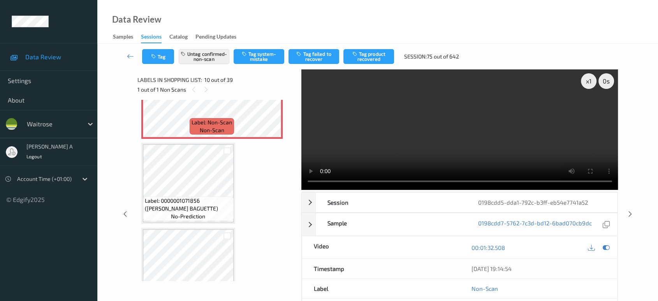
scroll to position [680, 0]
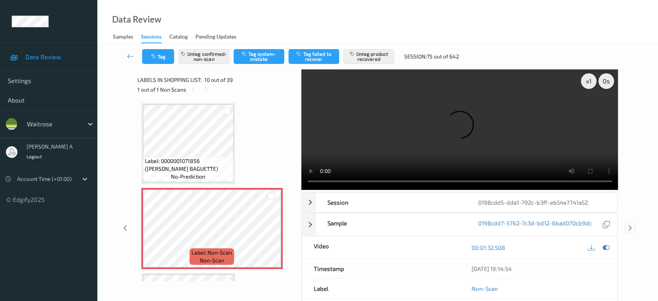
click at [628, 224] on icon at bounding box center [630, 227] width 7 height 7
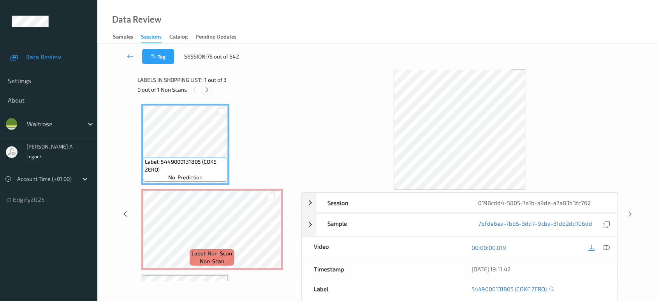
click at [206, 88] on icon at bounding box center [207, 89] width 7 height 7
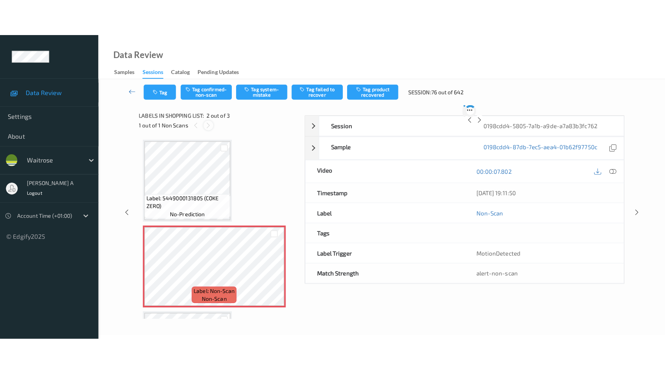
scroll to position [4, 0]
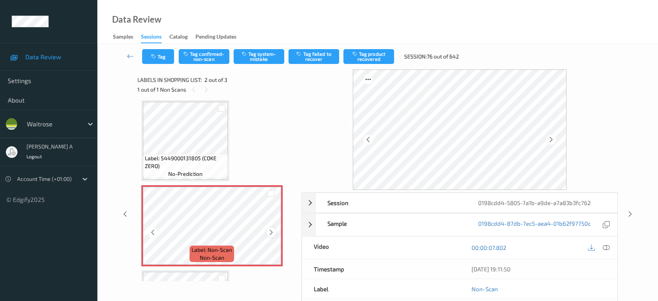
click at [272, 233] on icon at bounding box center [271, 232] width 7 height 7
click at [605, 246] on icon at bounding box center [606, 247] width 7 height 7
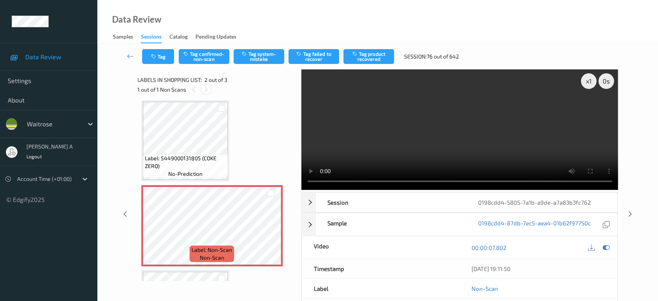
click at [207, 92] on icon at bounding box center [206, 89] width 7 height 7
click at [272, 231] on icon at bounding box center [271, 232] width 7 height 7
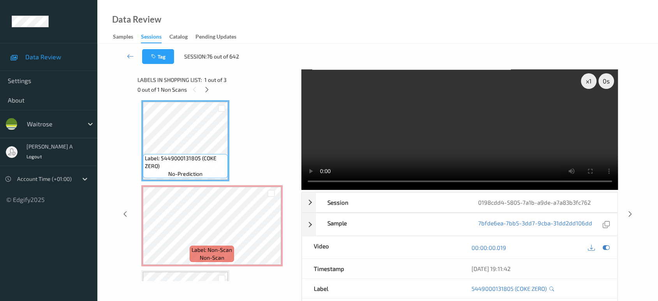
scroll to position [3, 0]
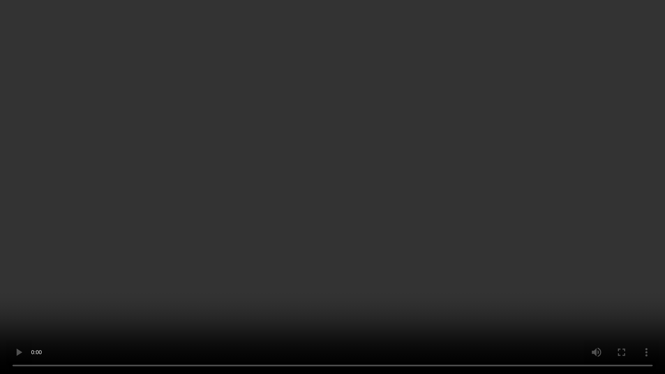
click at [380, 212] on video at bounding box center [332, 187] width 665 height 374
click at [303, 212] on video at bounding box center [332, 187] width 665 height 374
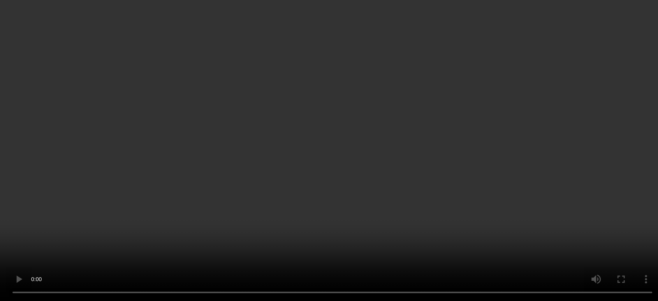
scroll to position [46, 0]
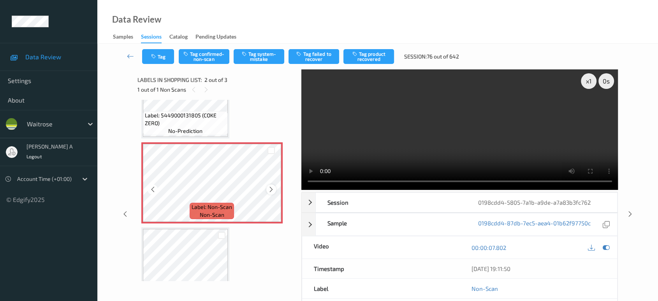
click at [271, 190] on icon at bounding box center [271, 189] width 7 height 7
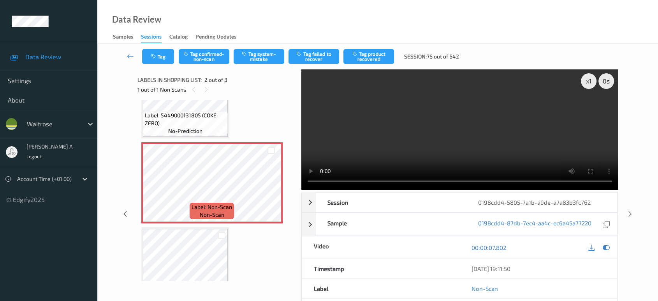
click at [601, 247] on div at bounding box center [598, 247] width 25 height 11
click at [604, 247] on icon at bounding box center [606, 247] width 7 height 7
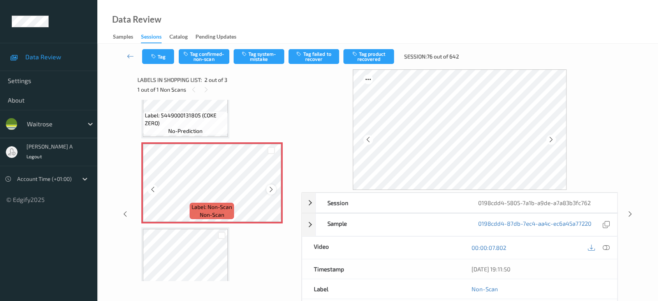
click at [273, 189] on icon at bounding box center [271, 189] width 7 height 7
click at [272, 58] on button "Tag system-mistake" at bounding box center [259, 56] width 51 height 15
click at [161, 56] on button "Tag" at bounding box center [158, 56] width 32 height 15
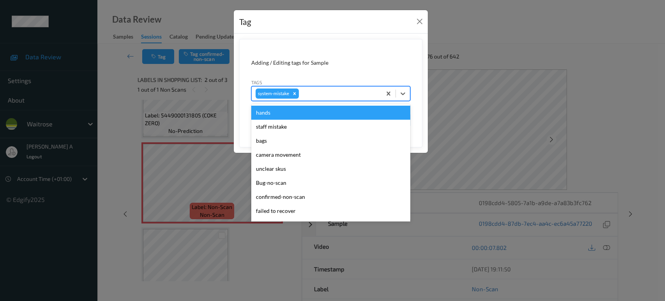
click at [337, 90] on div at bounding box center [338, 93] width 77 height 9
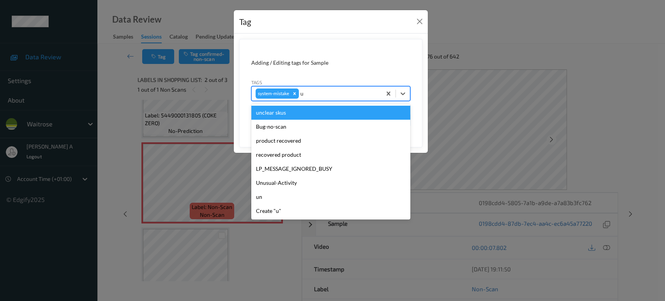
type input "un"
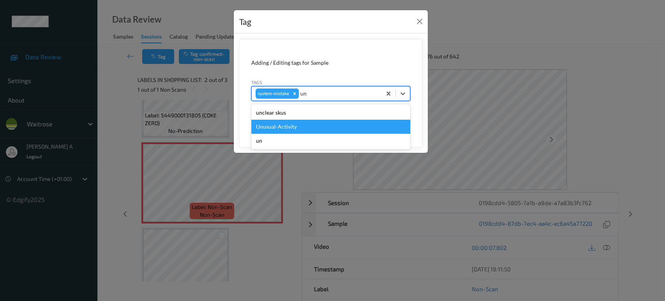
click at [284, 125] on div "Unusual-Activity" at bounding box center [330, 127] width 159 height 14
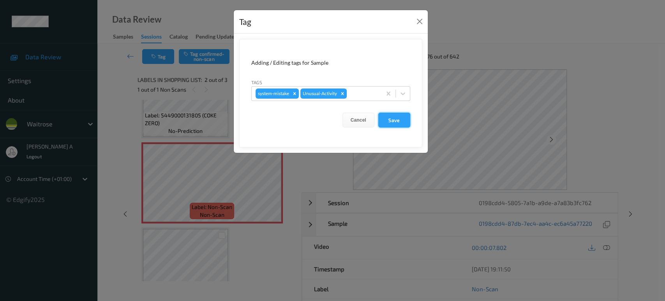
click at [407, 120] on button "Save" at bounding box center [394, 120] width 32 height 15
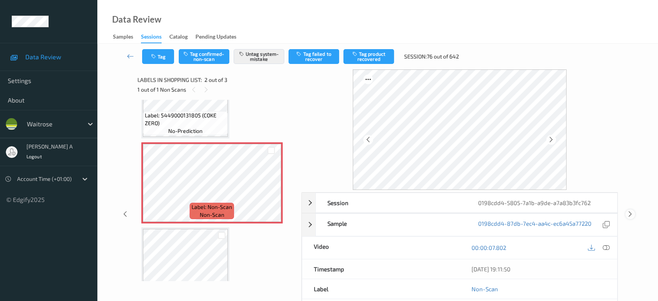
click at [630, 214] on icon at bounding box center [630, 213] width 7 height 7
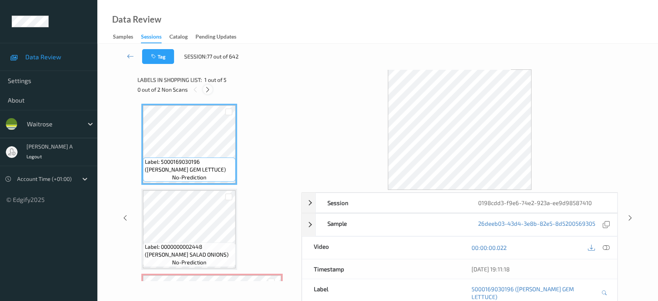
click at [208, 89] on icon at bounding box center [208, 89] width 7 height 7
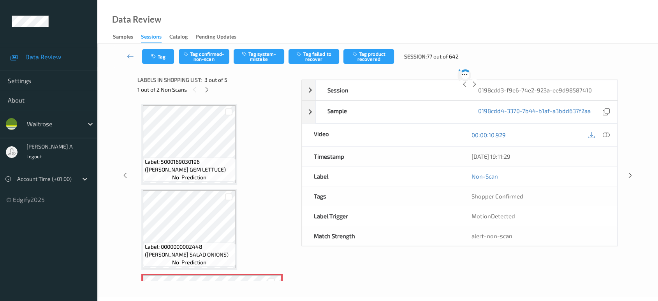
scroll to position [88, 0]
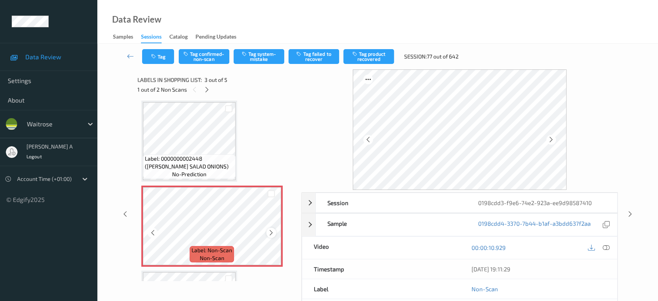
click at [273, 233] on icon at bounding box center [271, 232] width 7 height 7
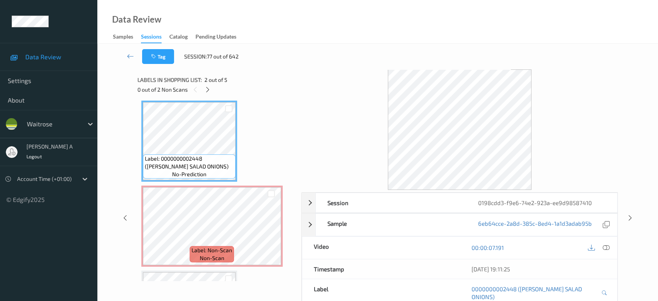
click at [609, 267] on div "21/08/2025 19:11:25" at bounding box center [539, 268] width 158 height 19
click at [605, 245] on icon at bounding box center [606, 247] width 7 height 7
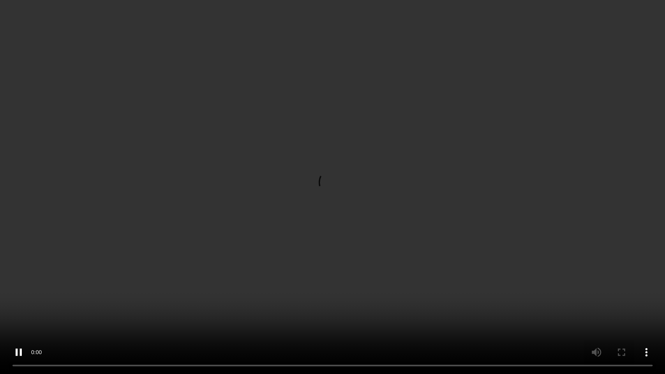
click at [381, 186] on video at bounding box center [332, 187] width 665 height 374
click at [332, 195] on video at bounding box center [332, 187] width 665 height 374
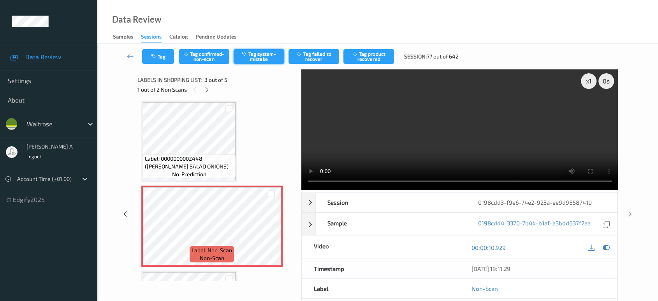
click at [259, 58] on button "Tag system-mistake" at bounding box center [259, 56] width 51 height 15
click at [153, 58] on icon "button" at bounding box center [154, 56] width 7 height 5
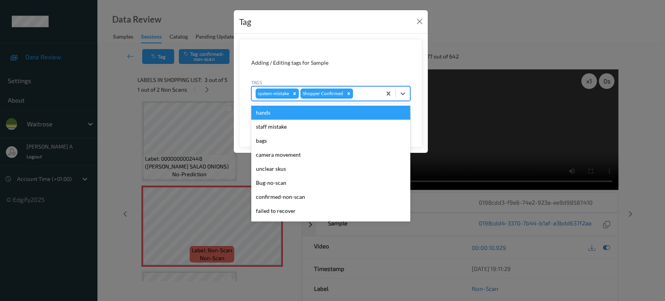
click at [370, 92] on div at bounding box center [365, 93] width 23 height 9
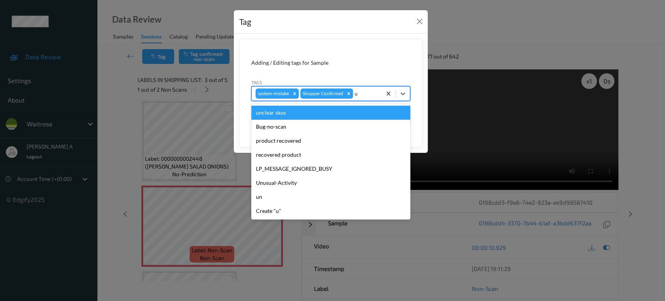
type input "un"
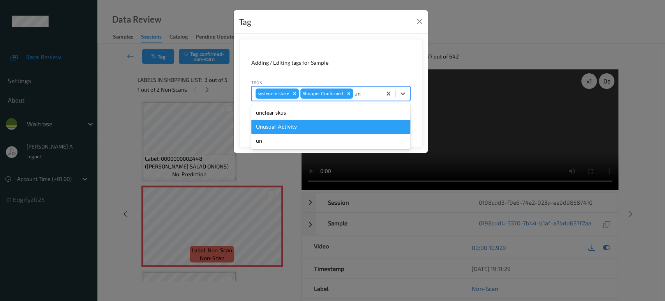
click at [312, 121] on div "Unusual-Activity" at bounding box center [330, 127] width 159 height 14
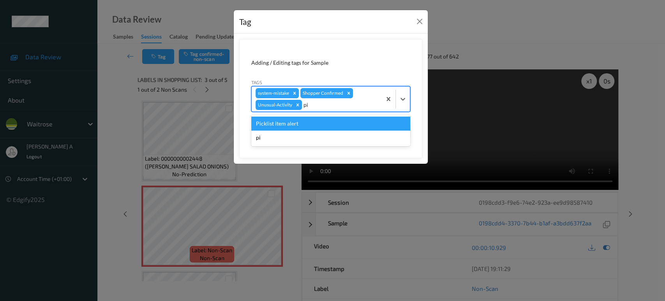
type input "pic"
click at [312, 121] on div "Picklist item alert" at bounding box center [330, 123] width 159 height 14
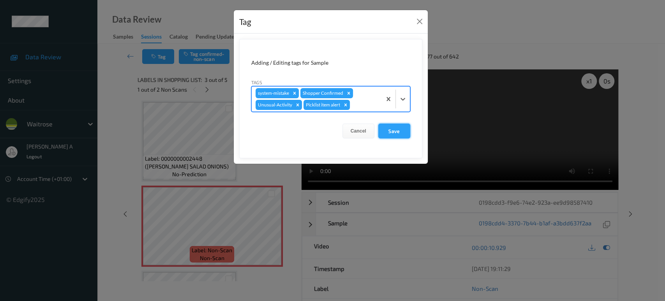
click at [385, 130] on button "Save" at bounding box center [394, 130] width 32 height 15
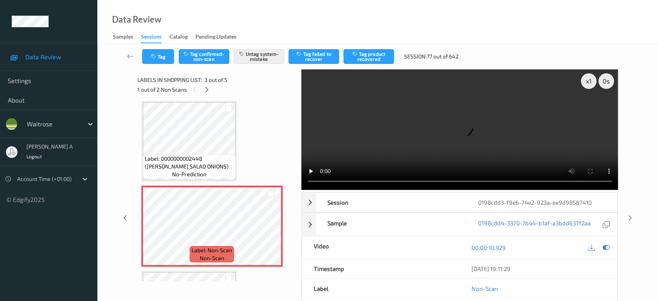
click at [205, 84] on div "Labels in shopping list: 3 out of 5" at bounding box center [217, 80] width 159 height 10
click at [208, 87] on icon at bounding box center [207, 89] width 7 height 7
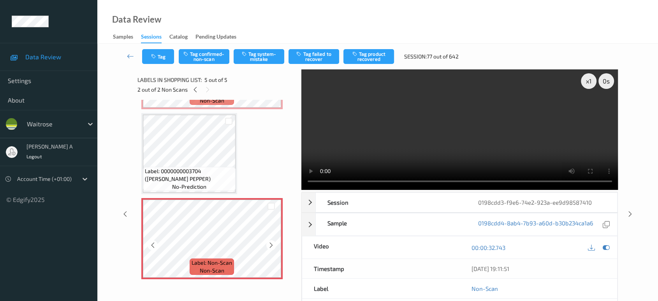
scroll to position [11, 0]
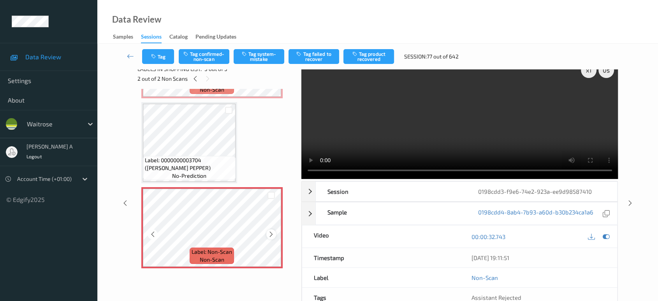
click at [273, 231] on icon at bounding box center [271, 234] width 7 height 7
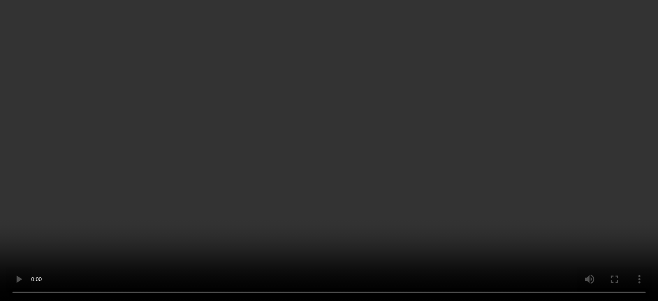
scroll to position [172, 0]
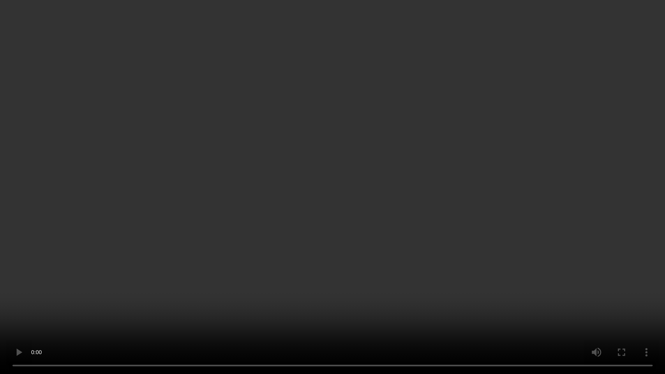
click at [309, 193] on video at bounding box center [332, 187] width 665 height 374
click at [340, 173] on video at bounding box center [332, 187] width 665 height 374
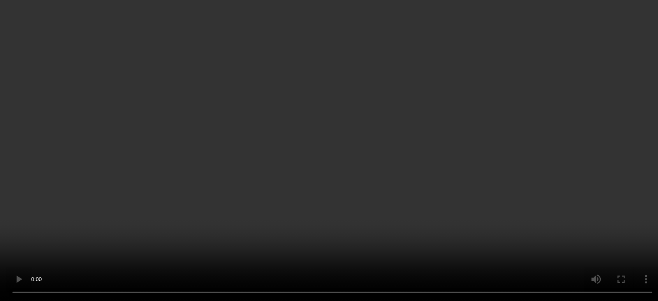
scroll to position [245, 0]
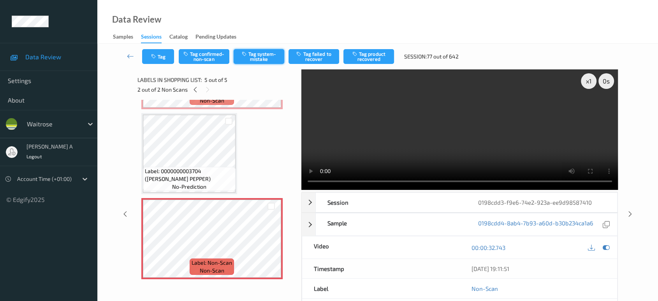
click at [246, 57] on button "Tag system-mistake" at bounding box center [259, 56] width 51 height 15
click at [153, 56] on icon "button" at bounding box center [154, 56] width 7 height 5
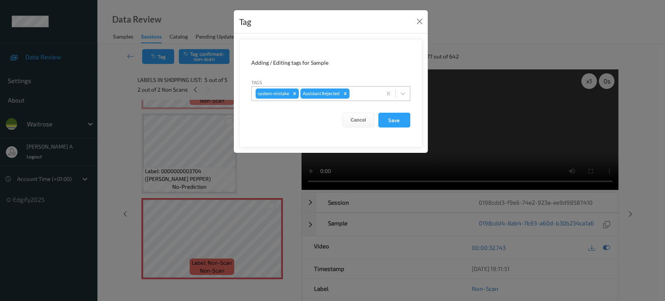
click at [360, 91] on div at bounding box center [364, 93] width 26 height 9
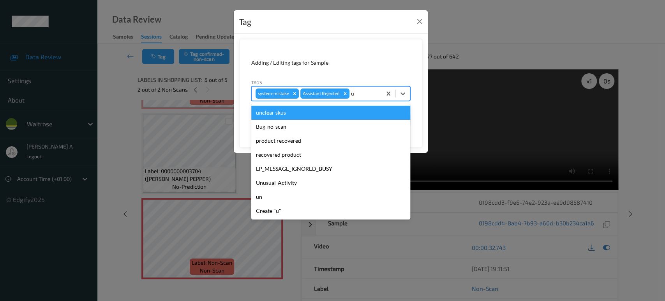
type input "un"
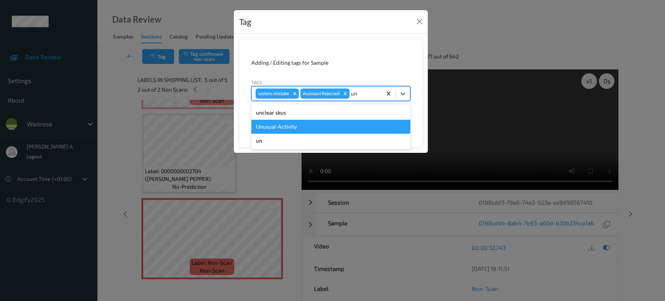
click at [313, 126] on div "Unusual-Activity" at bounding box center [330, 127] width 159 height 14
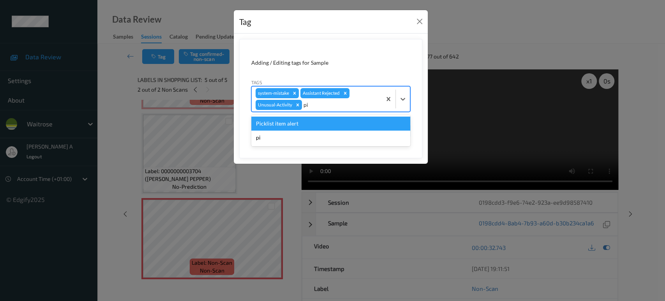
type input "pic"
click at [313, 126] on div "Picklist item alert" at bounding box center [330, 123] width 159 height 14
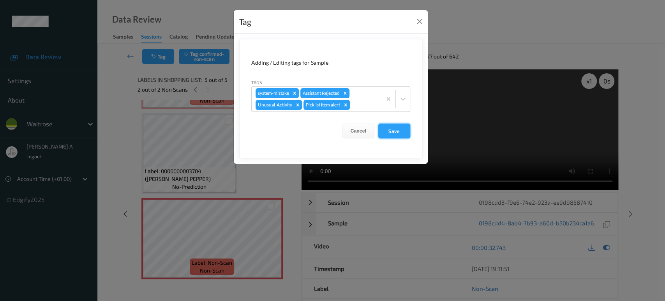
click at [393, 136] on button "Save" at bounding box center [394, 130] width 32 height 15
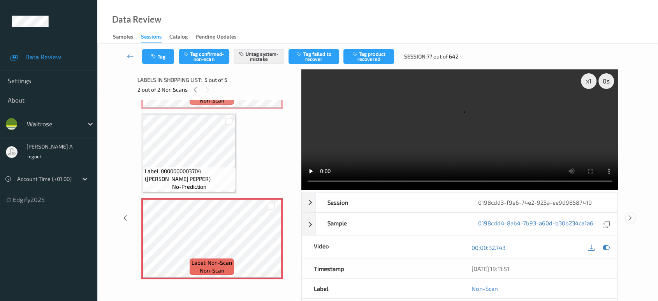
click at [631, 214] on icon at bounding box center [630, 217] width 7 height 7
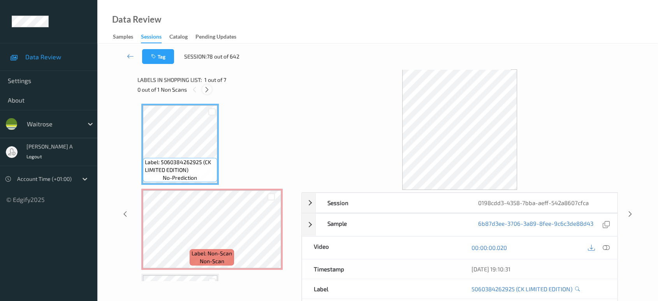
click at [208, 88] on icon at bounding box center [207, 89] width 7 height 7
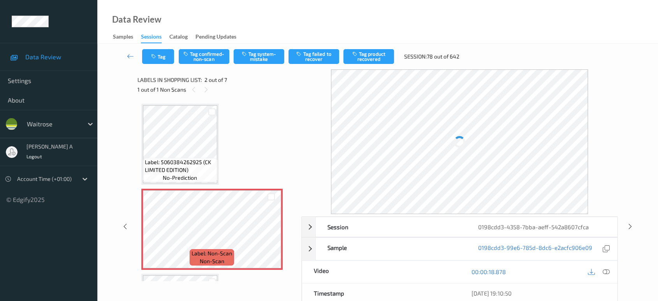
scroll to position [4, 0]
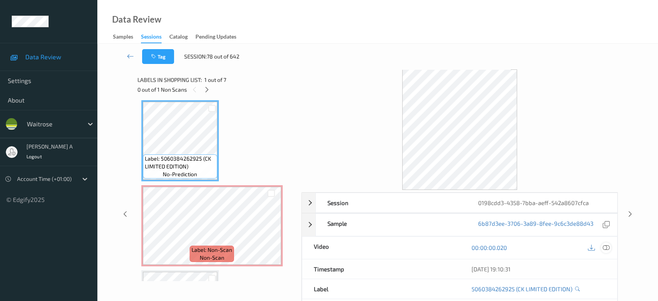
click at [605, 248] on icon at bounding box center [606, 247] width 7 height 7
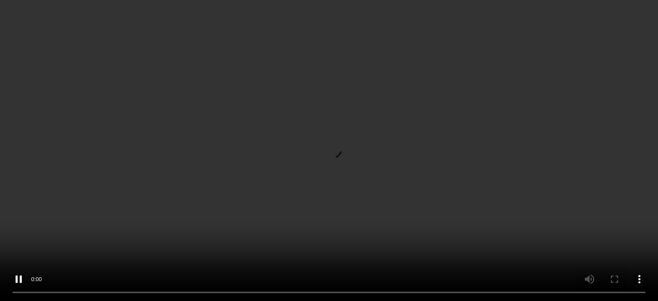
scroll to position [130, 0]
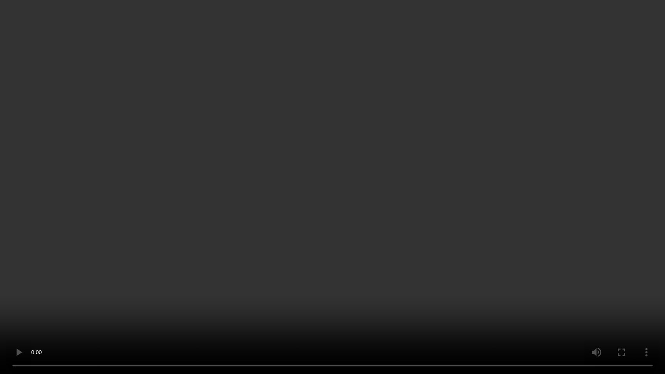
click at [360, 198] on video at bounding box center [332, 187] width 665 height 374
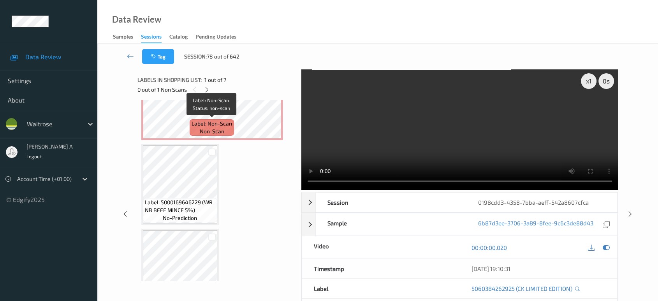
click at [232, 132] on div "Label: Non-Scan non-scan" at bounding box center [212, 127] width 44 height 16
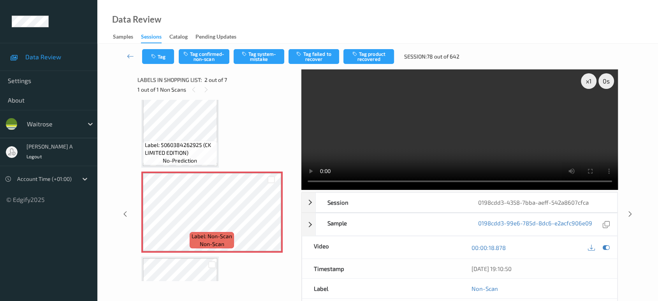
scroll to position [0, 0]
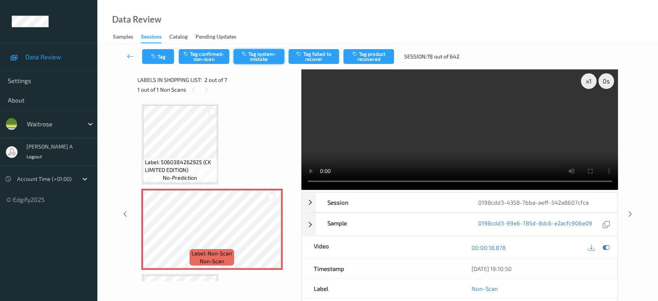
click at [268, 58] on button "Tag system-mistake" at bounding box center [259, 56] width 51 height 15
click at [154, 58] on icon "button" at bounding box center [154, 56] width 7 height 5
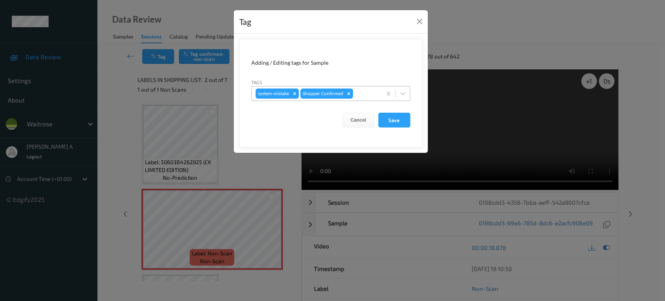
click at [367, 95] on div at bounding box center [365, 93] width 23 height 9
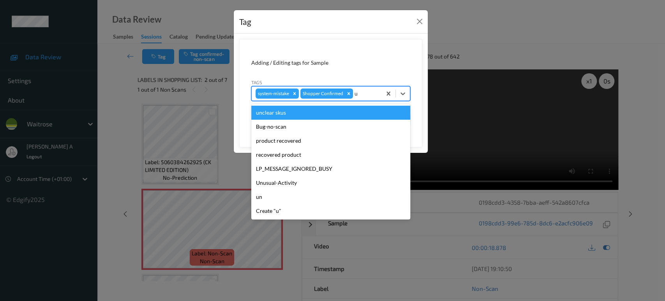
type input "un"
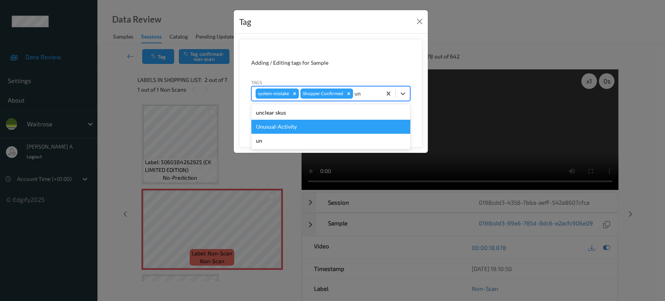
click at [287, 124] on div "Unusual-Activity" at bounding box center [330, 127] width 159 height 14
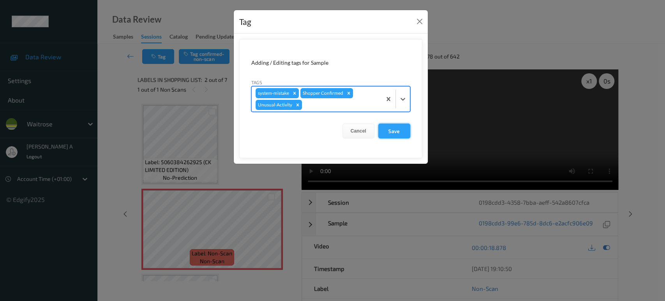
click at [398, 131] on button "Save" at bounding box center [394, 130] width 32 height 15
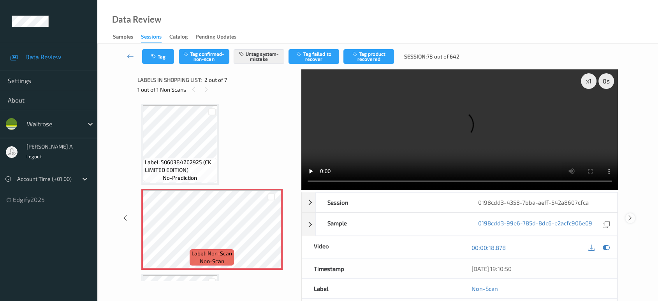
click at [631, 214] on icon at bounding box center [630, 217] width 7 height 7
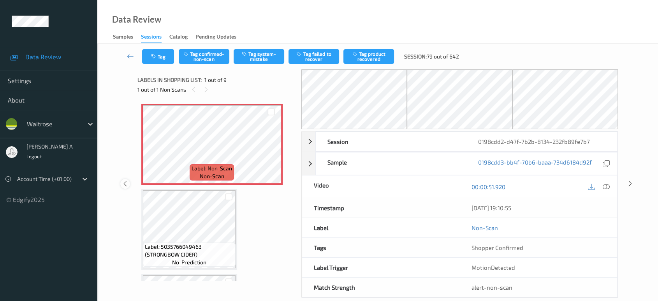
click at [127, 186] on icon at bounding box center [125, 183] width 7 height 7
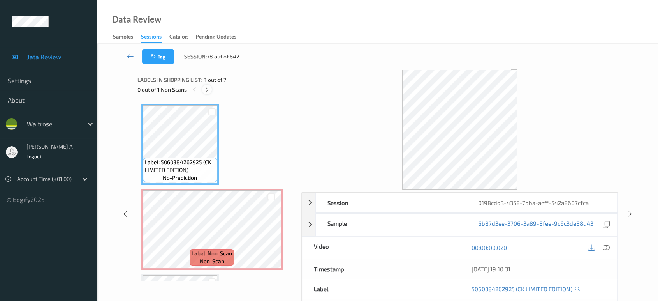
click at [205, 87] on icon at bounding box center [207, 89] width 7 height 7
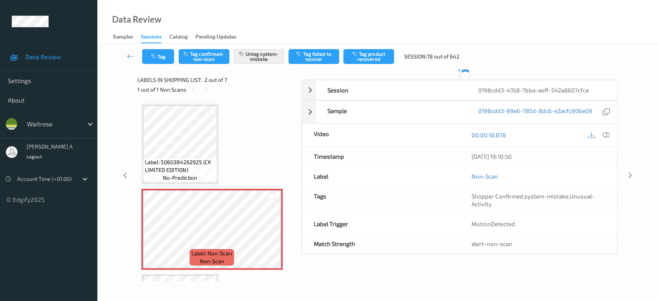
scroll to position [4, 0]
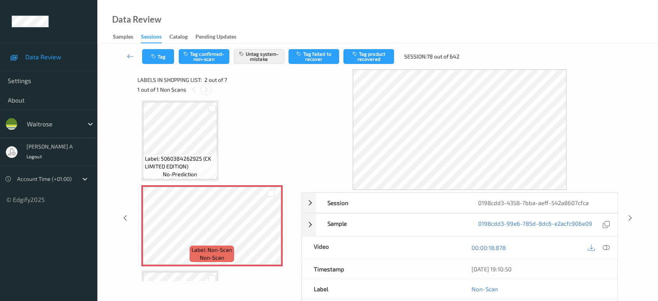
click at [204, 91] on icon at bounding box center [206, 89] width 7 height 7
click at [191, 90] on icon at bounding box center [193, 89] width 7 height 7
click at [159, 61] on button "Tag" at bounding box center [158, 56] width 32 height 15
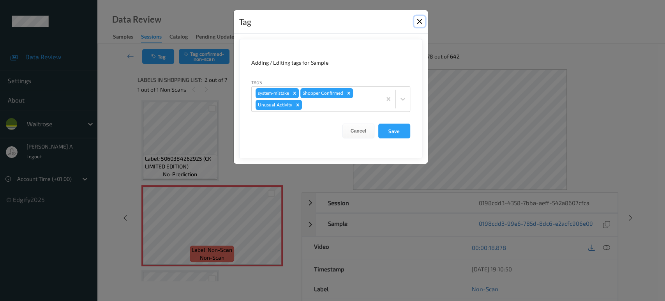
click at [418, 21] on button "Close" at bounding box center [419, 21] width 11 height 11
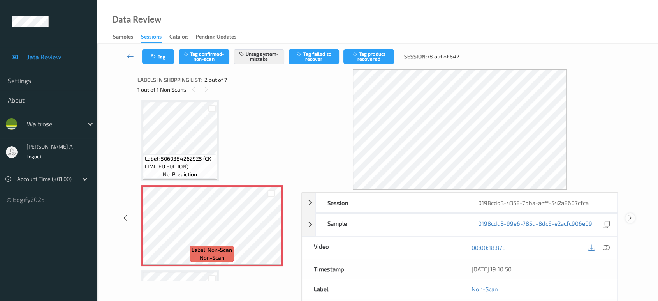
click at [628, 219] on icon at bounding box center [630, 217] width 7 height 7
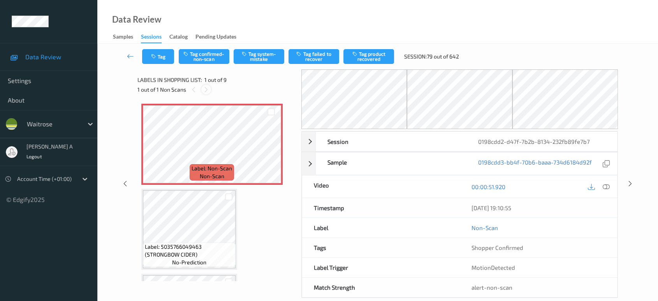
click at [206, 86] on icon at bounding box center [206, 89] width 7 height 7
click at [272, 150] on icon at bounding box center [271, 150] width 7 height 7
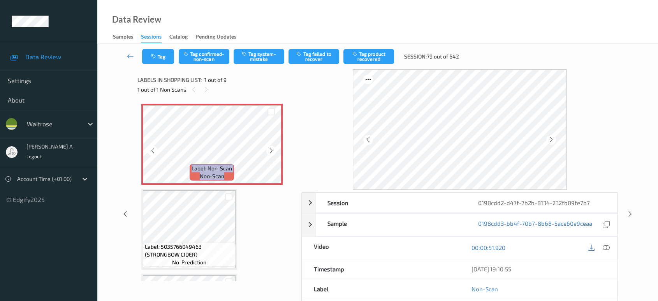
click at [272, 150] on icon at bounding box center [271, 150] width 7 height 7
click at [608, 244] on icon at bounding box center [606, 247] width 7 height 7
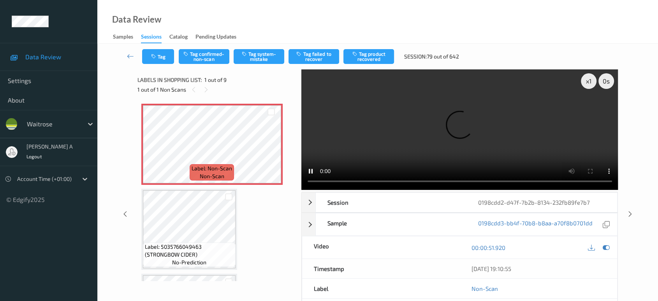
click at [433, 134] on video at bounding box center [460, 129] width 317 height 120
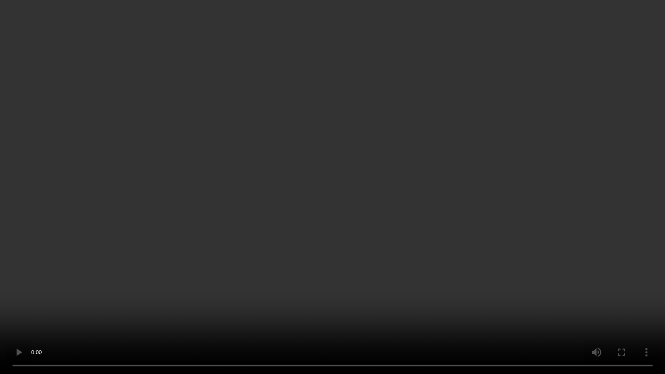
click at [332, 196] on video at bounding box center [332, 187] width 665 height 374
click at [326, 196] on video at bounding box center [332, 187] width 665 height 374
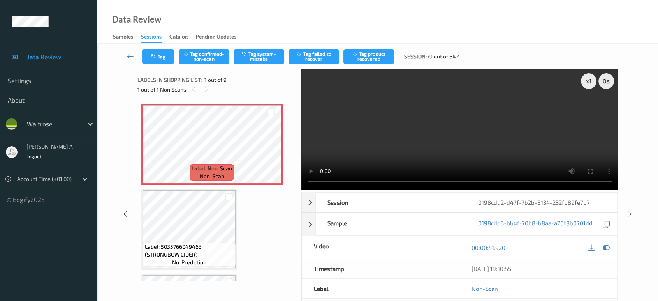
click at [255, 66] on div "Tag Tag confirmed-non-scan Tag system-mistake Tag failed to recover Tag product…" at bounding box center [377, 57] width 529 height 26
click at [258, 61] on button "Tag system-mistake" at bounding box center [259, 56] width 51 height 15
click at [162, 60] on button "Tag" at bounding box center [158, 56] width 32 height 15
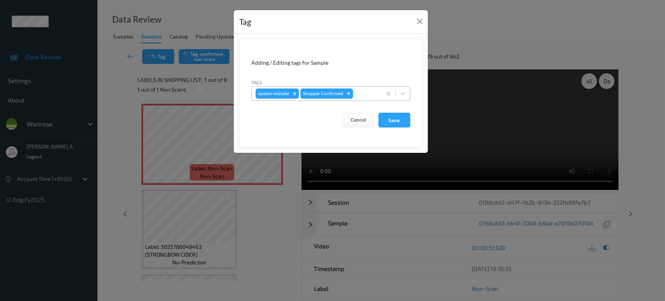
click at [358, 93] on div at bounding box center [365, 93] width 23 height 9
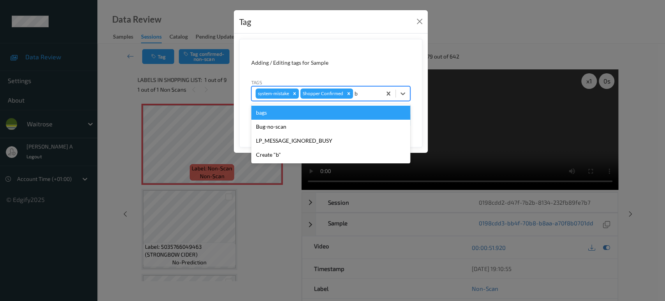
type input "ba"
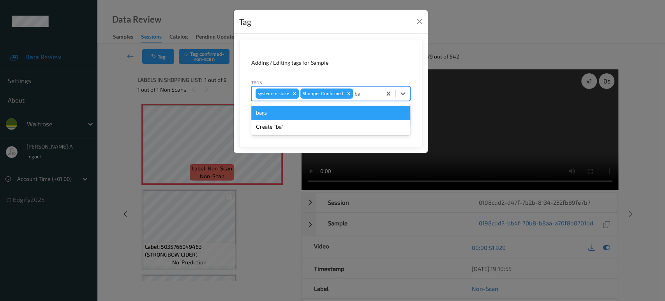
click at [268, 113] on div "bags" at bounding box center [330, 113] width 159 height 14
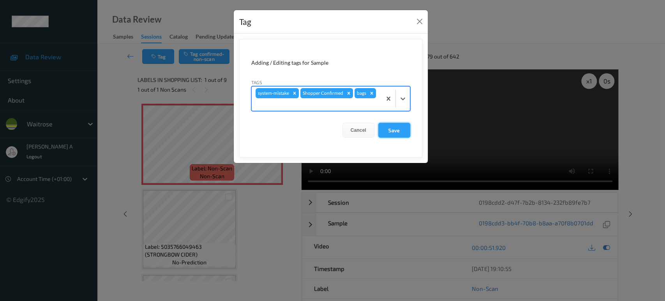
click at [403, 132] on button "Save" at bounding box center [394, 130] width 32 height 15
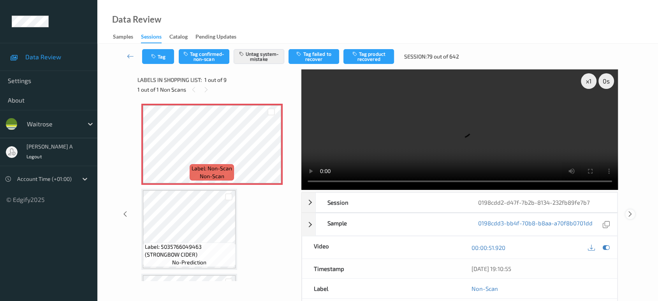
click at [628, 210] on icon at bounding box center [630, 213] width 7 height 7
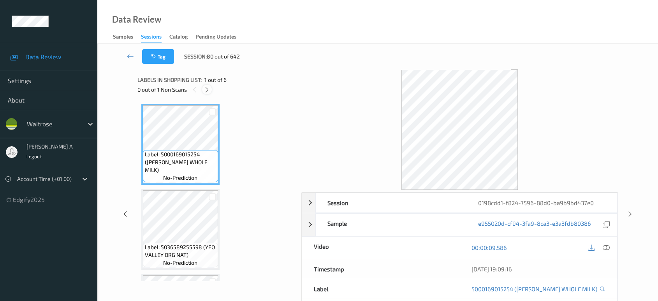
click at [209, 90] on icon at bounding box center [207, 89] width 7 height 7
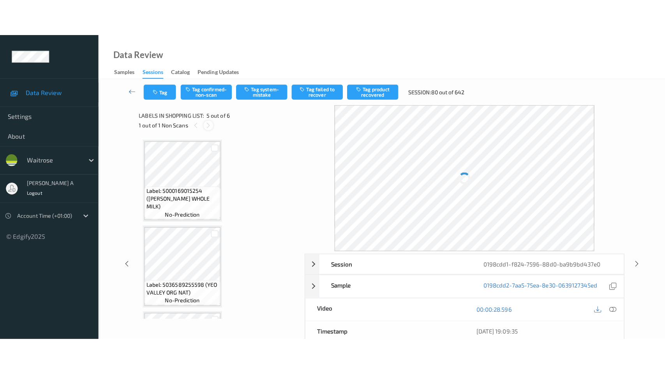
scroll to position [257, 0]
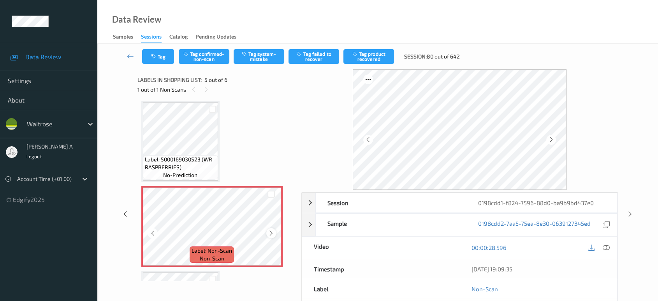
click at [274, 231] on div at bounding box center [271, 233] width 10 height 10
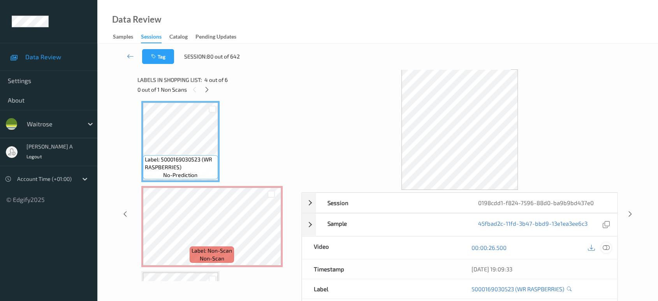
click at [605, 247] on icon at bounding box center [606, 247] width 7 height 7
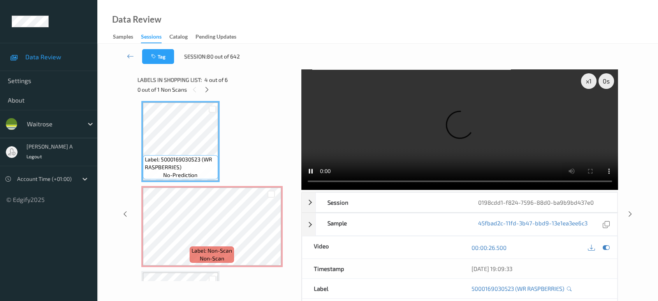
scroll to position [257, 0]
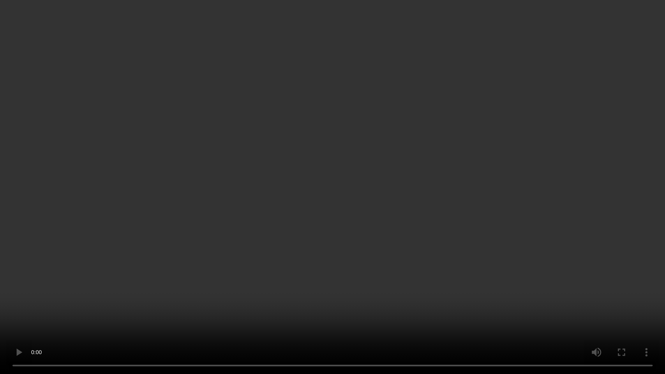
click at [337, 252] on video at bounding box center [332, 187] width 665 height 374
click at [276, 178] on video at bounding box center [332, 187] width 665 height 374
click at [119, 144] on video at bounding box center [332, 187] width 665 height 374
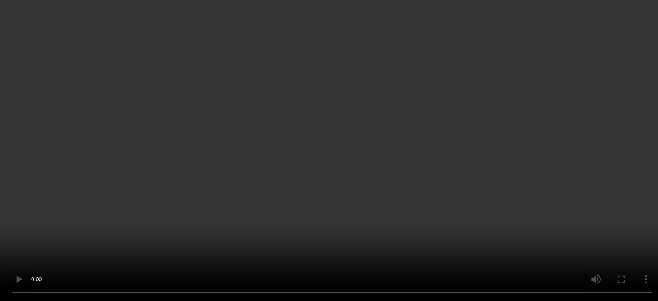
scroll to position [330, 0]
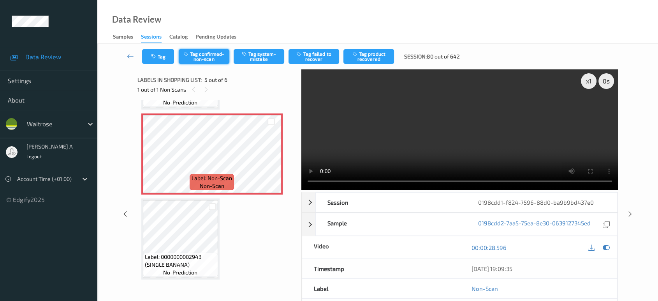
click at [206, 52] on button "Tag confirmed-non-scan" at bounding box center [204, 56] width 51 height 15
click at [372, 58] on button "Tag product recovered" at bounding box center [369, 56] width 51 height 15
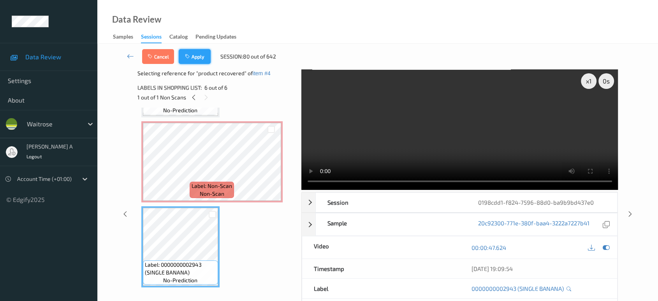
click at [196, 59] on button "Apply" at bounding box center [195, 56] width 32 height 15
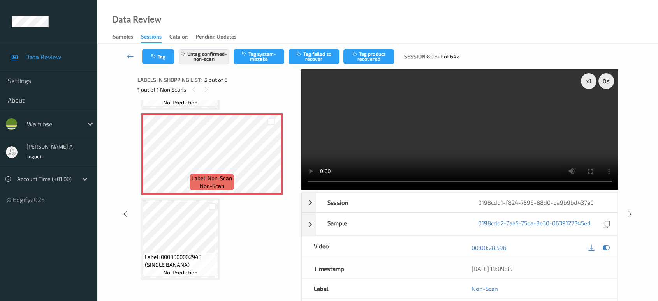
scroll to position [257, 0]
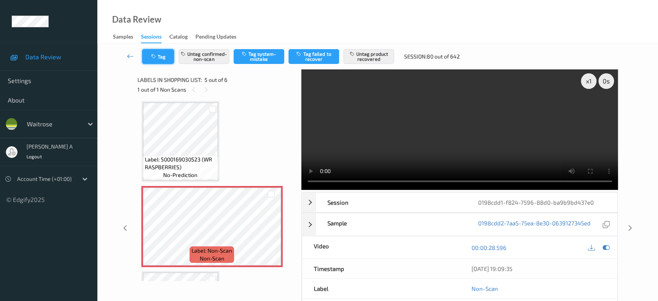
click at [163, 62] on button "Tag" at bounding box center [158, 56] width 32 height 15
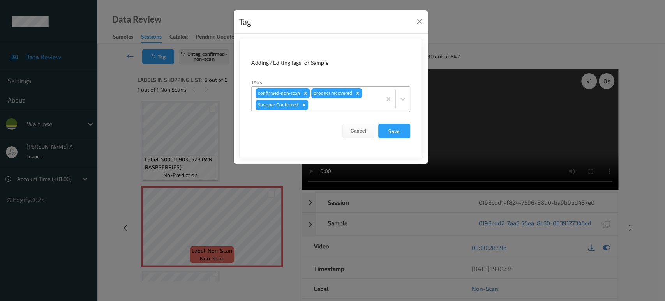
click at [339, 103] on div at bounding box center [344, 104] width 68 height 9
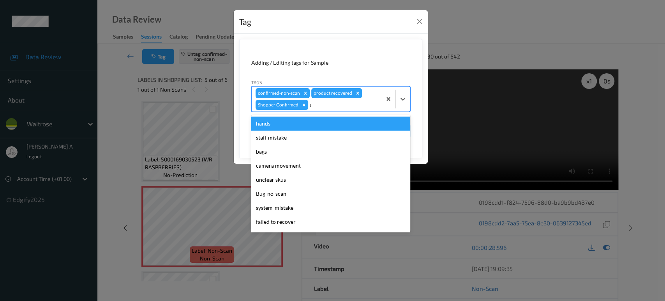
type input "un"
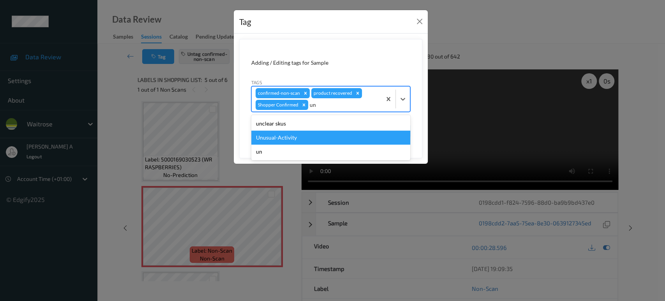
click at [301, 139] on div "Unusual-Activity" at bounding box center [330, 138] width 159 height 14
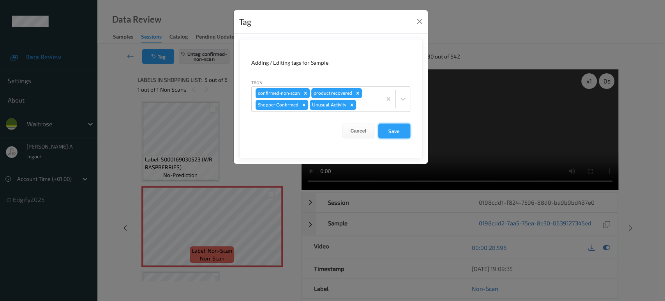
click at [397, 132] on button "Save" at bounding box center [394, 130] width 32 height 15
click at [400, 136] on button "Save" at bounding box center [394, 130] width 32 height 15
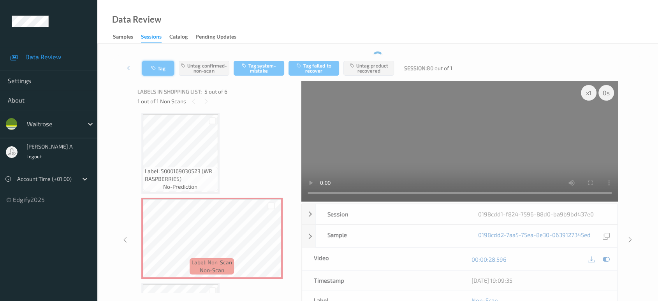
click at [155, 71] on icon "button" at bounding box center [154, 67] width 7 height 5
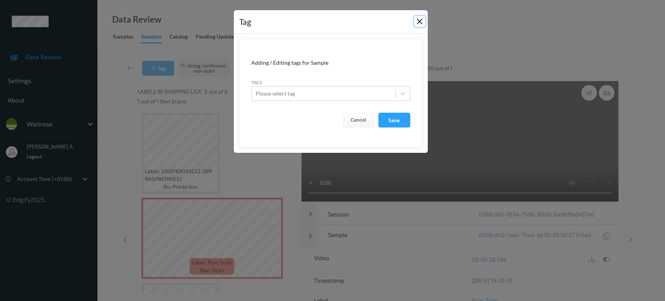
click at [418, 23] on button "Close" at bounding box center [419, 21] width 11 height 11
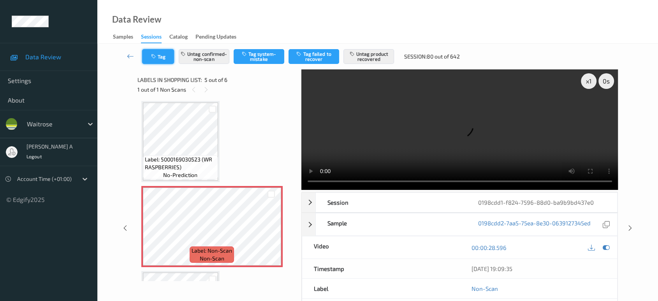
click at [165, 59] on button "Tag" at bounding box center [158, 56] width 32 height 15
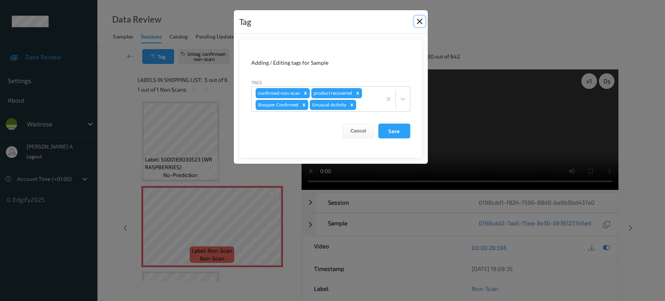
drag, startPoint x: 420, startPoint y: 24, endPoint x: 437, endPoint y: 33, distance: 19.2
click at [420, 24] on button "Close" at bounding box center [419, 21] width 11 height 11
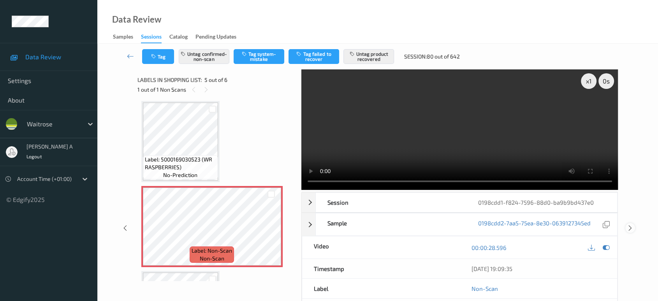
click at [630, 224] on icon at bounding box center [630, 227] width 7 height 7
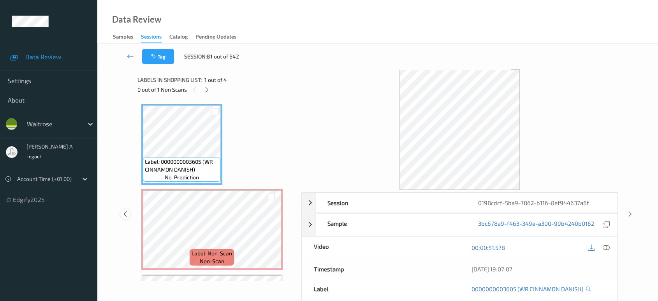
click at [123, 214] on icon at bounding box center [125, 213] width 7 height 7
click at [212, 90] on div at bounding box center [207, 90] width 10 height 10
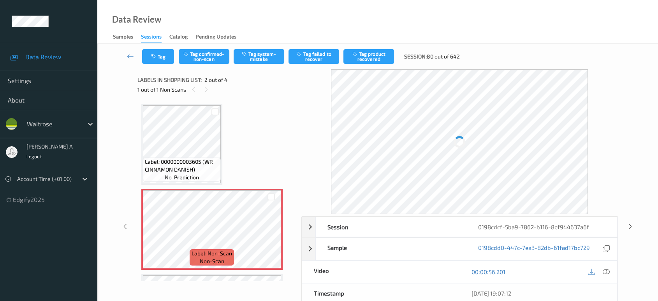
scroll to position [4, 0]
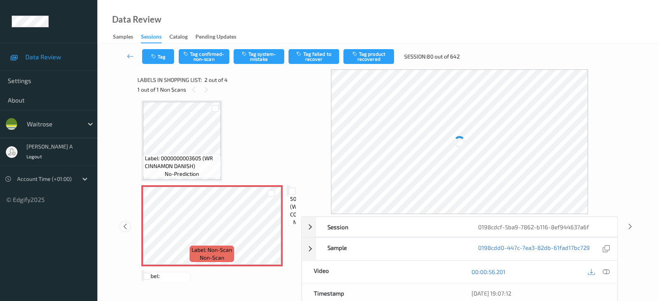
click at [124, 228] on icon at bounding box center [125, 225] width 7 height 7
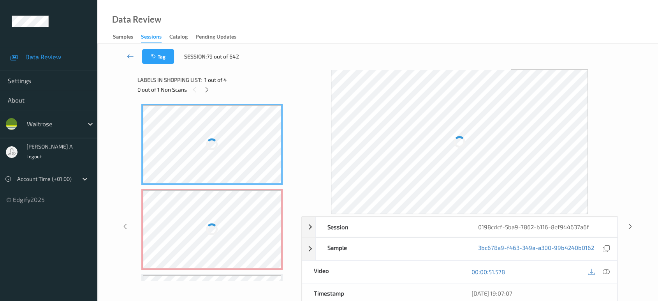
click at [134, 55] on link at bounding box center [130, 56] width 23 height 15
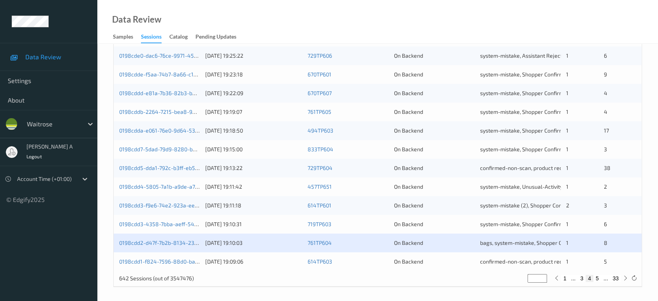
scroll to position [312, 0]
click at [596, 275] on button "5" at bounding box center [598, 276] width 8 height 7
type input "*"
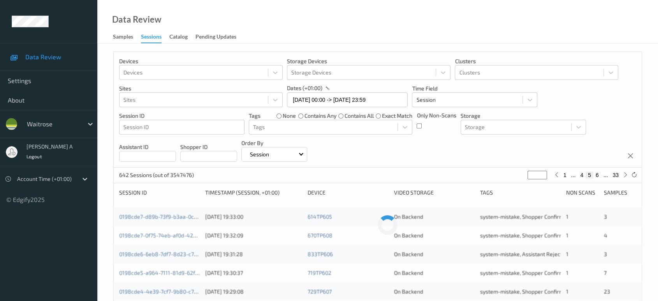
scroll to position [0, 0]
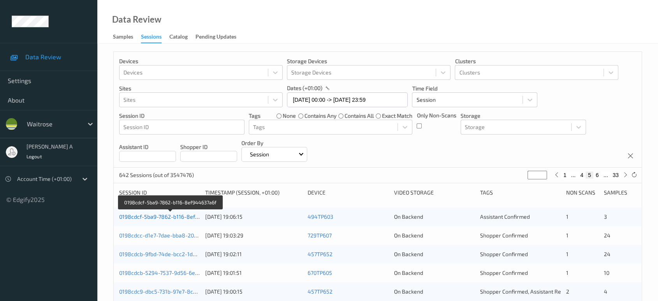
click at [178, 214] on link "0198cdcf-5ba9-7862-b116-8ef944637a6f" at bounding box center [170, 216] width 103 height 7
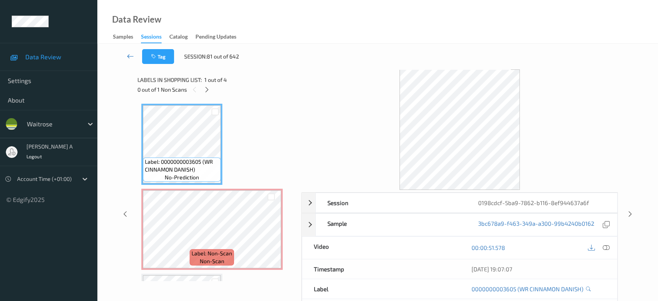
click at [131, 58] on icon at bounding box center [130, 56] width 7 height 8
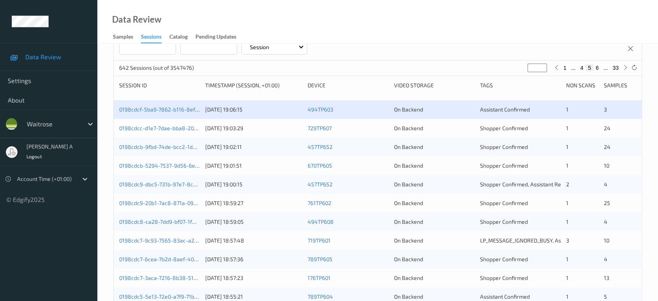
scroll to position [95, 0]
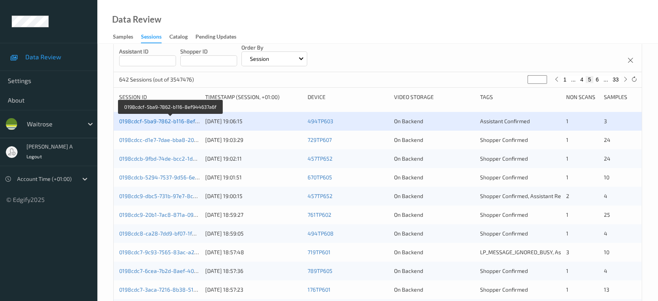
click at [136, 121] on link "0198cdcf-5ba9-7862-b116-8ef944637a6f" at bounding box center [170, 121] width 103 height 7
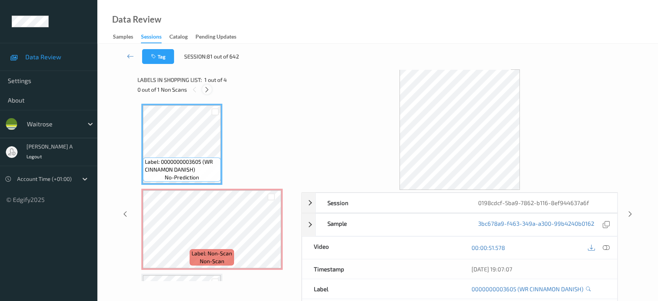
click at [204, 88] on icon at bounding box center [207, 89] width 7 height 7
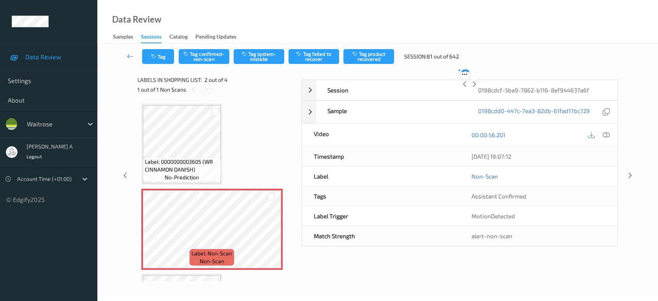
scroll to position [4, 0]
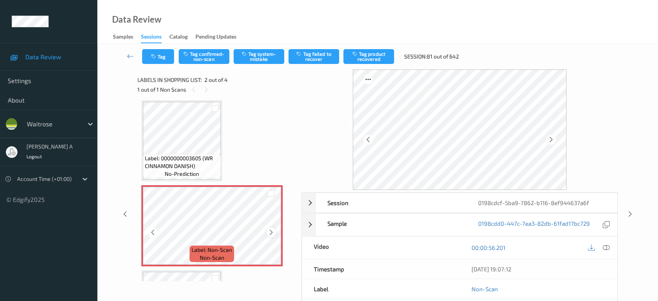
click at [271, 231] on icon at bounding box center [271, 232] width 7 height 7
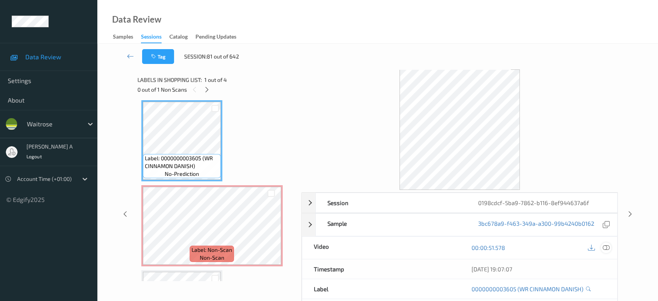
click at [610, 247] on icon at bounding box center [606, 247] width 7 height 7
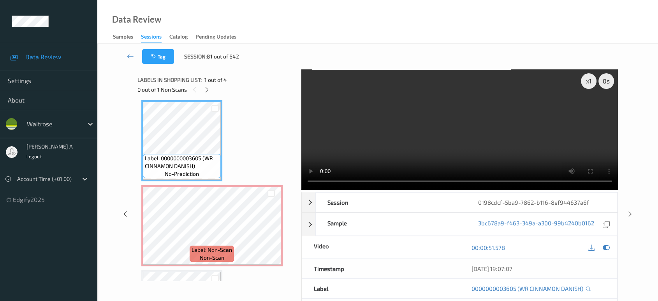
click at [369, 152] on video at bounding box center [460, 129] width 317 height 120
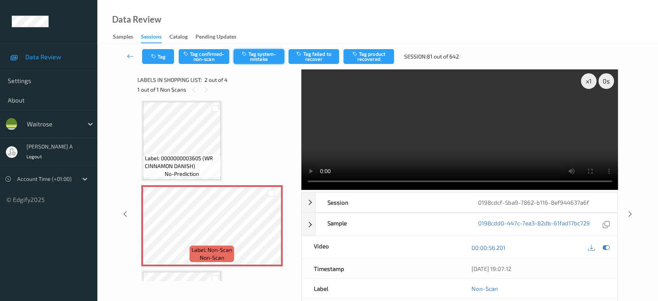
click at [255, 58] on button "Tag system-mistake" at bounding box center [259, 56] width 51 height 15
click at [272, 58] on button "Tag system-mistake" at bounding box center [259, 56] width 51 height 15
click at [155, 58] on icon "button" at bounding box center [154, 56] width 7 height 5
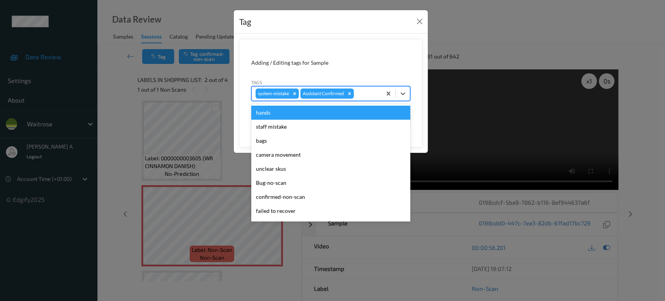
click at [361, 90] on div at bounding box center [366, 93] width 22 height 9
type input "un"
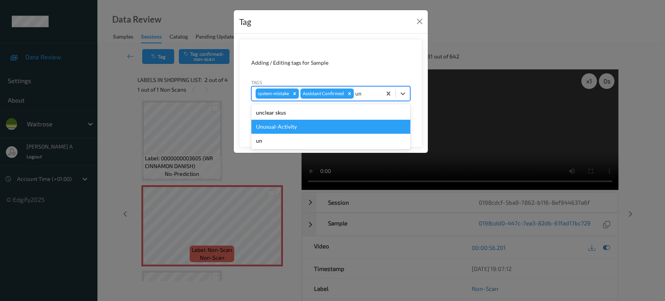
click at [325, 126] on div "Unusual-Activity" at bounding box center [330, 127] width 159 height 14
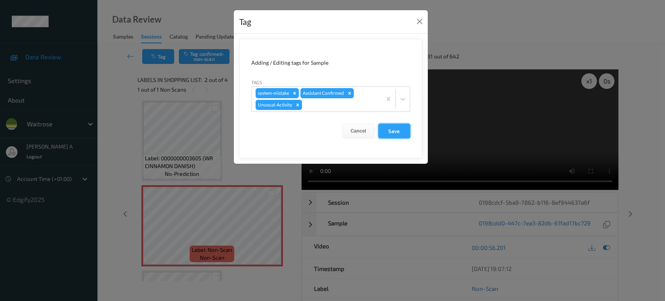
click at [398, 128] on button "Save" at bounding box center [394, 130] width 32 height 15
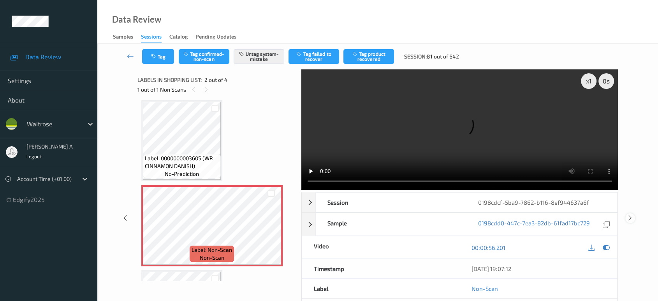
click at [630, 214] on icon at bounding box center [630, 217] width 7 height 7
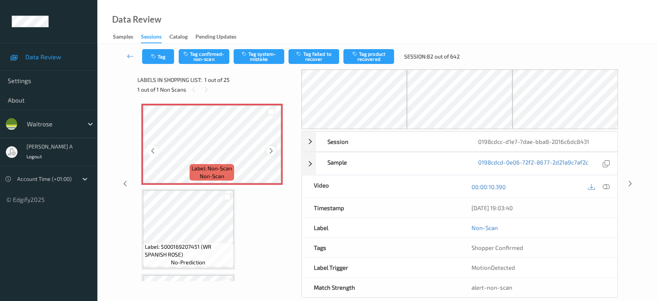
click at [270, 152] on icon at bounding box center [271, 150] width 7 height 7
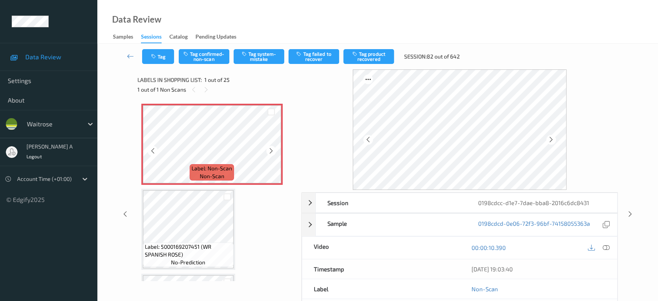
click at [270, 152] on icon at bounding box center [271, 150] width 7 height 7
drag, startPoint x: 607, startPoint y: 247, endPoint x: 601, endPoint y: 238, distance: 10.5
click at [607, 247] on icon at bounding box center [606, 247] width 7 height 7
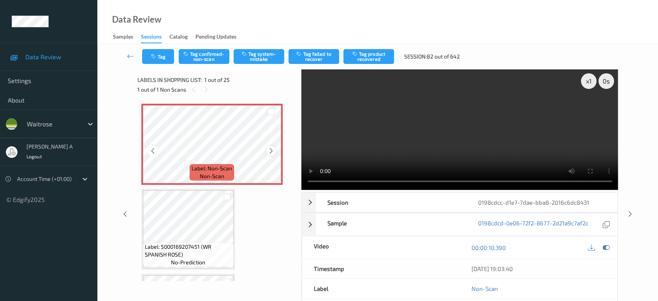
click at [271, 153] on icon at bounding box center [271, 150] width 7 height 7
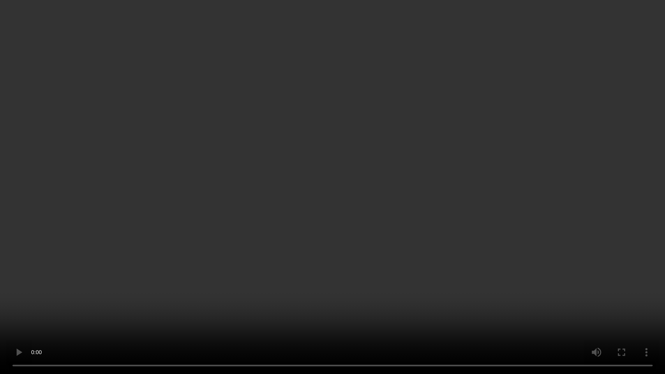
click at [393, 201] on video at bounding box center [332, 187] width 665 height 374
click at [260, 164] on video at bounding box center [332, 187] width 665 height 374
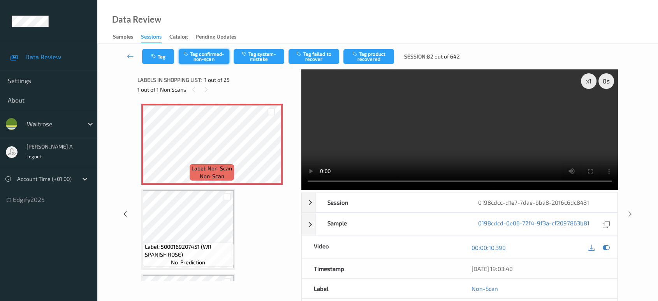
click at [194, 58] on button "Tag confirmed-non-scan" at bounding box center [204, 56] width 51 height 15
click at [377, 56] on button "Tag product recovered" at bounding box center [369, 56] width 51 height 15
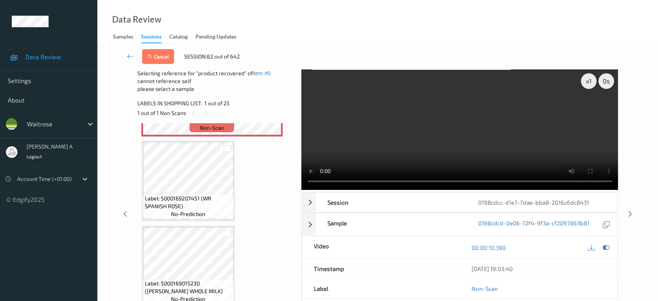
scroll to position [86, 0]
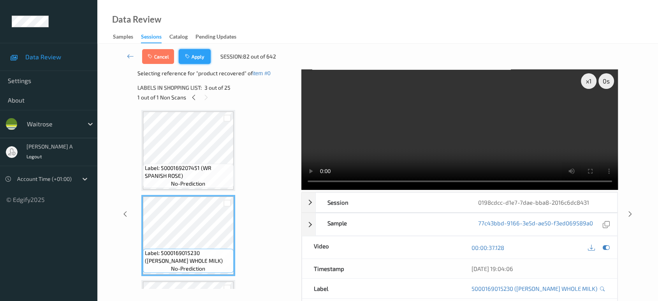
click at [196, 59] on button "Apply" at bounding box center [195, 56] width 32 height 15
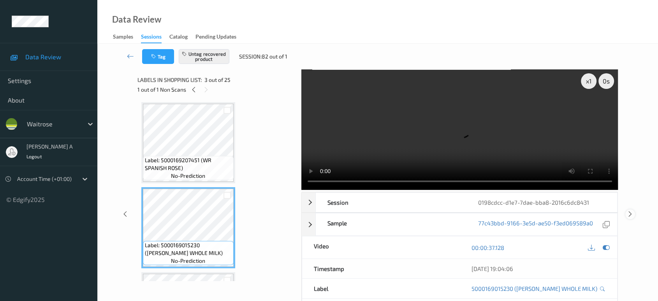
click at [629, 210] on icon at bounding box center [630, 213] width 7 height 7
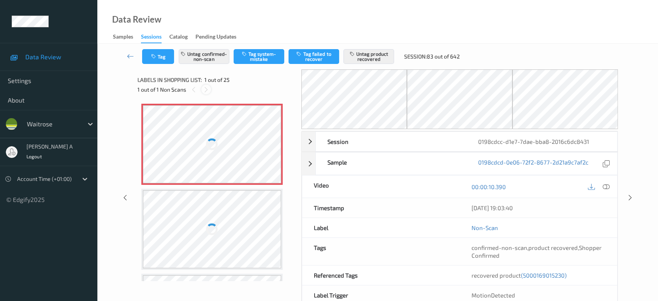
click at [207, 90] on icon at bounding box center [206, 89] width 7 height 7
click at [216, 151] on div at bounding box center [212, 144] width 139 height 78
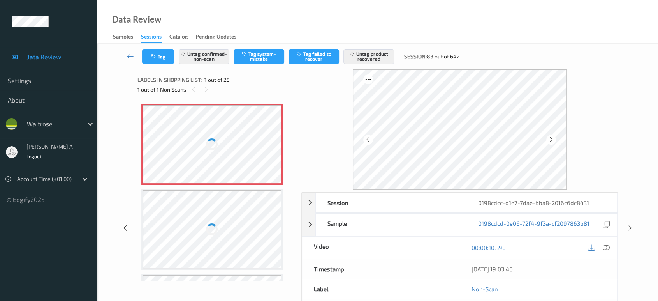
click at [260, 150] on div at bounding box center [212, 144] width 139 height 78
click at [221, 133] on div at bounding box center [212, 144] width 139 height 78
click at [202, 89] on div at bounding box center [206, 90] width 10 height 10
click at [198, 86] on div "1 out of 1 Non Scans" at bounding box center [217, 90] width 159 height 10
click at [197, 91] on div at bounding box center [194, 90] width 10 height 10
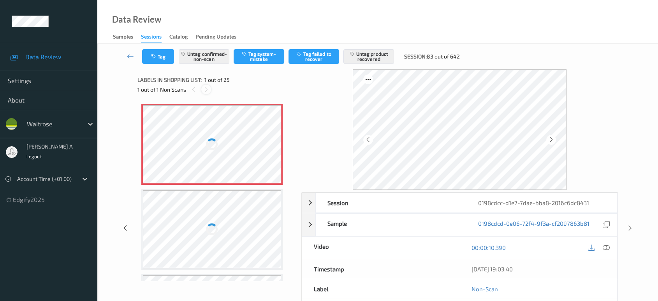
click at [203, 91] on icon at bounding box center [206, 89] width 7 height 7
click at [194, 93] on div at bounding box center [194, 90] width 10 height 10
click at [206, 91] on icon at bounding box center [206, 89] width 7 height 7
click at [198, 90] on div at bounding box center [194, 90] width 10 height 10
click at [207, 91] on icon at bounding box center [206, 89] width 7 height 7
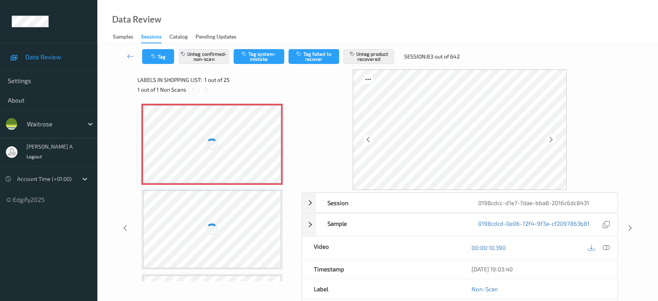
click at [196, 92] on icon at bounding box center [193, 89] width 7 height 7
click at [207, 90] on icon at bounding box center [206, 89] width 7 height 7
click at [196, 89] on icon at bounding box center [193, 89] width 7 height 7
click at [205, 90] on icon at bounding box center [206, 89] width 7 height 7
click at [195, 88] on icon at bounding box center [193, 89] width 7 height 7
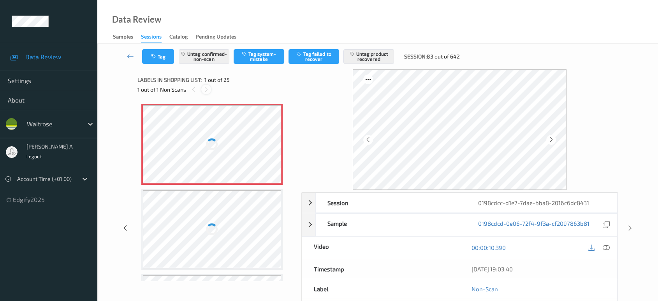
click at [204, 89] on icon at bounding box center [206, 89] width 7 height 7
click at [193, 92] on icon at bounding box center [193, 89] width 7 height 7
click at [205, 92] on icon at bounding box center [206, 89] width 7 height 7
click at [195, 91] on icon at bounding box center [193, 89] width 7 height 7
click at [208, 91] on icon at bounding box center [206, 89] width 7 height 7
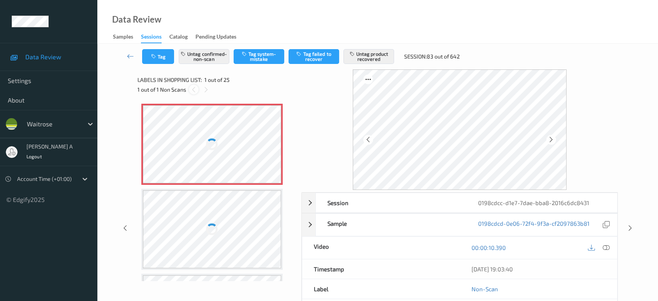
click at [192, 92] on icon at bounding box center [193, 89] width 7 height 7
click at [203, 90] on icon at bounding box center [206, 89] width 7 height 7
click at [197, 90] on div at bounding box center [194, 90] width 10 height 10
click at [206, 90] on icon at bounding box center [206, 89] width 7 height 7
click at [192, 92] on icon at bounding box center [193, 89] width 7 height 7
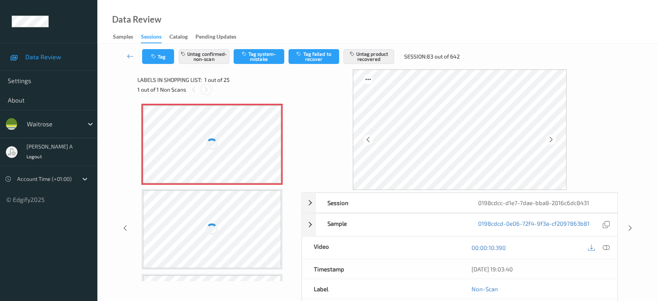
click at [206, 92] on icon at bounding box center [206, 89] width 7 height 7
click at [192, 92] on icon at bounding box center [193, 89] width 7 height 7
click at [204, 91] on icon at bounding box center [206, 89] width 7 height 7
click at [197, 93] on div at bounding box center [194, 90] width 10 height 10
click at [208, 88] on icon at bounding box center [206, 89] width 7 height 7
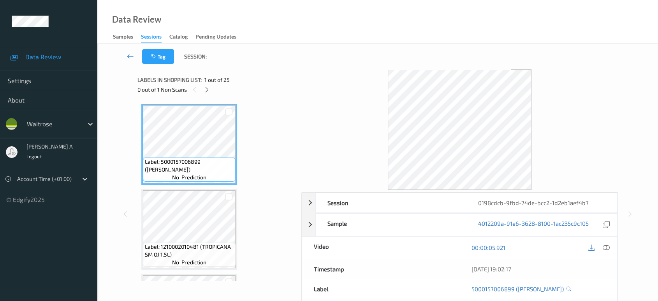
click at [130, 56] on icon at bounding box center [130, 56] width 7 height 8
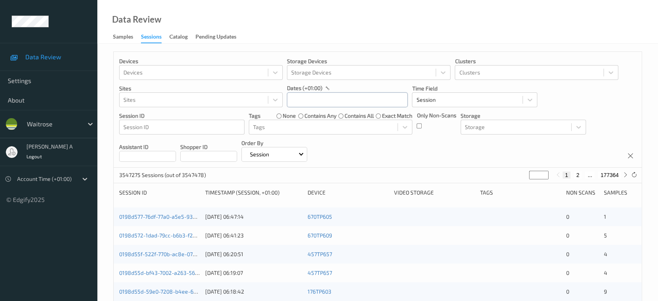
click at [382, 99] on input "text" at bounding box center [347, 99] width 121 height 15
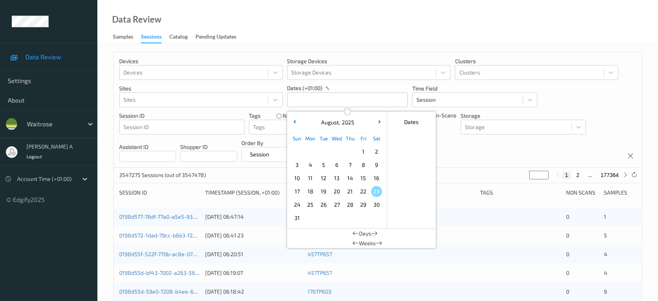
click at [349, 192] on span "21" at bounding box center [350, 191] width 11 height 11
type input "[DATE] 00:00 -> [DATE] 23:59"
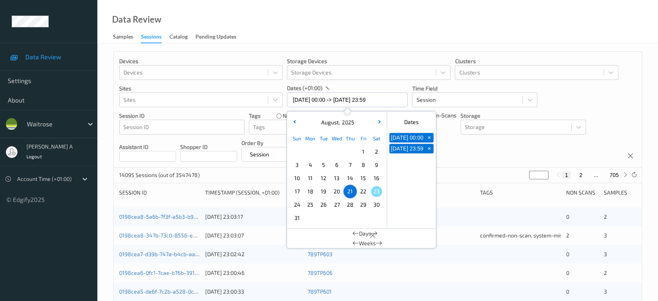
click at [463, 152] on div "Devices Devices Storage Devices Storage Devices Clusters Clusters Sites Sites d…" at bounding box center [378, 110] width 528 height 116
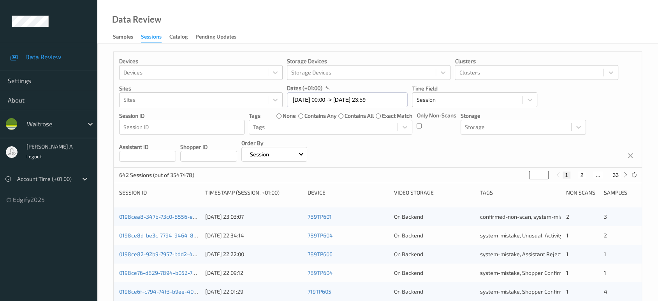
click at [583, 175] on button "2" at bounding box center [582, 174] width 8 height 7
type input "*"
click at [589, 175] on button "3" at bounding box center [590, 174] width 8 height 7
type input "*"
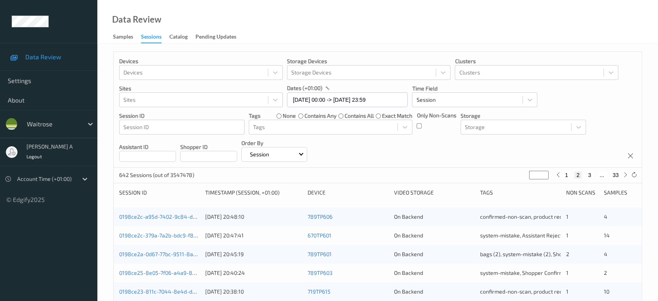
type input "*"
click at [594, 175] on button "4" at bounding box center [595, 174] width 8 height 7
type input "*"
click at [596, 175] on button "5" at bounding box center [598, 174] width 8 height 7
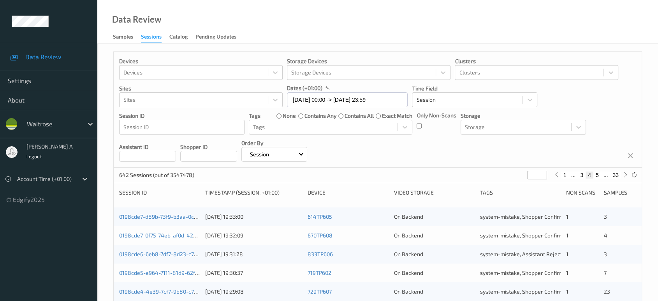
type input "*"
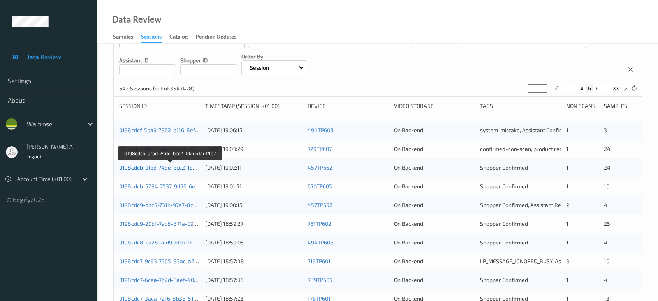
click at [175, 168] on link "0198cdcb-9fbd-74de-bcc2-1d2eb1aef4b7" at bounding box center [170, 167] width 103 height 7
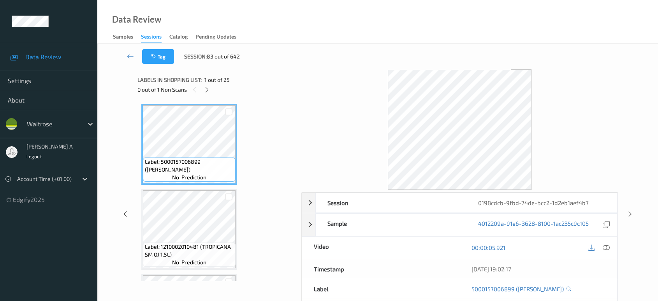
click at [212, 92] on div "0 out of 1 Non Scans" at bounding box center [217, 90] width 159 height 10
click at [208, 90] on icon at bounding box center [207, 89] width 7 height 7
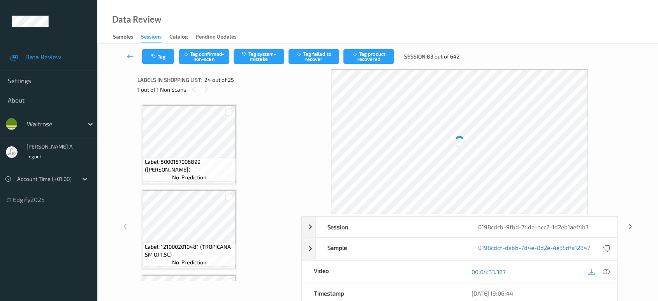
scroll to position [1864, 0]
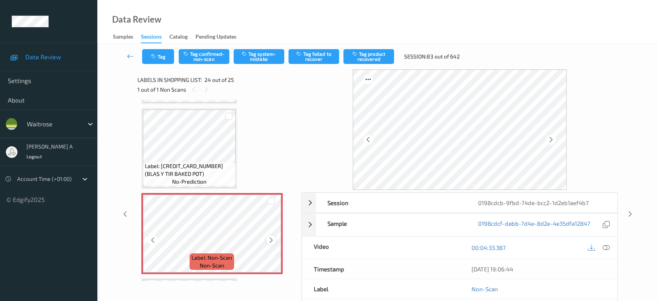
click at [271, 236] on icon at bounding box center [271, 239] width 7 height 7
click at [551, 138] on icon at bounding box center [551, 139] width 7 height 7
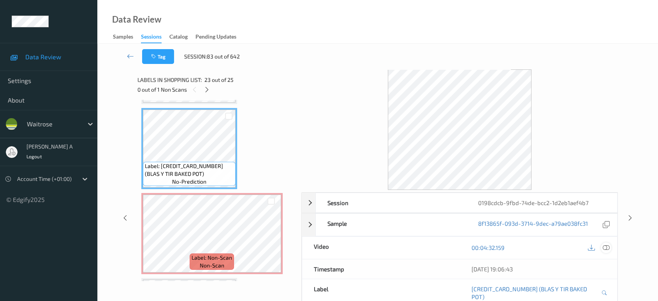
click at [606, 243] on div at bounding box center [606, 247] width 11 height 11
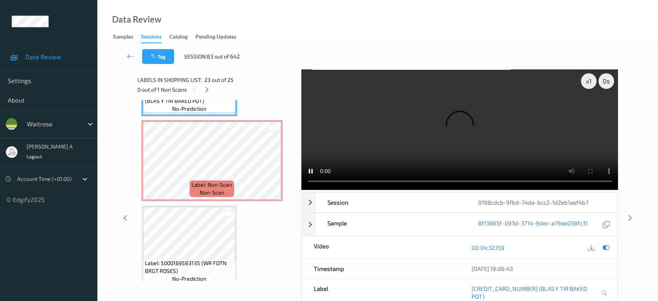
scroll to position [1850, 0]
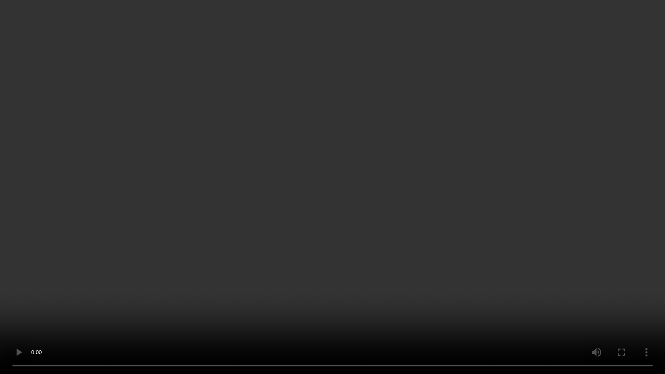
click at [370, 195] on video at bounding box center [332, 187] width 665 height 374
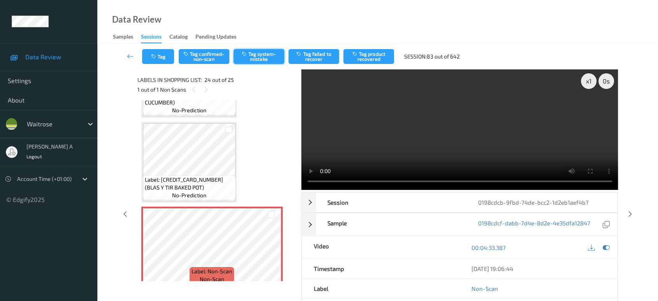
click at [263, 55] on button "Tag system-mistake" at bounding box center [259, 56] width 51 height 15
click at [160, 56] on button "Tag" at bounding box center [158, 56] width 32 height 15
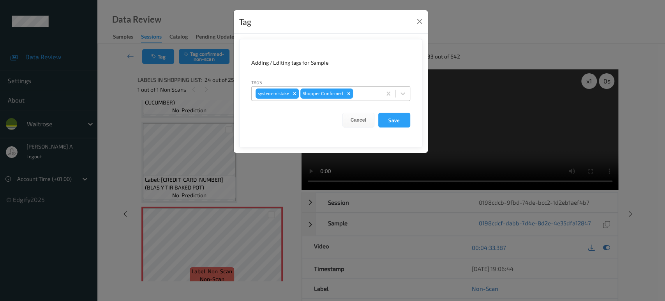
click at [369, 93] on div at bounding box center [365, 93] width 23 height 9
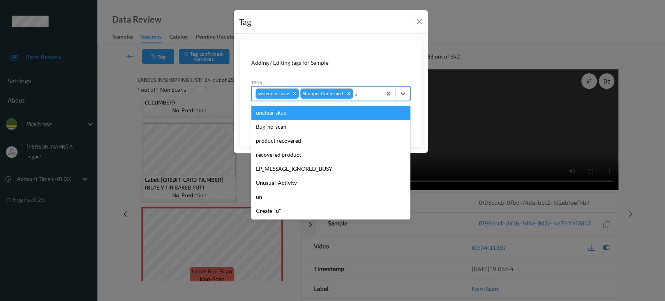
type input "un"
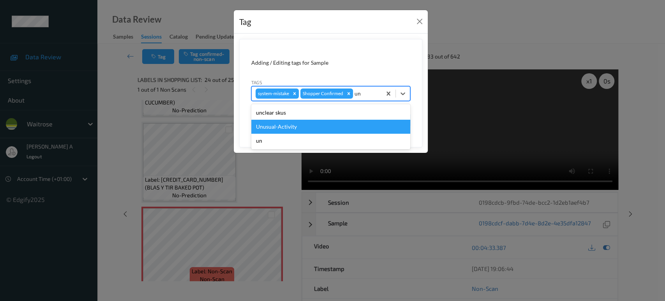
click at [302, 124] on div "Unusual-Activity" at bounding box center [330, 127] width 159 height 14
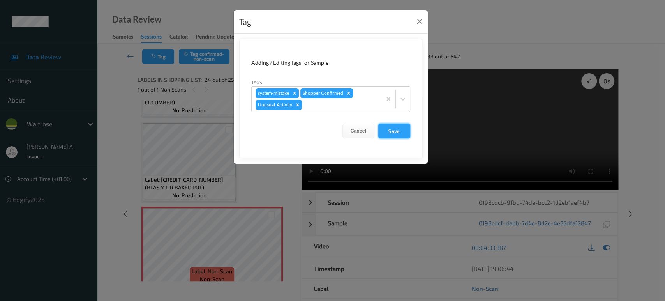
click at [386, 129] on button "Save" at bounding box center [394, 130] width 32 height 15
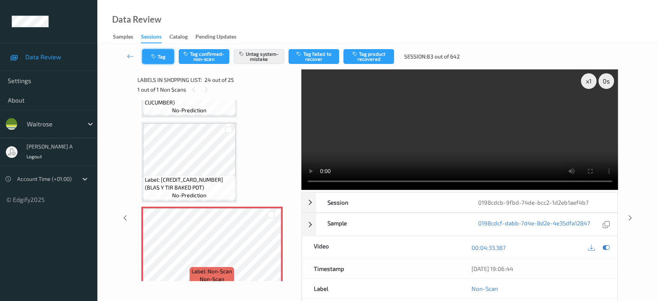
click at [157, 58] on icon "button" at bounding box center [154, 56] width 7 height 5
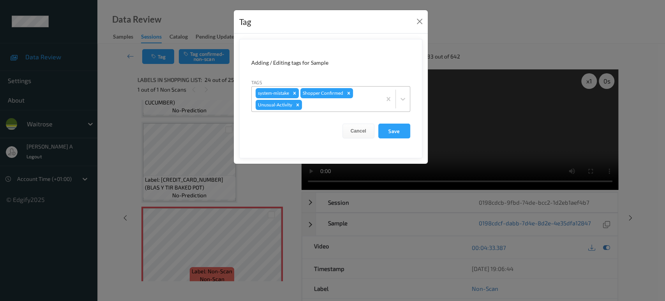
click at [319, 102] on div at bounding box center [340, 104] width 74 height 9
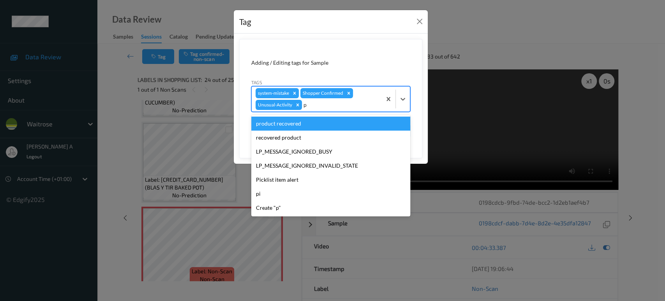
type input "pi"
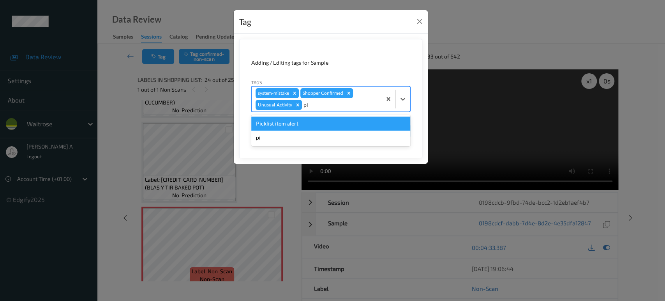
click at [309, 124] on div "Picklist item alert" at bounding box center [330, 123] width 159 height 14
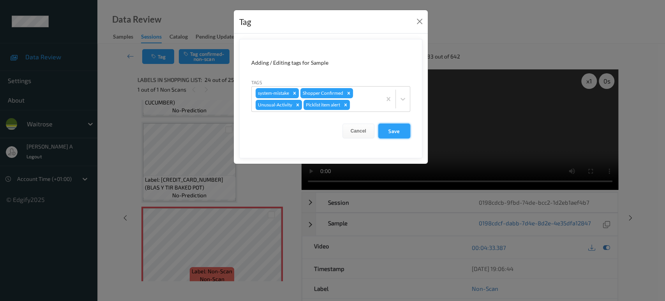
click at [392, 129] on button "Save" at bounding box center [394, 130] width 32 height 15
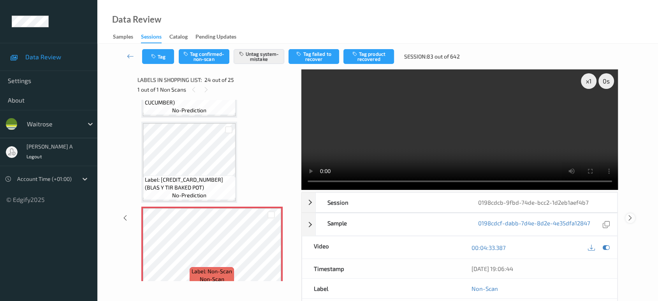
click at [631, 214] on icon at bounding box center [630, 217] width 7 height 7
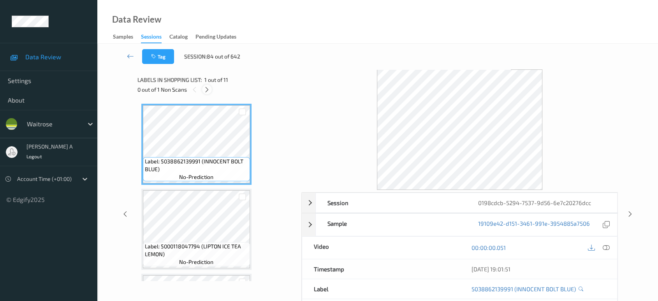
click at [209, 87] on icon at bounding box center [207, 89] width 7 height 7
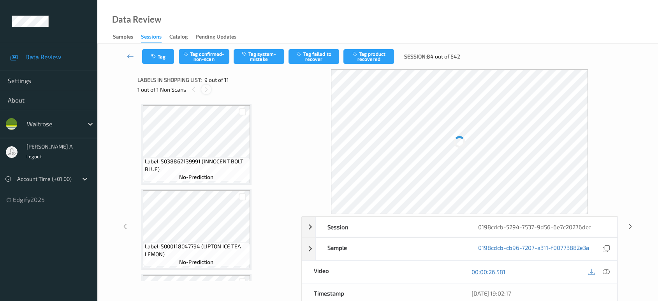
scroll to position [596, 0]
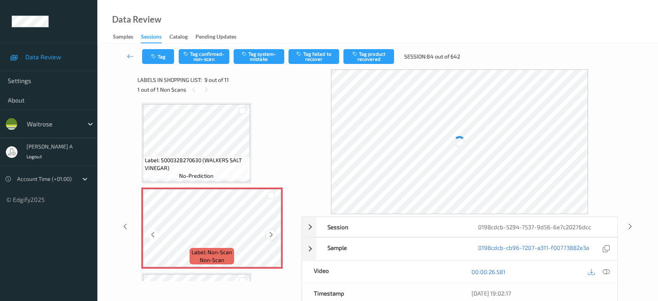
click at [274, 231] on icon at bounding box center [271, 234] width 7 height 7
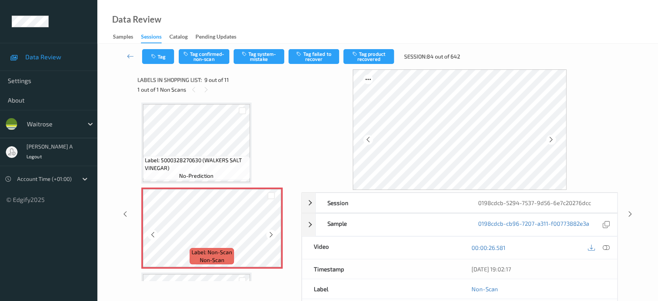
click at [274, 231] on icon at bounding box center [271, 234] width 7 height 7
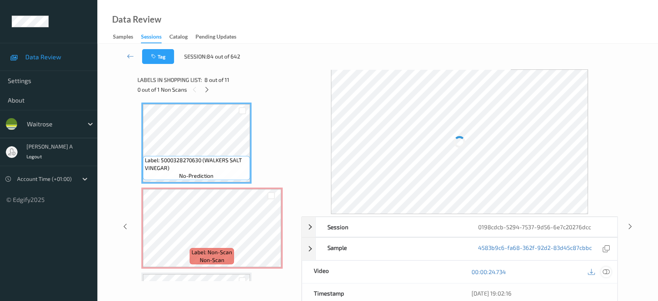
click at [608, 268] on icon at bounding box center [606, 271] width 7 height 7
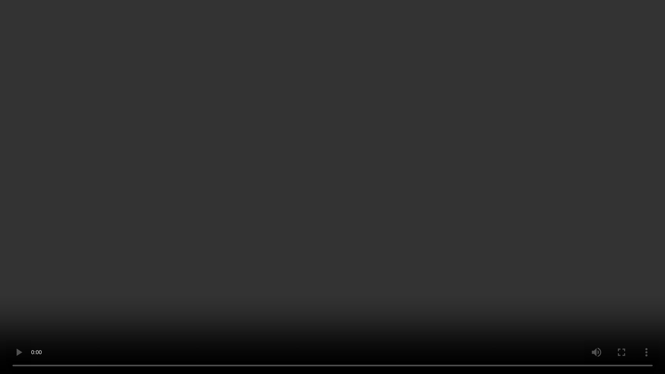
click at [421, 99] on video at bounding box center [332, 187] width 665 height 374
click at [358, 149] on video at bounding box center [332, 187] width 665 height 374
click at [271, 146] on video at bounding box center [332, 187] width 665 height 374
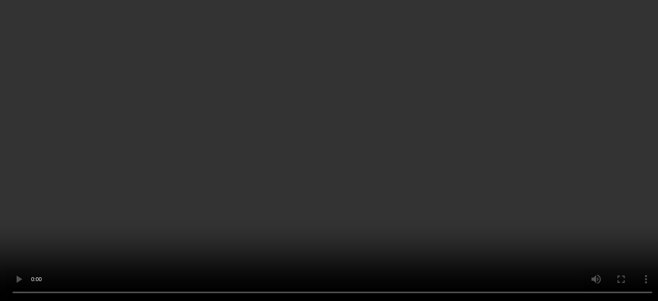
scroll to position [639, 0]
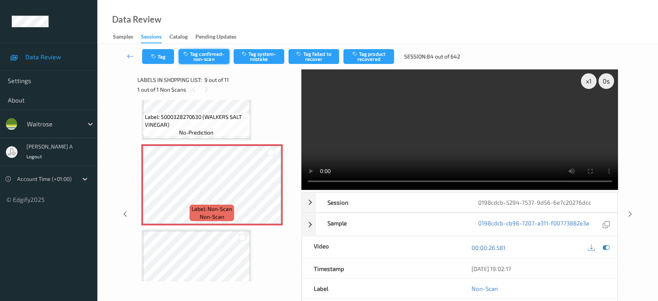
click at [209, 63] on button "Tag confirmed-non-scan" at bounding box center [204, 56] width 51 height 15
click at [375, 56] on button "Tag product recovered" at bounding box center [369, 56] width 51 height 15
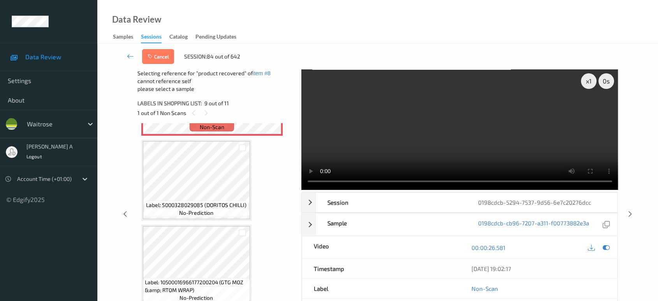
scroll to position [753, 0]
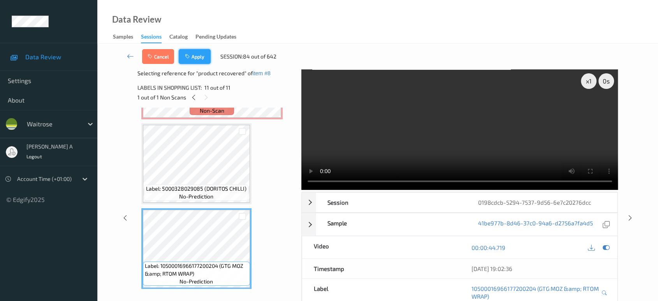
click at [202, 60] on button "Apply" at bounding box center [195, 56] width 32 height 15
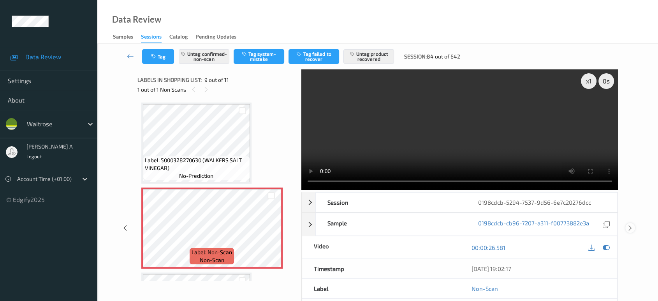
click at [633, 224] on icon at bounding box center [630, 227] width 7 height 7
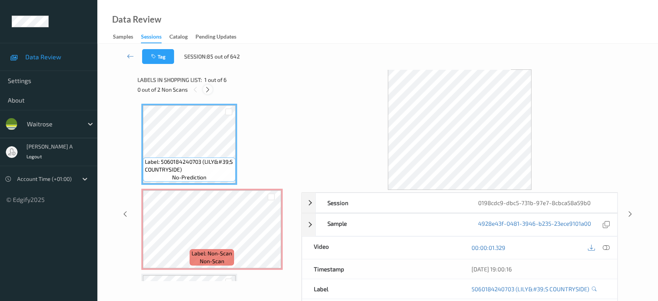
click at [211, 86] on icon at bounding box center [208, 89] width 7 height 7
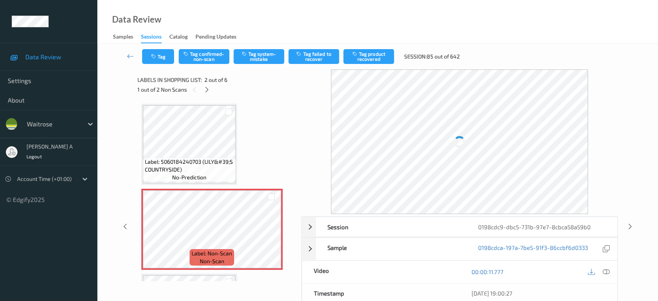
scroll to position [4, 0]
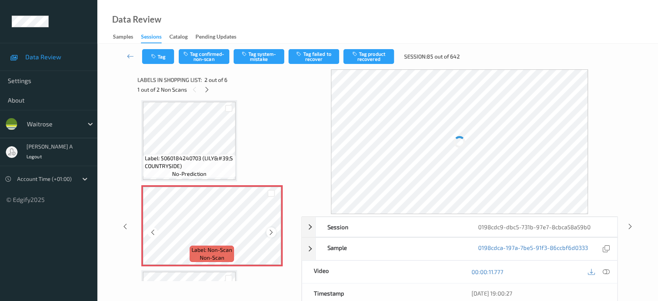
click at [270, 231] on icon at bounding box center [271, 232] width 7 height 7
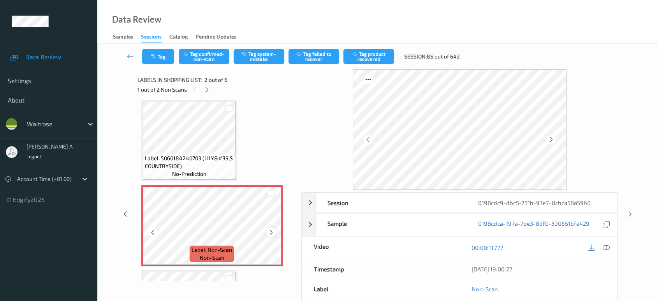
click at [273, 232] on icon at bounding box center [271, 232] width 7 height 7
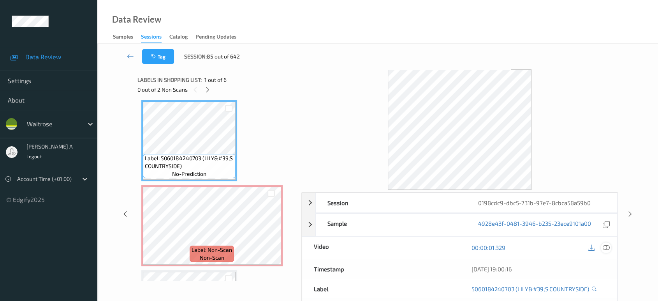
click at [608, 245] on icon at bounding box center [606, 247] width 7 height 7
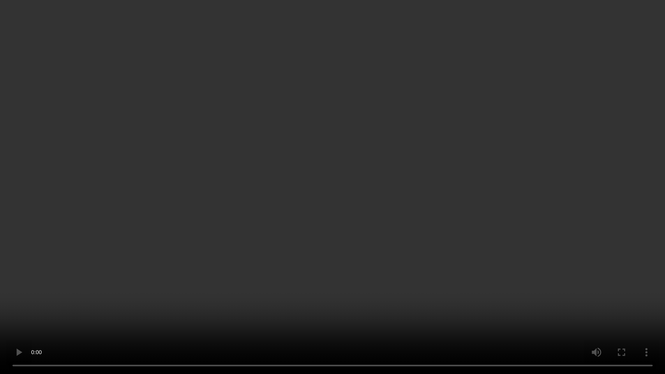
click at [324, 203] on video at bounding box center [332, 187] width 665 height 374
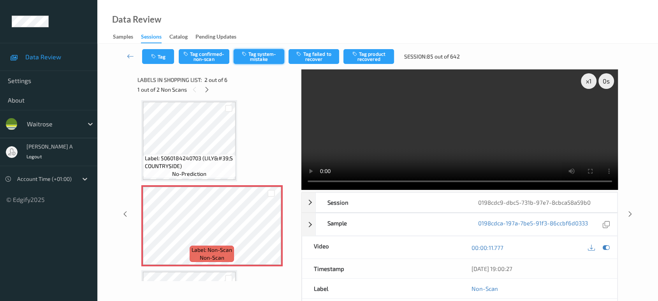
click at [250, 54] on button "Tag system-mistake" at bounding box center [259, 56] width 51 height 15
click at [168, 50] on button "Tag" at bounding box center [158, 56] width 32 height 15
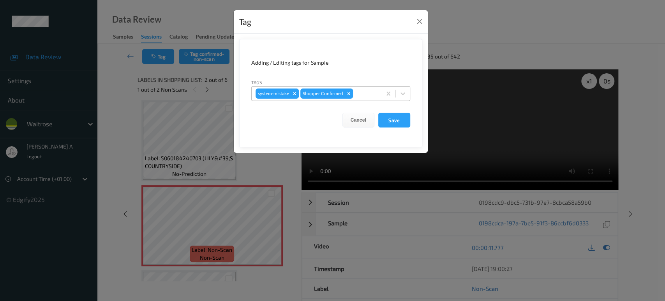
click at [362, 95] on div at bounding box center [365, 93] width 23 height 9
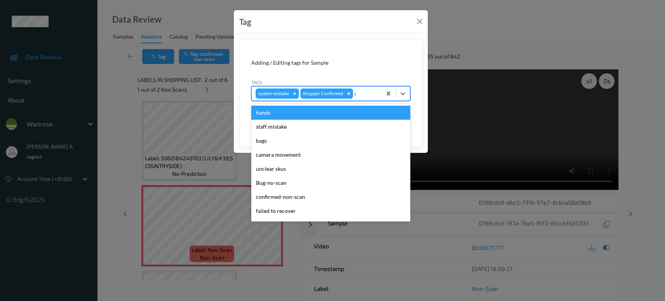
type input "un"
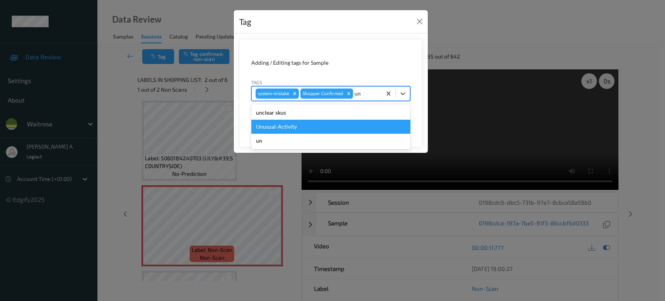
click at [330, 125] on div "Unusual-Activity" at bounding box center [330, 127] width 159 height 14
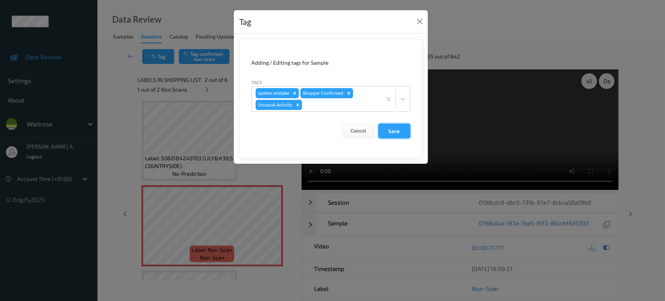
click at [407, 129] on button "Save" at bounding box center [394, 130] width 32 height 15
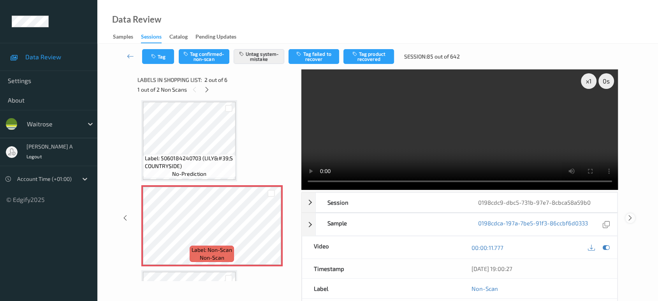
click at [630, 214] on icon at bounding box center [630, 217] width 7 height 7
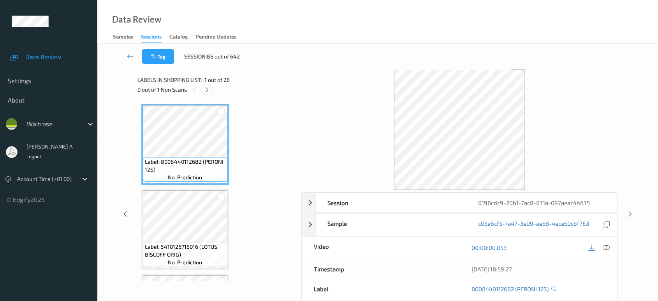
click at [205, 87] on icon at bounding box center [207, 89] width 7 height 7
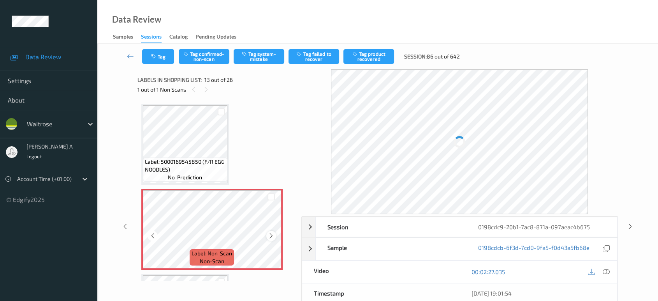
click at [271, 232] on icon at bounding box center [271, 235] width 7 height 7
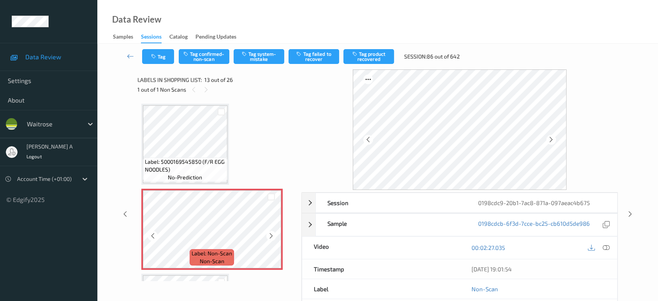
click at [271, 232] on icon at bounding box center [271, 235] width 7 height 7
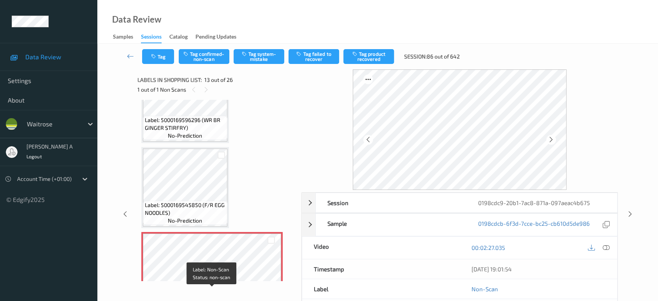
click at [194, 127] on span "Label: 5000169596296 (WR BR GINGER STIRFRY)" at bounding box center [185, 124] width 81 height 16
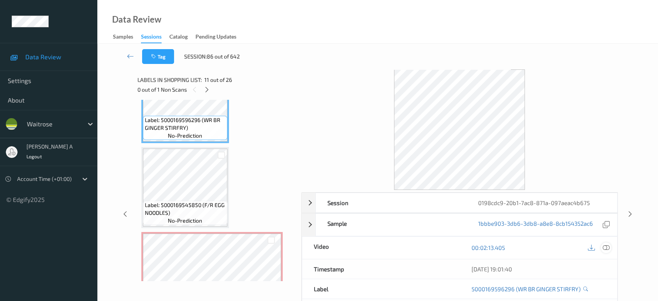
click at [607, 248] on icon at bounding box center [606, 247] width 7 height 7
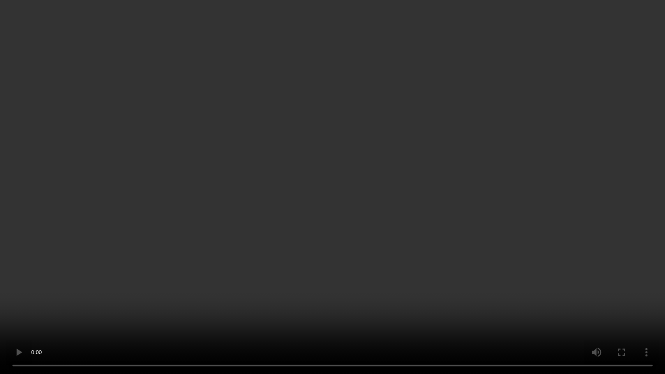
click at [377, 200] on video at bounding box center [332, 187] width 665 height 374
click at [349, 173] on video at bounding box center [332, 187] width 665 height 374
click at [275, 265] on video at bounding box center [332, 187] width 665 height 374
click at [328, 235] on video at bounding box center [332, 187] width 665 height 374
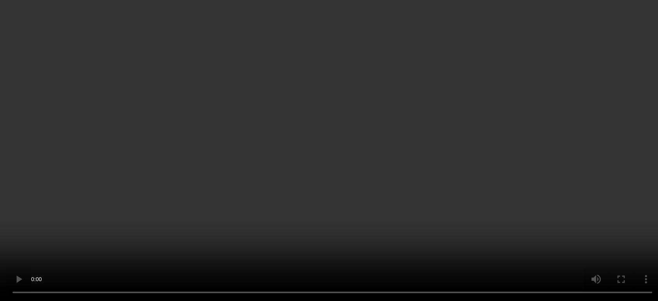
scroll to position [934, 0]
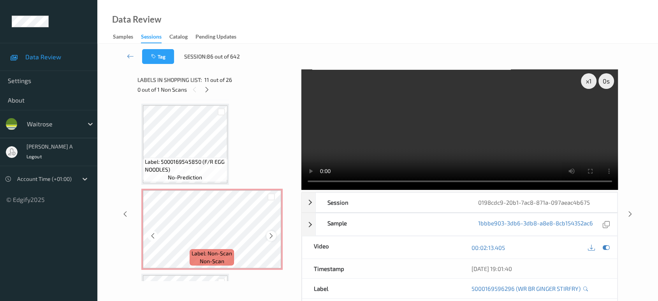
click at [272, 232] on icon at bounding box center [271, 235] width 7 height 7
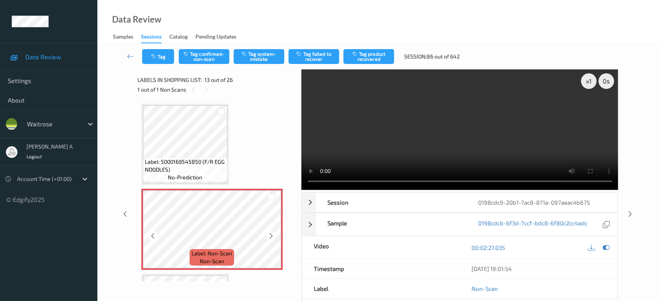
click at [272, 232] on icon at bounding box center [271, 235] width 7 height 7
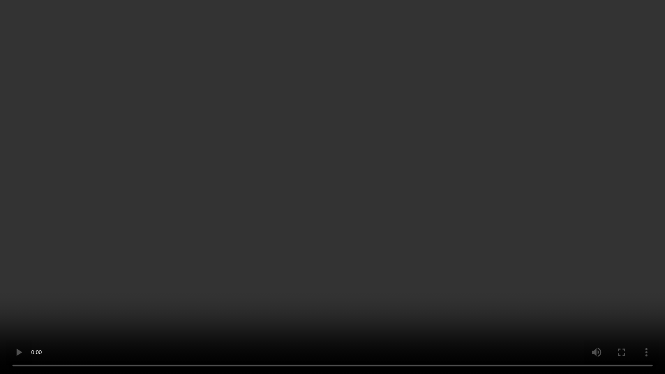
click at [284, 180] on video at bounding box center [332, 187] width 665 height 374
click at [384, 203] on video at bounding box center [332, 187] width 665 height 374
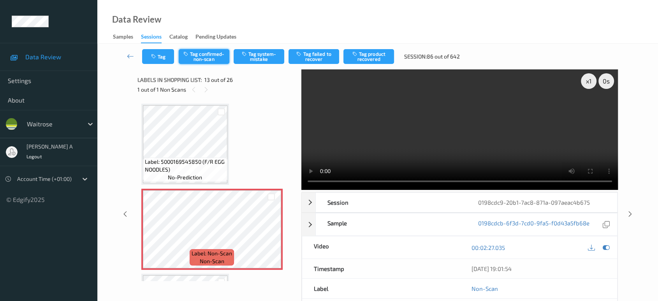
click at [205, 56] on button "Tag confirmed-non-scan" at bounding box center [204, 56] width 51 height 15
click at [377, 56] on button "Tag product recovered" at bounding box center [369, 56] width 51 height 15
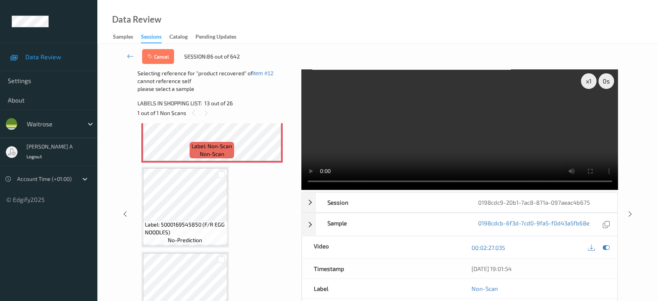
scroll to position [1064, 0]
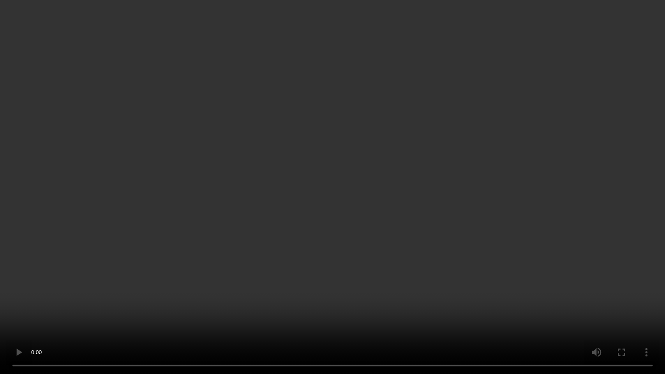
click at [373, 184] on video at bounding box center [332, 187] width 665 height 374
click at [294, 180] on video at bounding box center [332, 187] width 665 height 374
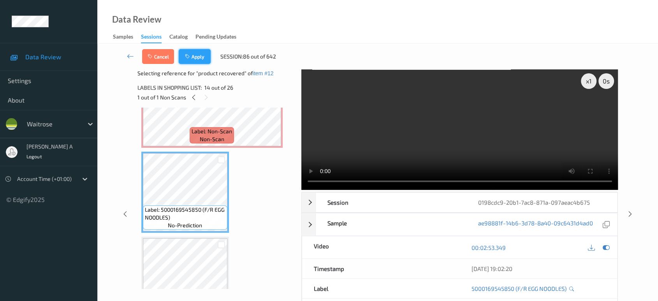
click at [201, 58] on button "Apply" at bounding box center [195, 56] width 32 height 15
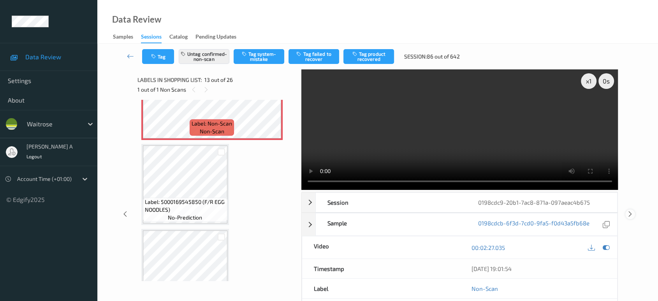
click at [633, 212] on icon at bounding box center [630, 213] width 7 height 7
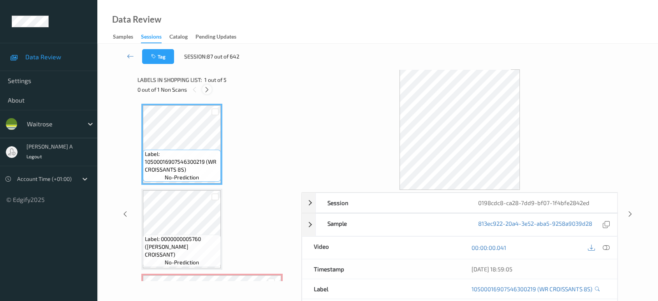
click at [209, 90] on icon at bounding box center [207, 89] width 7 height 7
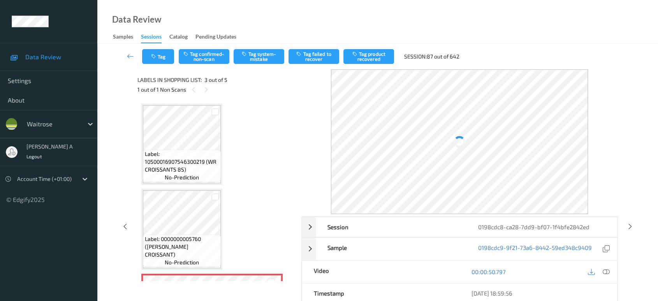
scroll to position [88, 0]
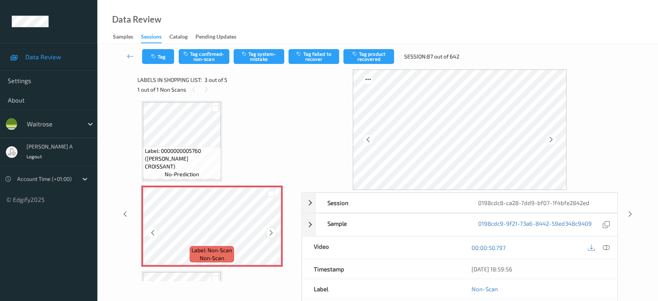
click at [270, 229] on icon at bounding box center [271, 232] width 7 height 7
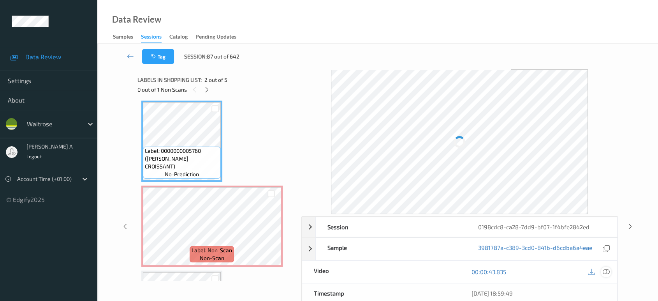
click at [607, 270] on icon at bounding box center [606, 271] width 7 height 7
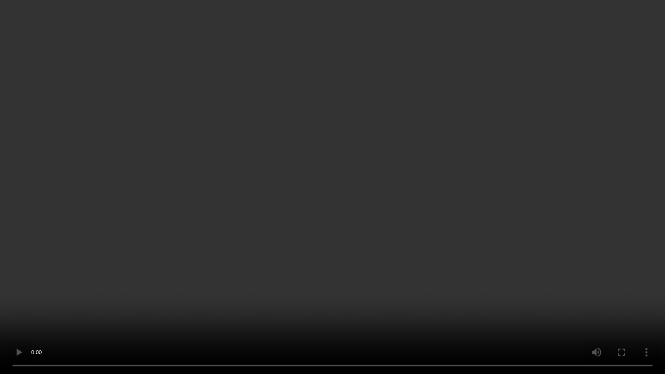
click at [337, 220] on video at bounding box center [332, 187] width 665 height 374
click at [317, 203] on video at bounding box center [332, 187] width 665 height 374
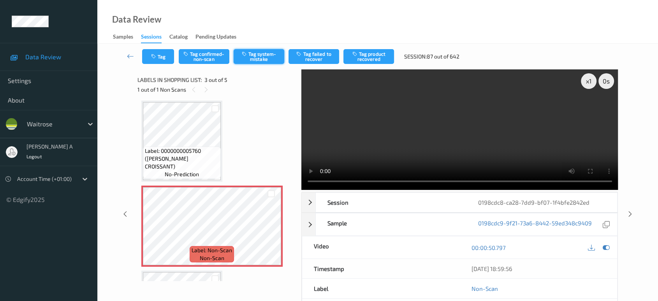
click at [252, 55] on button "Tag system-mistake" at bounding box center [259, 56] width 51 height 15
click at [143, 57] on button "Tag" at bounding box center [158, 56] width 32 height 15
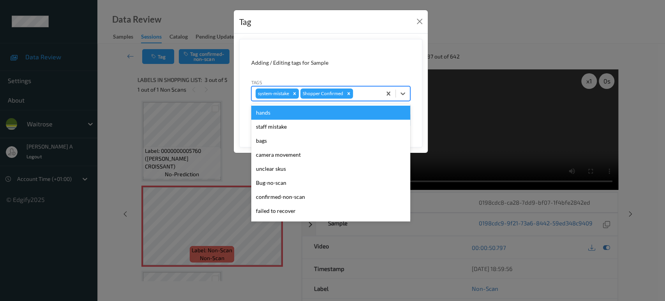
click at [356, 96] on div at bounding box center [365, 93] width 23 height 9
type input "un"
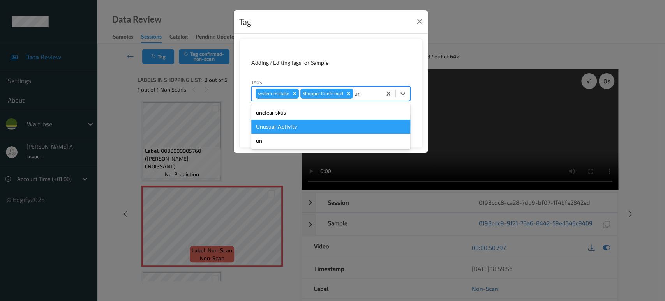
click at [319, 125] on div "Unusual-Activity" at bounding box center [330, 127] width 159 height 14
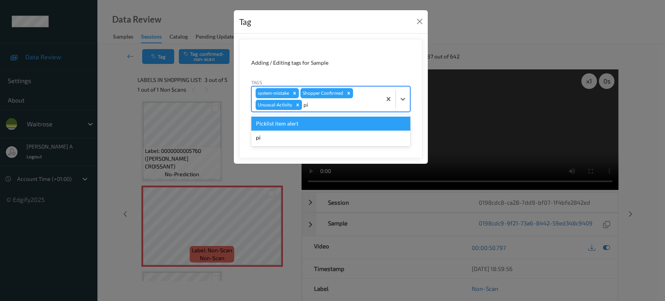
type input "pic"
click at [309, 123] on div "Picklist item alert" at bounding box center [330, 123] width 159 height 14
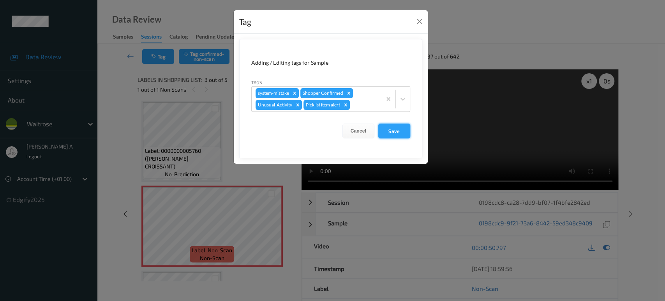
click at [395, 134] on button "Save" at bounding box center [394, 130] width 32 height 15
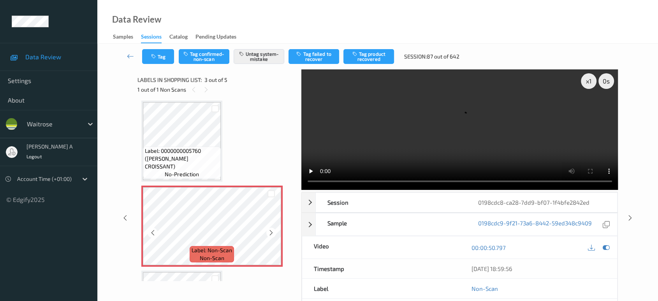
scroll to position [131, 0]
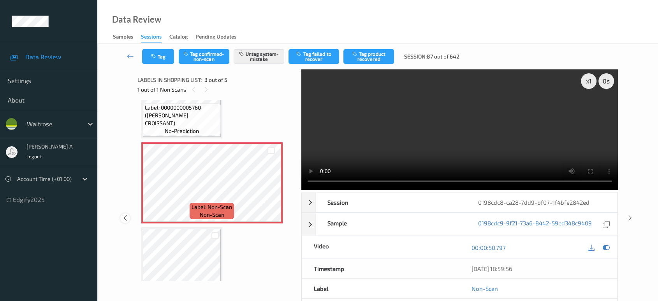
click at [125, 218] on icon at bounding box center [125, 217] width 7 height 7
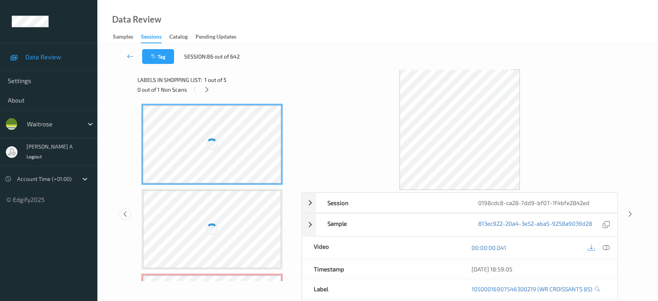
click at [125, 218] on div at bounding box center [125, 214] width 10 height 10
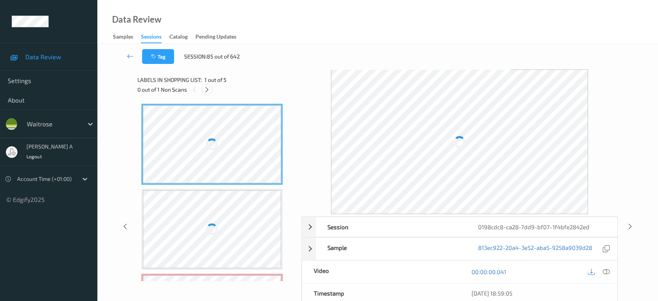
click at [206, 85] on div at bounding box center [207, 90] width 10 height 10
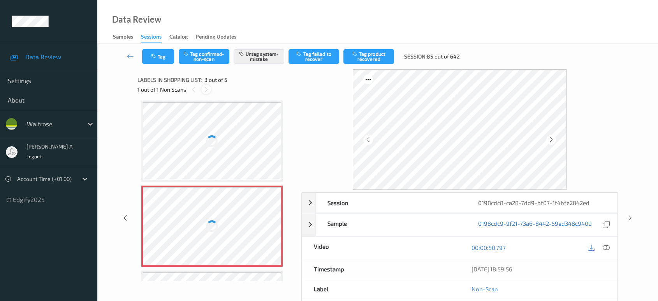
click at [206, 85] on div at bounding box center [206, 90] width 10 height 10
click at [193, 90] on icon at bounding box center [193, 89] width 7 height 7
click at [204, 88] on icon at bounding box center [206, 89] width 7 height 7
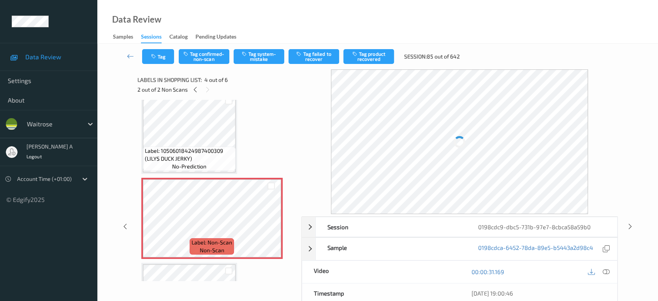
scroll to position [218, 0]
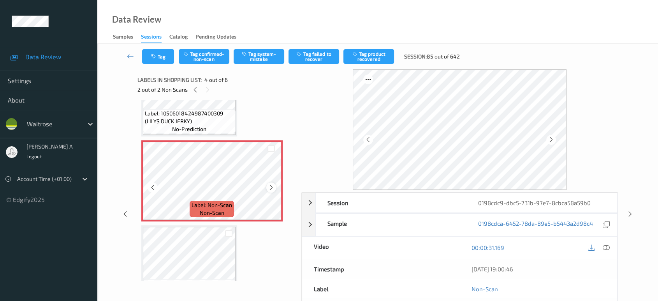
click at [271, 187] on icon at bounding box center [271, 187] width 7 height 7
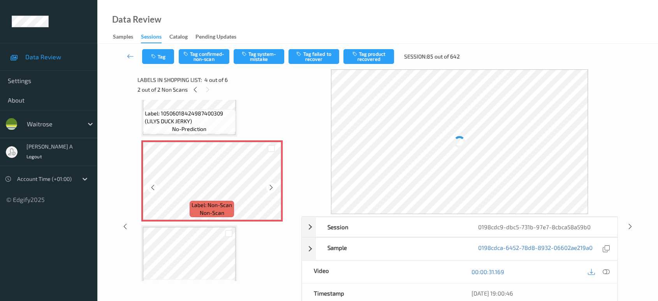
click at [271, 187] on icon at bounding box center [271, 187] width 7 height 7
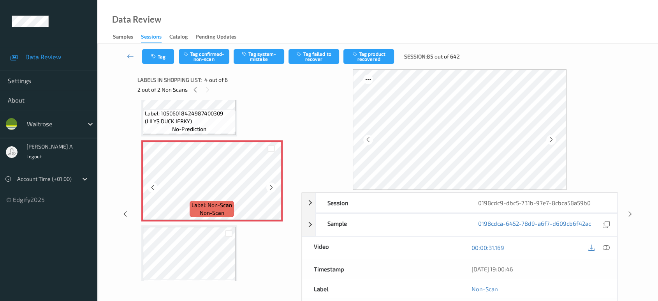
click at [271, 187] on icon at bounding box center [271, 187] width 7 height 7
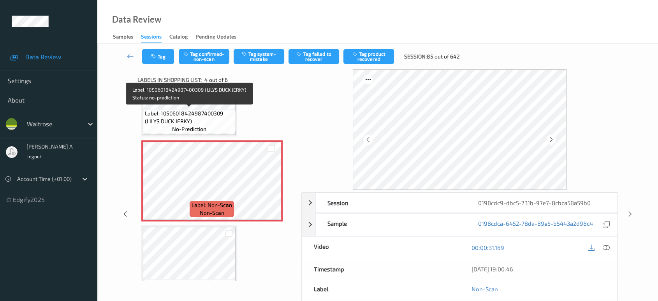
click at [190, 114] on span "Label: 10506018424987400309 (LILYS DUCK JERKY)" at bounding box center [189, 117] width 89 height 16
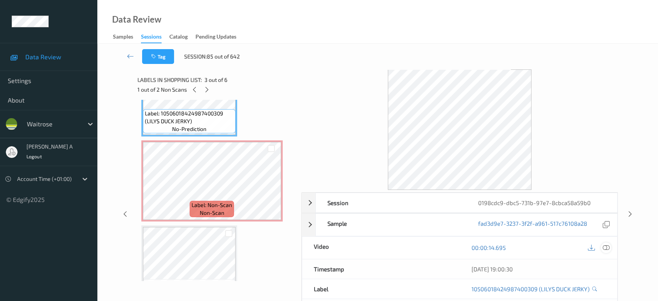
click at [605, 244] on icon at bounding box center [606, 247] width 7 height 7
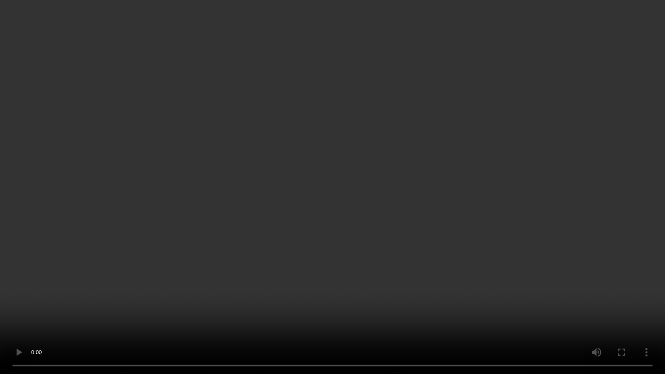
click at [319, 266] on video at bounding box center [332, 187] width 665 height 374
click at [368, 198] on video at bounding box center [332, 187] width 665 height 374
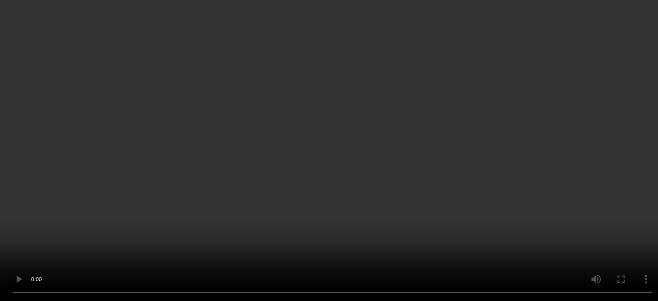
scroll to position [243, 0]
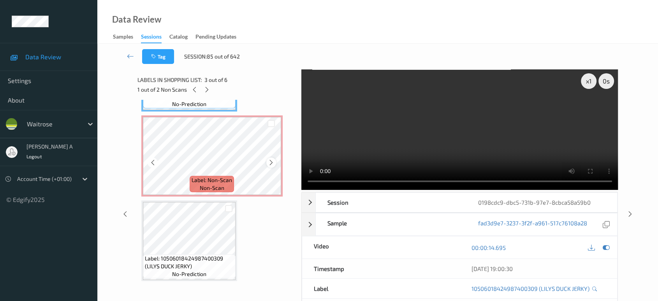
click at [270, 160] on icon at bounding box center [271, 162] width 7 height 7
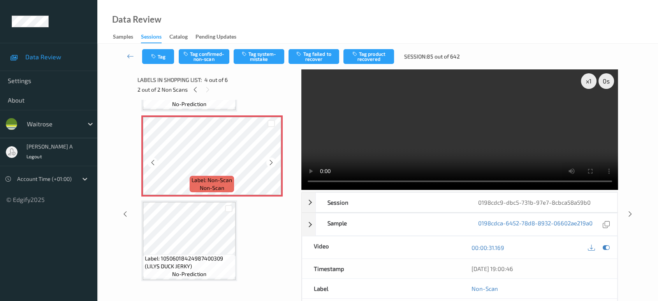
click at [270, 160] on icon at bounding box center [271, 162] width 7 height 7
click at [151, 160] on icon at bounding box center [153, 162] width 7 height 7
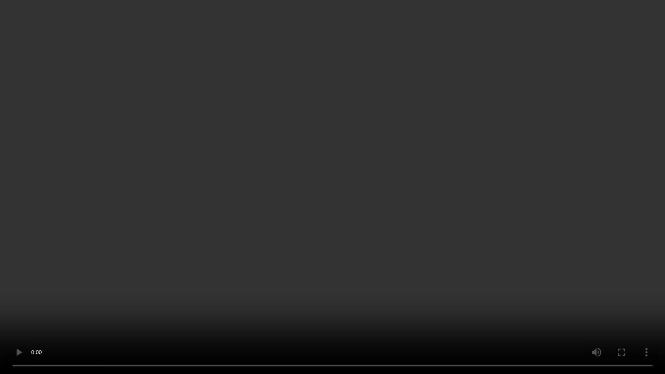
click at [382, 244] on video at bounding box center [332, 187] width 665 height 374
click at [290, 261] on video at bounding box center [332, 187] width 665 height 374
click at [298, 227] on video at bounding box center [332, 187] width 665 height 374
click at [306, 266] on video at bounding box center [332, 187] width 665 height 374
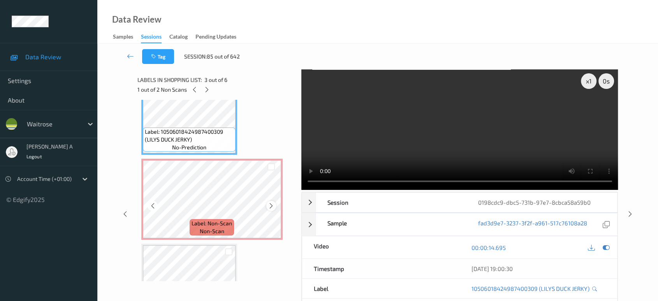
click at [271, 203] on icon at bounding box center [271, 205] width 7 height 7
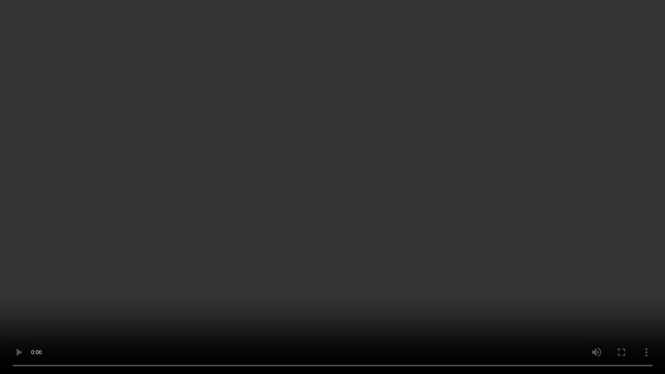
click at [291, 240] on video at bounding box center [332, 187] width 665 height 374
click at [378, 258] on video at bounding box center [332, 187] width 665 height 374
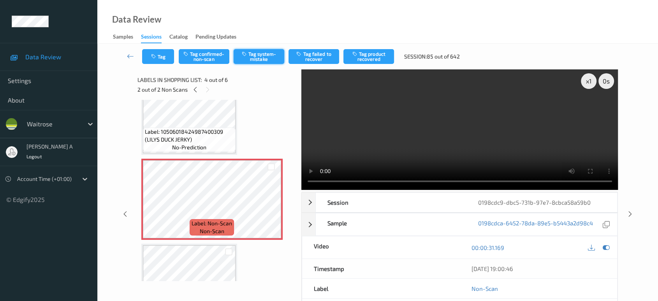
click at [261, 62] on button "Tag system-mistake" at bounding box center [259, 56] width 51 height 15
click at [160, 61] on button "Tag" at bounding box center [158, 56] width 32 height 15
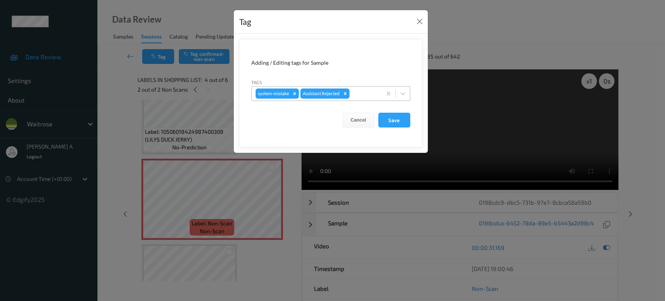
click at [365, 95] on div at bounding box center [364, 93] width 26 height 9
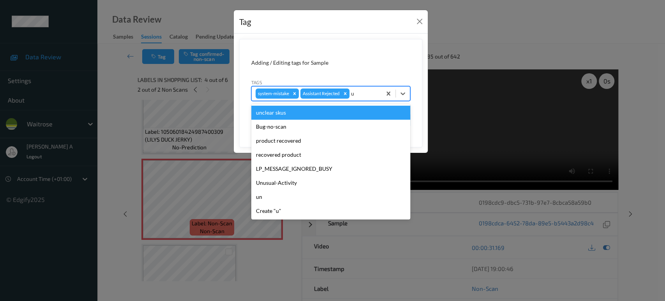
type input "un"
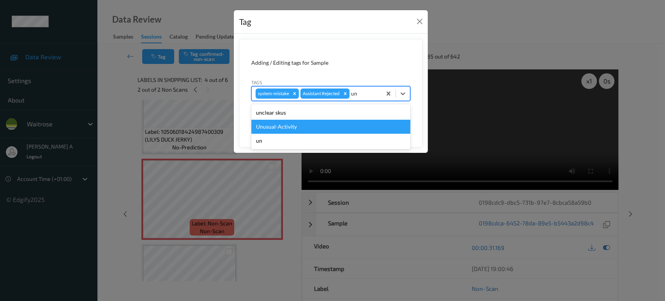
click at [307, 127] on div "Unusual-Activity" at bounding box center [330, 127] width 159 height 14
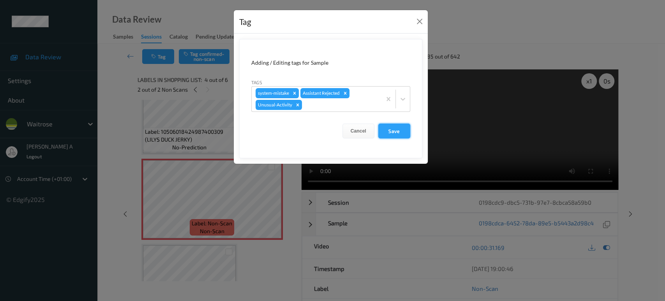
click at [400, 130] on button "Save" at bounding box center [394, 130] width 32 height 15
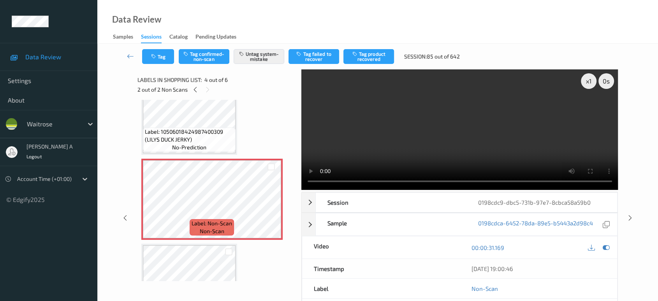
drag, startPoint x: 632, startPoint y: 187, endPoint x: 625, endPoint y: 177, distance: 12.4
click at [632, 214] on icon at bounding box center [630, 217] width 7 height 7
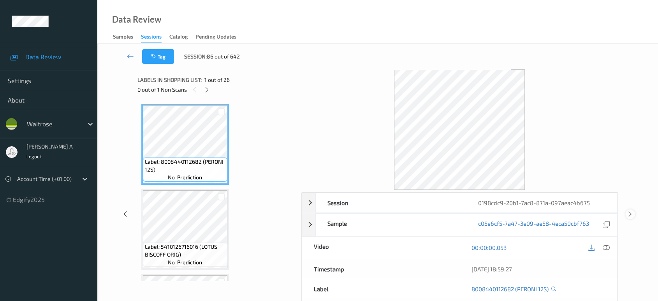
click at [632, 214] on icon at bounding box center [630, 213] width 7 height 7
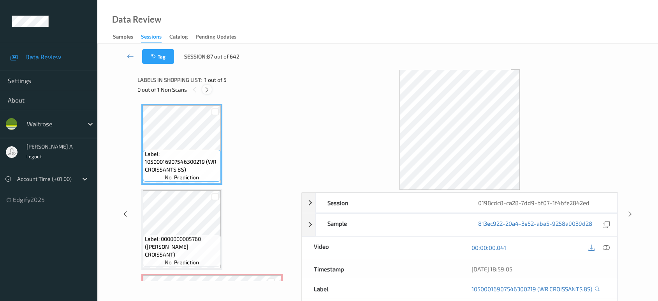
click at [209, 85] on div at bounding box center [207, 90] width 10 height 10
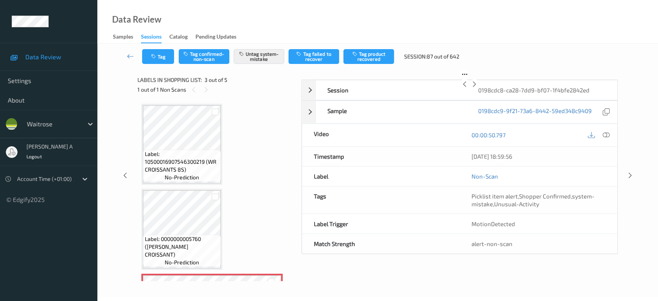
scroll to position [88, 0]
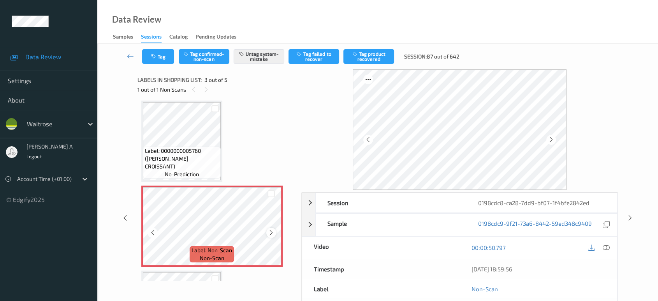
click at [267, 233] on div at bounding box center [271, 233] width 10 height 10
click at [162, 58] on button "Tag" at bounding box center [158, 56] width 32 height 15
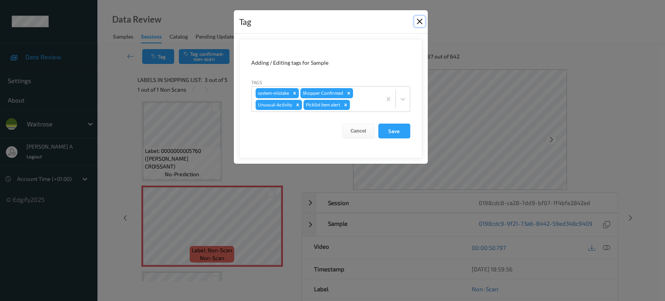
click at [418, 22] on button "Close" at bounding box center [419, 21] width 11 height 11
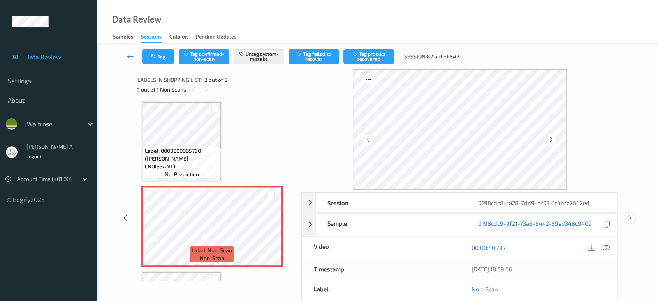
click at [630, 218] on icon at bounding box center [630, 217] width 7 height 7
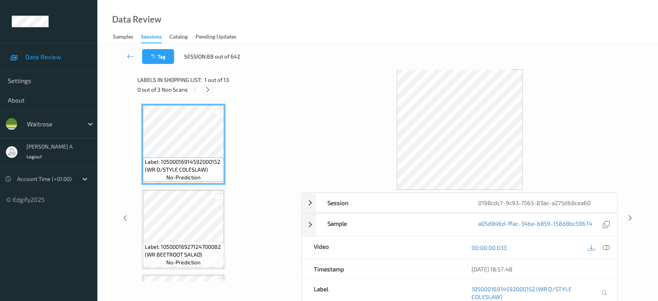
click at [212, 90] on div at bounding box center [208, 90] width 10 height 10
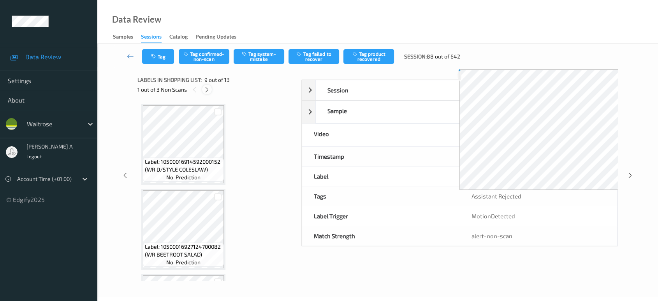
scroll to position [596, 0]
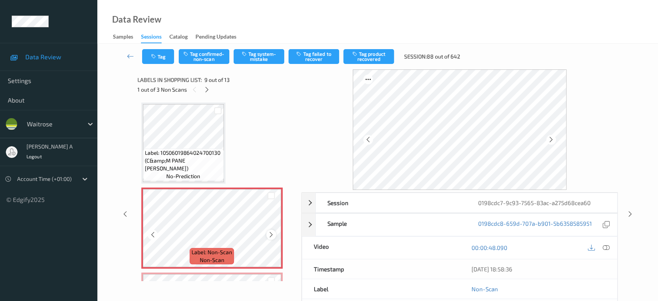
click at [270, 231] on icon at bounding box center [271, 234] width 7 height 7
click at [272, 232] on icon at bounding box center [271, 234] width 7 height 7
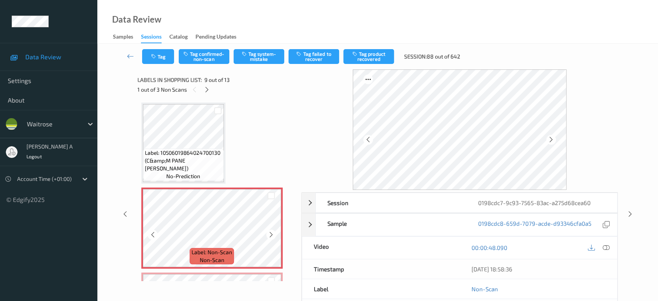
click at [272, 232] on icon at bounding box center [271, 234] width 7 height 7
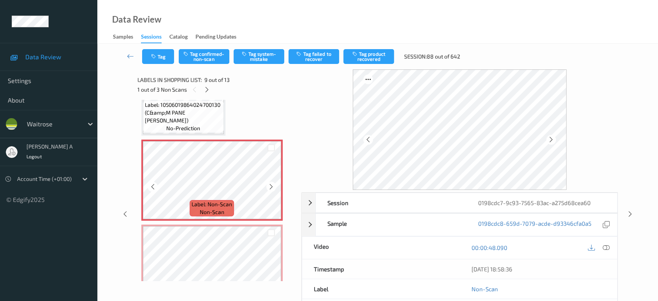
scroll to position [683, 0]
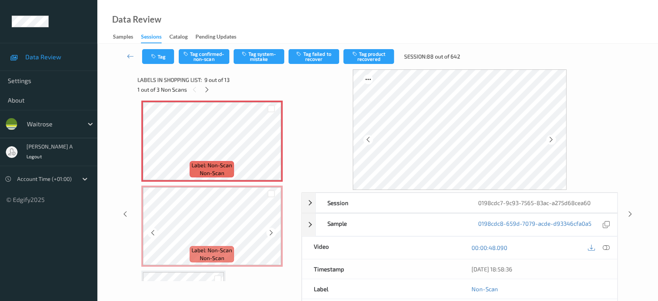
click at [272, 232] on icon at bounding box center [271, 232] width 7 height 7
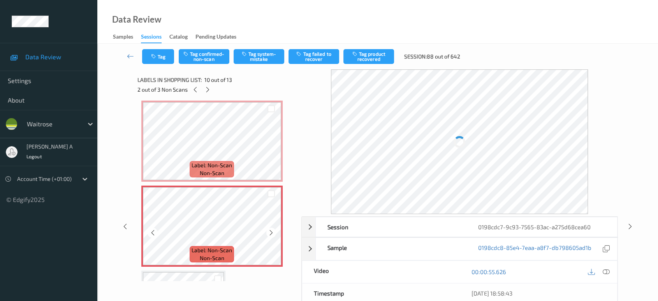
click at [272, 232] on icon at bounding box center [271, 232] width 7 height 7
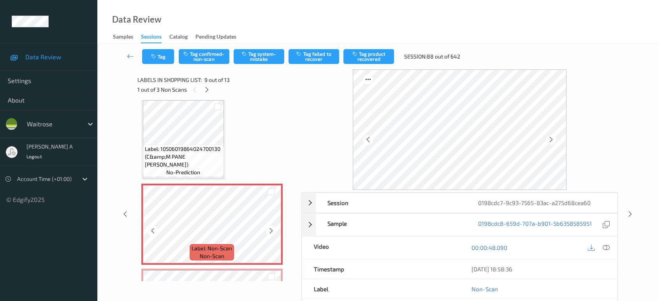
scroll to position [596, 0]
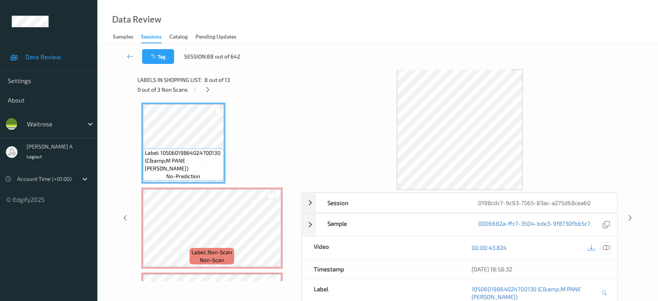
click at [608, 245] on icon at bounding box center [606, 247] width 7 height 7
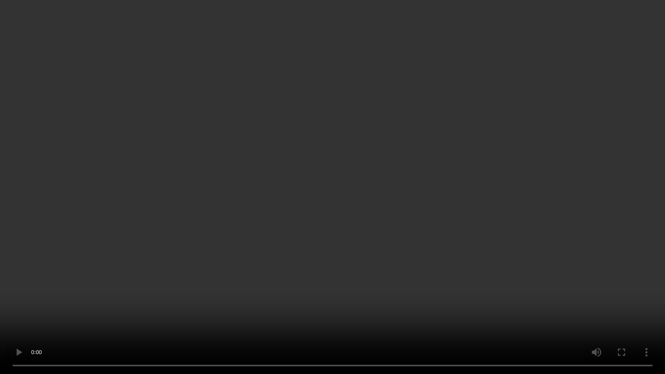
click at [381, 220] on video at bounding box center [332, 187] width 665 height 374
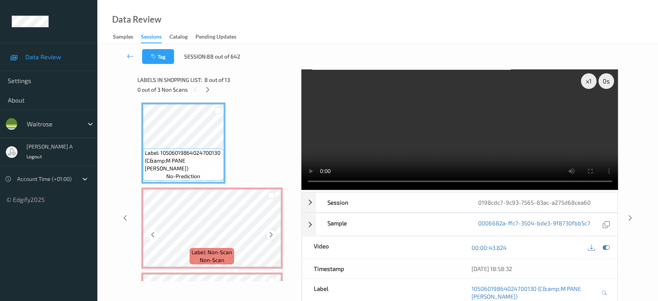
click at [274, 231] on div at bounding box center [271, 234] width 10 height 10
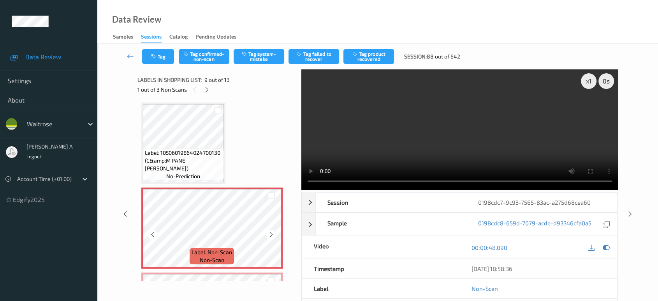
click at [274, 231] on div at bounding box center [271, 234] width 10 height 10
click at [272, 231] on icon at bounding box center [271, 234] width 7 height 7
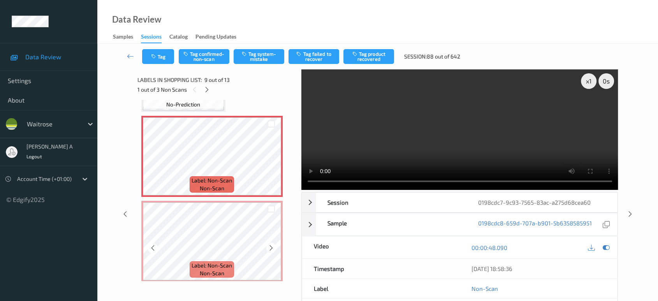
scroll to position [639, 0]
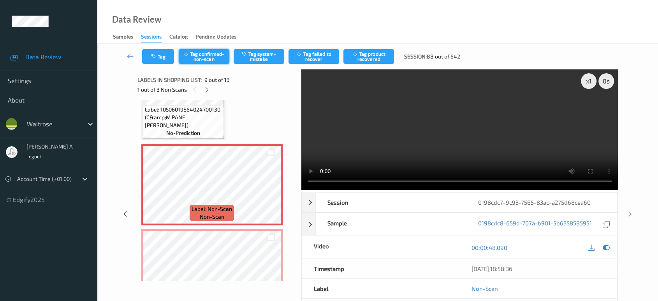
click at [193, 56] on button "Tag confirmed-non-scan" at bounding box center [204, 56] width 51 height 15
click at [317, 61] on button "Tag failed to recover" at bounding box center [314, 56] width 51 height 15
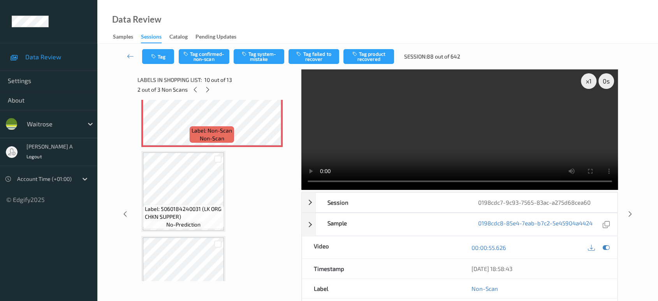
scroll to position [749, 0]
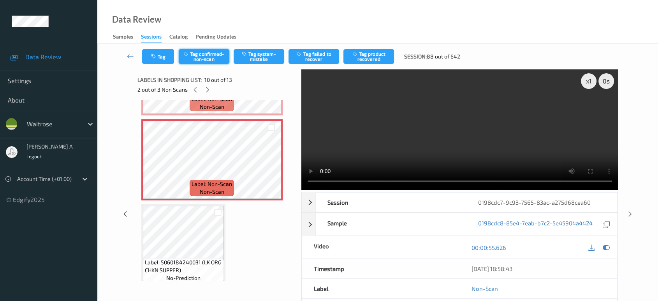
click at [205, 60] on button "Tag confirmed-non-scan" at bounding box center [204, 56] width 51 height 15
click at [378, 58] on button "Tag product recovered" at bounding box center [369, 56] width 51 height 15
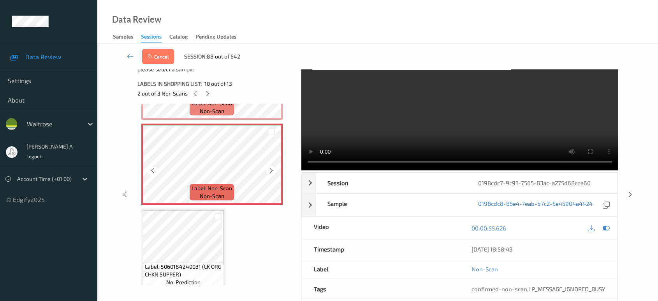
scroll to position [792, 0]
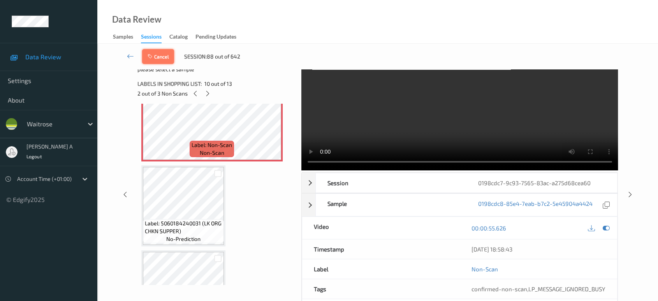
click at [159, 55] on button "Cancel" at bounding box center [158, 56] width 32 height 15
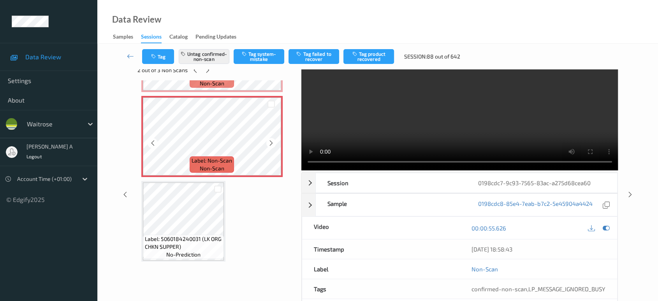
scroll to position [748, 0]
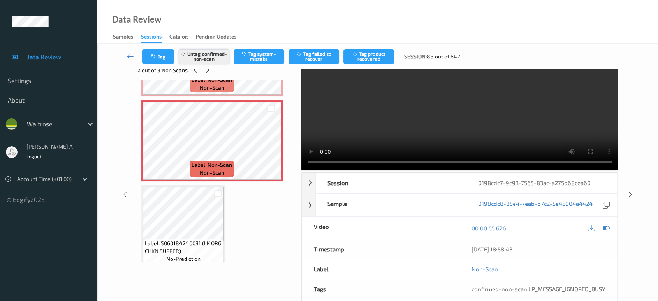
click at [220, 60] on button "Untag confirmed-non-scan" at bounding box center [204, 56] width 51 height 15
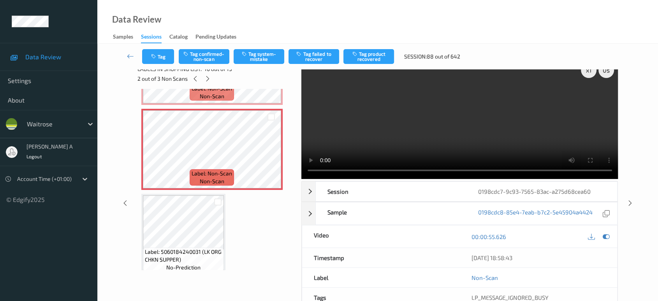
scroll to position [0, 0]
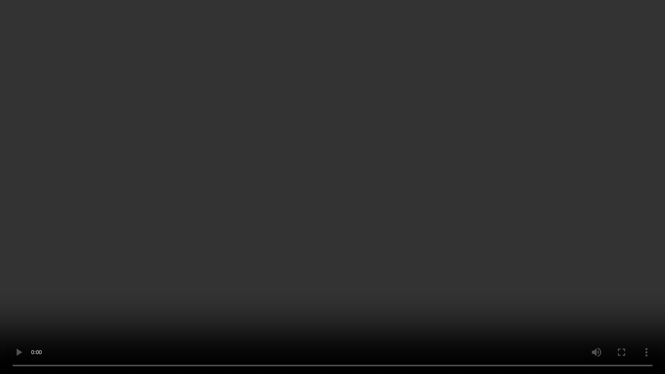
click at [427, 183] on video at bounding box center [332, 187] width 665 height 374
click at [336, 248] on video at bounding box center [332, 187] width 665 height 374
click at [457, 259] on video at bounding box center [332, 187] width 665 height 374
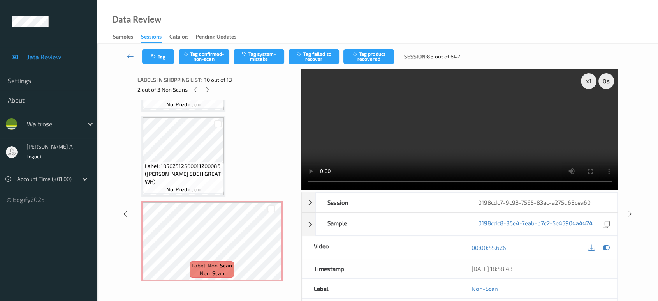
scroll to position [849, 0]
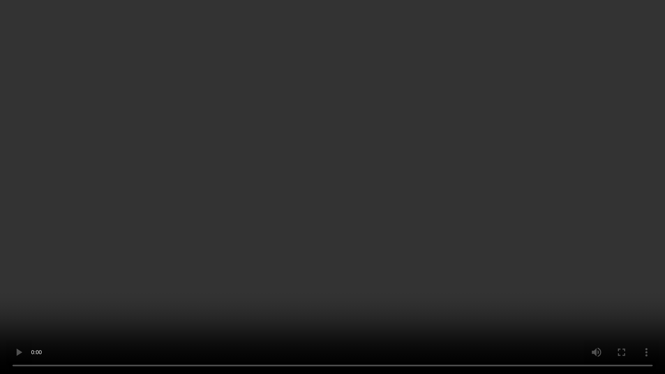
click at [404, 197] on video at bounding box center [332, 187] width 665 height 374
click at [202, 300] on video at bounding box center [332, 187] width 665 height 374
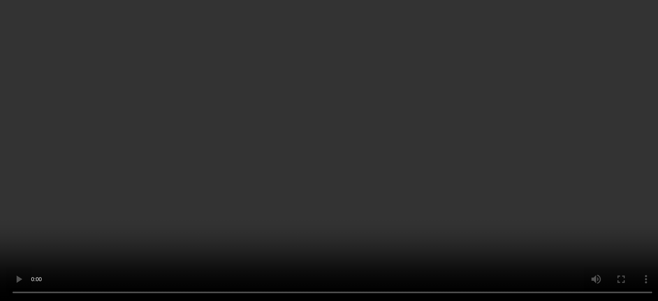
scroll to position [749, 0]
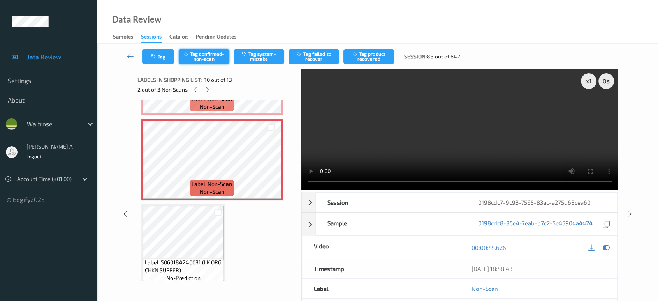
click at [217, 63] on button "Tag confirmed-non-scan" at bounding box center [204, 56] width 51 height 15
click at [305, 58] on button "Tag failed to recover" at bounding box center [314, 56] width 51 height 15
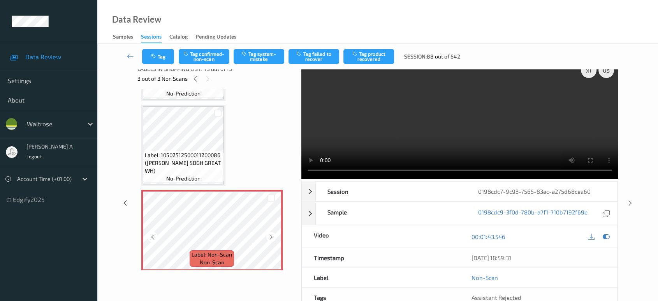
scroll to position [19, 0]
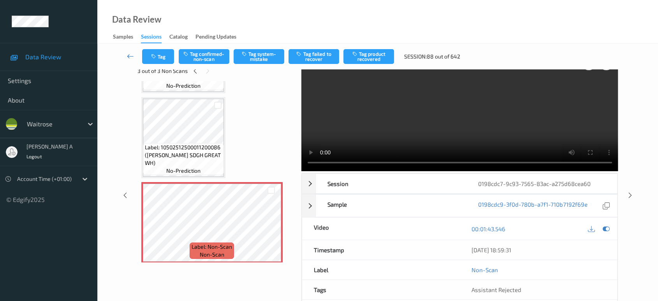
click at [131, 55] on icon at bounding box center [130, 56] width 7 height 8
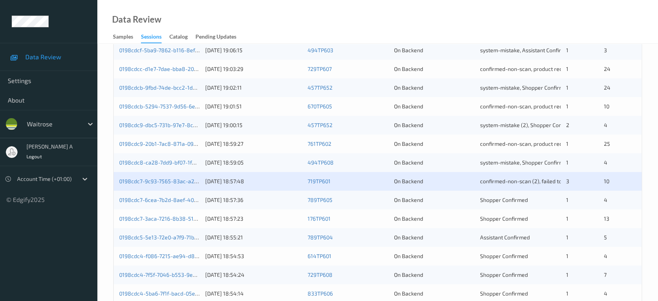
scroll to position [173, 0]
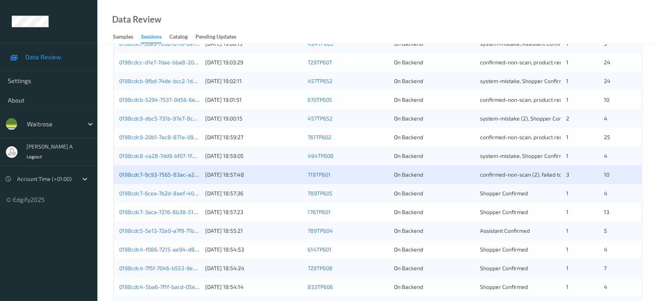
click at [176, 175] on link "0198cdc7-9c93-7565-83ac-a275d68cea60" at bounding box center [172, 174] width 106 height 7
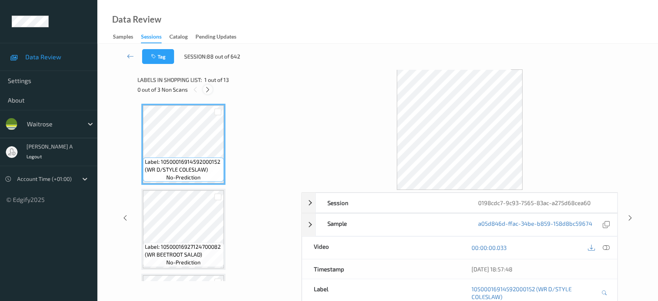
click at [211, 89] on icon at bounding box center [208, 89] width 7 height 7
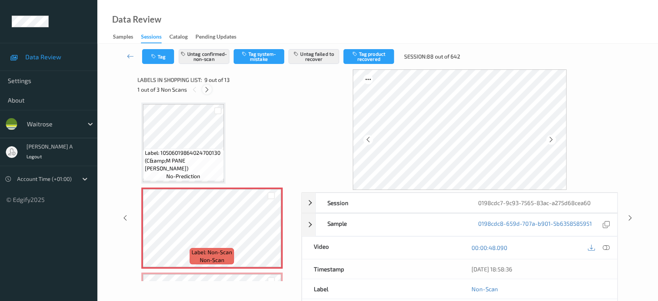
click at [211, 89] on div at bounding box center [207, 90] width 10 height 10
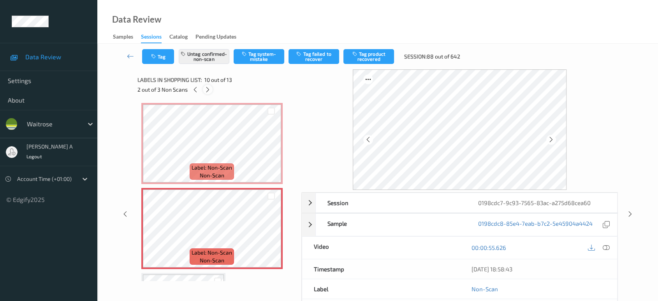
click at [211, 89] on icon at bounding box center [208, 89] width 7 height 7
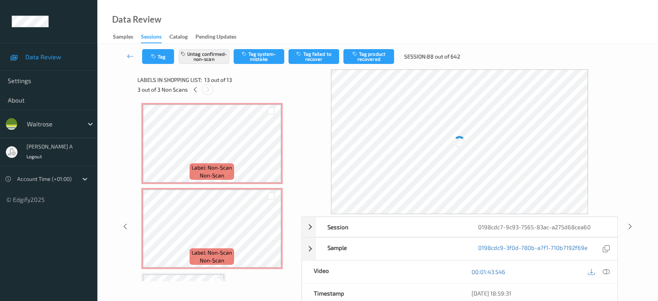
scroll to position [922, 0]
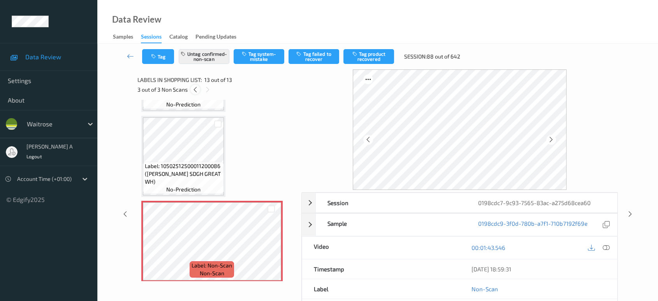
click at [196, 86] on icon at bounding box center [195, 89] width 7 height 7
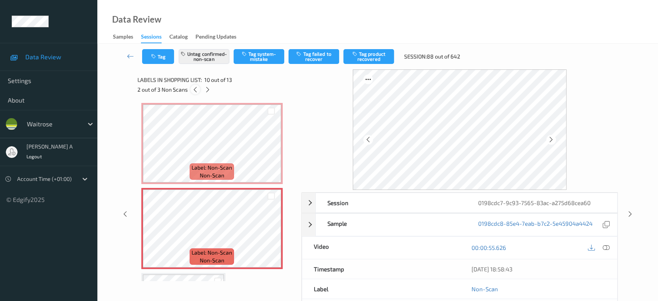
click at [196, 86] on icon at bounding box center [195, 89] width 7 height 7
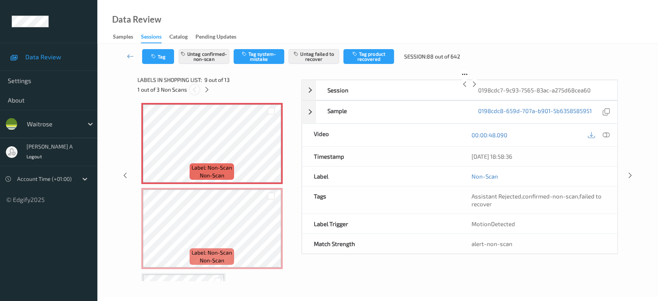
scroll to position [596, 0]
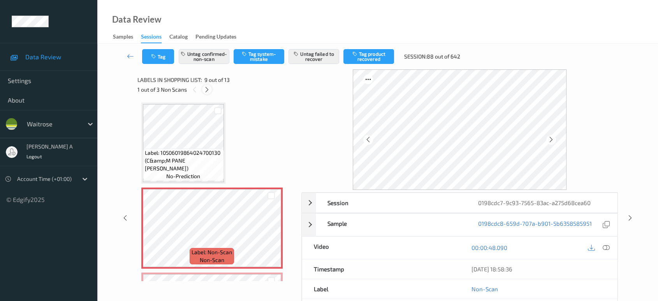
click at [210, 92] on icon at bounding box center [207, 89] width 7 height 7
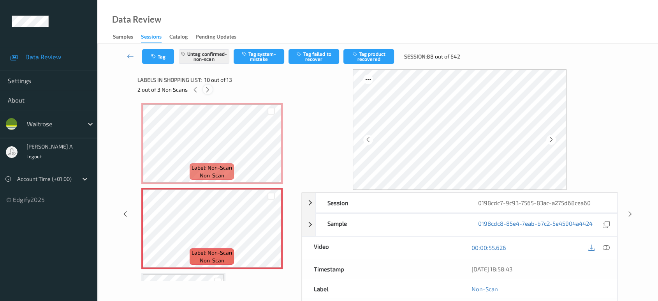
click at [210, 92] on icon at bounding box center [208, 89] width 7 height 7
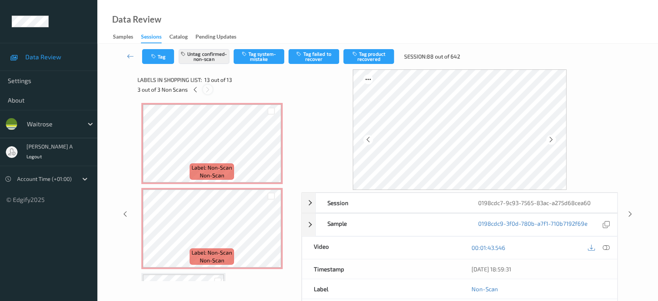
scroll to position [922, 0]
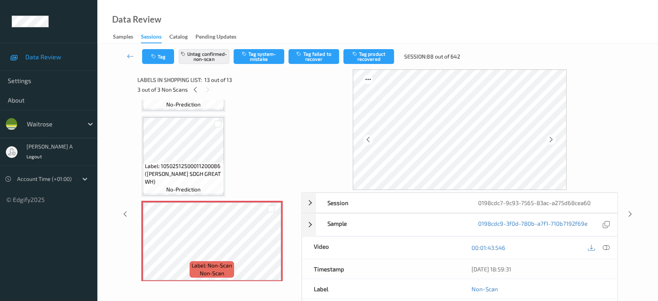
drag, startPoint x: 629, startPoint y: 213, endPoint x: 485, endPoint y: 57, distance: 212.5
click at [629, 213] on icon at bounding box center [630, 213] width 7 height 7
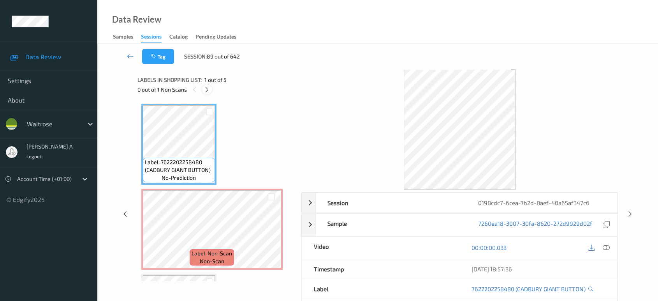
click at [208, 90] on icon at bounding box center [207, 89] width 7 height 7
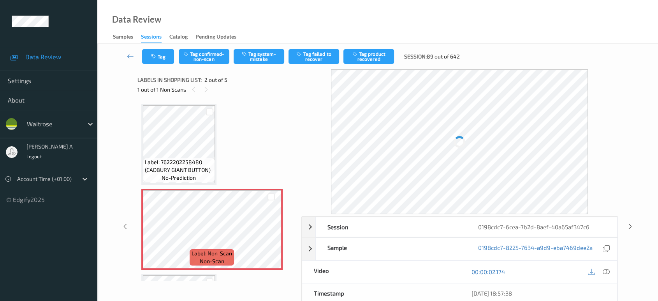
scroll to position [4, 0]
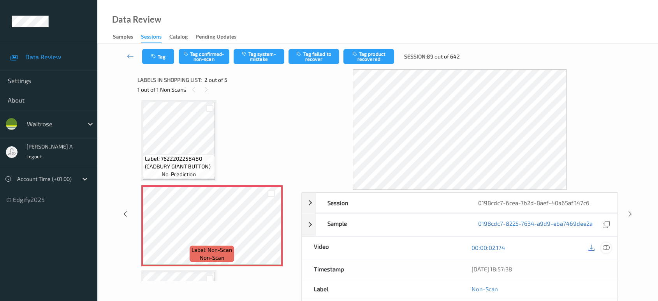
click at [608, 249] on icon at bounding box center [606, 247] width 7 height 7
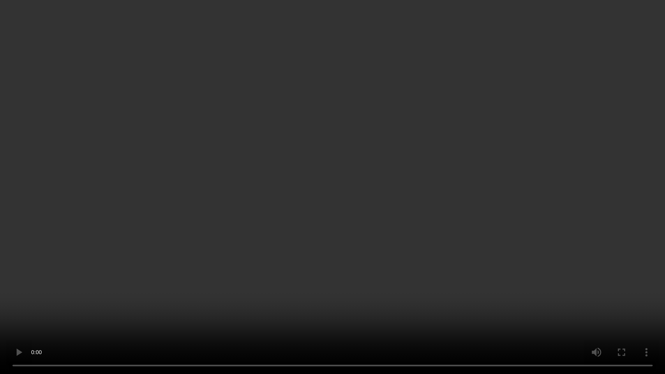
click at [434, 187] on video at bounding box center [332, 187] width 665 height 374
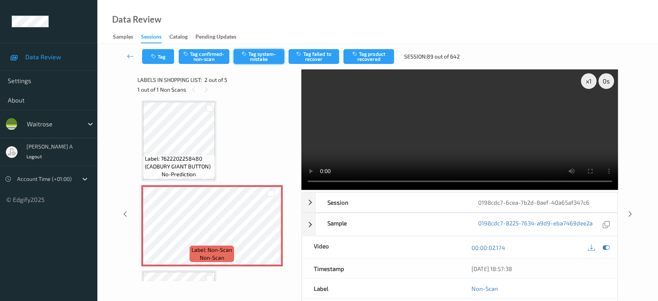
click at [260, 60] on button "Tag system-mistake" at bounding box center [259, 56] width 51 height 15
click at [160, 59] on button "Tag" at bounding box center [158, 56] width 32 height 15
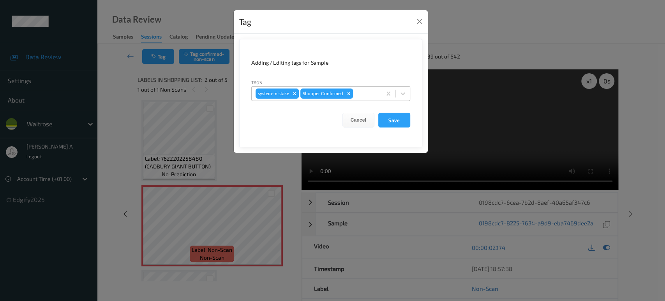
click at [375, 96] on div at bounding box center [365, 93] width 23 height 9
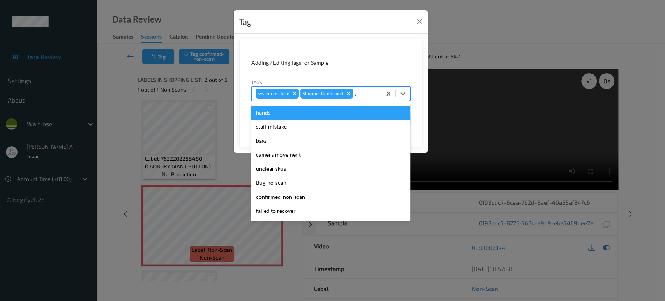
type input "un"
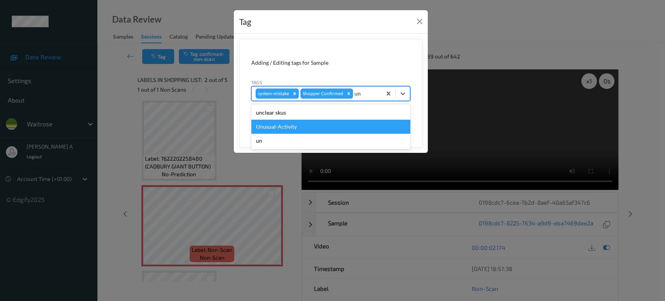
click at [322, 127] on div "Unusual-Activity" at bounding box center [330, 127] width 159 height 14
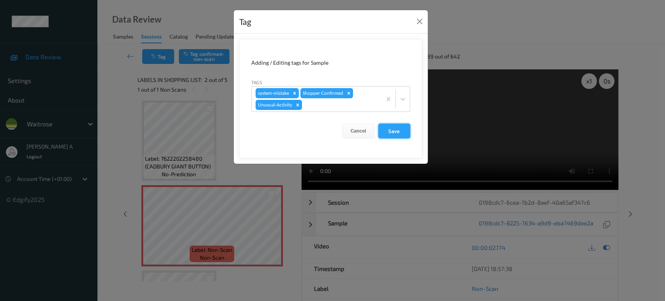
click at [398, 131] on button "Save" at bounding box center [394, 130] width 32 height 15
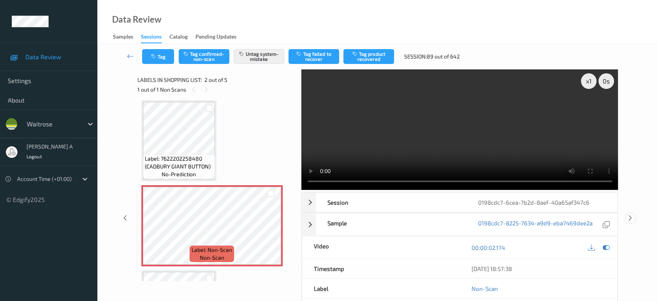
click at [627, 214] on icon at bounding box center [630, 217] width 7 height 7
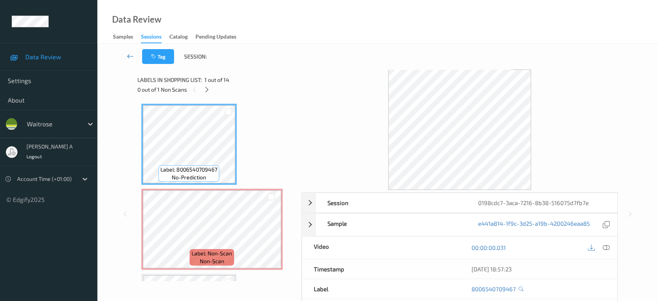
click at [128, 57] on icon at bounding box center [130, 56] width 7 height 8
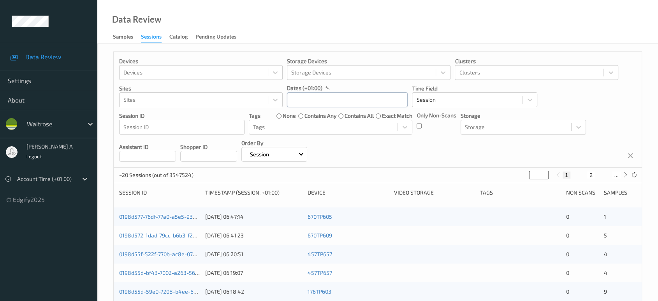
click at [374, 96] on input "text" at bounding box center [347, 99] width 121 height 15
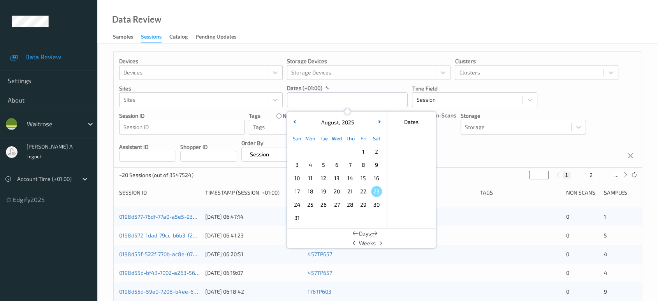
click at [351, 194] on span "21" at bounding box center [350, 191] width 11 height 11
drag, startPoint x: 351, startPoint y: 194, endPoint x: 472, endPoint y: 151, distance: 129.0
click at [351, 194] on span "21" at bounding box center [350, 191] width 11 height 11
type input "[DATE] 00:00 -> [DATE] 23:59"
click at [470, 149] on div "Devices Devices Storage Devices Storage Devices Clusters Clusters Sites Sites d…" at bounding box center [378, 110] width 528 height 116
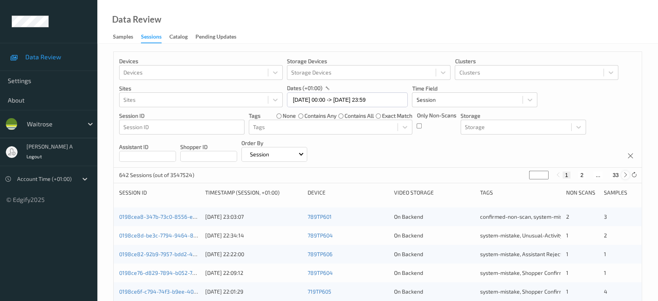
click at [625, 174] on icon at bounding box center [626, 175] width 6 height 6
type input "*"
click at [625, 174] on icon at bounding box center [626, 175] width 6 height 6
type input "*"
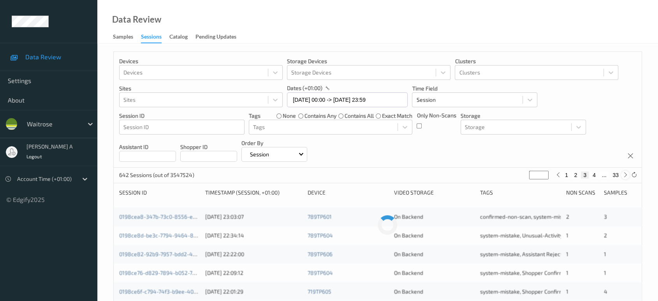
type input "*"
click at [625, 174] on icon at bounding box center [626, 175] width 6 height 6
type input "*"
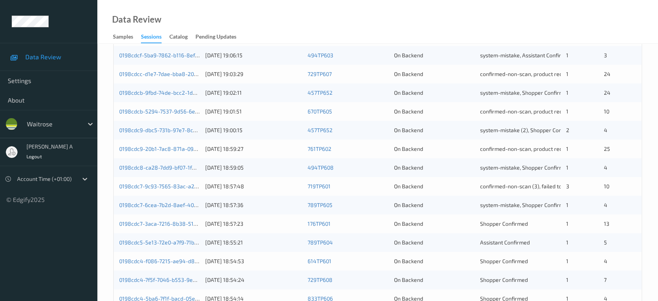
scroll to position [216, 0]
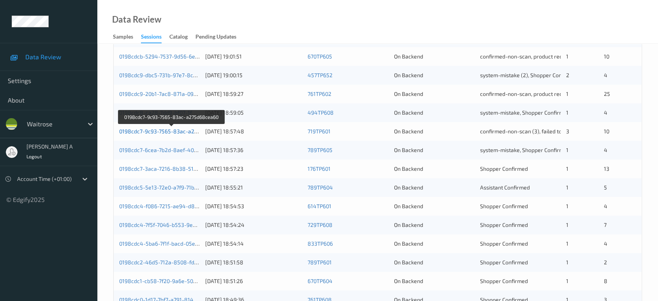
click at [171, 130] on link "0198cdc7-9c93-7565-83ac-a275d68cea60" at bounding box center [172, 131] width 106 height 7
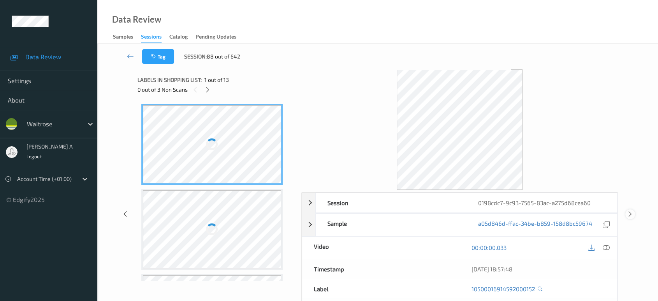
click at [630, 214] on icon at bounding box center [630, 213] width 7 height 7
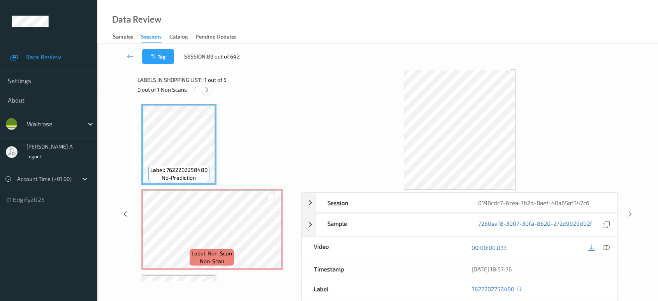
click at [208, 88] on icon at bounding box center [207, 89] width 7 height 7
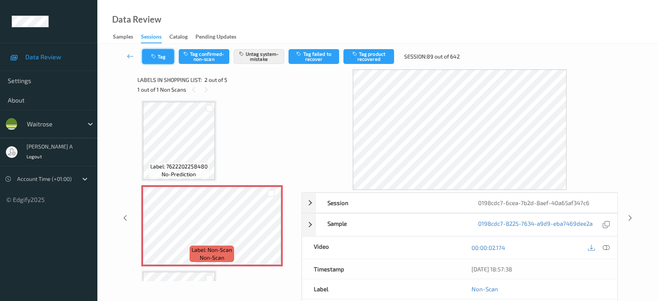
click at [160, 63] on button "Tag" at bounding box center [158, 56] width 32 height 15
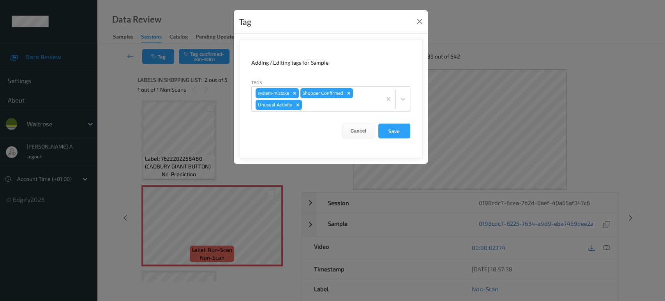
click at [166, 56] on div "Tag Adding / Editing tags for Sample Tags system-mistake Shopper Confirmed Unus…" at bounding box center [332, 150] width 665 height 301
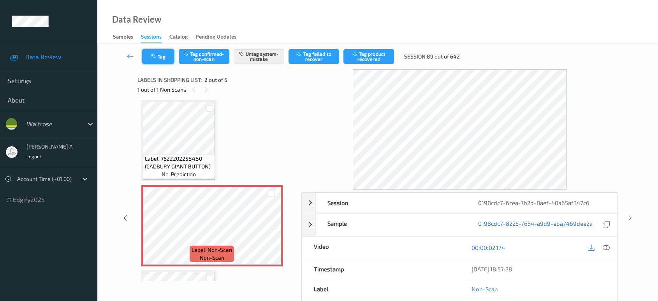
click at [159, 58] on button "Tag" at bounding box center [158, 56] width 32 height 15
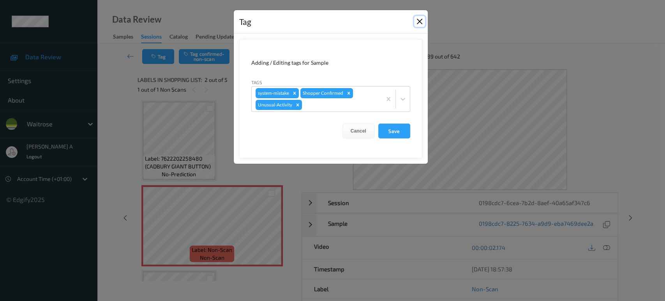
click at [418, 23] on button "Close" at bounding box center [419, 21] width 11 height 11
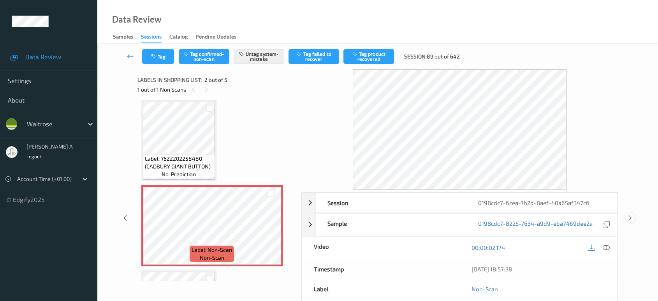
click at [628, 219] on icon at bounding box center [630, 217] width 7 height 7
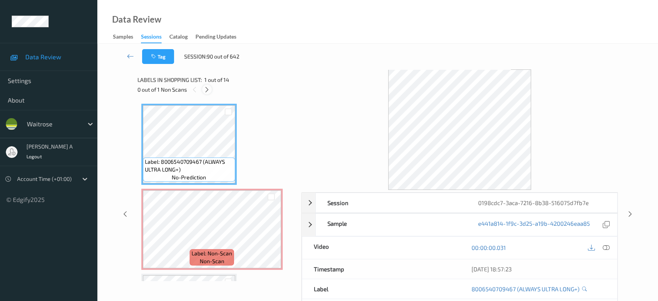
click at [208, 89] on icon at bounding box center [207, 89] width 7 height 7
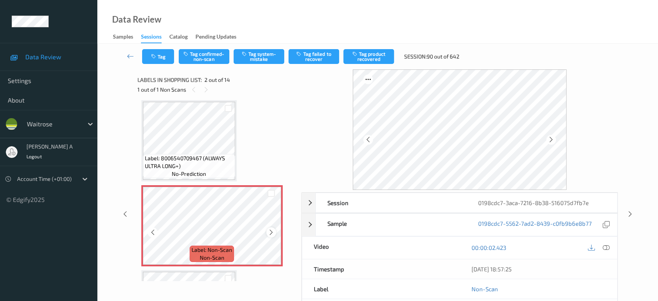
click at [271, 231] on icon at bounding box center [271, 232] width 7 height 7
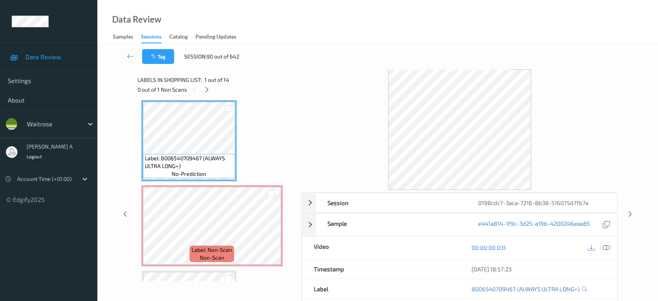
click at [608, 249] on icon at bounding box center [606, 247] width 7 height 7
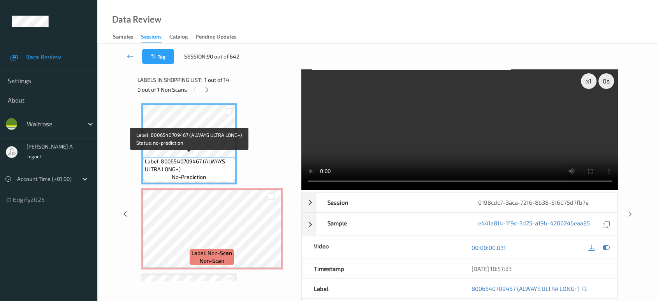
scroll to position [0, 0]
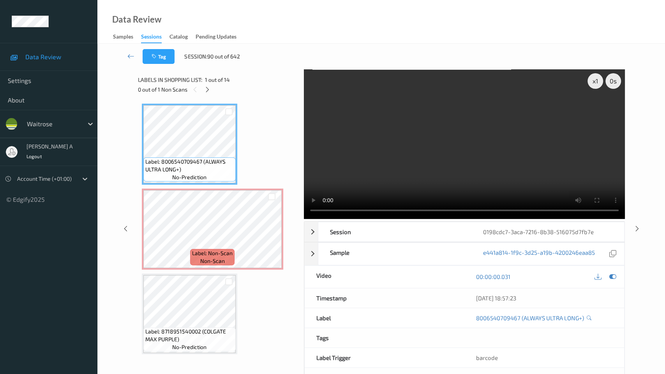
click at [304, 219] on video at bounding box center [464, 144] width 321 height 150
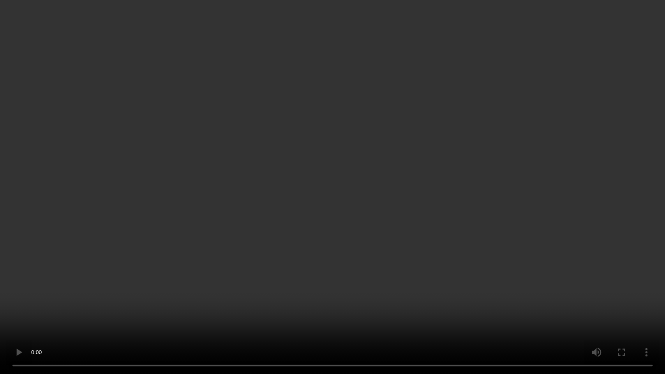
click at [179, 253] on video at bounding box center [332, 187] width 665 height 374
click at [258, 235] on video at bounding box center [332, 187] width 665 height 374
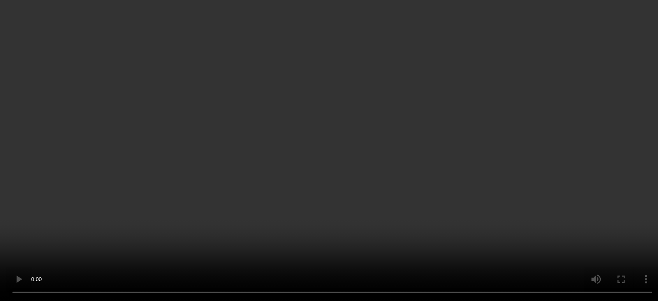
scroll to position [43, 0]
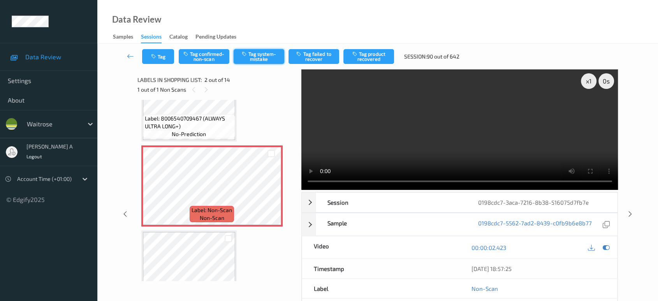
click at [259, 60] on button "Tag system-mistake" at bounding box center [259, 56] width 51 height 15
click at [158, 56] on button "Tag" at bounding box center [158, 56] width 32 height 15
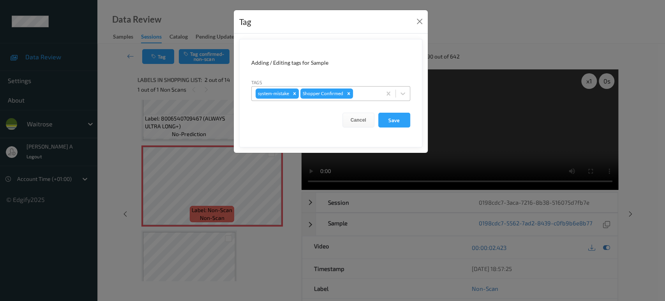
click at [363, 93] on div at bounding box center [365, 93] width 23 height 9
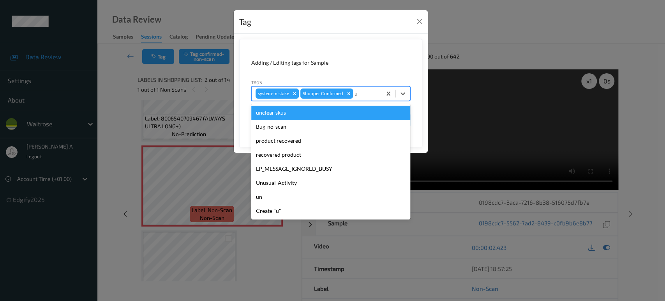
type input "un"
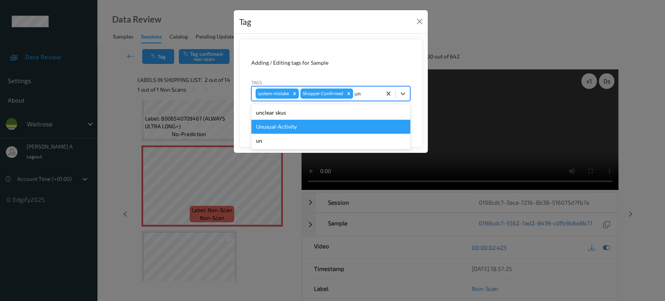
click at [320, 126] on div "Unusual-Activity" at bounding box center [330, 127] width 159 height 14
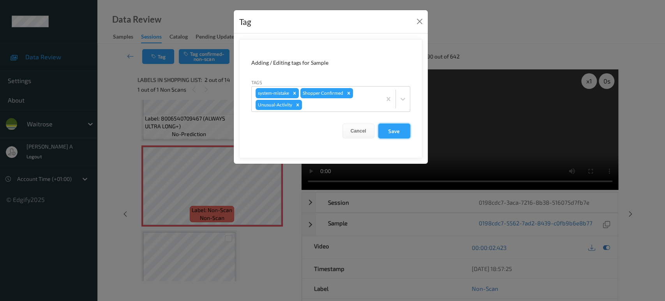
click at [396, 134] on button "Save" at bounding box center [394, 130] width 32 height 15
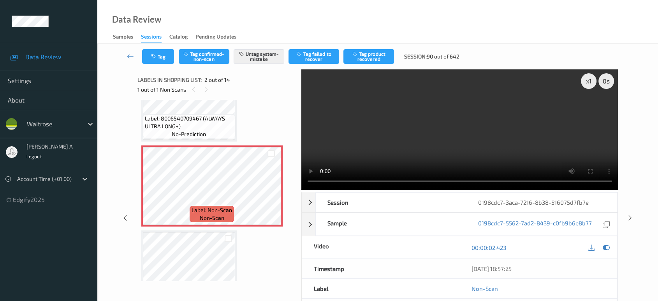
drag, startPoint x: 631, startPoint y: 183, endPoint x: 374, endPoint y: 9, distance: 310.5
click at [631, 214] on icon at bounding box center [630, 217] width 7 height 7
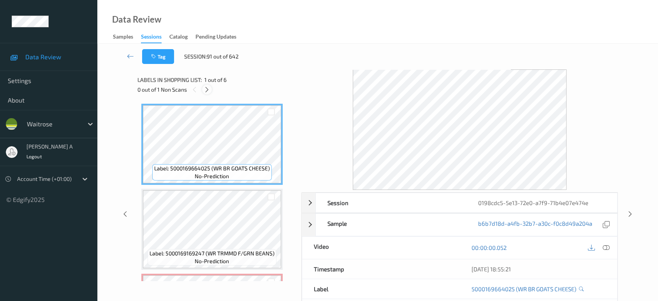
click at [206, 88] on icon at bounding box center [207, 89] width 7 height 7
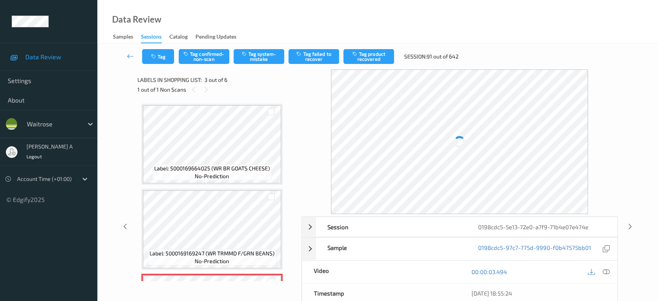
scroll to position [88, 0]
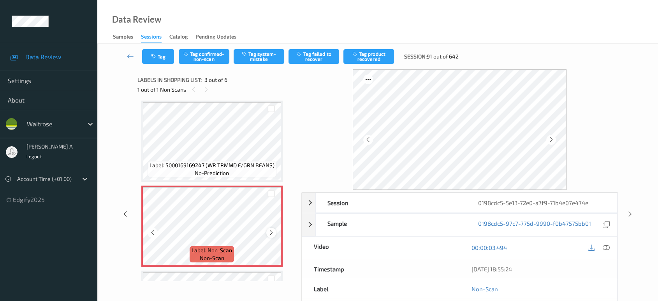
click at [272, 235] on icon at bounding box center [271, 232] width 7 height 7
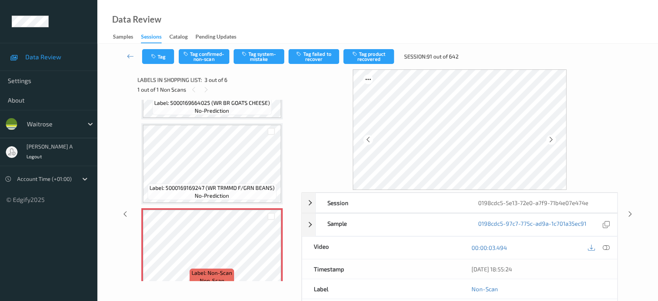
scroll to position [86, 0]
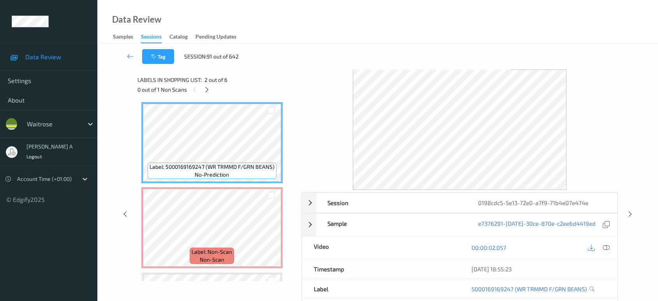
click at [604, 246] on icon at bounding box center [606, 247] width 7 height 7
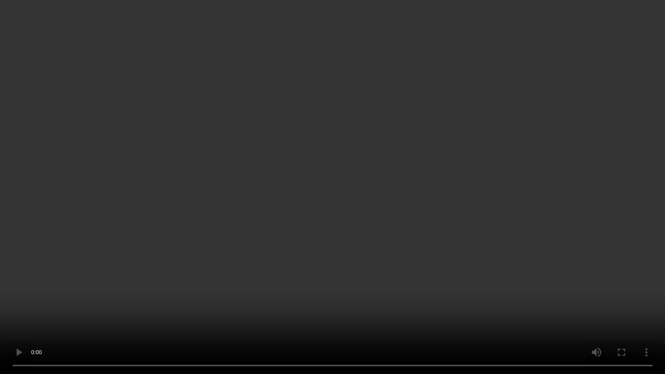
click at [408, 215] on video at bounding box center [332, 187] width 665 height 374
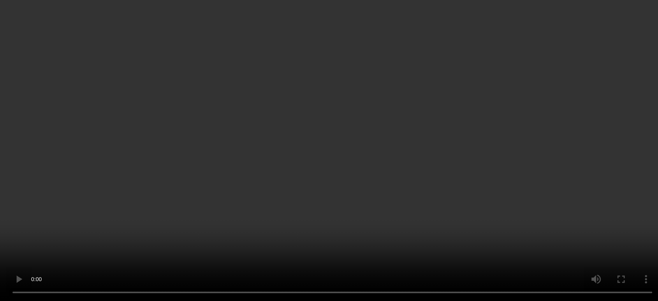
scroll to position [130, 0]
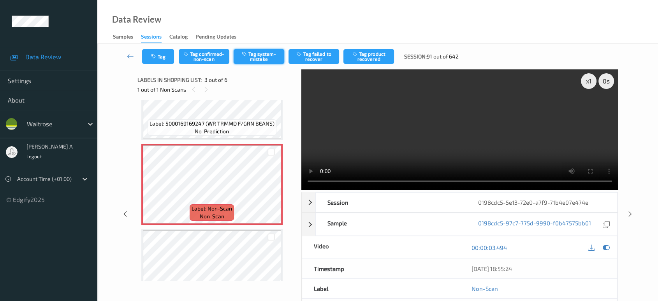
click at [265, 60] on button "Tag system-mistake" at bounding box center [259, 56] width 51 height 15
click at [164, 59] on button "Tag" at bounding box center [158, 56] width 32 height 15
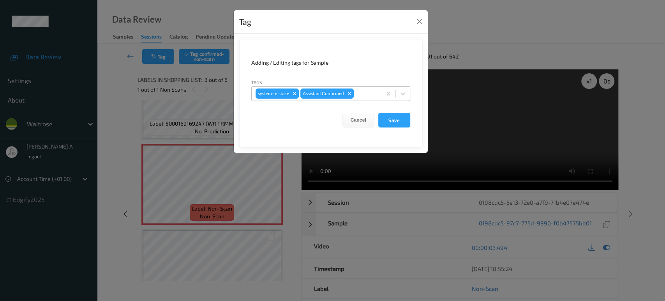
click at [363, 92] on div at bounding box center [366, 93] width 22 height 9
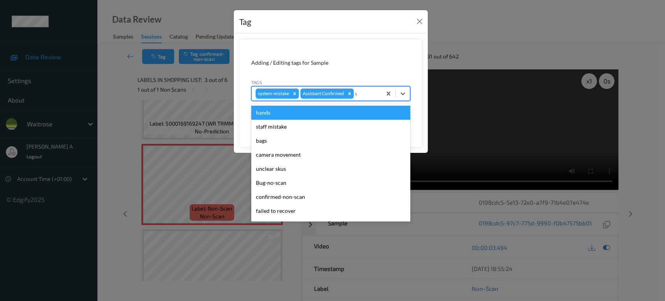
type input "un"
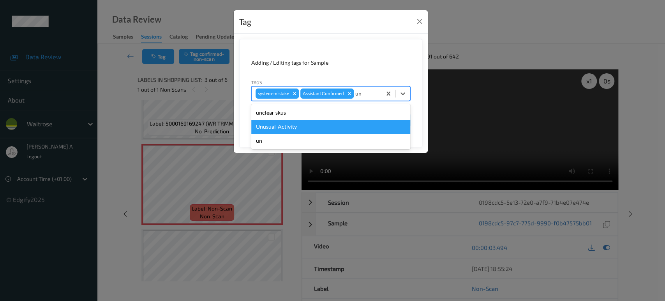
click at [297, 129] on div "Unusual-Activity" at bounding box center [330, 127] width 159 height 14
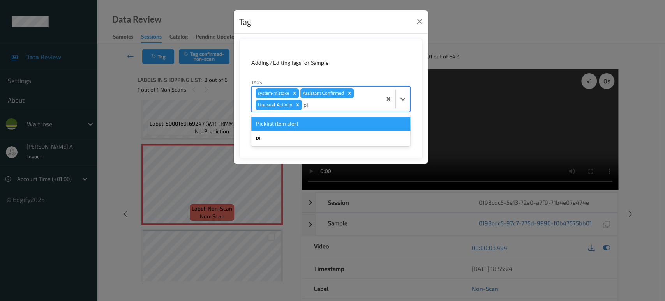
type input "pic"
click at [298, 128] on div "Picklist item alert" at bounding box center [330, 123] width 159 height 14
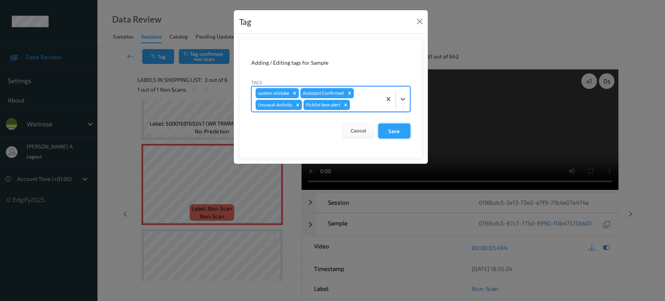
click at [390, 129] on button "Save" at bounding box center [394, 130] width 32 height 15
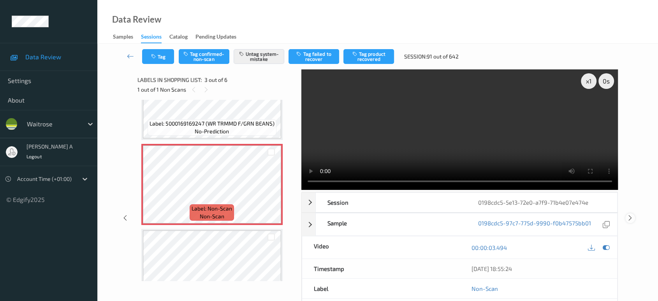
click at [628, 214] on icon at bounding box center [630, 217] width 7 height 7
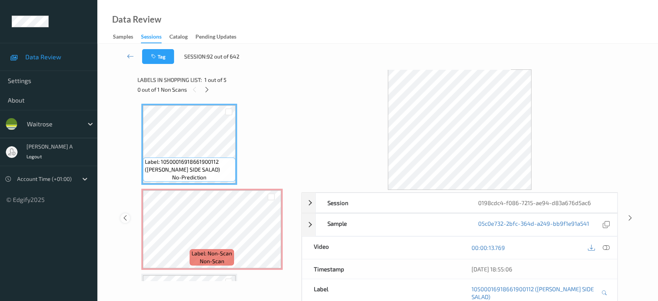
click at [125, 214] on icon at bounding box center [125, 217] width 7 height 7
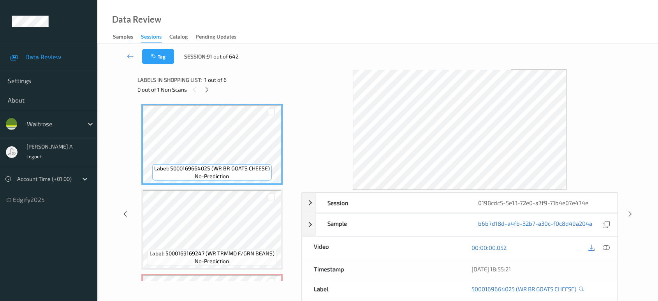
drag, startPoint x: 631, startPoint y: 215, endPoint x: 631, endPoint y: 208, distance: 6.7
click at [631, 215] on icon at bounding box center [630, 213] width 7 height 7
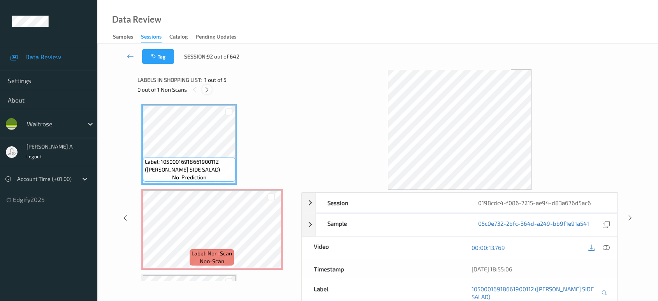
click at [209, 86] on icon at bounding box center [207, 89] width 7 height 7
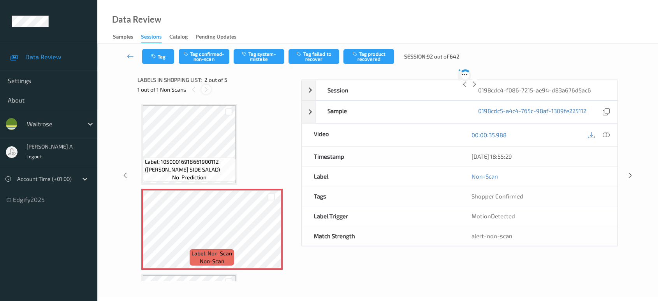
scroll to position [4, 0]
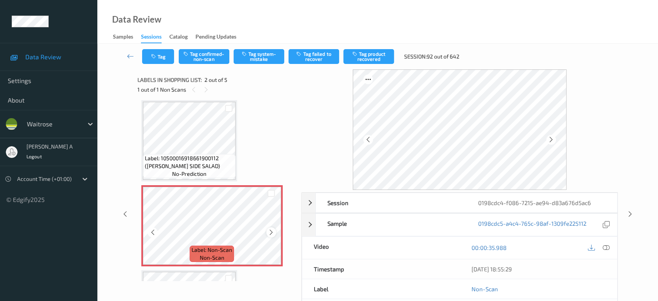
click at [273, 231] on icon at bounding box center [271, 232] width 7 height 7
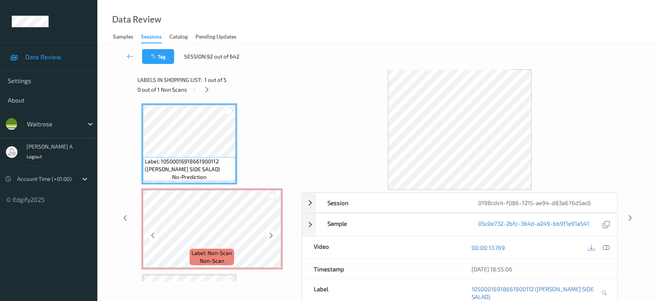
scroll to position [0, 0]
click at [605, 245] on icon at bounding box center [606, 247] width 7 height 7
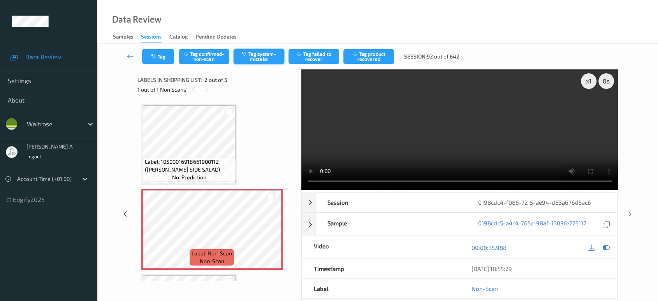
click at [263, 51] on button "Tag system-mistake" at bounding box center [259, 56] width 51 height 15
click at [161, 60] on button "Tag" at bounding box center [158, 56] width 32 height 15
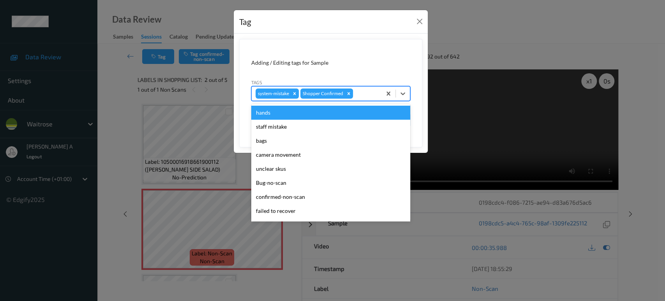
click at [367, 89] on div at bounding box center [365, 93] width 23 height 9
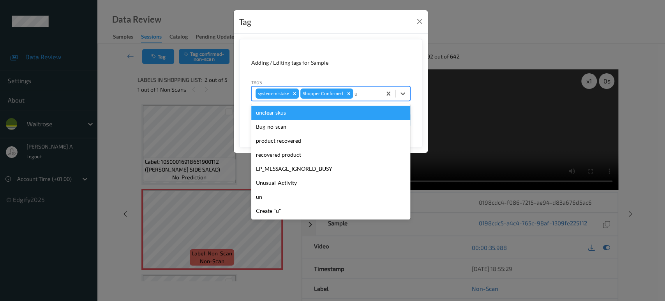
type input "un"
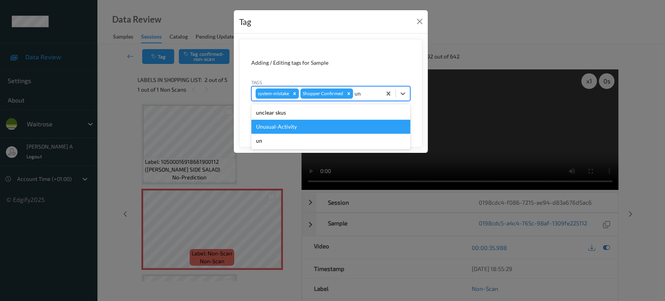
click at [294, 124] on div "Unusual-Activity" at bounding box center [330, 127] width 159 height 14
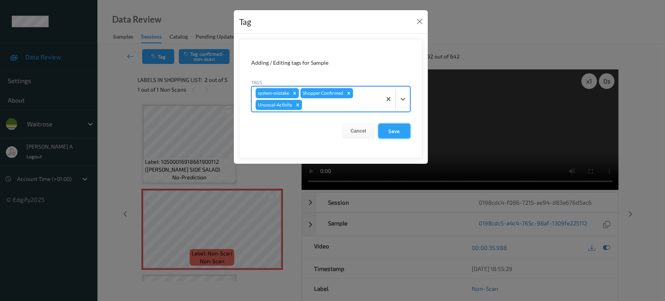
click at [395, 135] on button "Save" at bounding box center [394, 130] width 32 height 15
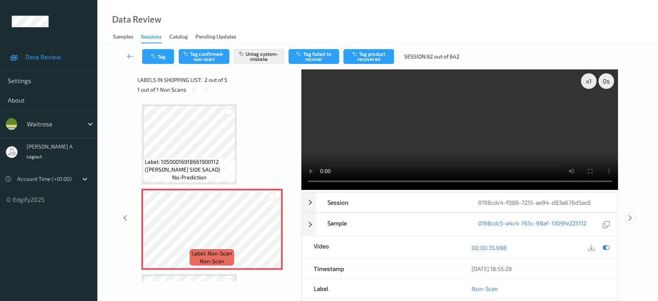
click at [630, 214] on icon at bounding box center [630, 217] width 7 height 7
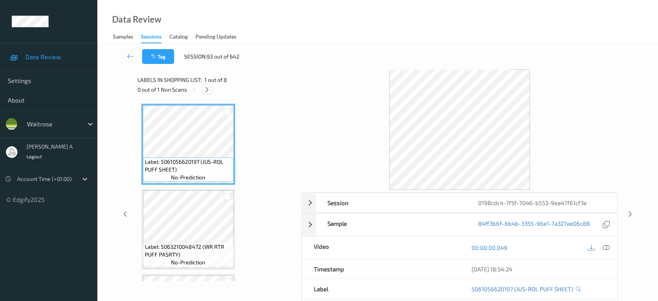
click at [205, 88] on icon at bounding box center [207, 89] width 7 height 7
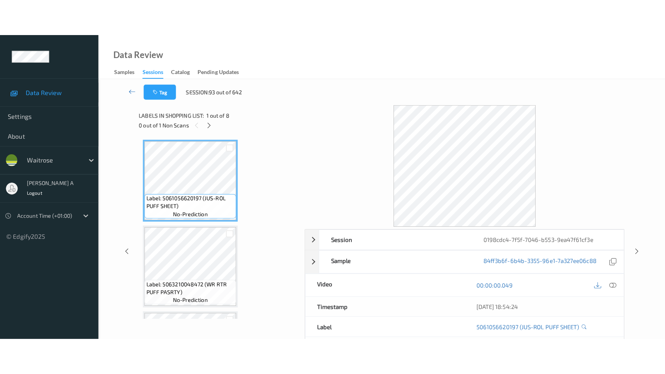
scroll to position [499, 0]
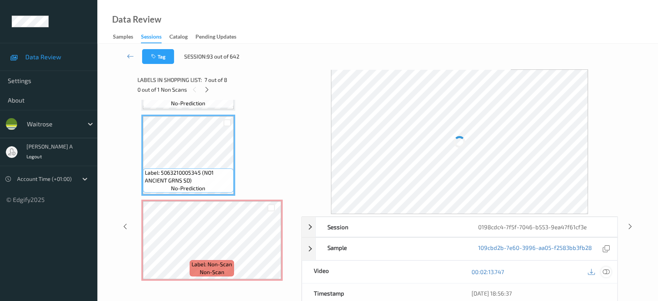
click at [605, 270] on icon at bounding box center [606, 271] width 7 height 7
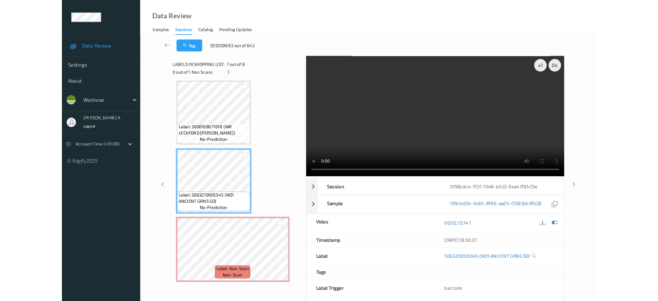
scroll to position [426, 0]
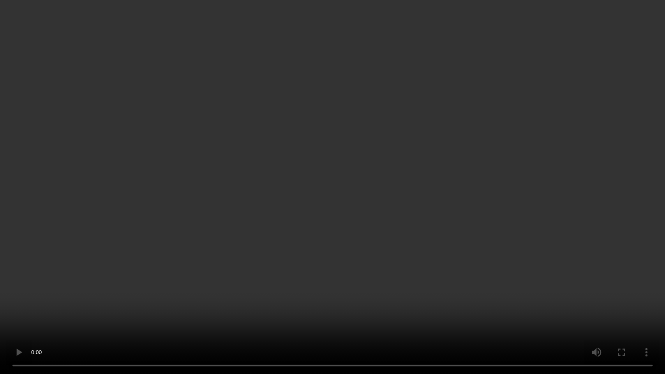
click at [301, 199] on video at bounding box center [332, 187] width 665 height 374
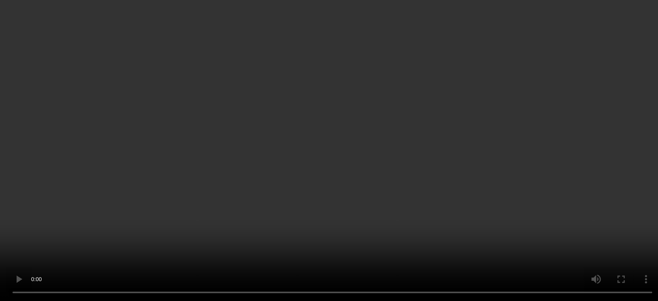
scroll to position [499, 0]
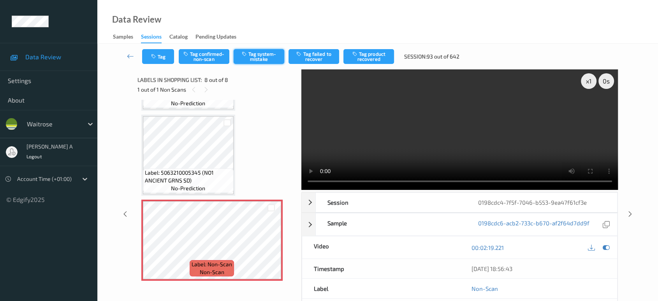
click at [271, 54] on button "Tag system-mistake" at bounding box center [259, 56] width 51 height 15
click at [160, 56] on button "Tag" at bounding box center [158, 56] width 32 height 15
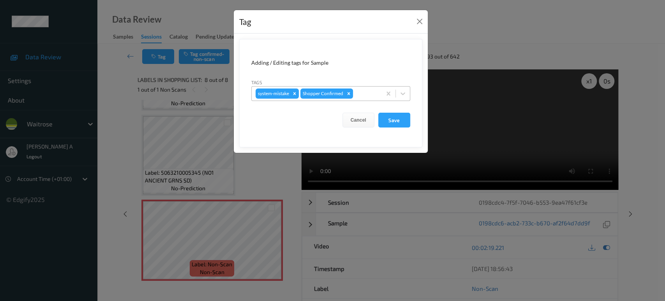
click at [370, 91] on div at bounding box center [365, 93] width 23 height 9
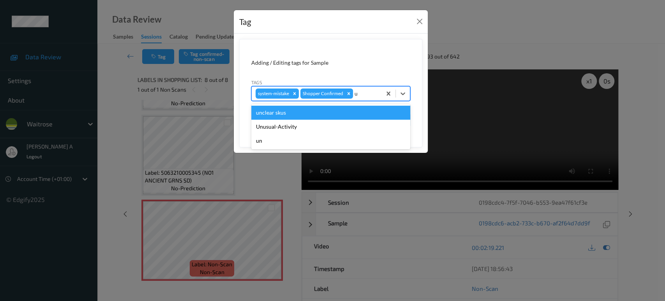
type input "un"
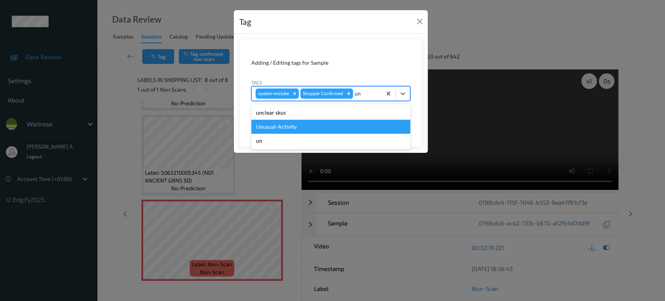
click at [326, 124] on div "Unusual-Activity" at bounding box center [330, 127] width 159 height 14
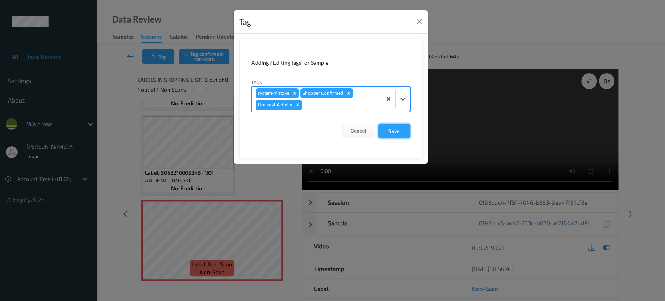
click at [404, 132] on button "Save" at bounding box center [394, 130] width 32 height 15
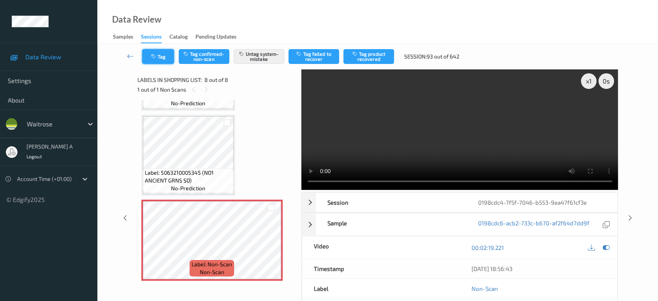
click at [158, 53] on button "Tag" at bounding box center [158, 56] width 32 height 15
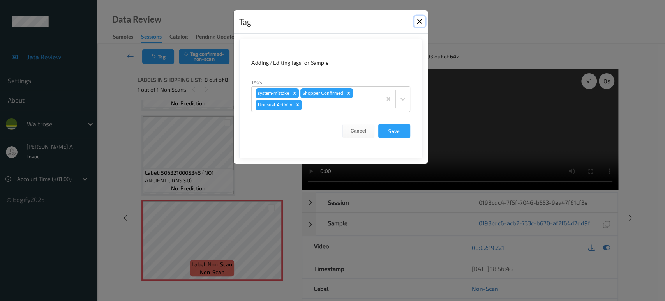
click at [420, 22] on button "Close" at bounding box center [419, 21] width 11 height 11
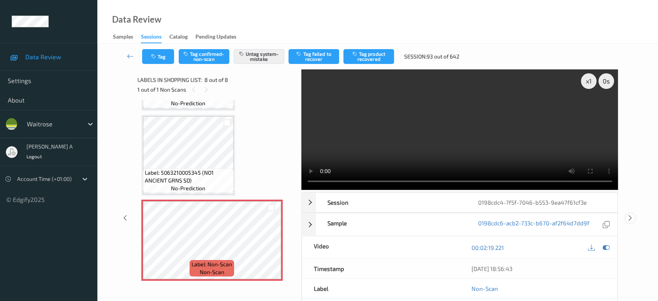
click at [630, 216] on icon at bounding box center [630, 217] width 7 height 7
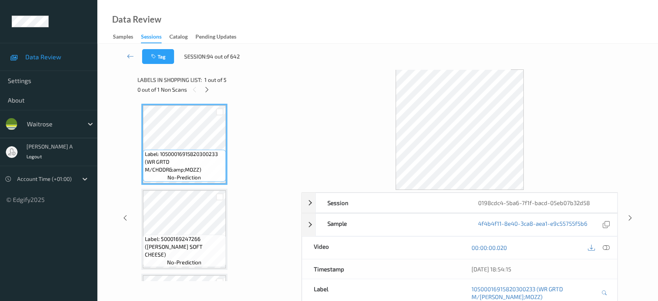
drag, startPoint x: 210, startPoint y: 89, endPoint x: 211, endPoint y: 97, distance: 7.9
click at [210, 89] on icon at bounding box center [207, 89] width 7 height 7
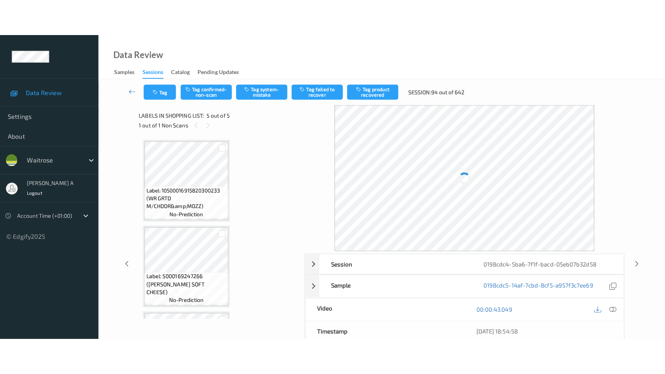
scroll to position [245, 0]
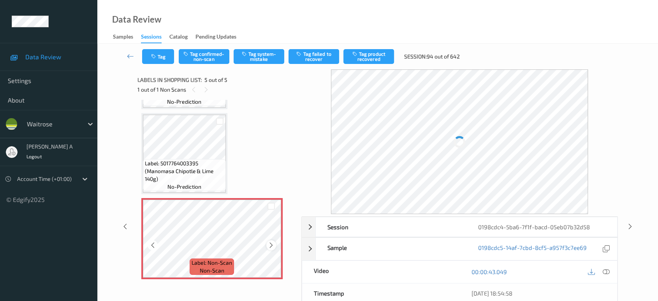
click at [271, 243] on icon at bounding box center [271, 245] width 7 height 7
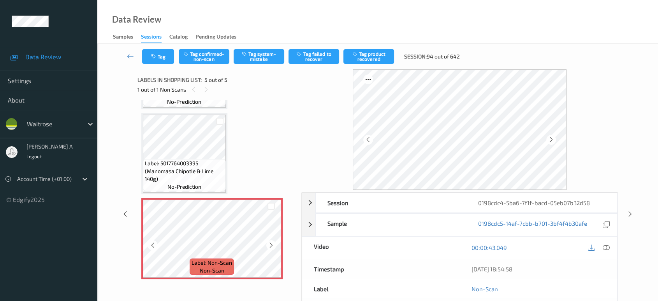
click at [271, 243] on icon at bounding box center [271, 245] width 7 height 7
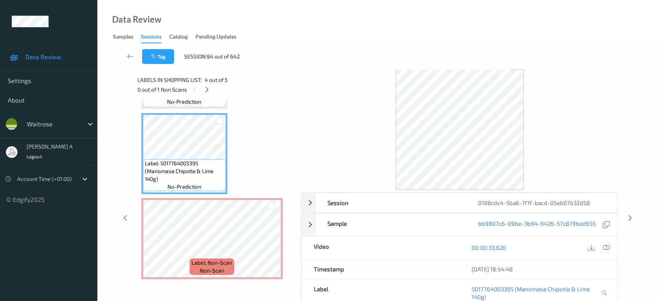
click at [606, 249] on icon at bounding box center [606, 247] width 7 height 7
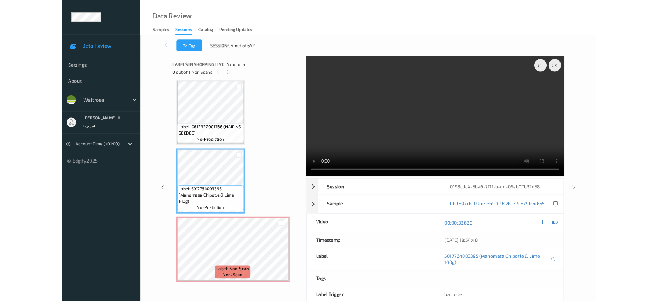
scroll to position [172, 0]
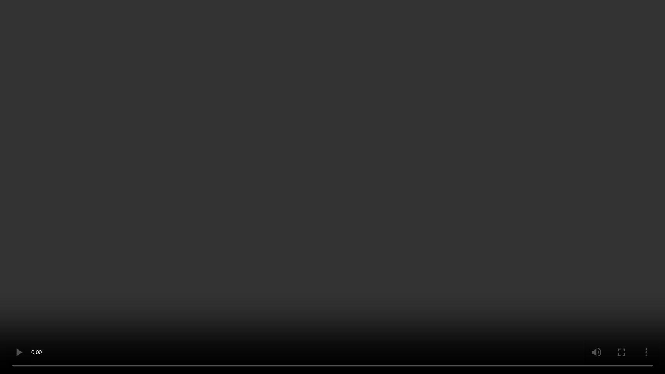
click at [329, 209] on video at bounding box center [332, 187] width 665 height 374
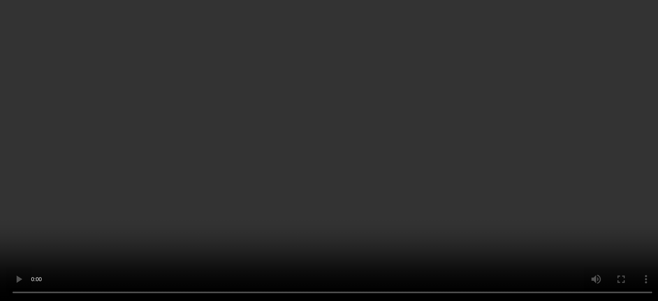
scroll to position [245, 0]
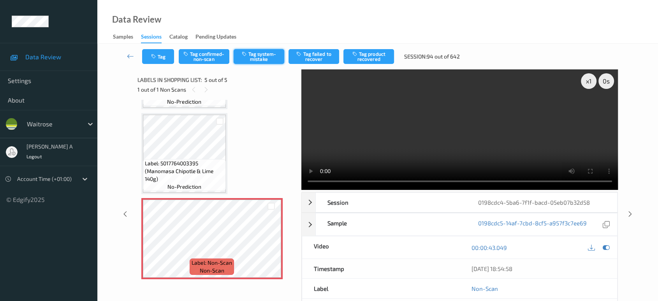
click at [250, 62] on button "Tag system-mistake" at bounding box center [259, 56] width 51 height 15
click at [158, 56] on button "Tag" at bounding box center [158, 56] width 32 height 15
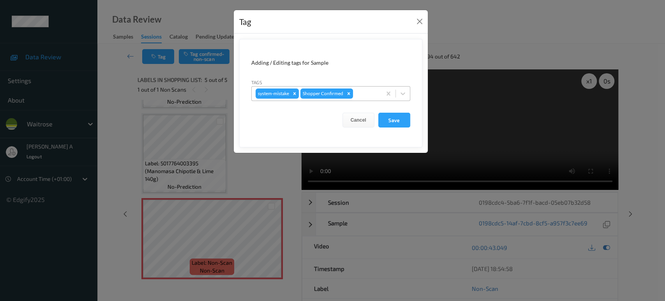
click at [362, 91] on div at bounding box center [365, 93] width 23 height 9
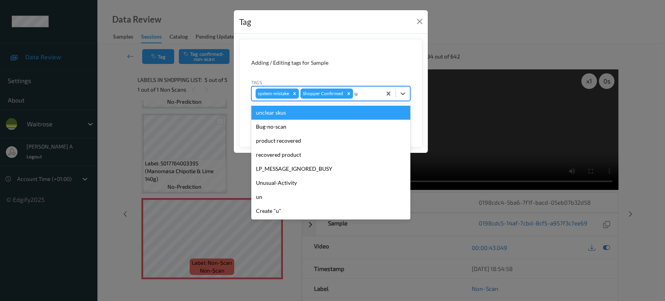
type input "un"
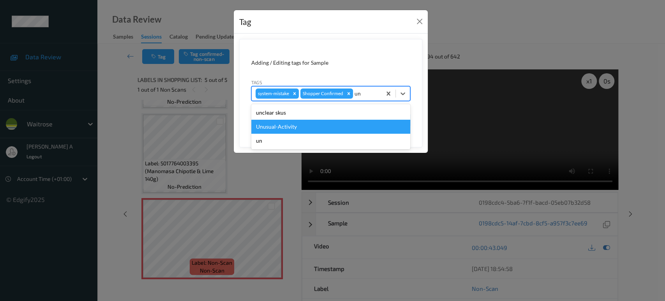
click at [302, 127] on div "Unusual-Activity" at bounding box center [330, 127] width 159 height 14
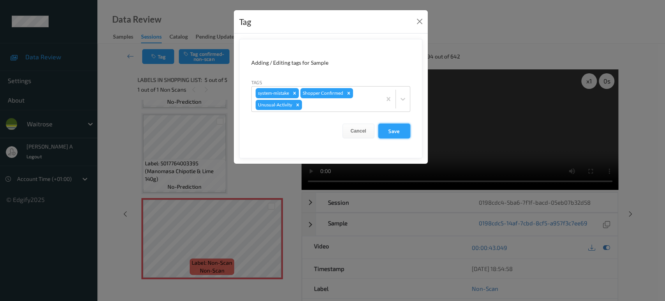
click at [383, 131] on button "Save" at bounding box center [394, 130] width 32 height 15
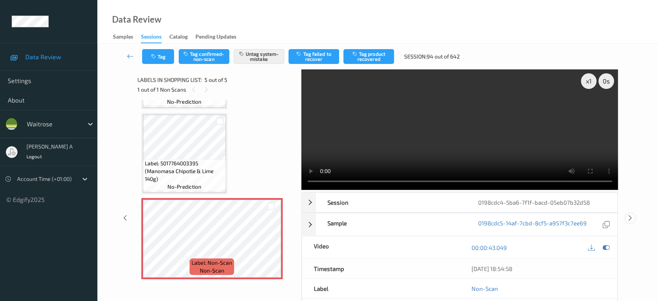
click at [631, 214] on icon at bounding box center [630, 217] width 7 height 7
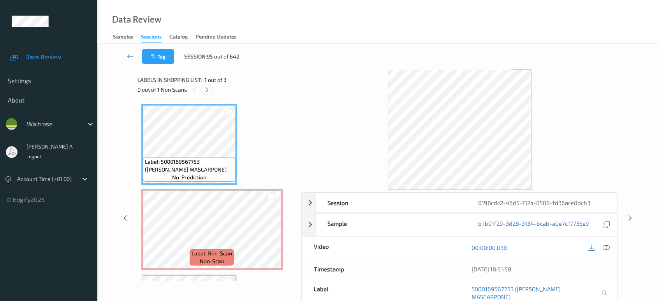
click at [208, 86] on icon at bounding box center [207, 89] width 7 height 7
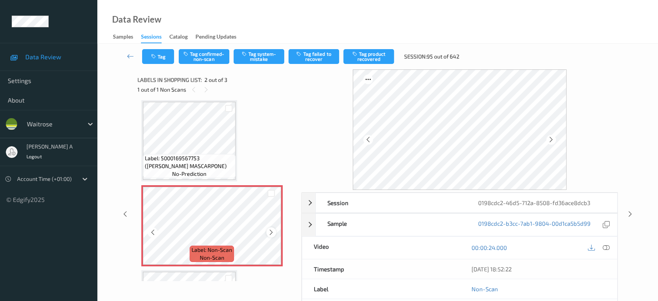
click at [270, 230] on icon at bounding box center [271, 232] width 7 height 7
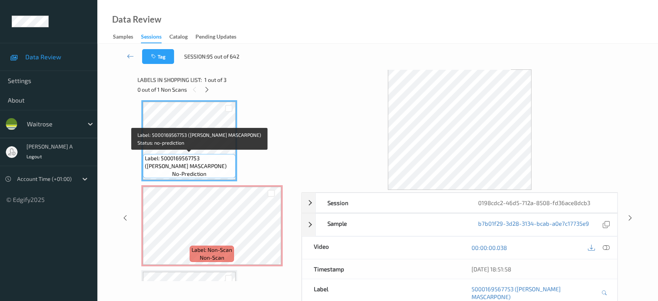
scroll to position [0, 0]
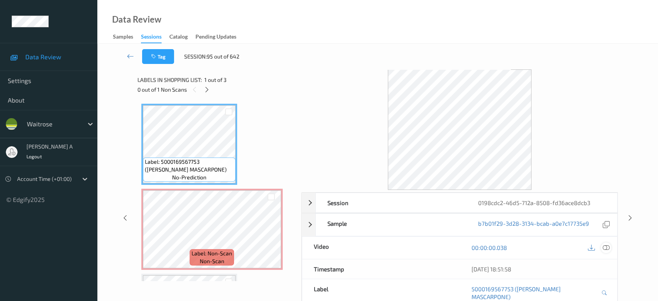
click at [607, 247] on icon at bounding box center [606, 247] width 7 height 7
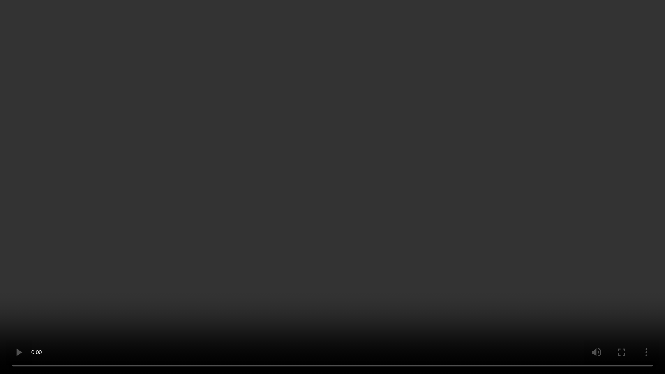
click at [301, 213] on video at bounding box center [332, 187] width 665 height 374
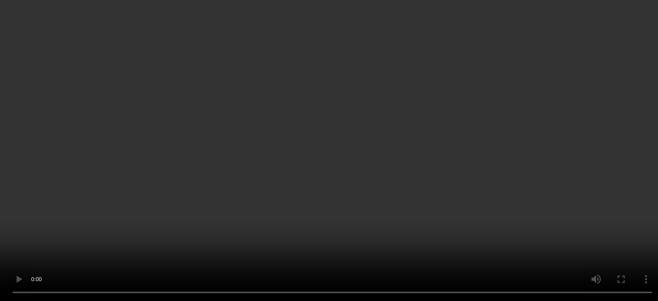
scroll to position [3, 0]
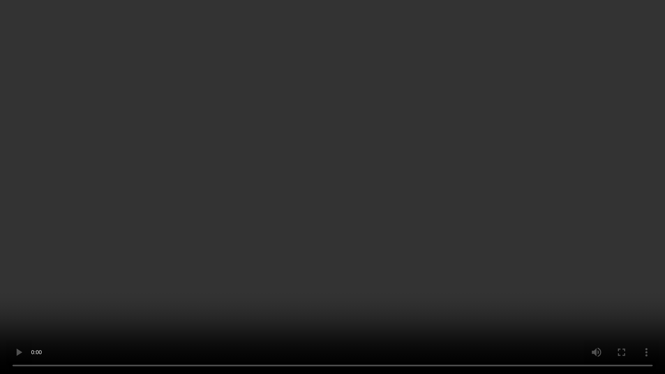
click at [235, 192] on video at bounding box center [332, 187] width 665 height 374
click at [311, 230] on video at bounding box center [332, 187] width 665 height 374
click at [376, 252] on video at bounding box center [332, 187] width 665 height 374
click at [307, 193] on video at bounding box center [332, 187] width 665 height 374
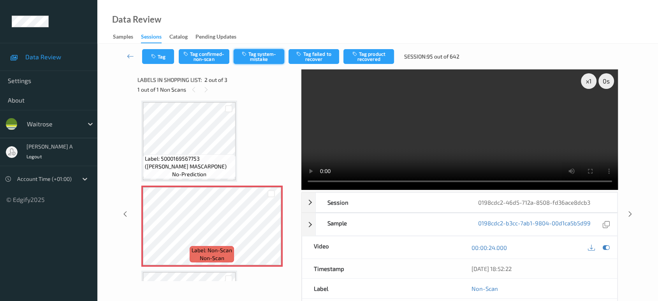
click at [257, 57] on button "Tag system-mistake" at bounding box center [259, 56] width 51 height 15
click at [156, 61] on button "Tag" at bounding box center [158, 56] width 32 height 15
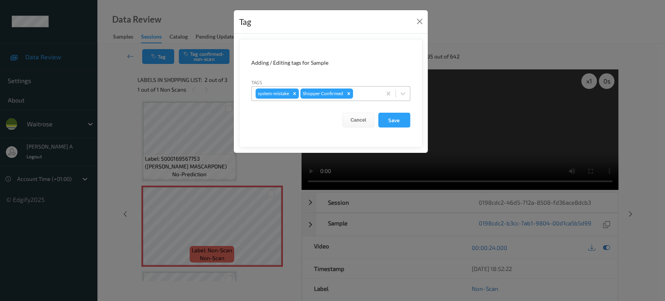
click at [365, 97] on div at bounding box center [365, 93] width 23 height 9
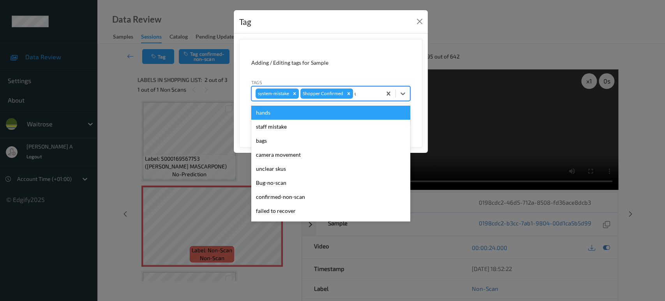
type input "un"
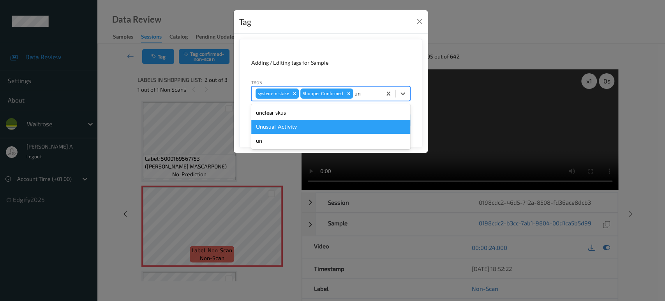
click at [322, 126] on div "Unusual-Activity" at bounding box center [330, 127] width 159 height 14
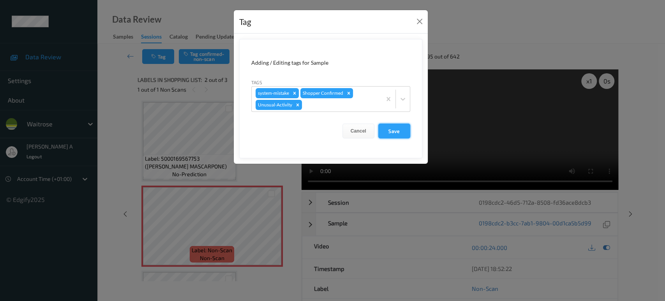
click at [388, 127] on button "Save" at bounding box center [394, 130] width 32 height 15
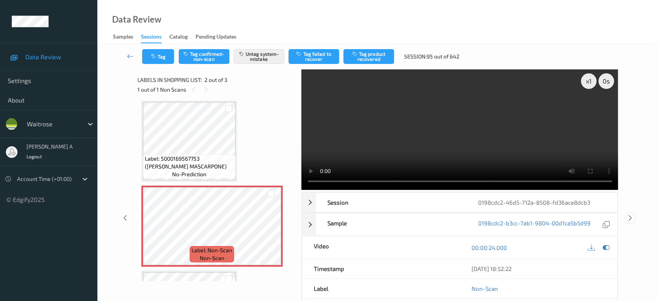
click at [630, 214] on icon at bounding box center [630, 217] width 7 height 7
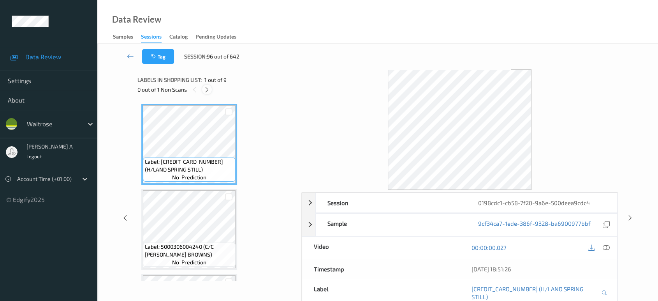
click at [209, 92] on icon at bounding box center [207, 89] width 7 height 7
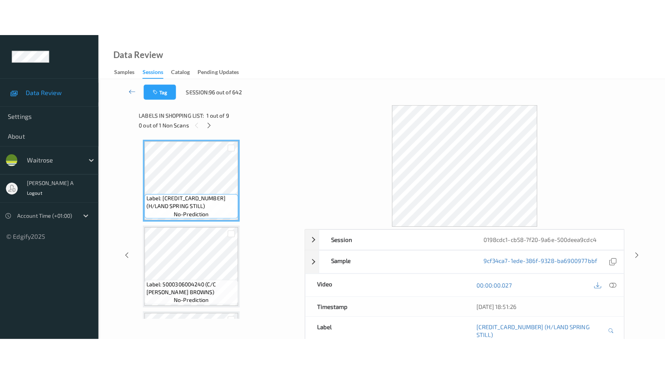
scroll to position [584, 0]
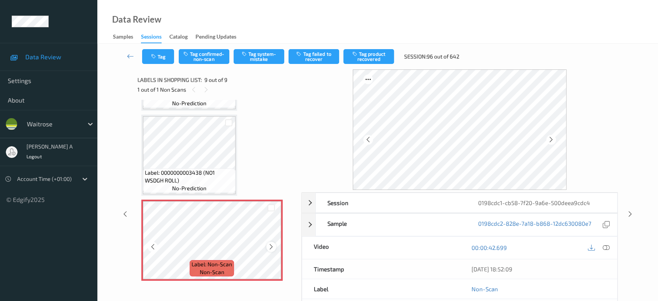
click at [272, 243] on icon at bounding box center [271, 246] width 7 height 7
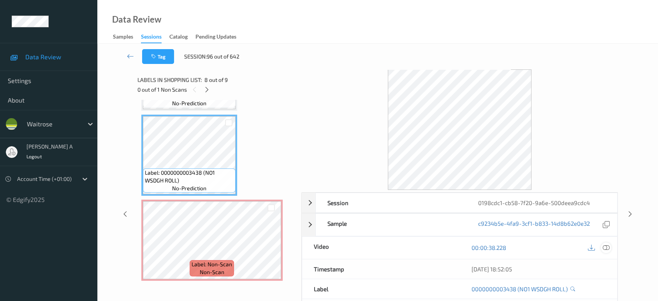
click at [608, 249] on icon at bounding box center [606, 247] width 7 height 7
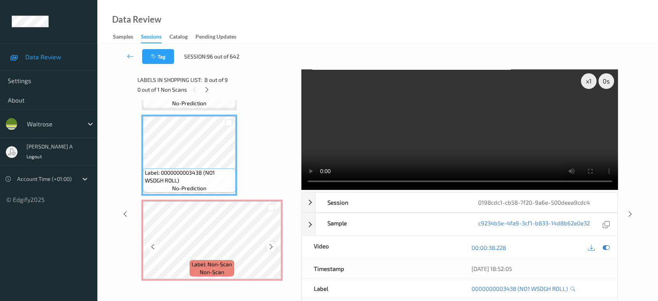
click at [273, 245] on icon at bounding box center [271, 246] width 7 height 7
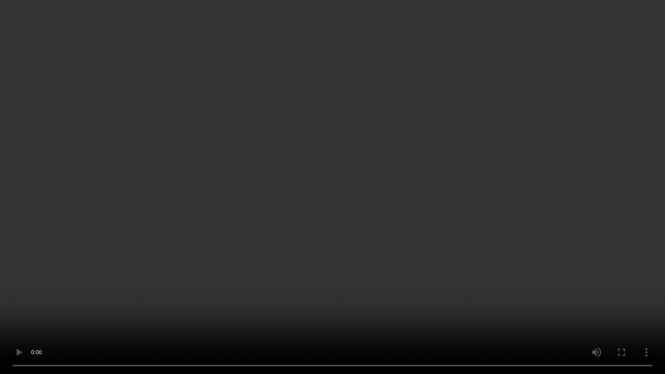
click at [353, 210] on video at bounding box center [332, 187] width 665 height 374
click at [373, 134] on video at bounding box center [332, 187] width 665 height 374
click at [372, 222] on video at bounding box center [332, 187] width 665 height 374
click at [346, 199] on video at bounding box center [332, 187] width 665 height 374
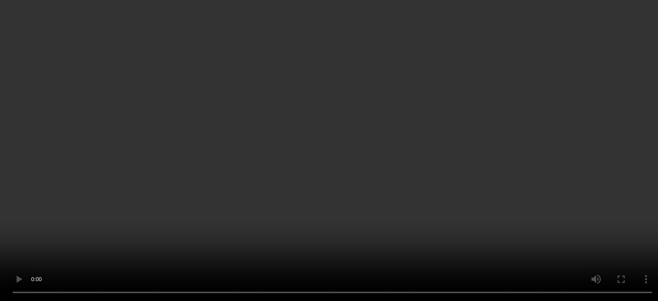
scroll to position [584, 0]
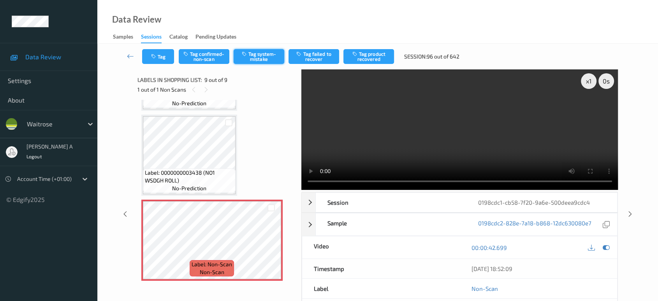
click at [254, 55] on button "Tag system-mistake" at bounding box center [259, 56] width 51 height 15
click at [157, 62] on button "Tag" at bounding box center [158, 56] width 32 height 15
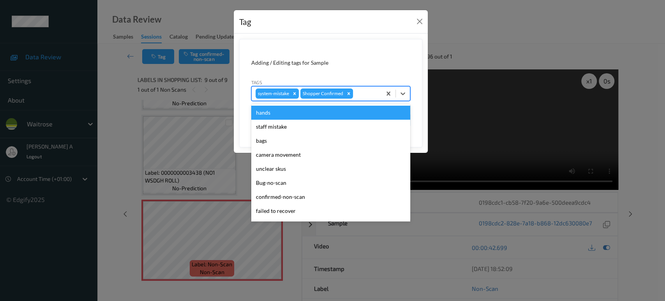
click at [365, 94] on div at bounding box center [365, 93] width 23 height 9
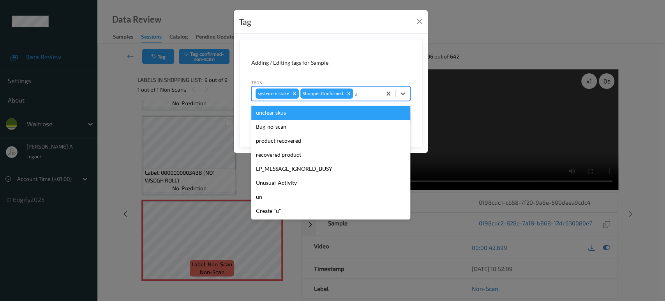
type input "un"
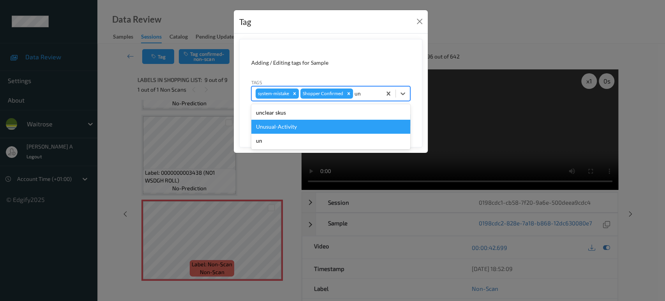
click at [317, 128] on div "Unusual-Activity" at bounding box center [330, 127] width 159 height 14
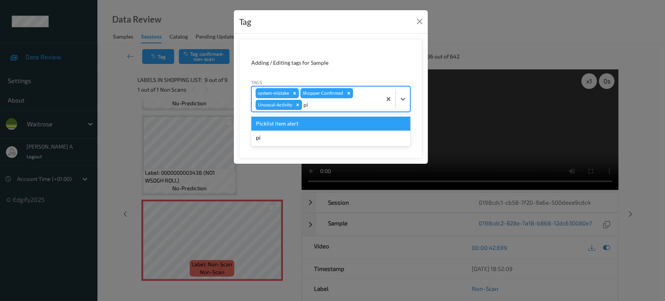
type input "pic"
click at [314, 126] on div "Picklist item alert" at bounding box center [330, 123] width 159 height 14
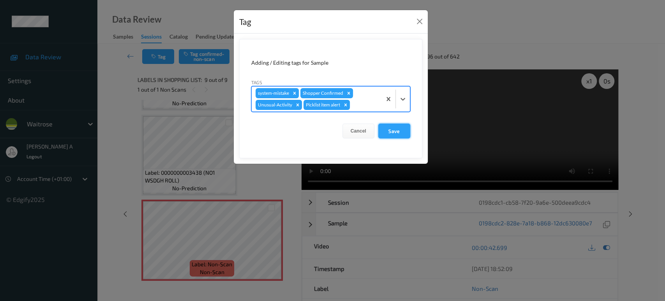
click at [386, 129] on button "Save" at bounding box center [394, 130] width 32 height 15
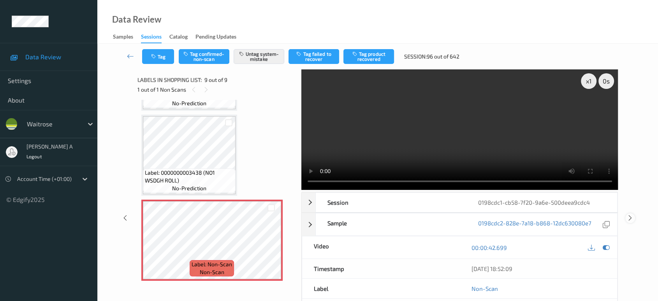
click at [627, 214] on icon at bounding box center [630, 217] width 7 height 7
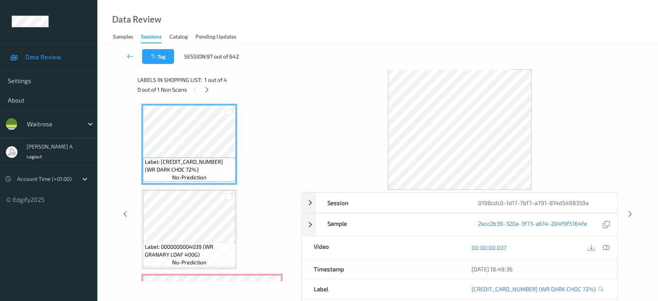
drag, startPoint x: 206, startPoint y: 93, endPoint x: 206, endPoint y: 100, distance: 7.0
click at [206, 93] on icon at bounding box center [207, 89] width 7 height 7
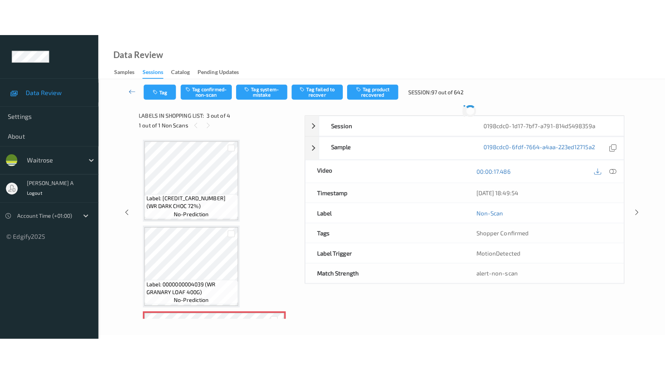
scroll to position [88, 0]
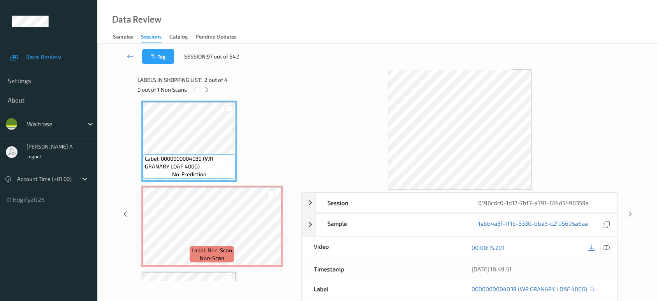
click at [607, 247] on icon at bounding box center [606, 247] width 7 height 7
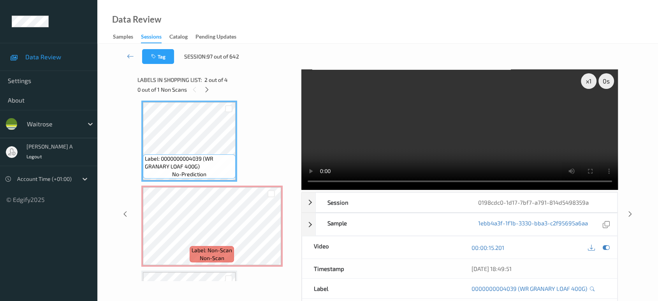
scroll to position [87, 0]
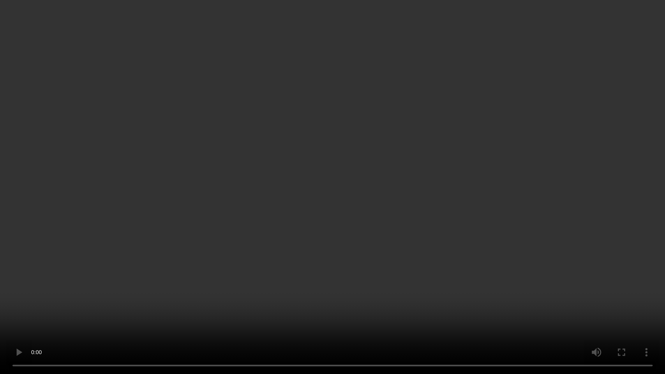
click at [413, 250] on video at bounding box center [332, 187] width 665 height 374
click at [330, 253] on video at bounding box center [332, 187] width 665 height 374
click at [393, 218] on video at bounding box center [332, 187] width 665 height 374
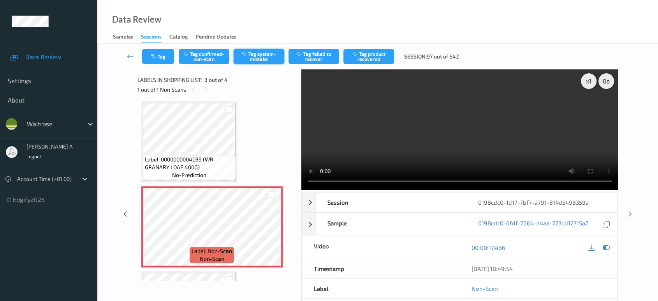
click at [253, 62] on button "Tag system-mistake" at bounding box center [259, 56] width 51 height 15
click at [164, 53] on button "Tag" at bounding box center [158, 56] width 32 height 15
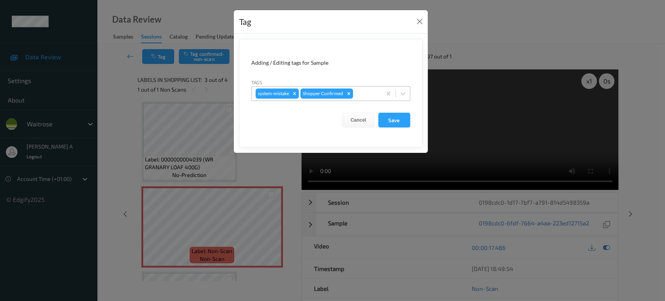
click at [365, 94] on div at bounding box center [365, 93] width 23 height 9
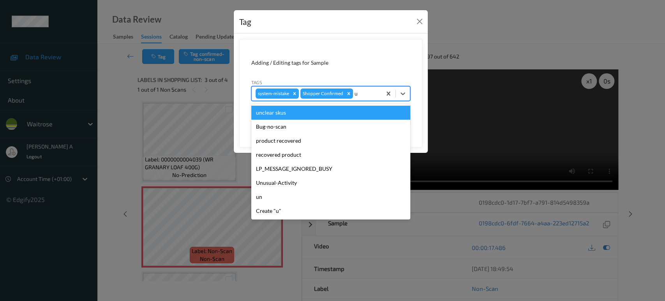
type input "un"
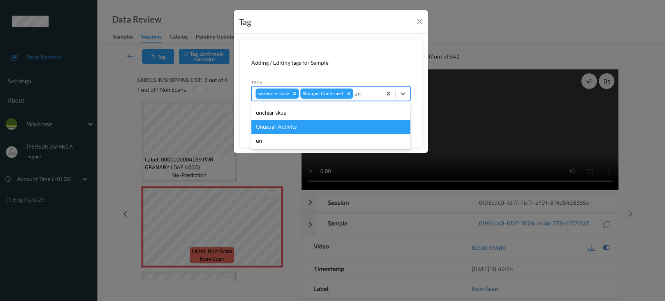
click at [303, 129] on div "Unusual-Activity" at bounding box center [330, 127] width 159 height 14
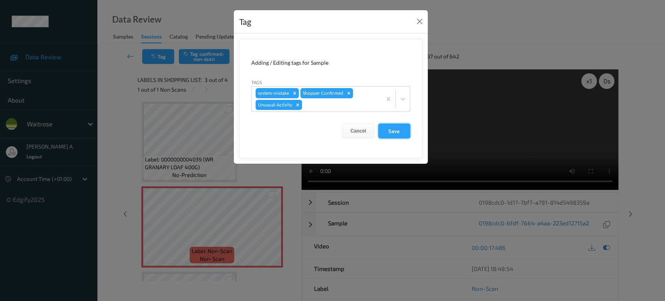
click at [403, 133] on button "Save" at bounding box center [394, 130] width 32 height 15
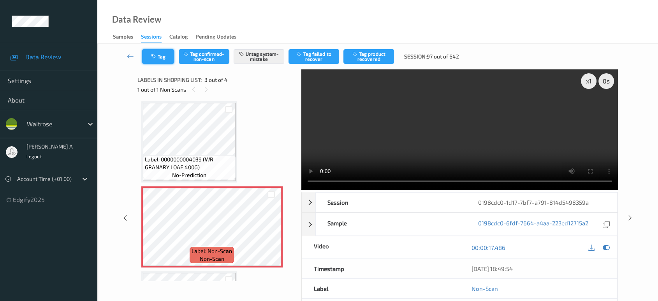
click at [155, 52] on button "Tag" at bounding box center [158, 56] width 32 height 15
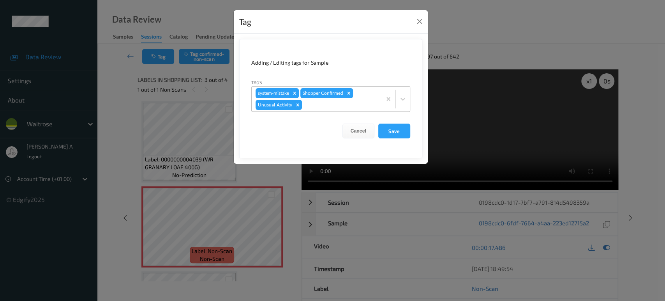
click at [318, 106] on div at bounding box center [340, 104] width 74 height 9
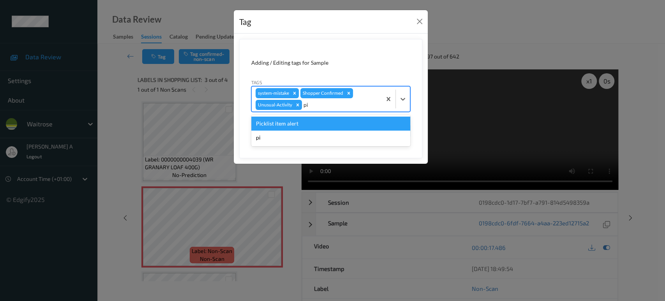
type input "pic"
click at [318, 126] on div "Picklist item alert" at bounding box center [330, 123] width 159 height 14
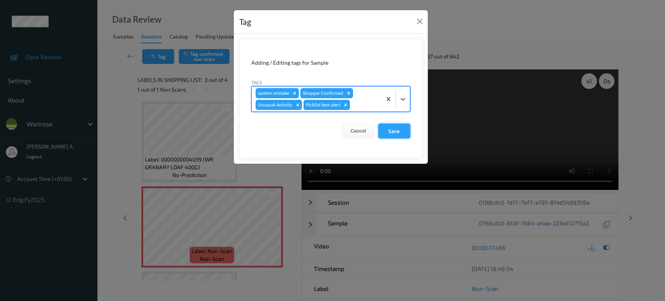
click at [391, 131] on button "Save" at bounding box center [394, 130] width 32 height 15
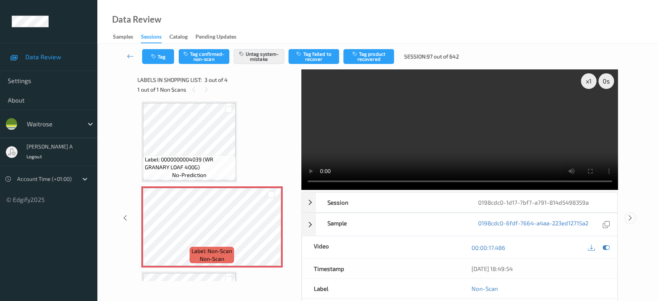
click at [633, 214] on icon at bounding box center [630, 217] width 7 height 7
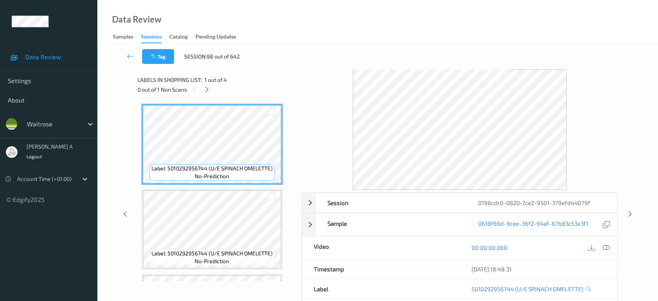
drag, startPoint x: 212, startPoint y: 90, endPoint x: 212, endPoint y: 97, distance: 6.6
click at [212, 90] on div at bounding box center [207, 90] width 10 height 10
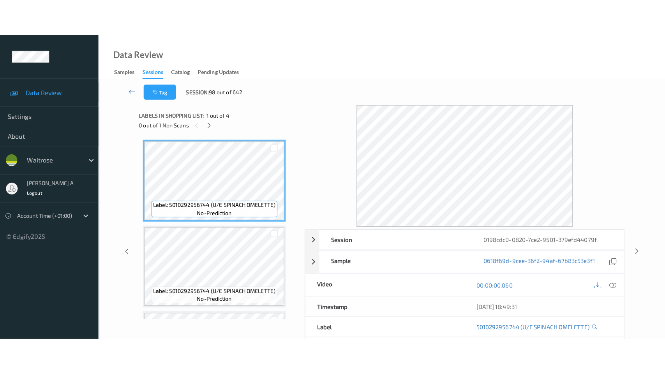
scroll to position [160, 0]
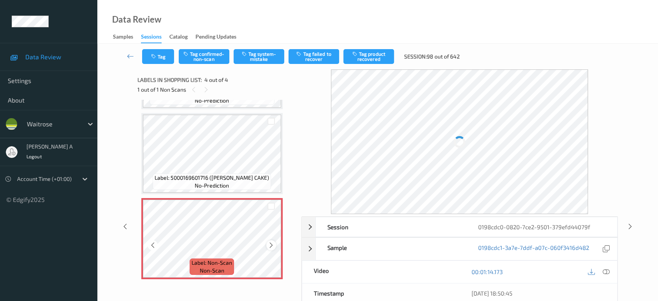
click at [270, 243] on icon at bounding box center [271, 245] width 7 height 7
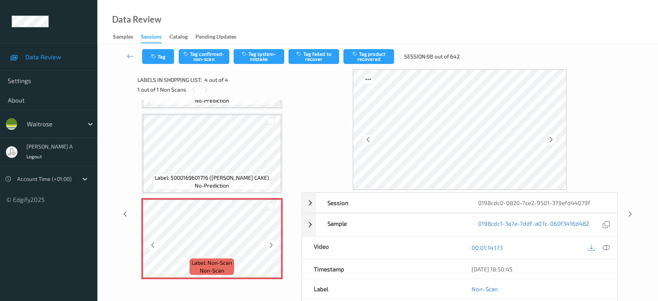
click at [270, 243] on icon at bounding box center [271, 245] width 7 height 7
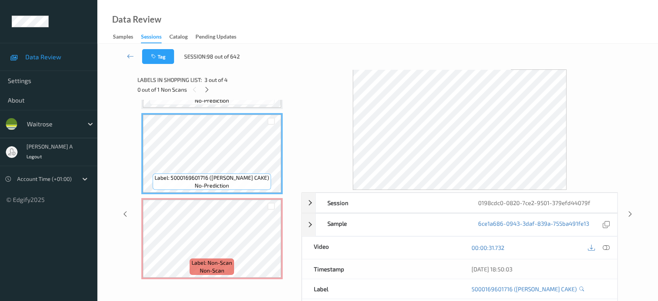
click at [606, 270] on div "21/08/2025 18:50:03" at bounding box center [539, 268] width 158 height 19
click at [607, 244] on icon at bounding box center [606, 247] width 7 height 7
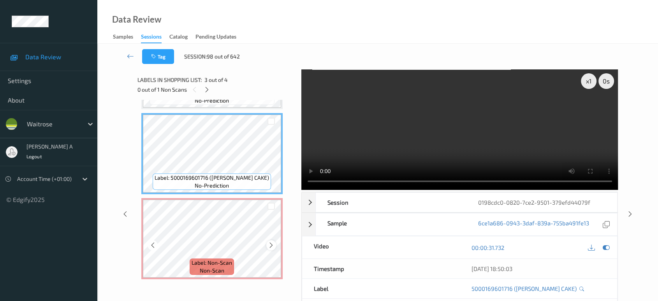
click at [271, 243] on icon at bounding box center [271, 245] width 7 height 7
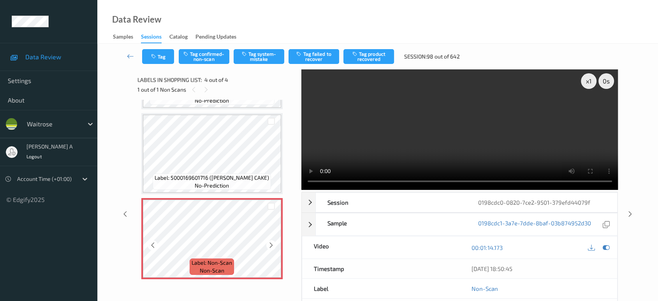
click at [271, 243] on icon at bounding box center [271, 245] width 7 height 7
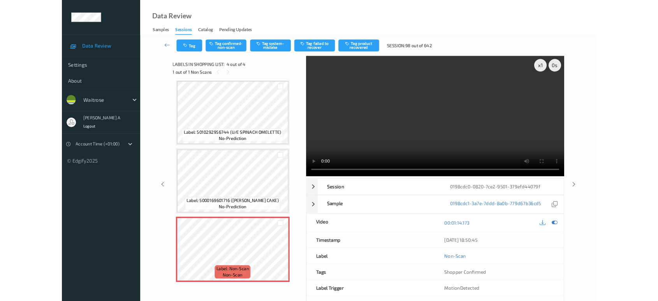
scroll to position [87, 0]
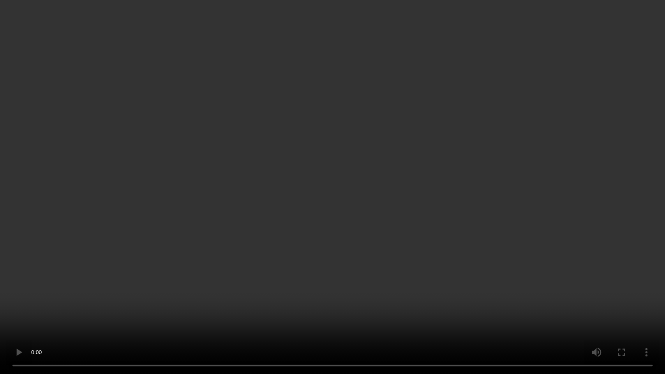
click at [469, 189] on video at bounding box center [332, 187] width 665 height 374
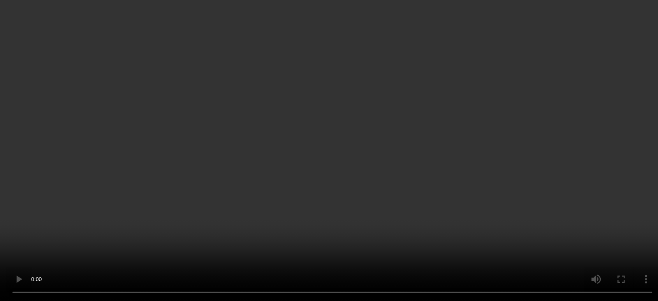
scroll to position [0, 0]
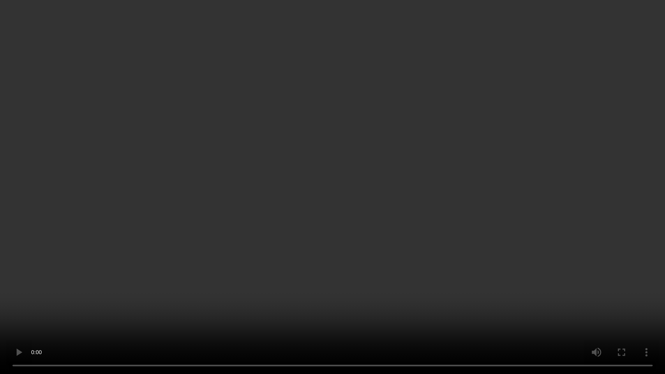
click at [413, 206] on video at bounding box center [332, 187] width 665 height 374
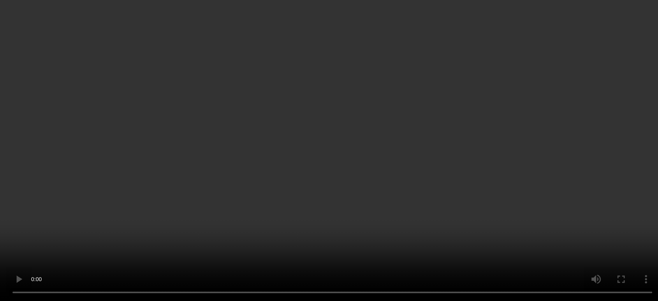
scroll to position [160, 0]
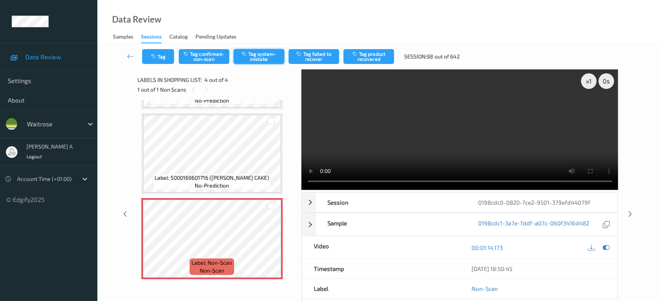
click at [247, 60] on button "Tag system-mistake" at bounding box center [259, 56] width 51 height 15
click at [169, 54] on button "Tag" at bounding box center [158, 56] width 32 height 15
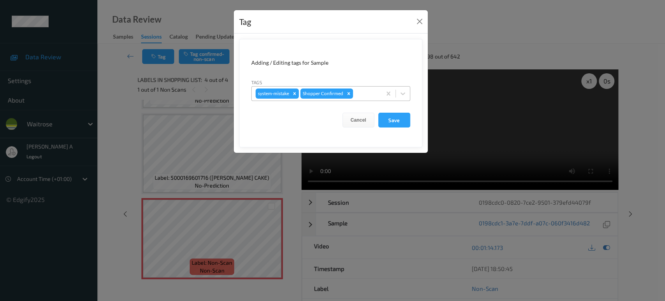
click at [365, 89] on div at bounding box center [365, 93] width 23 height 9
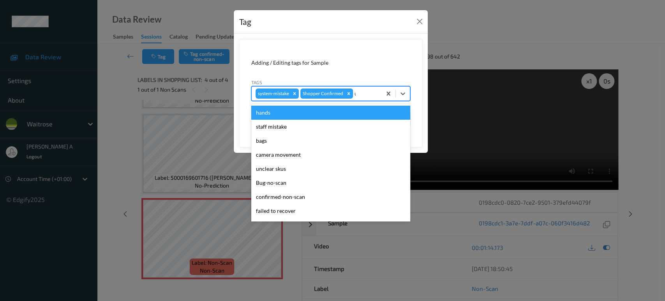
type input "un"
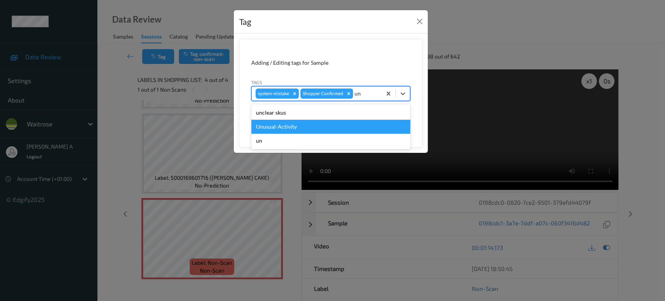
click at [315, 127] on div "Unusual-Activity" at bounding box center [330, 127] width 159 height 14
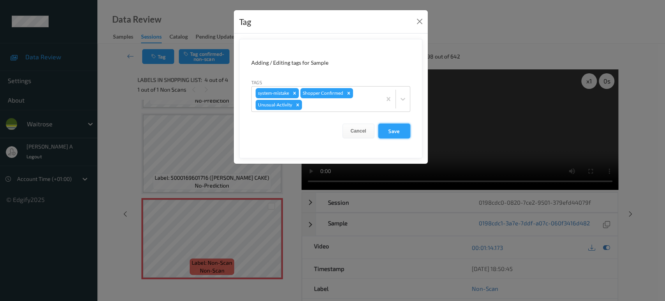
click at [393, 134] on button "Save" at bounding box center [394, 130] width 32 height 15
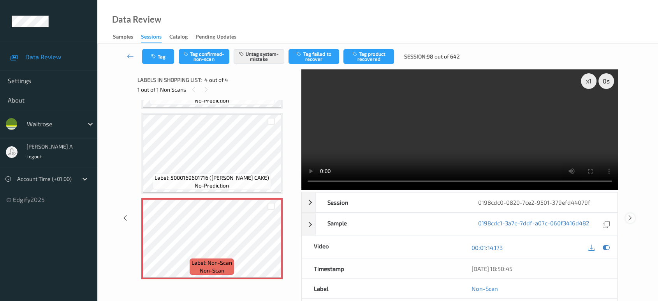
click at [628, 214] on icon at bounding box center [630, 217] width 7 height 7
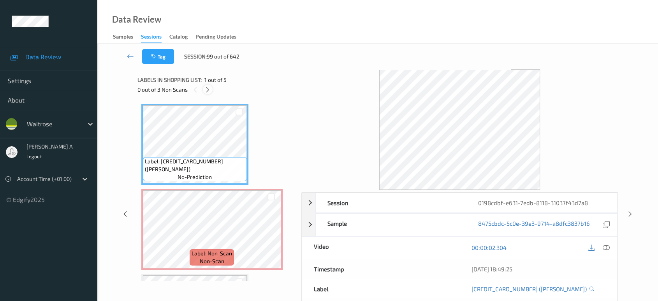
click at [209, 90] on icon at bounding box center [208, 89] width 7 height 7
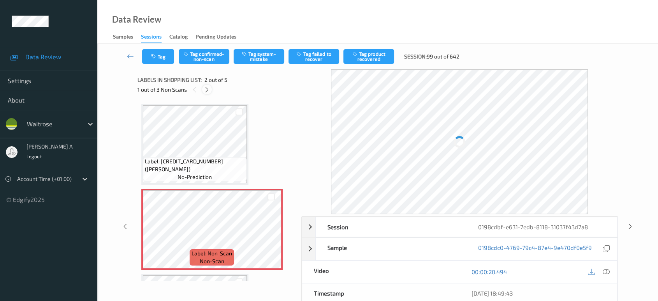
scroll to position [4, 0]
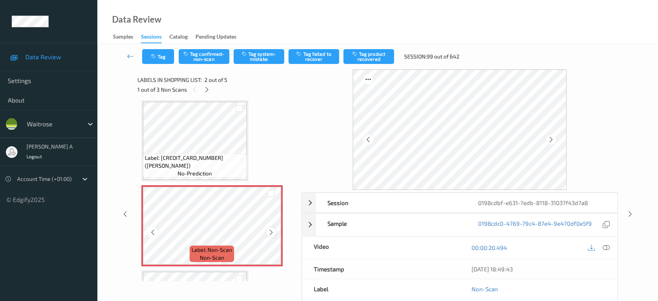
click at [271, 233] on icon at bounding box center [271, 232] width 7 height 7
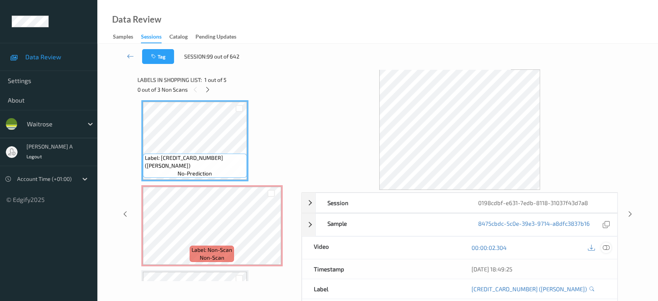
click at [608, 246] on icon at bounding box center [606, 247] width 7 height 7
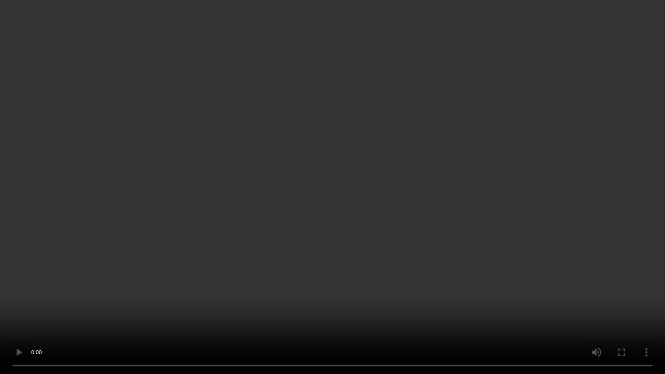
click at [379, 152] on video at bounding box center [332, 187] width 665 height 374
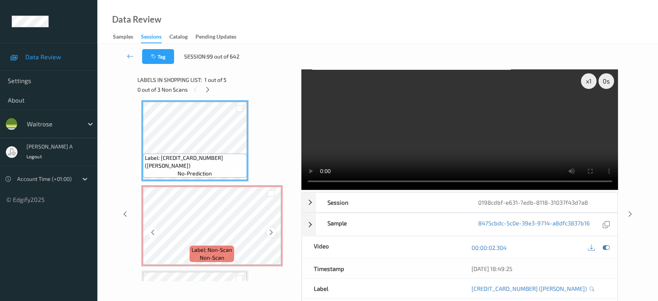
click at [272, 229] on icon at bounding box center [271, 232] width 7 height 7
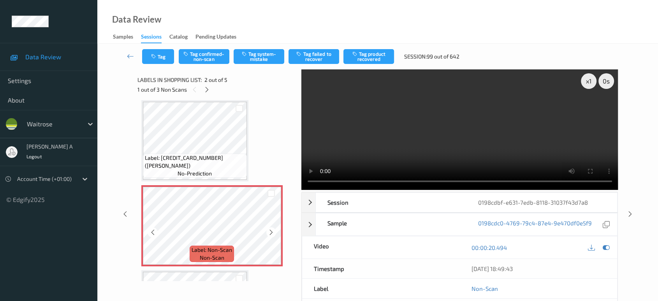
click at [272, 229] on icon at bounding box center [271, 232] width 7 height 7
click at [272, 230] on icon at bounding box center [271, 232] width 7 height 7
click at [252, 56] on button "Tag system-mistake" at bounding box center [259, 56] width 51 height 15
click at [152, 56] on icon "button" at bounding box center [154, 56] width 7 height 5
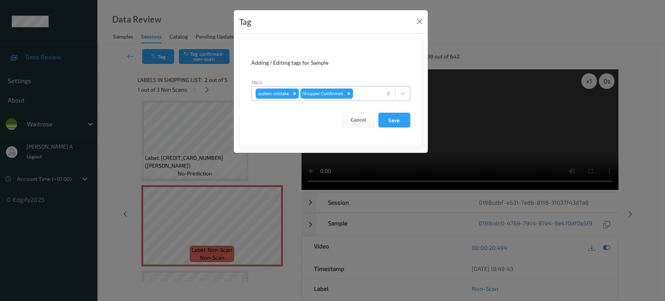
click at [362, 95] on div at bounding box center [365, 93] width 23 height 9
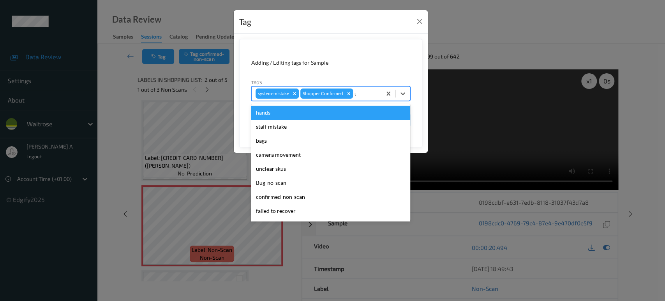
type input "un"
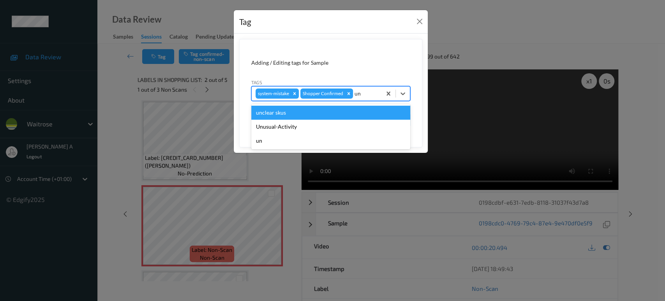
click at [330, 123] on div "Unusual-Activity" at bounding box center [330, 127] width 159 height 14
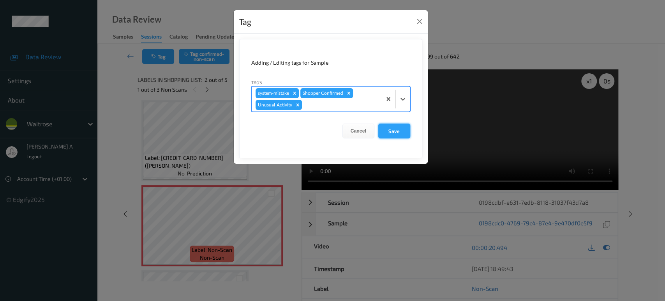
click at [393, 130] on button "Save" at bounding box center [394, 130] width 32 height 15
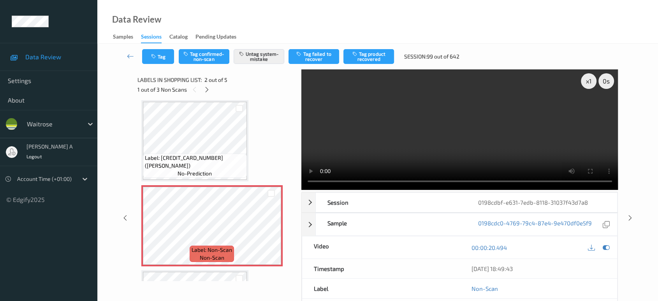
drag, startPoint x: 631, startPoint y: 188, endPoint x: 627, endPoint y: 179, distance: 9.8
click at [631, 214] on icon at bounding box center [630, 217] width 7 height 7
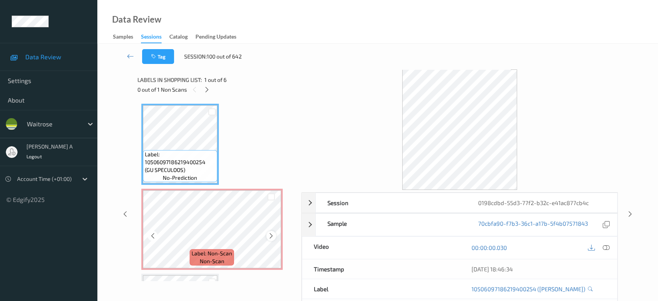
click at [269, 233] on icon at bounding box center [271, 235] width 7 height 7
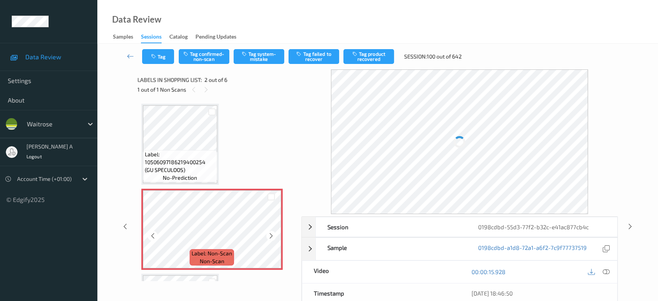
click at [269, 233] on icon at bounding box center [271, 235] width 7 height 7
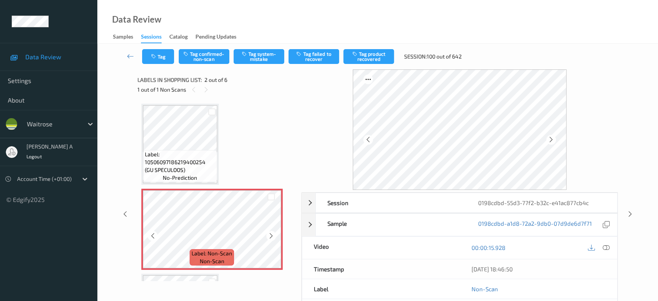
click at [269, 233] on icon at bounding box center [271, 235] width 7 height 7
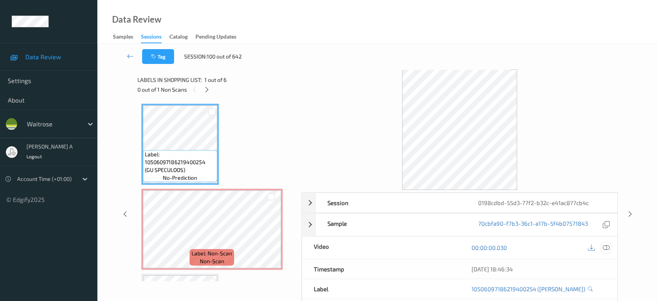
click at [605, 248] on icon at bounding box center [606, 247] width 7 height 7
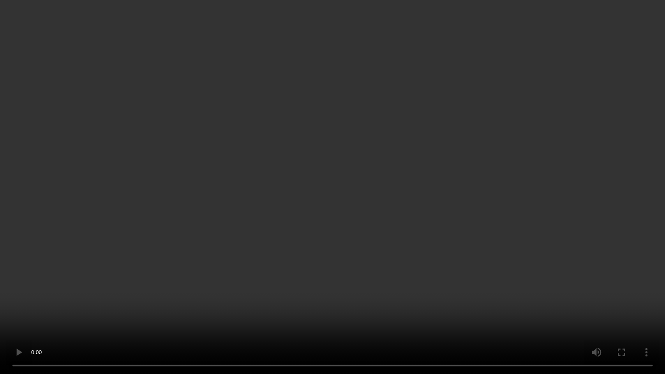
click at [622, 250] on video at bounding box center [332, 187] width 665 height 374
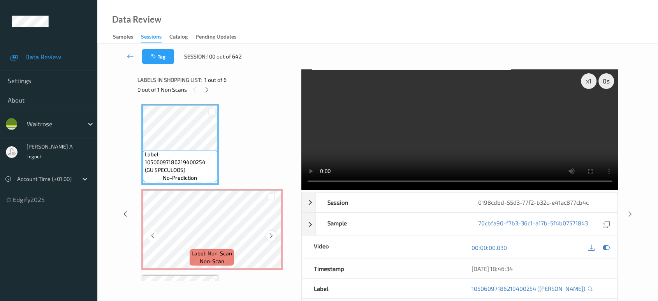
click at [272, 232] on icon at bounding box center [271, 235] width 7 height 7
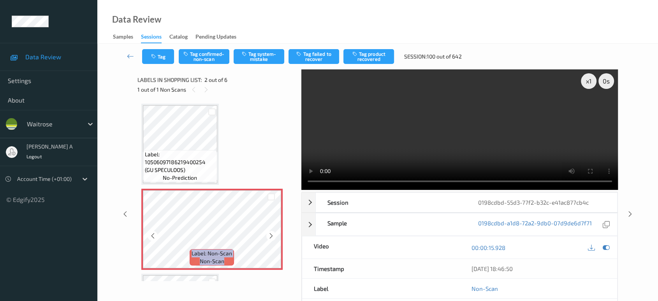
click at [272, 232] on icon at bounding box center [271, 235] width 7 height 7
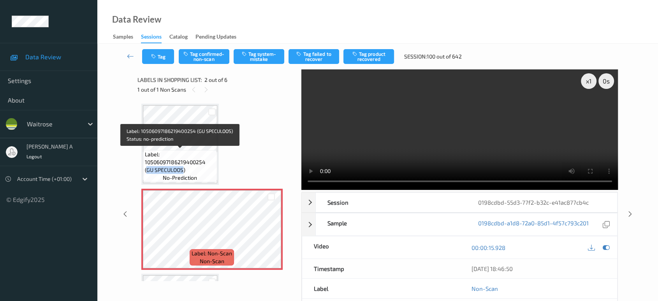
drag, startPoint x: 209, startPoint y: 161, endPoint x: 173, endPoint y: 170, distance: 37.0
click at [173, 170] on span "Label: 10506097186219400254 (GU SPECULOOS)" at bounding box center [180, 161] width 71 height 23
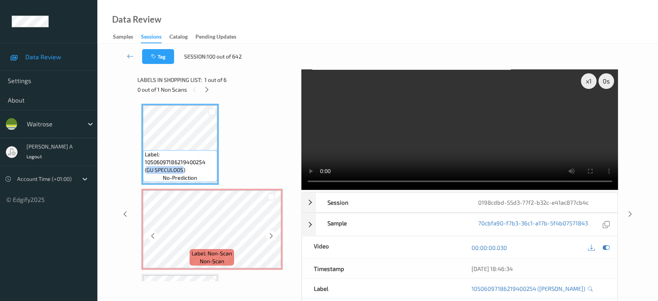
copy span "GU SPECULOOS"
click at [268, 235] on icon at bounding box center [271, 235] width 7 height 7
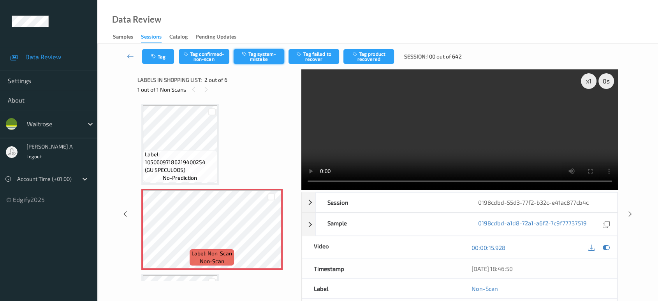
click at [268, 60] on button "Tag system-mistake" at bounding box center [259, 56] width 51 height 15
click at [162, 57] on button "Tag" at bounding box center [158, 56] width 32 height 15
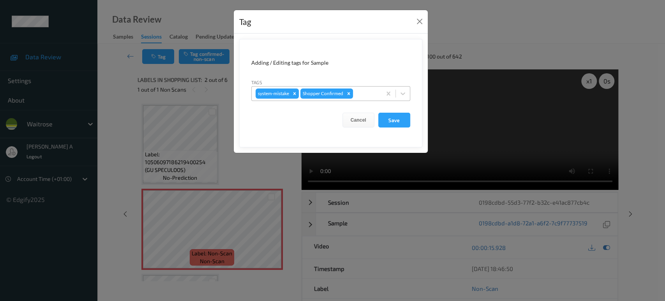
click at [362, 90] on div at bounding box center [365, 93] width 23 height 9
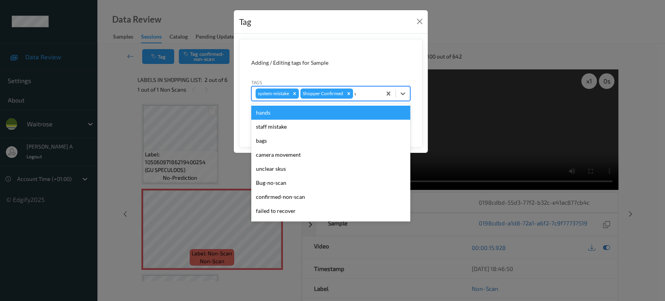
type input "un"
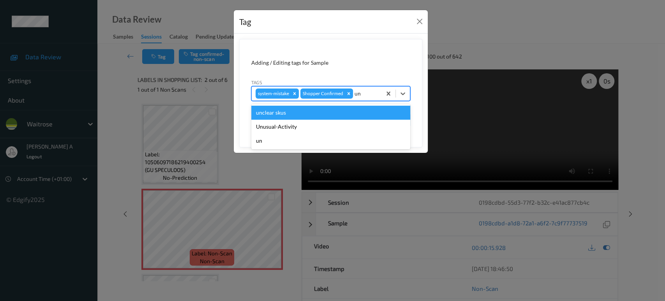
click at [321, 119] on div "unclear skus" at bounding box center [330, 113] width 159 height 14
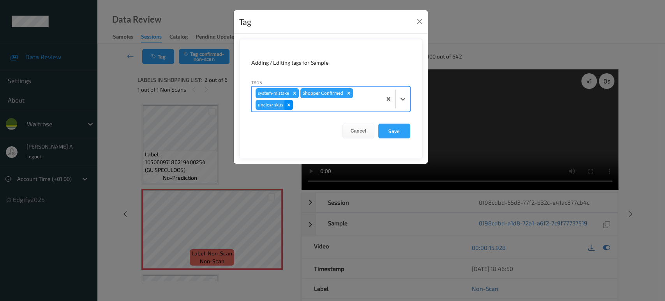
click at [289, 102] on icon "Remove unclear skus" at bounding box center [288, 104] width 5 height 5
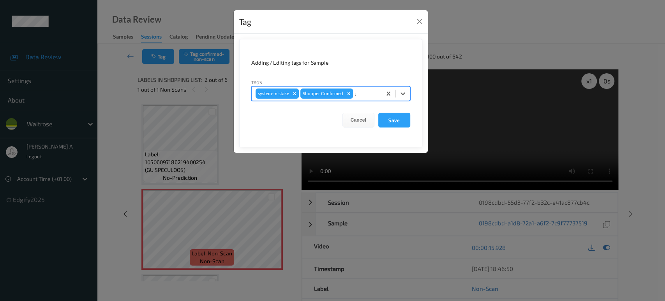
type input "un"
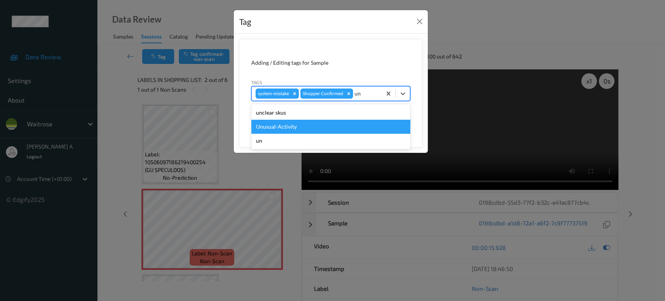
click at [280, 125] on div "Unusual-Activity" at bounding box center [330, 127] width 159 height 14
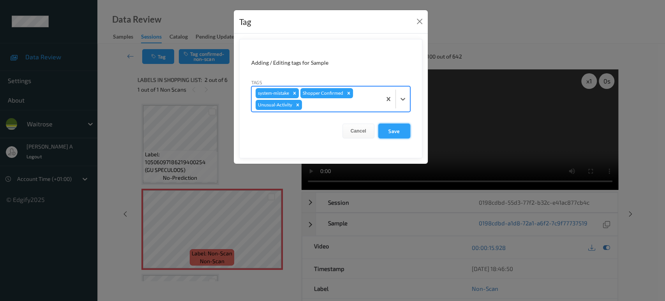
click at [402, 133] on button "Save" at bounding box center [394, 130] width 32 height 15
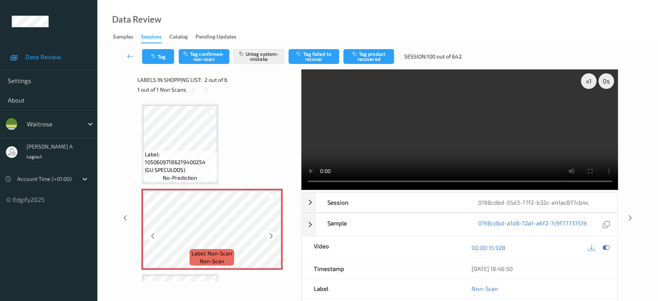
click at [272, 237] on icon at bounding box center [271, 235] width 7 height 7
click at [164, 55] on button "Tag" at bounding box center [158, 56] width 32 height 15
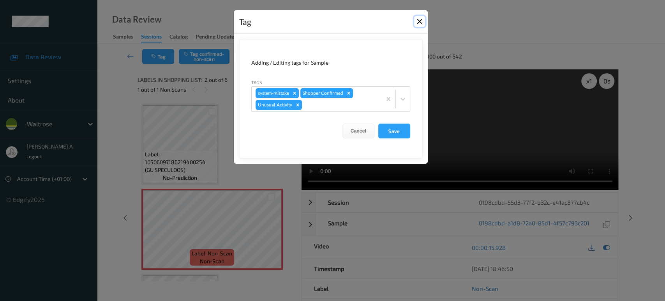
click at [419, 22] on button "Close" at bounding box center [419, 21] width 11 height 11
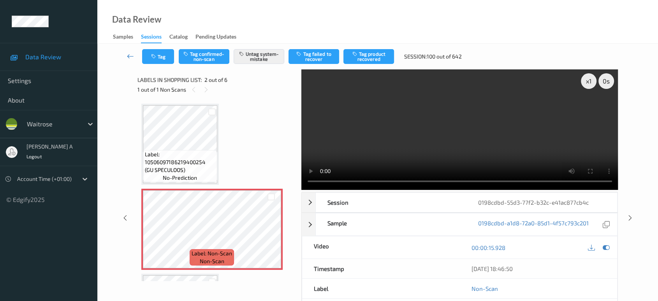
click at [133, 59] on icon at bounding box center [130, 56] width 7 height 8
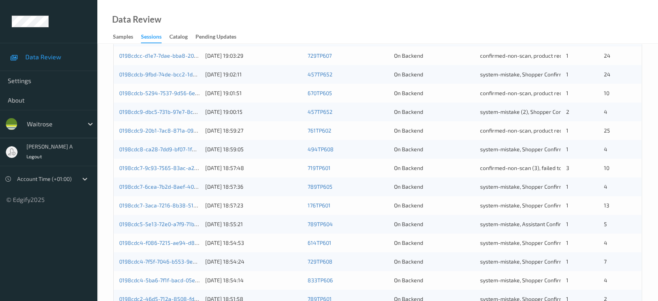
scroll to position [95, 0]
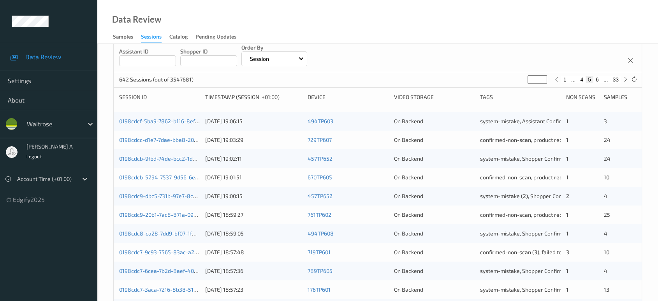
click at [535, 78] on input "*" at bounding box center [537, 79] width 19 height 9
type input "*"
type input "**"
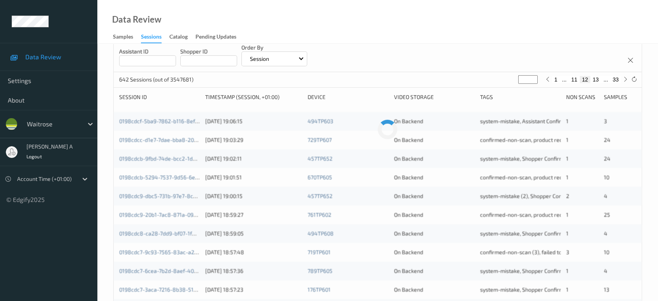
type input "**"
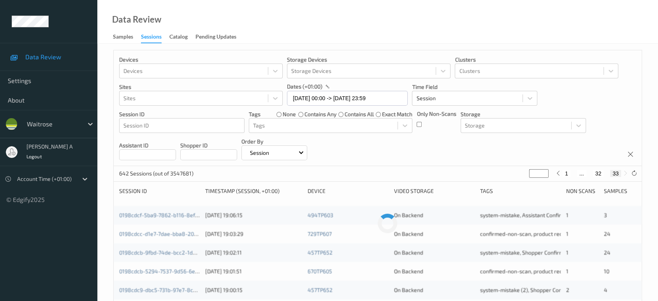
scroll to position [0, 0]
type input "*"
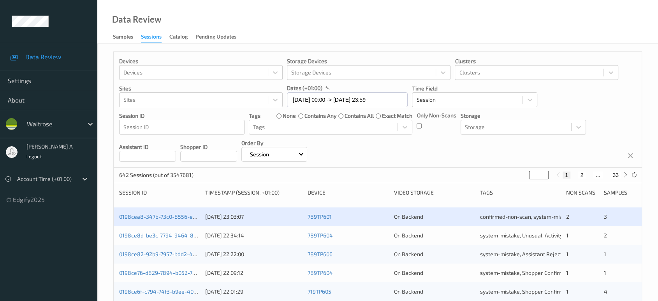
type input "**"
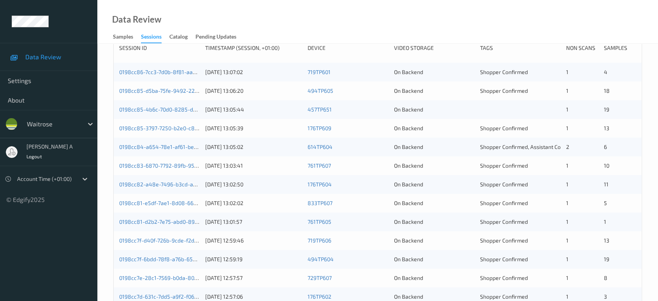
scroll to position [130, 0]
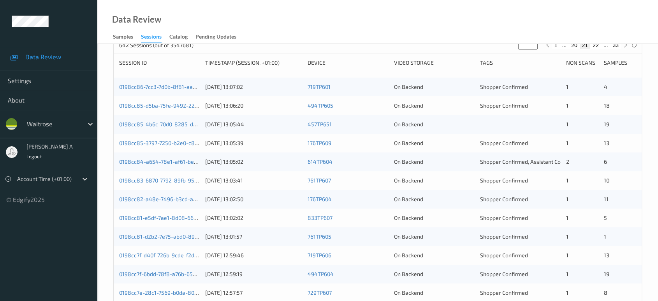
type input "**"
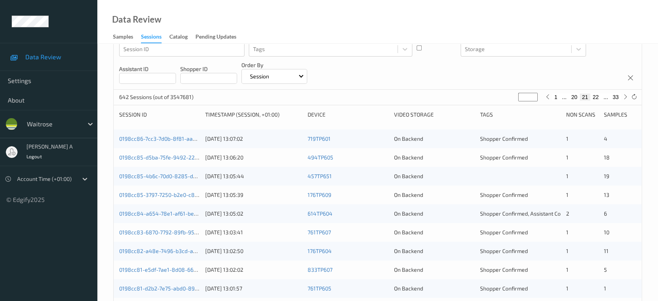
scroll to position [0, 0]
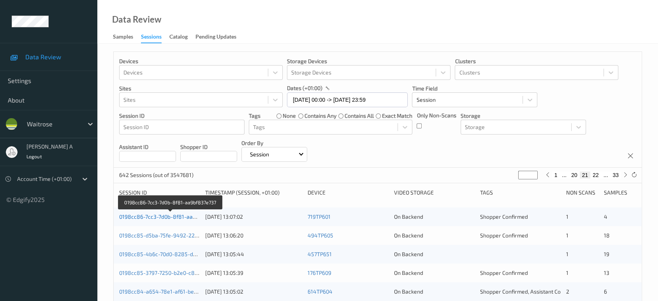
click at [164, 216] on link "0198cc86-7cc3-7d0b-8f81-aa9bf837e737" at bounding box center [170, 216] width 103 height 7
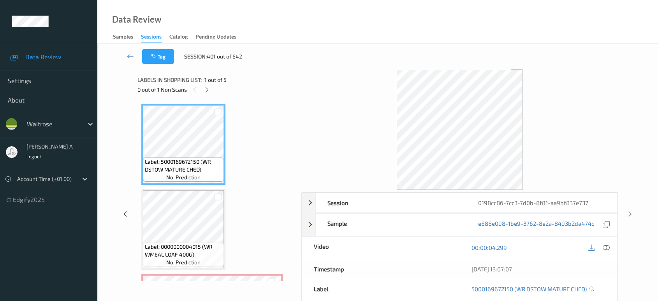
drag, startPoint x: 206, startPoint y: 90, endPoint x: 207, endPoint y: 98, distance: 8.6
click at [206, 90] on icon at bounding box center [207, 89] width 7 height 7
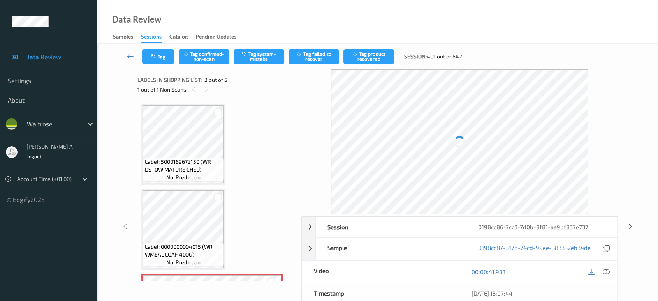
scroll to position [88, 0]
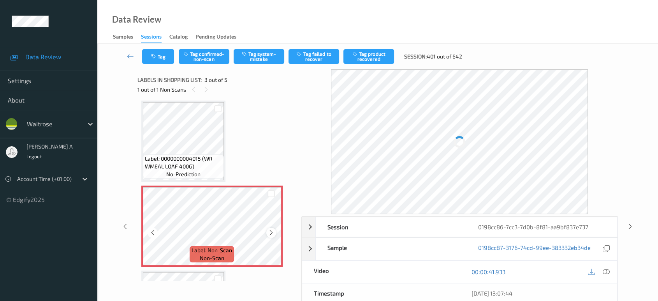
click at [271, 231] on icon at bounding box center [271, 232] width 7 height 7
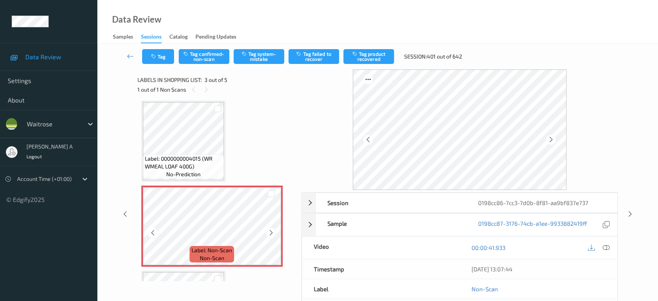
click at [271, 231] on icon at bounding box center [271, 232] width 7 height 7
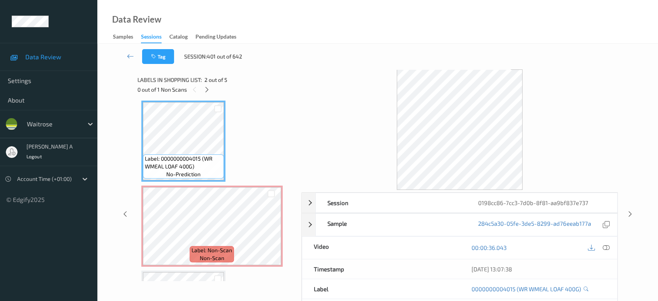
scroll to position [0, 0]
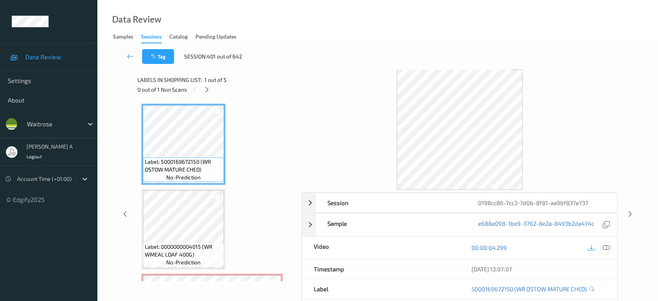
click at [608, 244] on icon at bounding box center [606, 247] width 7 height 7
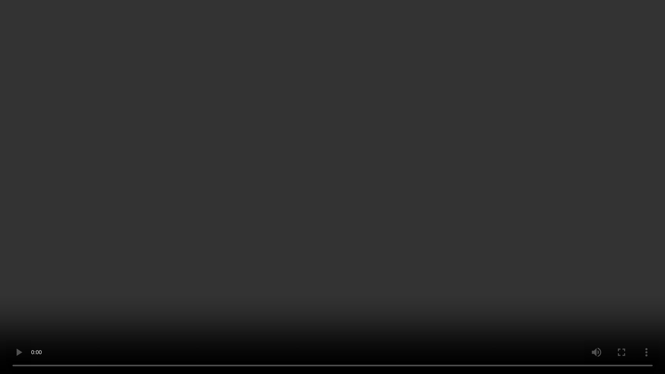
click at [365, 184] on video at bounding box center [332, 187] width 665 height 374
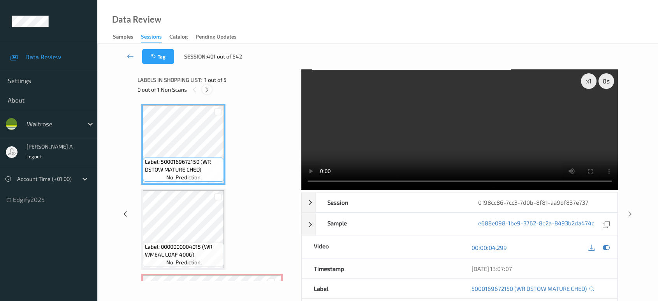
click at [212, 90] on div at bounding box center [207, 90] width 10 height 10
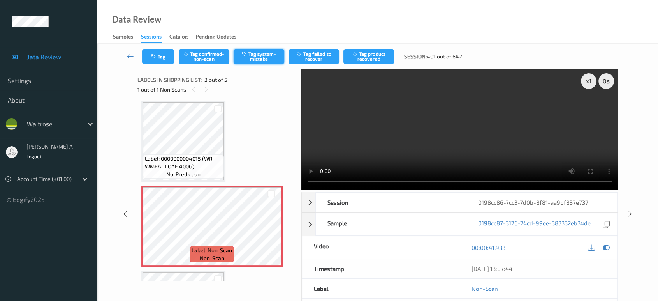
click at [250, 60] on button "Tag system-mistake" at bounding box center [259, 56] width 51 height 15
click at [162, 59] on button "Tag" at bounding box center [158, 56] width 32 height 15
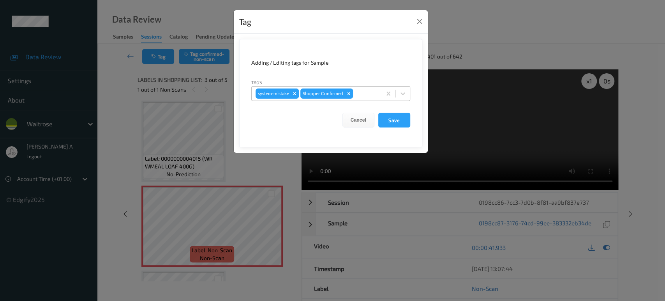
click at [362, 92] on div at bounding box center [365, 93] width 23 height 9
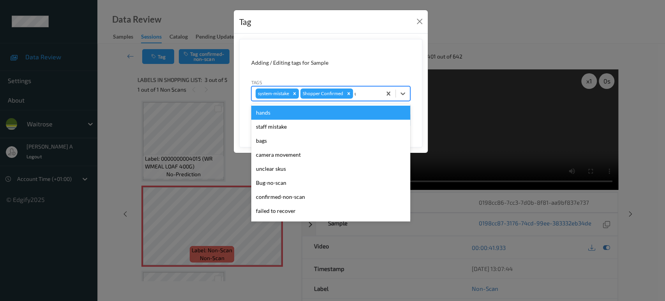
type input "un"
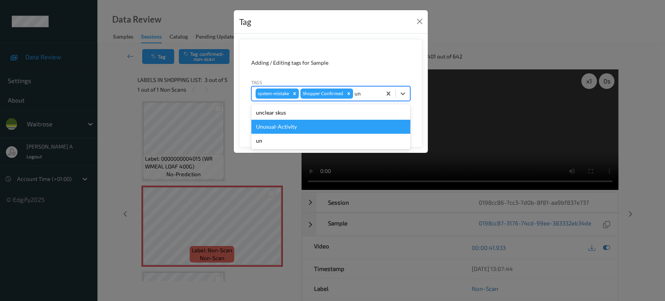
click at [288, 129] on div "Unusual-Activity" at bounding box center [330, 127] width 159 height 14
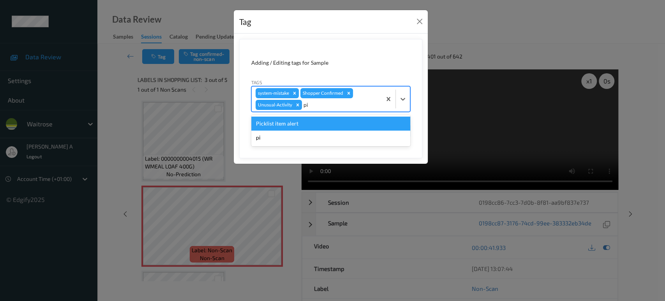
type input "pic"
click at [296, 120] on div "Picklist item alert" at bounding box center [330, 123] width 159 height 14
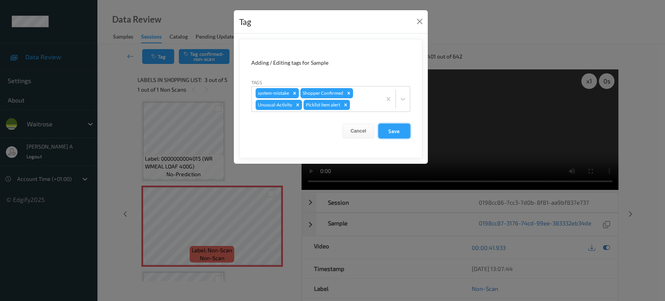
click at [395, 133] on button "Save" at bounding box center [394, 130] width 32 height 15
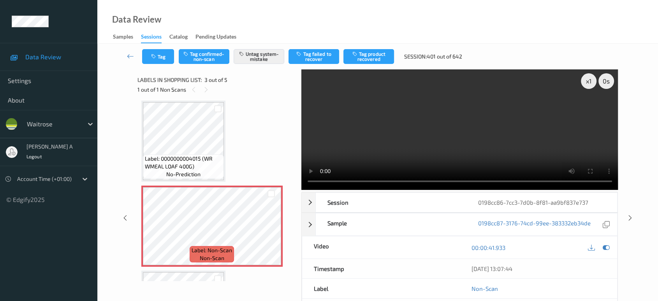
drag, startPoint x: 631, startPoint y: 185, endPoint x: 626, endPoint y: 175, distance: 11.3
click at [631, 214] on icon at bounding box center [630, 217] width 7 height 7
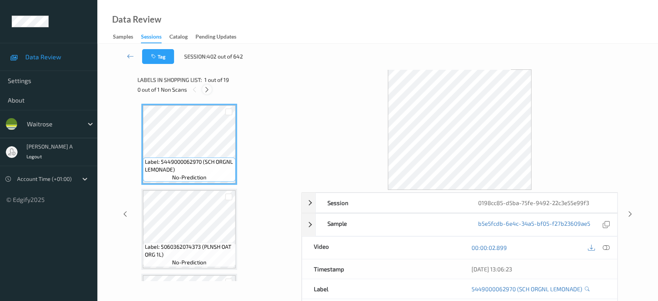
click at [208, 88] on icon at bounding box center [207, 89] width 7 height 7
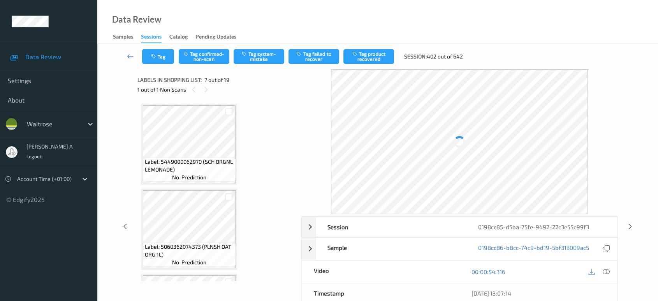
scroll to position [427, 0]
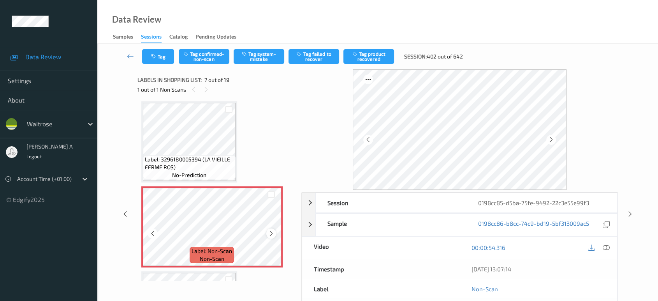
click at [269, 230] on icon at bounding box center [271, 233] width 7 height 7
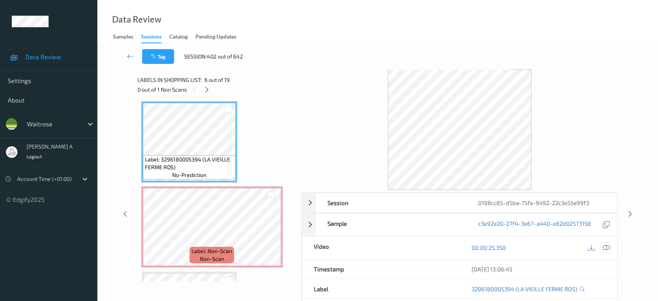
click at [605, 249] on icon at bounding box center [606, 247] width 7 height 7
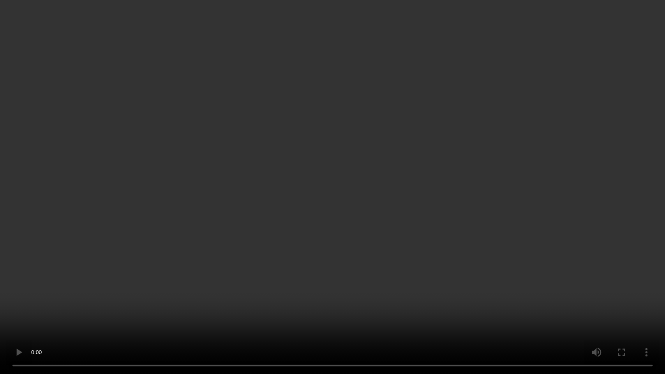
click at [282, 196] on video at bounding box center [332, 187] width 665 height 374
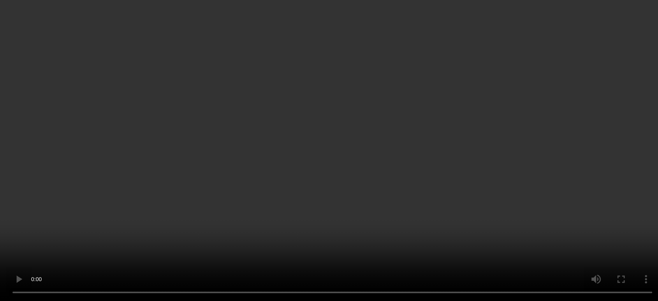
scroll to position [470, 0]
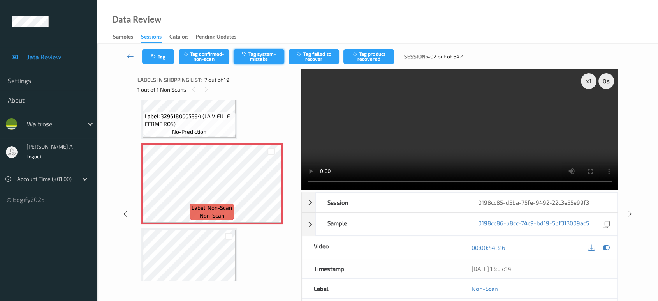
click at [261, 62] on button "Tag system-mistake" at bounding box center [259, 56] width 51 height 15
click at [172, 58] on button "Tag" at bounding box center [158, 56] width 32 height 15
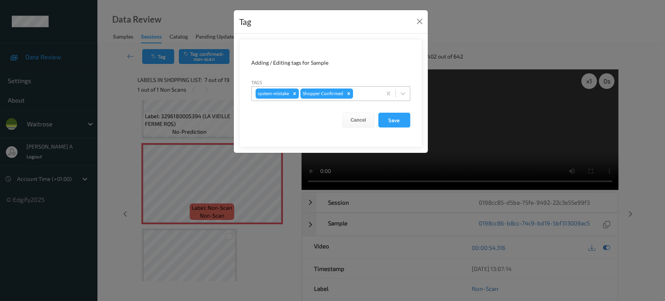
click at [366, 94] on div at bounding box center [365, 93] width 23 height 9
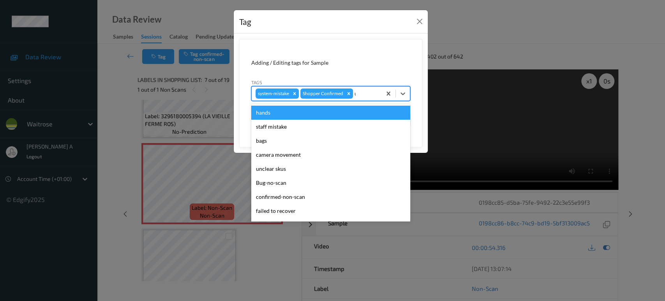
type input "un"
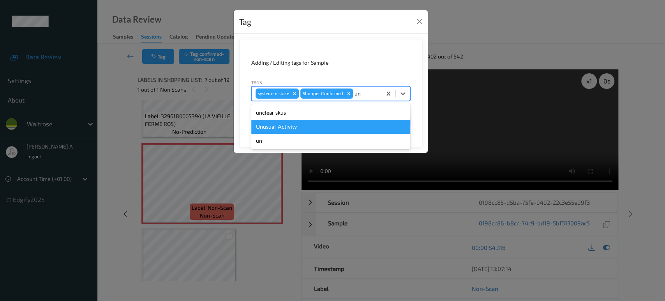
click at [293, 123] on div "Unusual-Activity" at bounding box center [330, 127] width 159 height 14
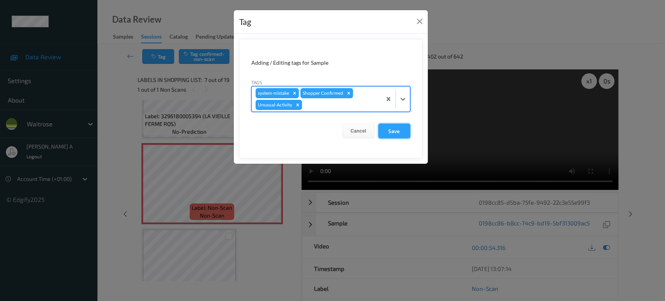
click at [382, 129] on button "Save" at bounding box center [394, 130] width 32 height 15
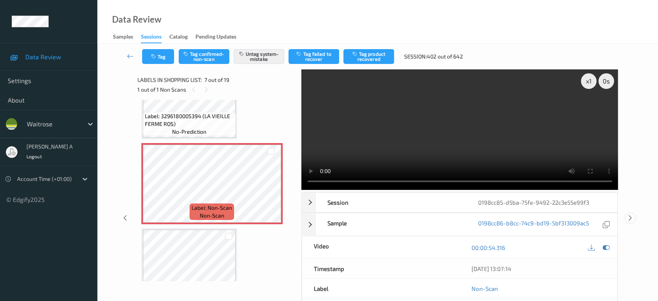
click at [631, 214] on icon at bounding box center [630, 217] width 7 height 7
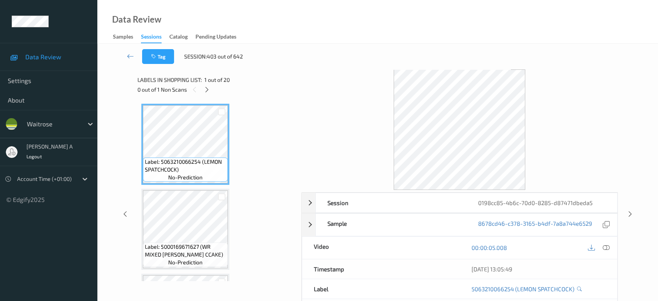
drag, startPoint x: 211, startPoint y: 90, endPoint x: 232, endPoint y: 127, distance: 42.9
click at [211, 90] on div at bounding box center [207, 90] width 10 height 10
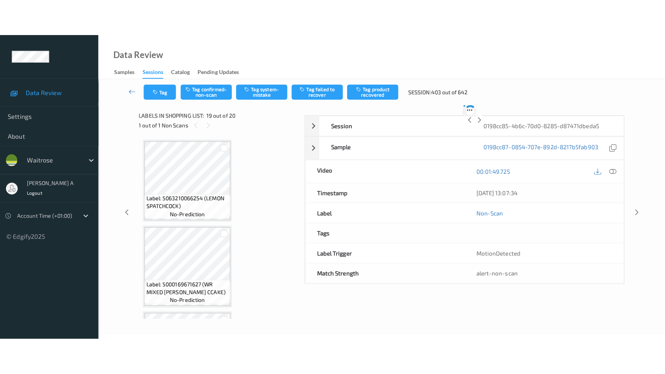
scroll to position [1442, 0]
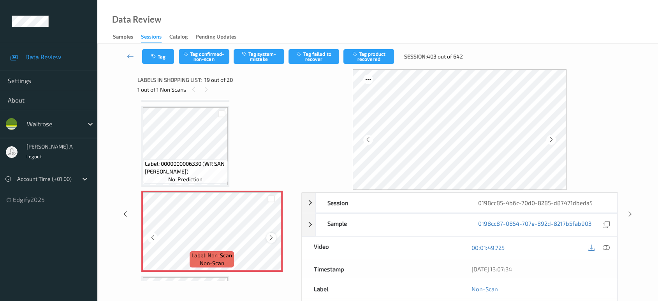
click at [273, 234] on icon at bounding box center [271, 237] width 7 height 7
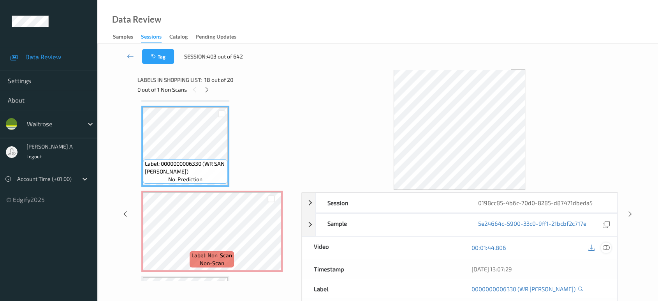
click at [607, 249] on icon at bounding box center [606, 247] width 7 height 7
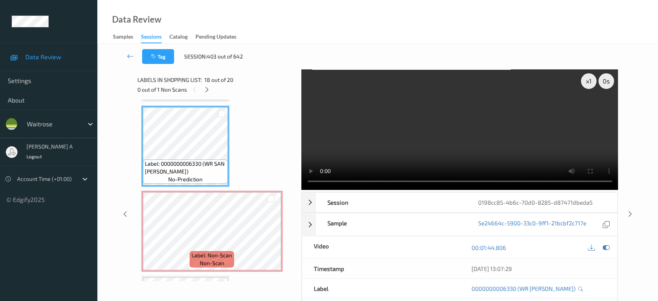
click at [301, 104] on div "x 1 0 s Session 0198cc85-4b6c-70d0-8285-d87471dbeda5 Session ID 0198cc85-4b6c-7…" at bounding box center [378, 213] width 481 height 289
click at [360, 159] on video at bounding box center [460, 129] width 317 height 120
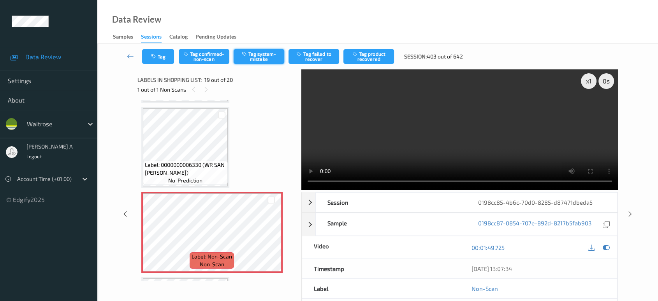
click at [256, 59] on button "Tag system-mistake" at bounding box center [259, 56] width 51 height 15
click at [159, 57] on button "Tag" at bounding box center [158, 56] width 32 height 15
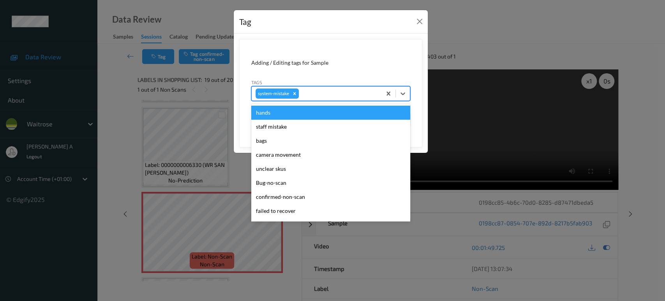
click at [338, 93] on div at bounding box center [338, 93] width 77 height 9
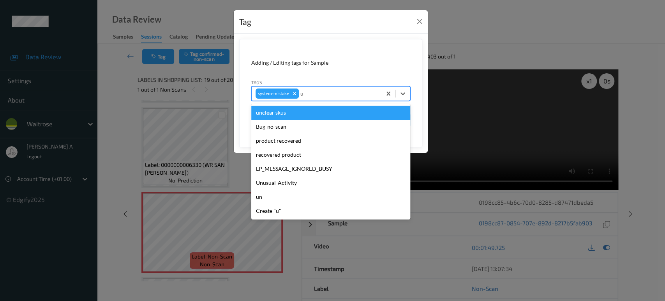
type input "un"
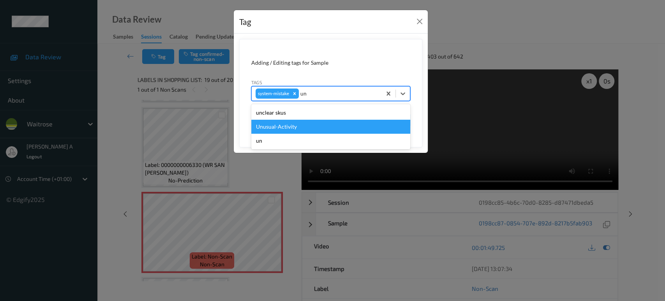
click at [307, 124] on div "Unusual-Activity" at bounding box center [330, 127] width 159 height 14
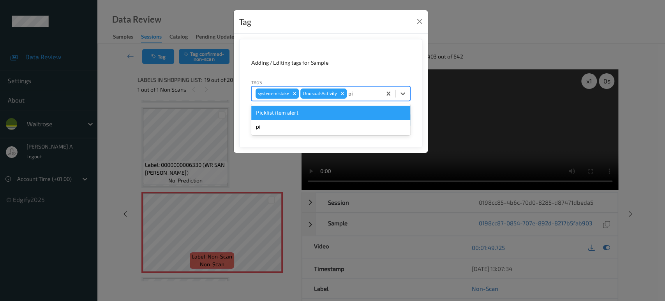
type input "pic"
click at [309, 116] on div "Picklist item alert" at bounding box center [330, 113] width 159 height 14
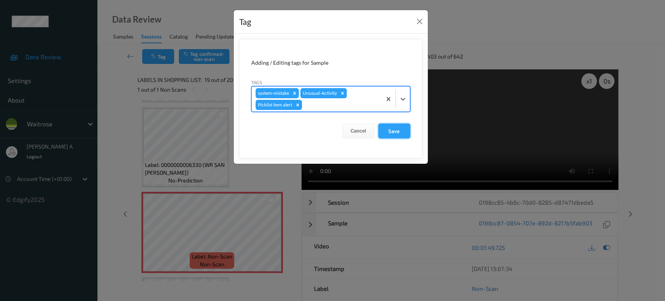
click at [389, 132] on button "Save" at bounding box center [394, 130] width 32 height 15
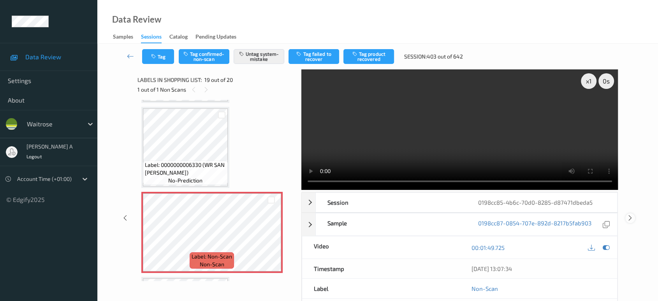
click at [631, 217] on icon at bounding box center [630, 217] width 7 height 7
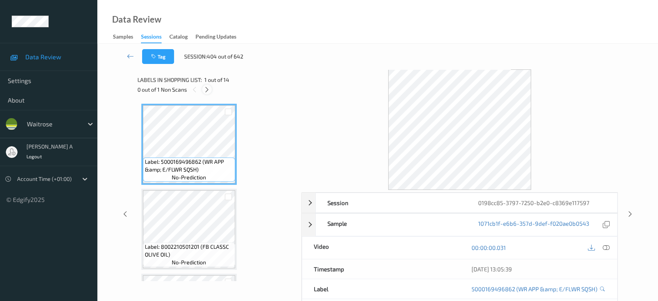
drag, startPoint x: 208, startPoint y: 88, endPoint x: 208, endPoint y: 93, distance: 5.1
click at [208, 88] on icon at bounding box center [207, 89] width 7 height 7
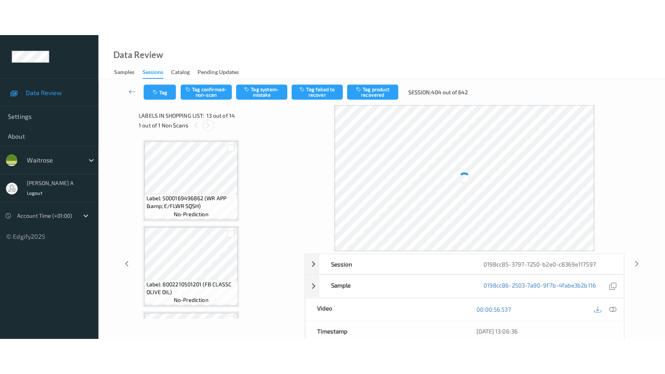
scroll to position [934, 0]
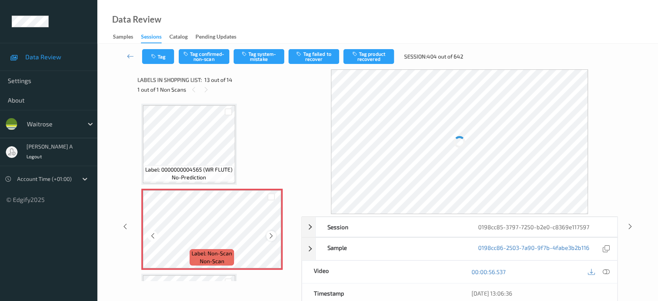
click at [272, 232] on icon at bounding box center [271, 235] width 7 height 7
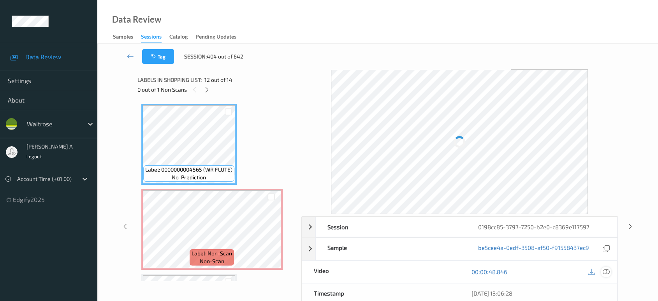
click at [606, 270] on icon at bounding box center [606, 271] width 7 height 7
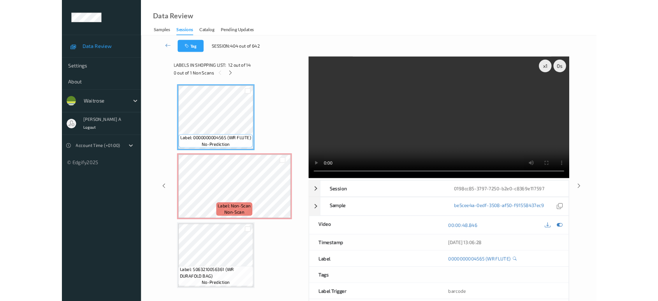
scroll to position [933, 0]
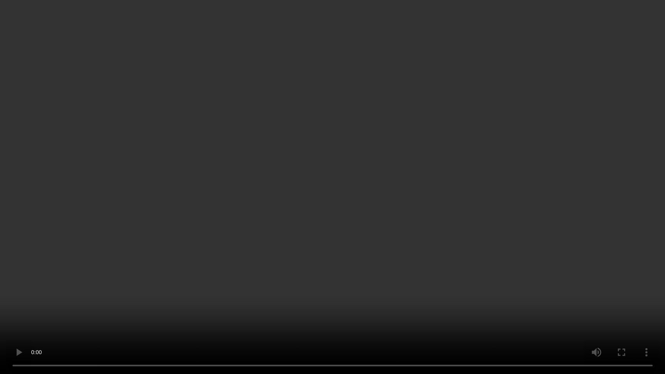
click at [357, 189] on video at bounding box center [332, 187] width 665 height 374
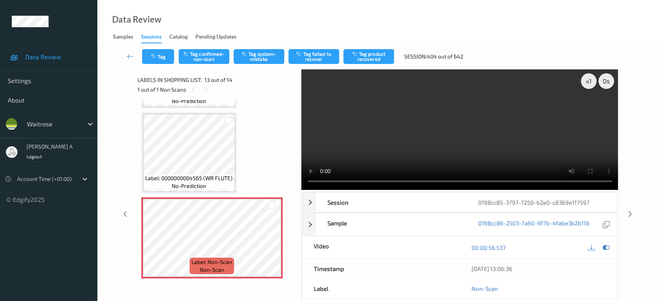
scroll to position [920, 0]
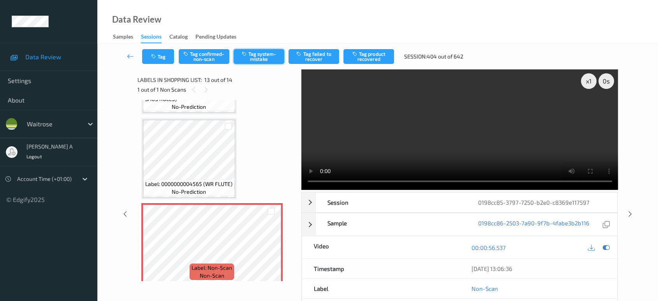
click at [270, 60] on button "Tag system-mistake" at bounding box center [259, 56] width 51 height 15
click at [157, 58] on icon "button" at bounding box center [154, 56] width 7 height 5
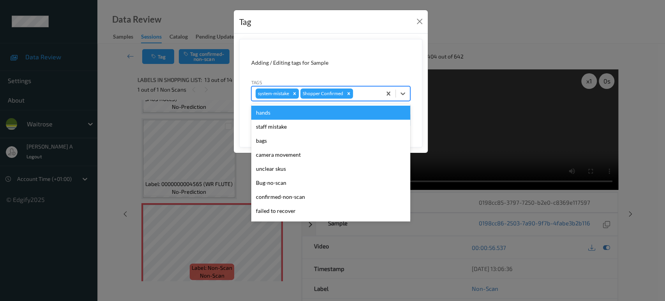
click at [364, 90] on div at bounding box center [365, 93] width 23 height 9
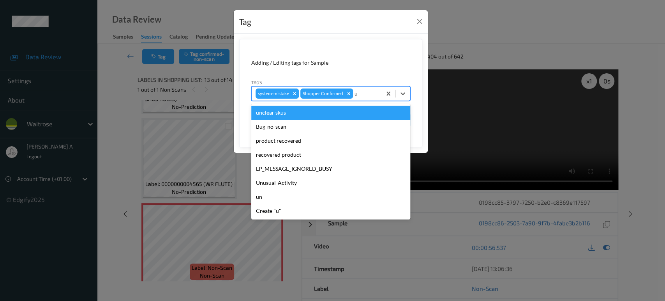
type input "un"
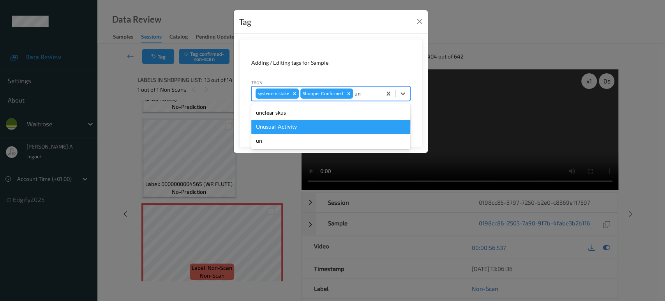
click at [330, 121] on div "Unusual-Activity" at bounding box center [330, 127] width 159 height 14
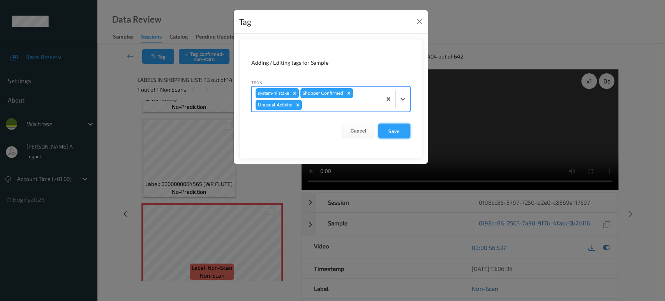
click at [399, 127] on button "Save" at bounding box center [394, 130] width 32 height 15
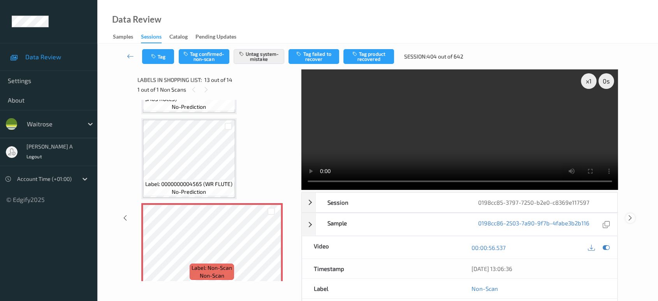
click at [631, 214] on icon at bounding box center [630, 217] width 7 height 7
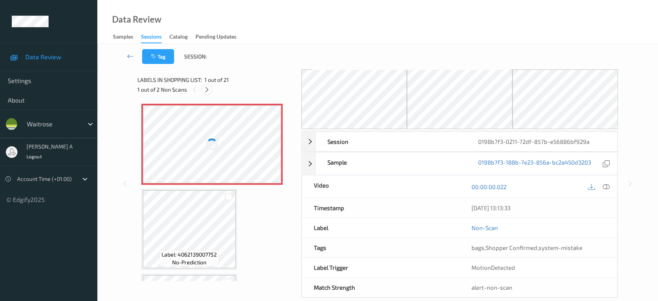
click at [208, 91] on icon at bounding box center [207, 89] width 7 height 7
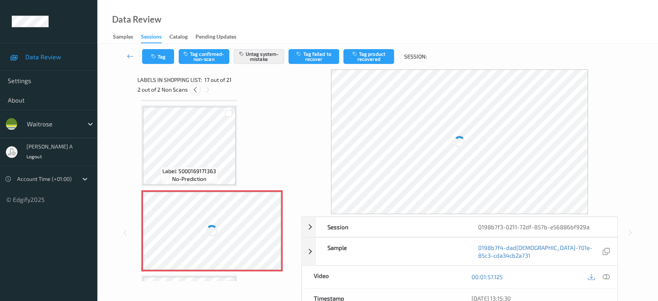
click at [194, 92] on icon at bounding box center [195, 89] width 7 height 7
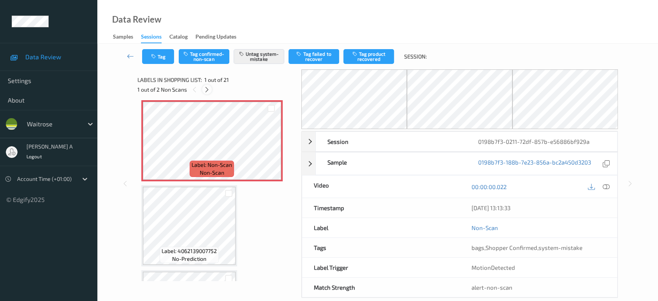
click at [209, 86] on icon at bounding box center [207, 89] width 7 height 7
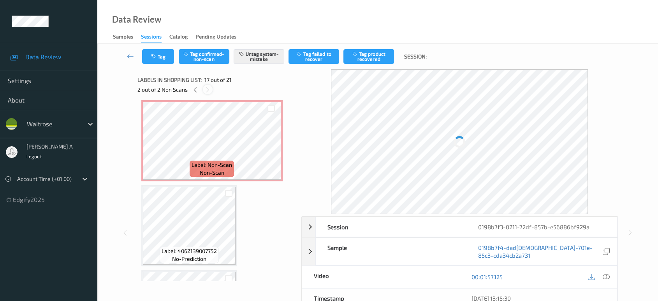
scroll to position [1272, 0]
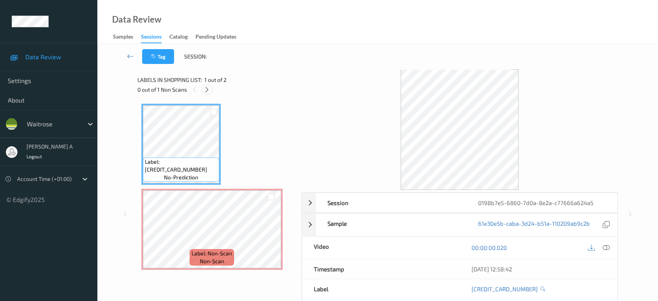
click at [210, 91] on div at bounding box center [207, 90] width 10 height 10
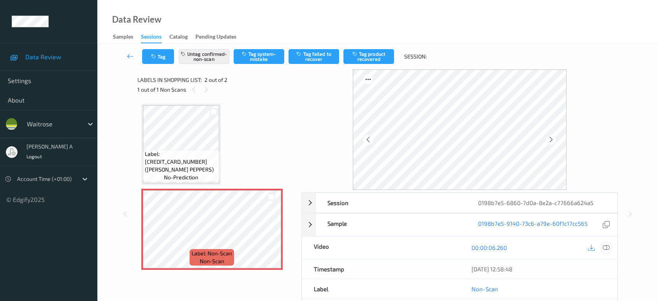
click at [608, 248] on icon at bounding box center [606, 247] width 7 height 7
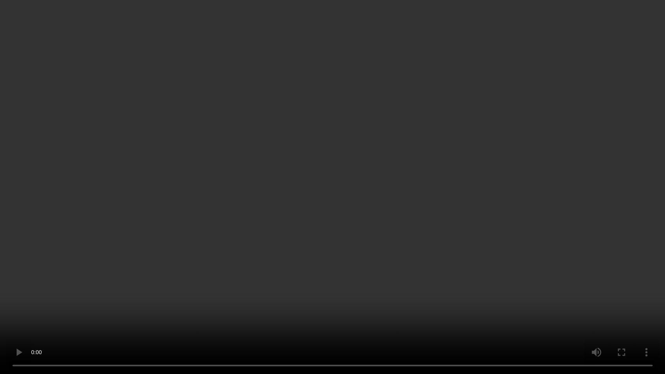
click at [369, 252] on video at bounding box center [332, 187] width 665 height 374
click at [0, 300] on video at bounding box center [332, 187] width 665 height 374
click at [279, 206] on video at bounding box center [332, 187] width 665 height 374
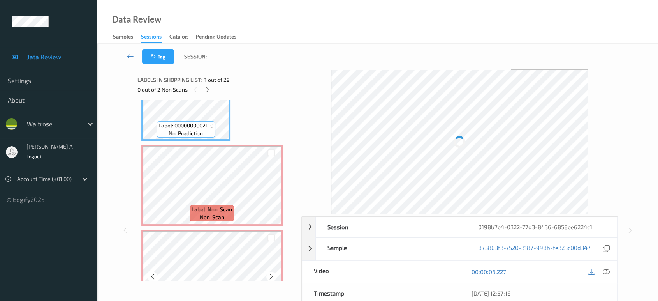
scroll to position [43, 0]
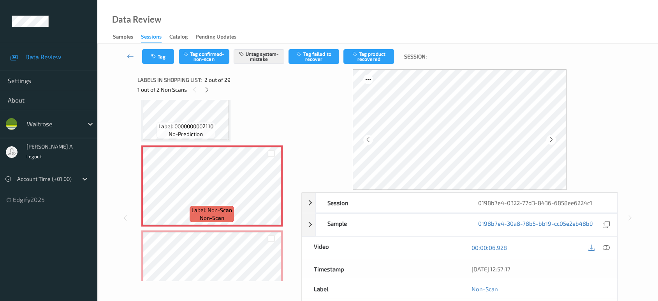
drag, startPoint x: 606, startPoint y: 245, endPoint x: 532, endPoint y: 199, distance: 87.7
click at [606, 245] on icon at bounding box center [606, 247] width 7 height 7
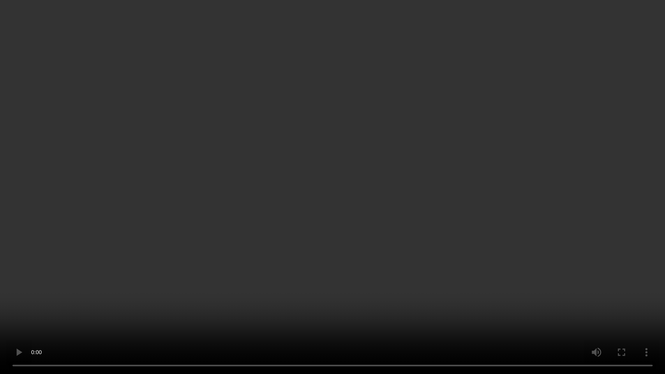
click at [338, 223] on video at bounding box center [332, 187] width 665 height 374
click at [382, 160] on video at bounding box center [332, 187] width 665 height 374
click at [225, 198] on video at bounding box center [332, 187] width 665 height 374
click at [166, 178] on video at bounding box center [332, 187] width 665 height 374
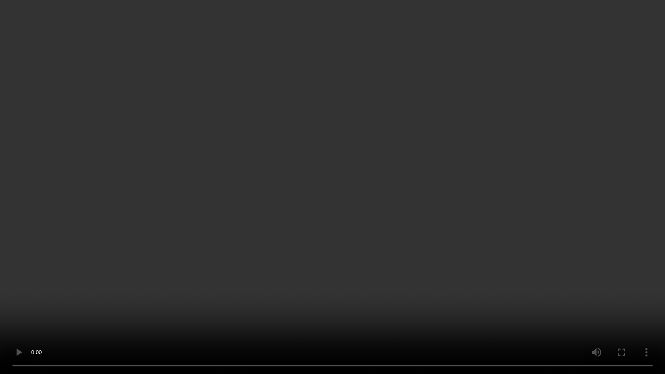
click at [273, 200] on video at bounding box center [332, 187] width 665 height 374
click at [343, 81] on video at bounding box center [332, 187] width 665 height 374
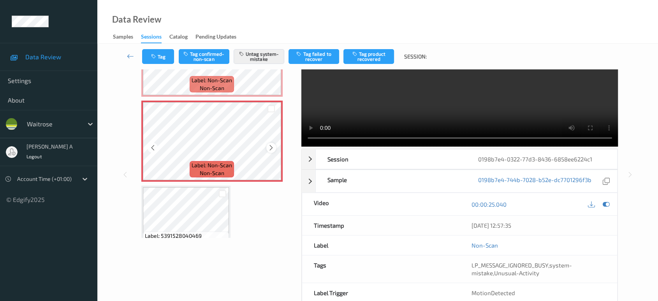
click at [272, 149] on icon at bounding box center [271, 147] width 7 height 7
click at [272, 145] on icon at bounding box center [271, 147] width 7 height 7
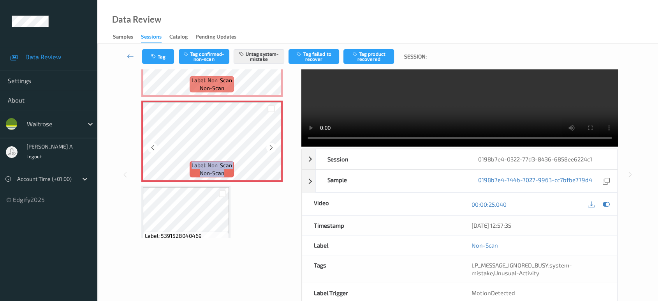
click at [272, 145] on icon at bounding box center [271, 147] width 7 height 7
